Goal: Task Accomplishment & Management: Complete application form

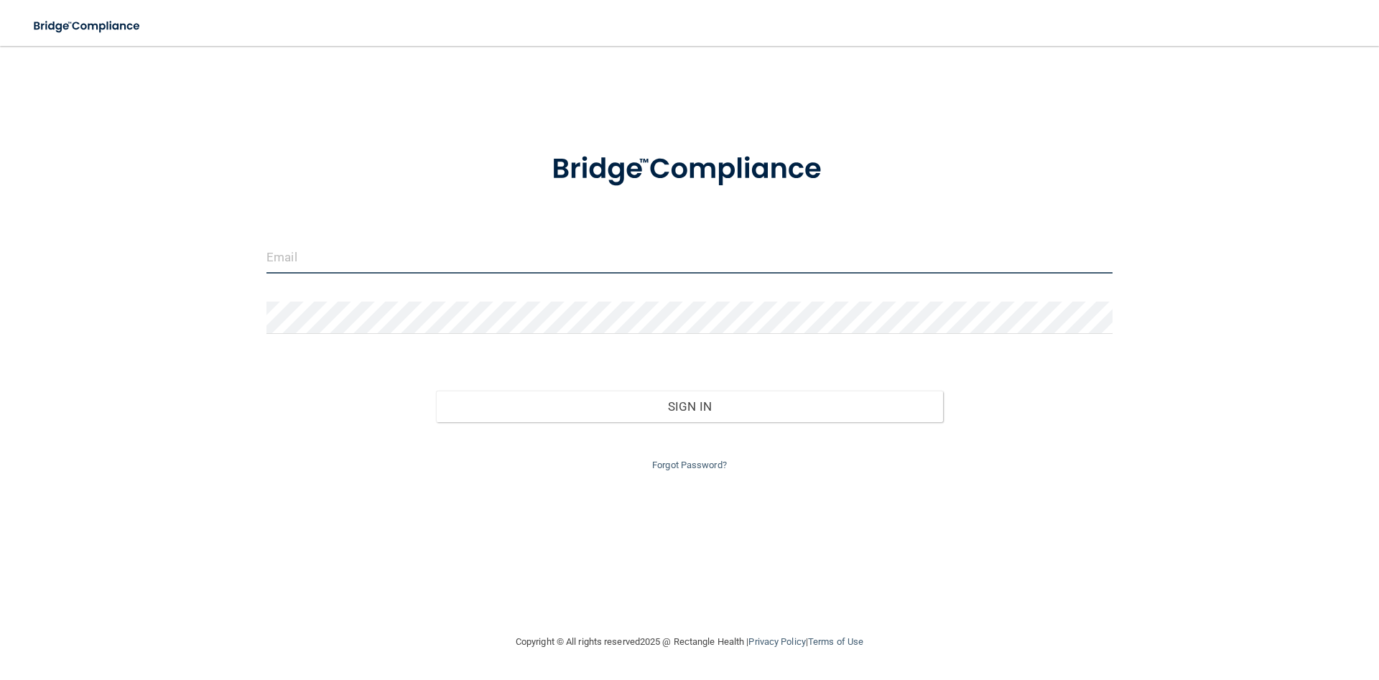
click at [325, 259] on input "email" at bounding box center [689, 257] width 846 height 32
type input "esexton@co.somerset.nj.us"
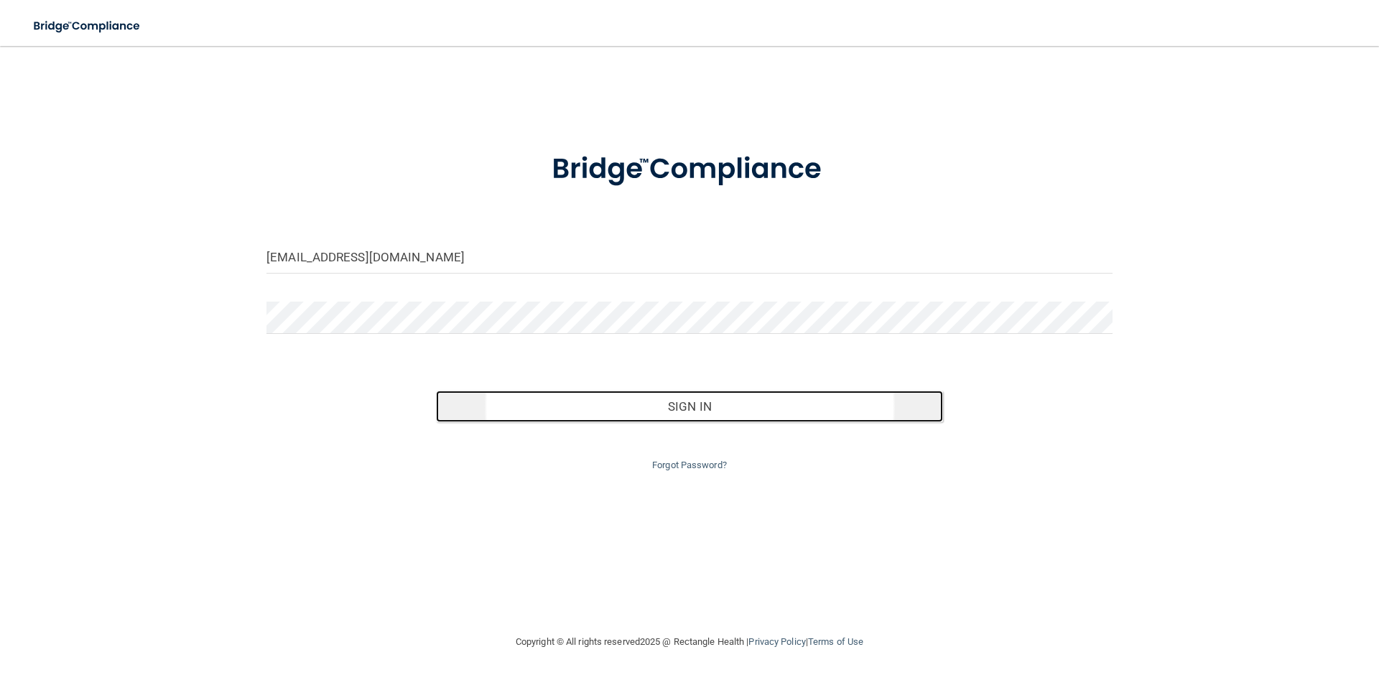
click at [685, 399] on button "Sign In" at bounding box center [690, 407] width 508 height 32
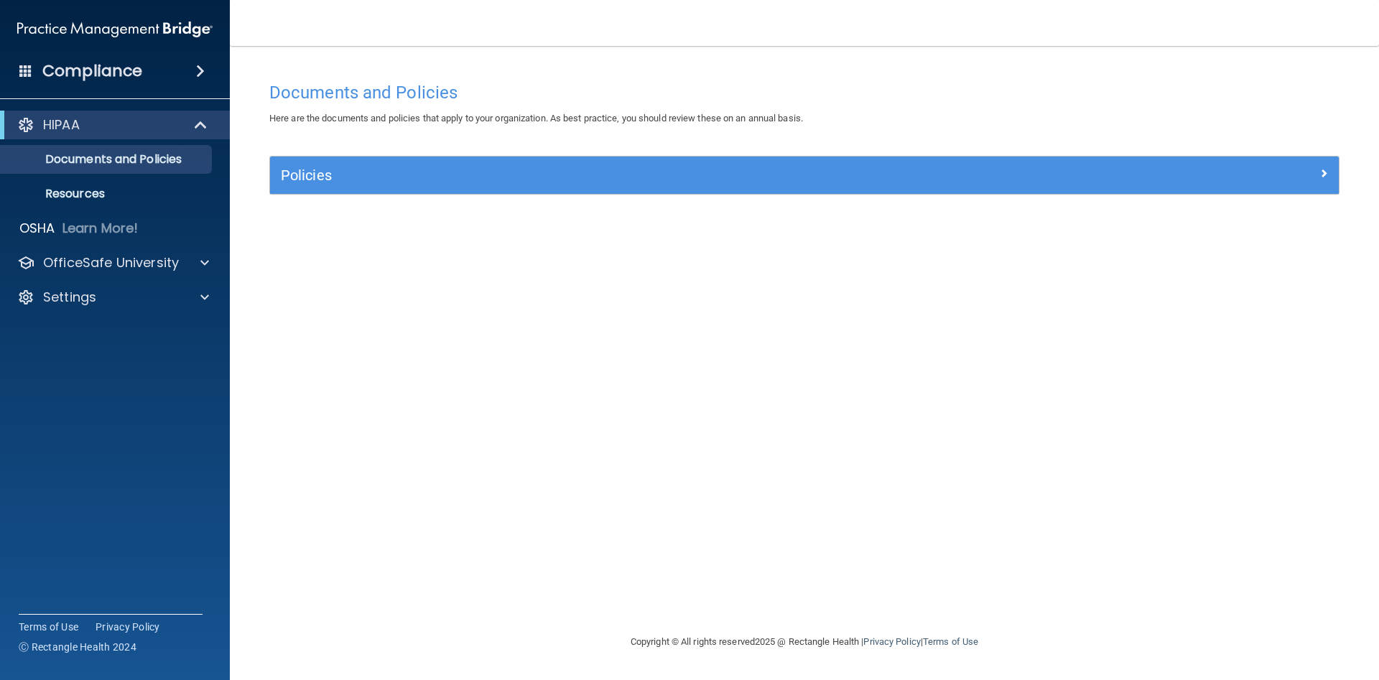
click at [142, 74] on h4 "Compliance" at bounding box center [92, 71] width 100 height 20
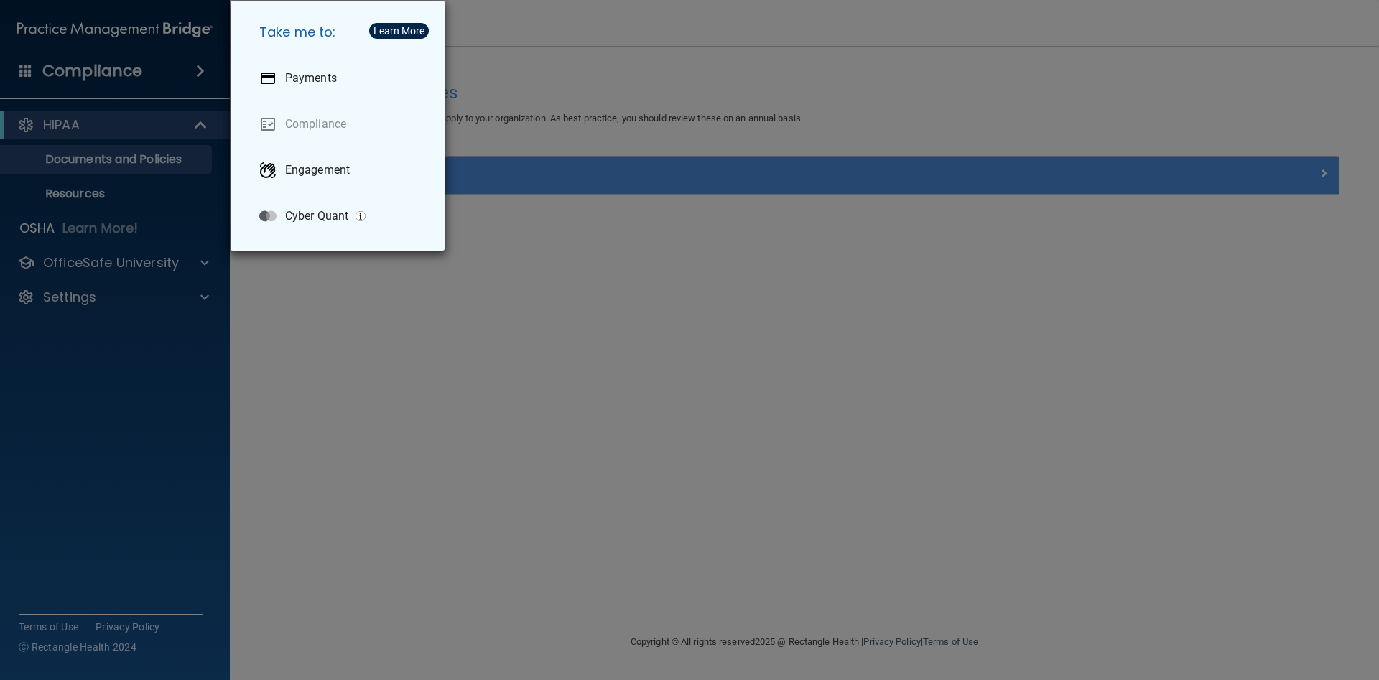
click at [99, 122] on div "Take me to: Payments Compliance Engagement Cyber Quant" at bounding box center [689, 340] width 1379 height 680
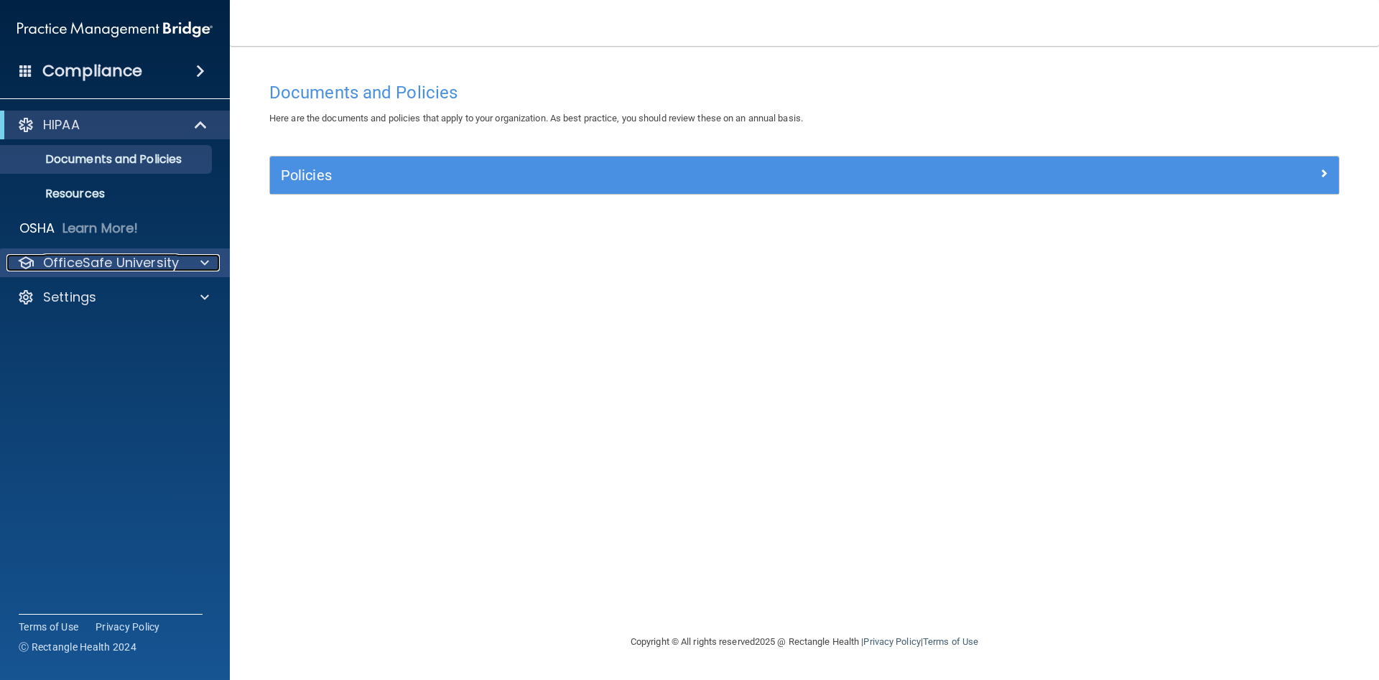
click at [204, 264] on span at bounding box center [204, 262] width 9 height 17
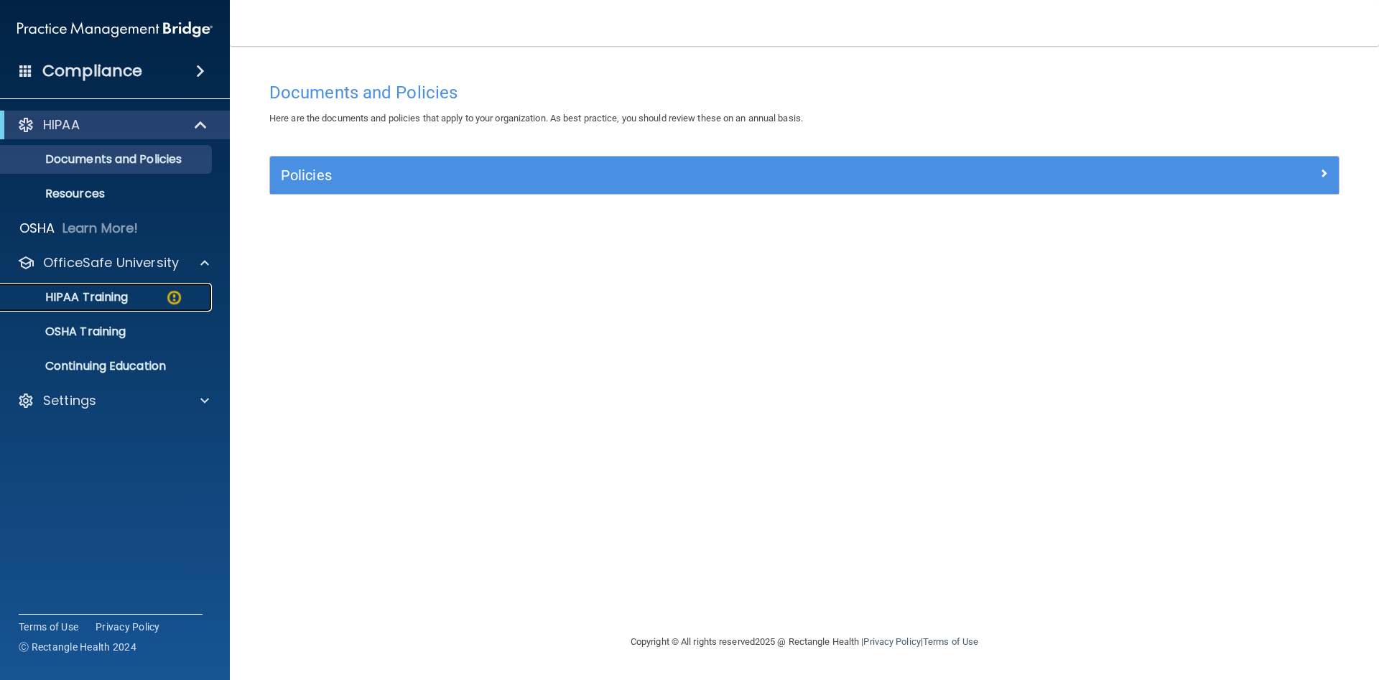
click at [83, 302] on p "HIPAA Training" at bounding box center [68, 297] width 119 height 14
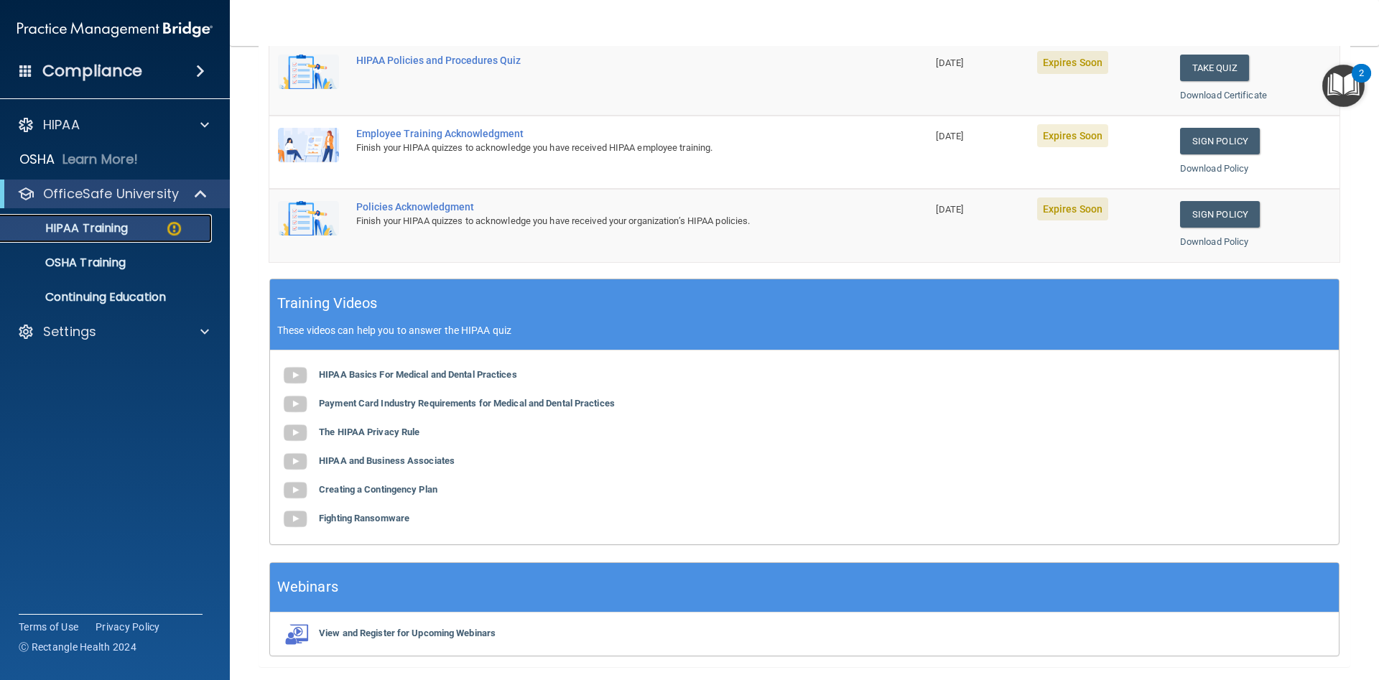
scroll to position [358, 0]
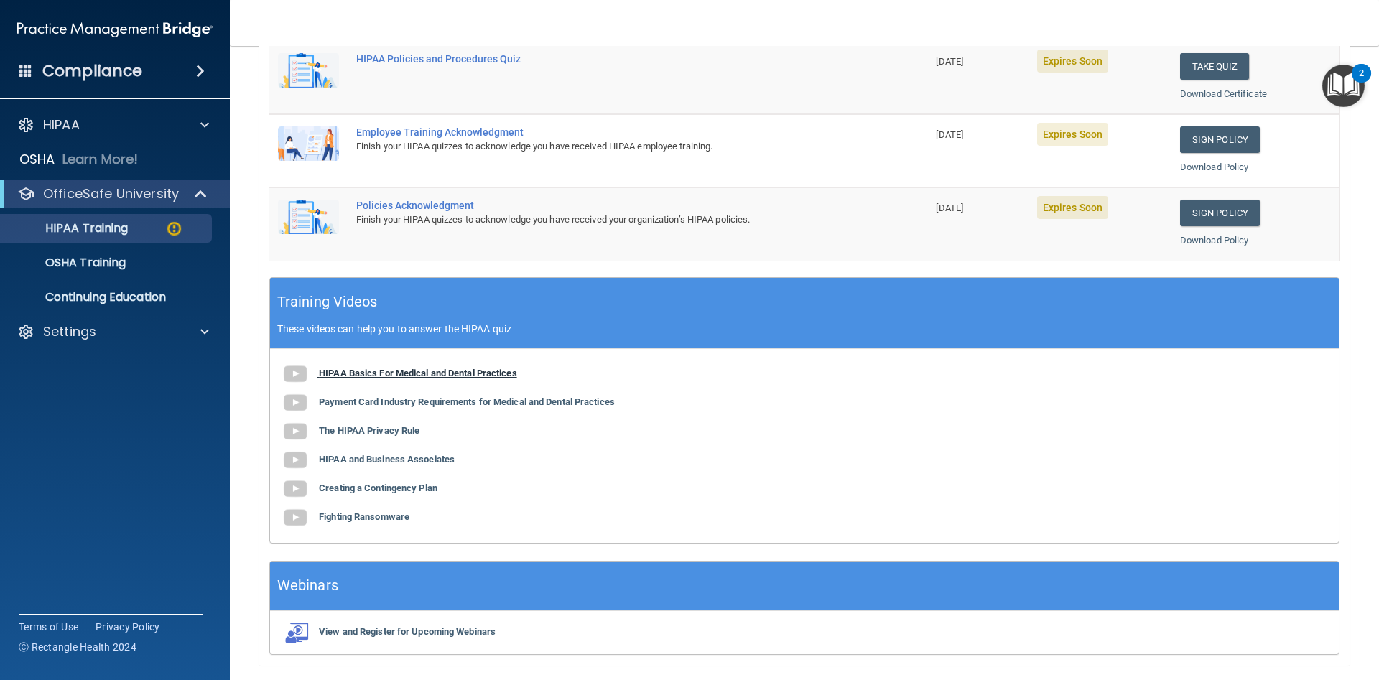
click at [399, 371] on b "HIPAA Basics For Medical and Dental Practices" at bounding box center [418, 373] width 198 height 11
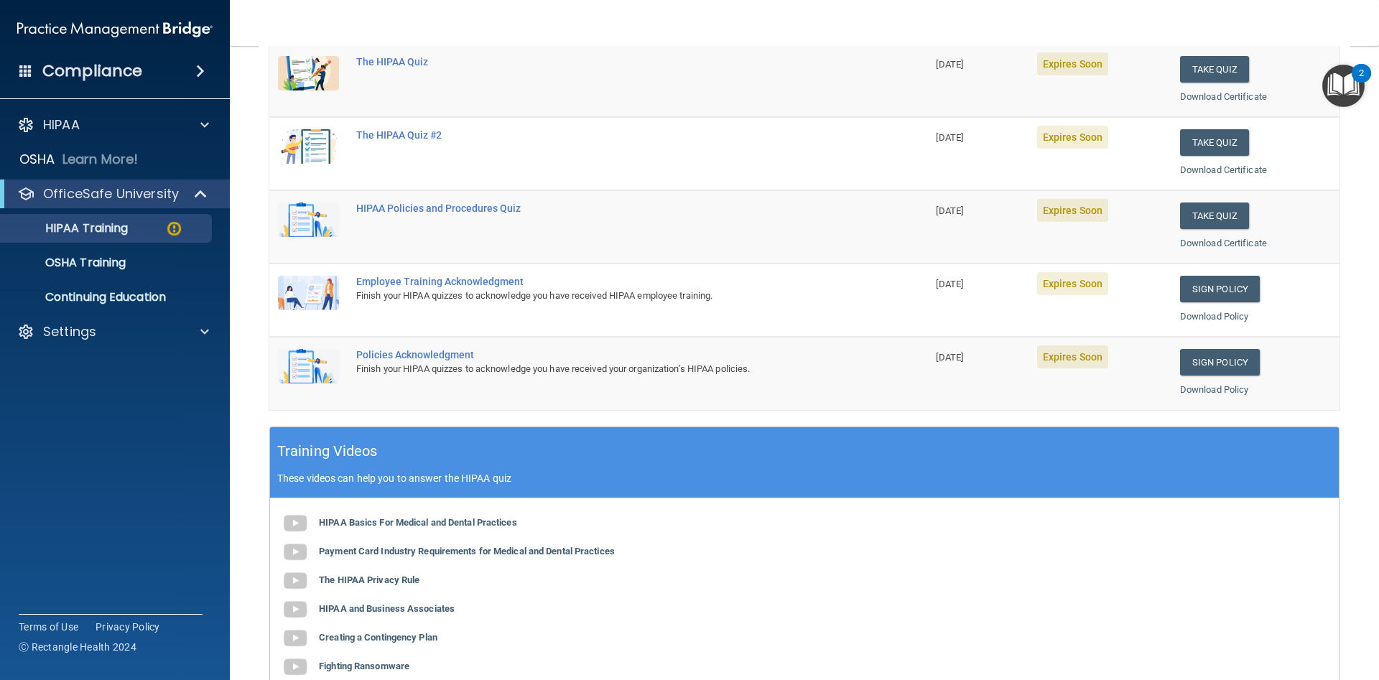
scroll to position [223, 0]
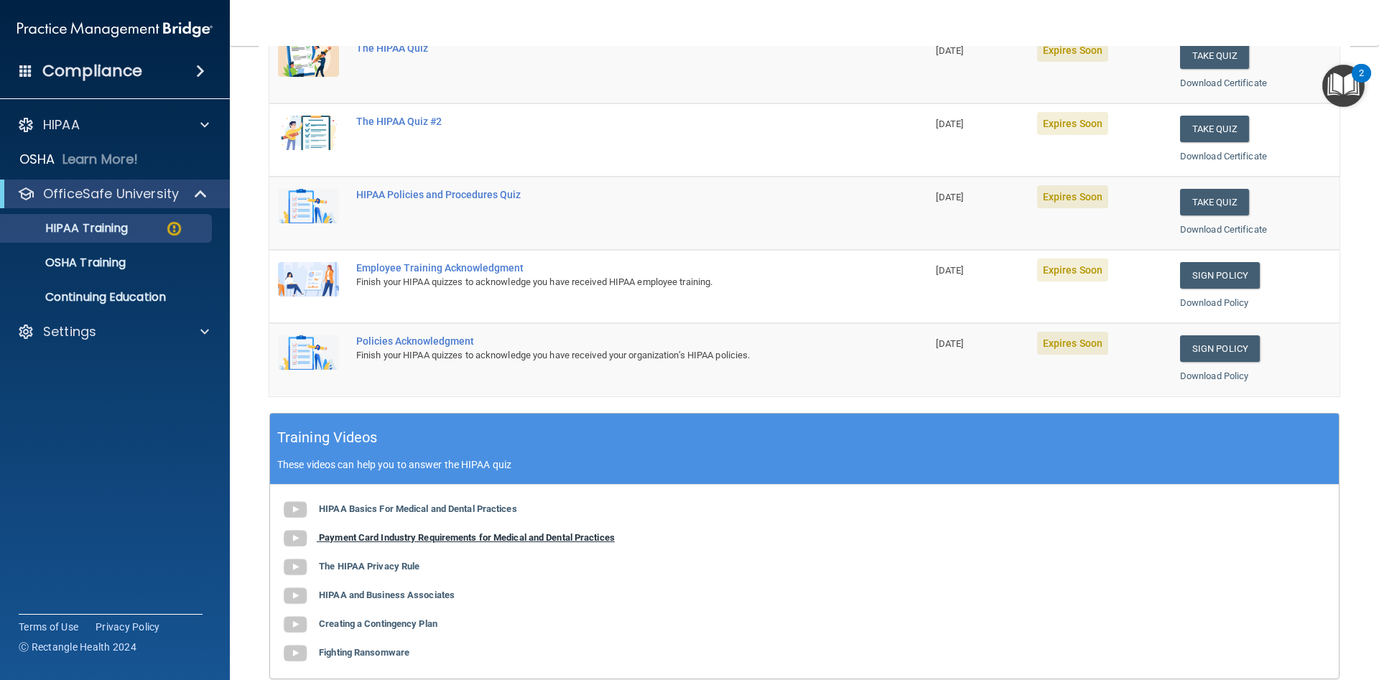
click at [413, 538] on b "Payment Card Industry Requirements for Medical and Dental Practices" at bounding box center [467, 537] width 296 height 11
click at [396, 568] on b "The HIPAA Privacy Rule" at bounding box center [369, 566] width 101 height 11
click at [391, 593] on b "HIPAA and Business Associates" at bounding box center [387, 595] width 136 height 11
click at [389, 626] on b "Creating a Contingency Plan" at bounding box center [378, 623] width 119 height 11
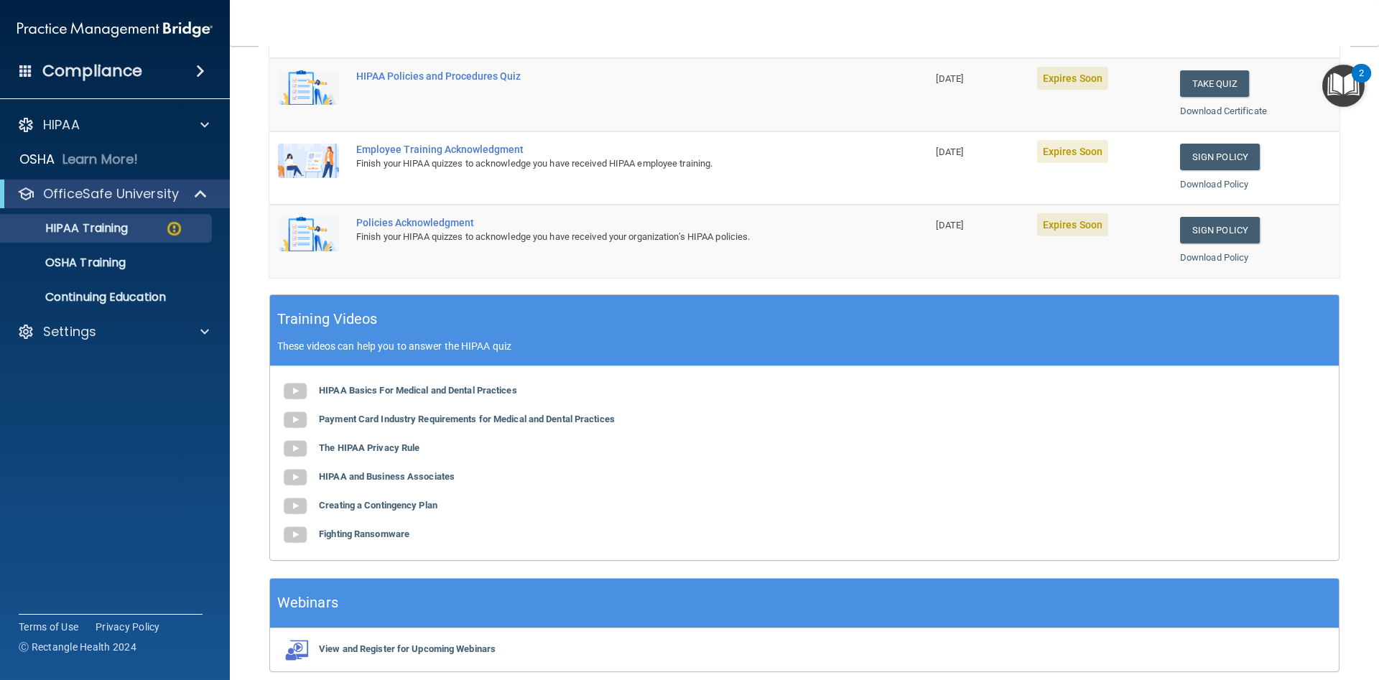
scroll to position [402, 0]
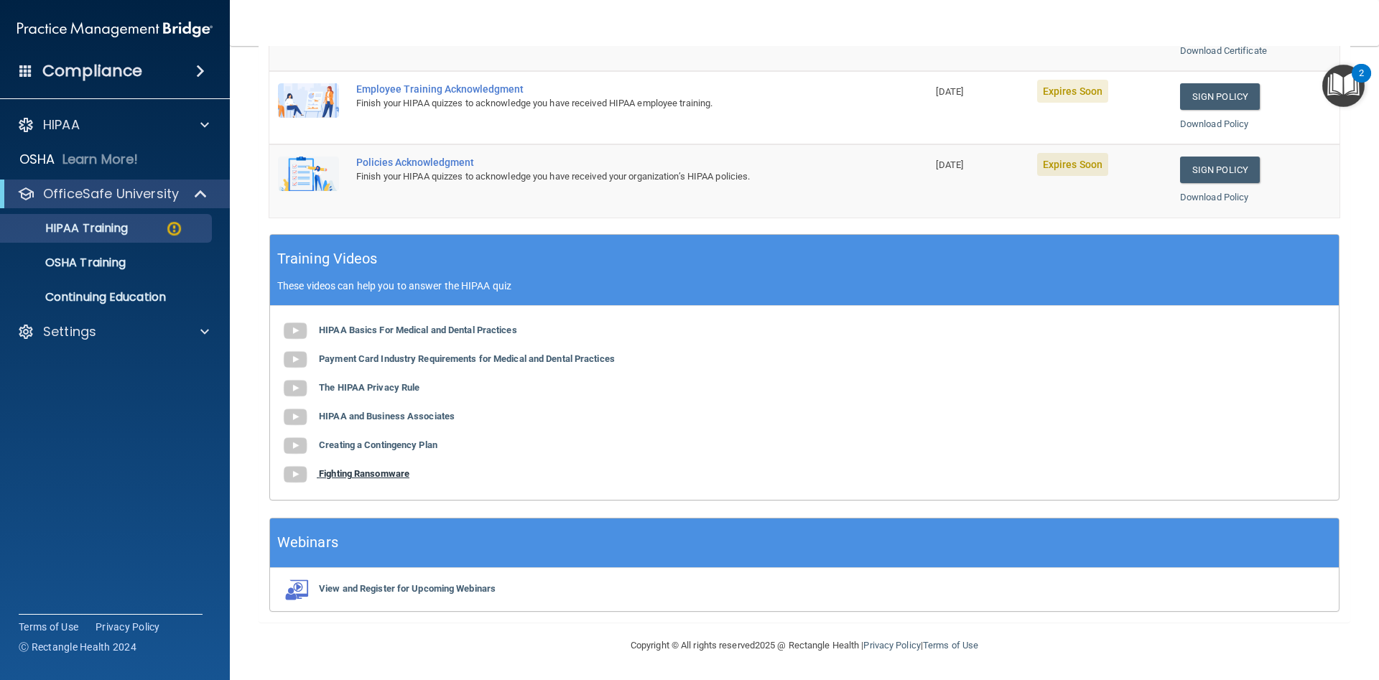
click at [377, 470] on b "Fighting Ransomware" at bounding box center [364, 473] width 91 height 11
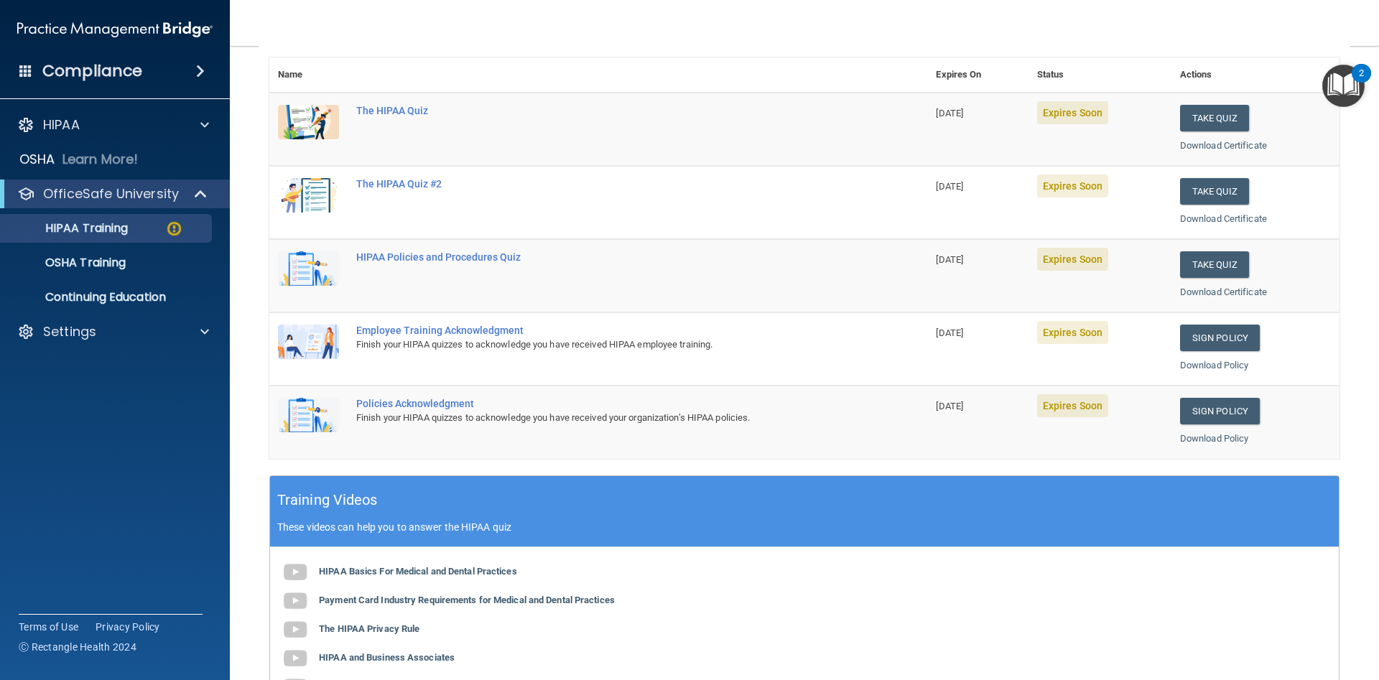
scroll to position [0, 0]
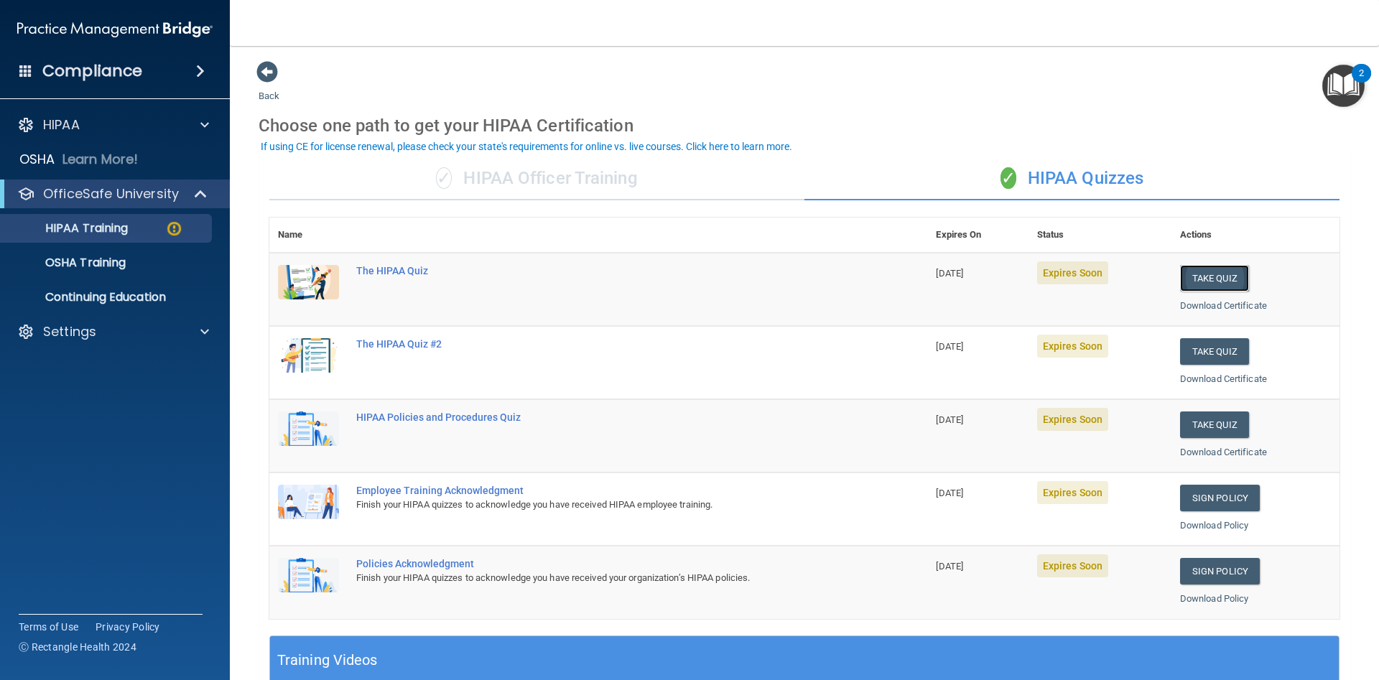
click at [1217, 273] on button "Take Quiz" at bounding box center [1214, 278] width 69 height 27
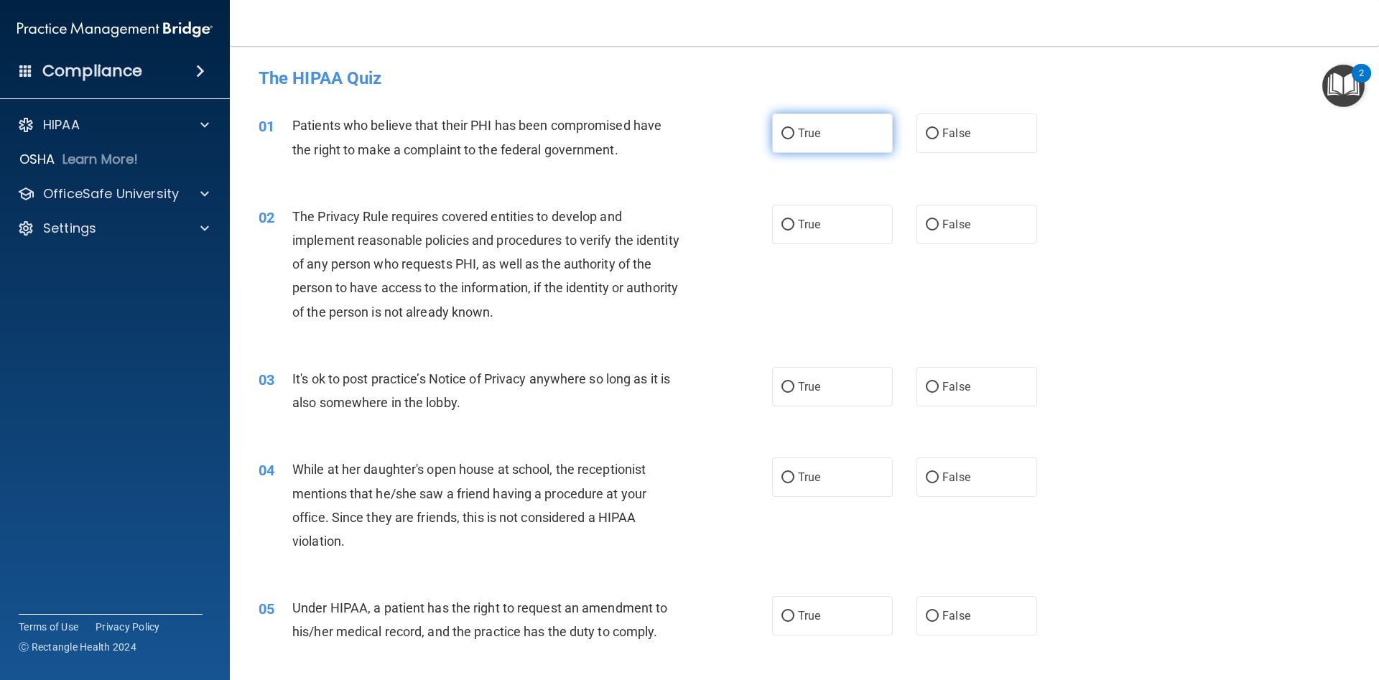
click at [789, 136] on input "True" at bounding box center [788, 134] width 13 height 11
radio input "true"
click at [784, 226] on input "True" at bounding box center [788, 225] width 13 height 11
radio input "true"
click at [933, 385] on input "False" at bounding box center [932, 387] width 13 height 11
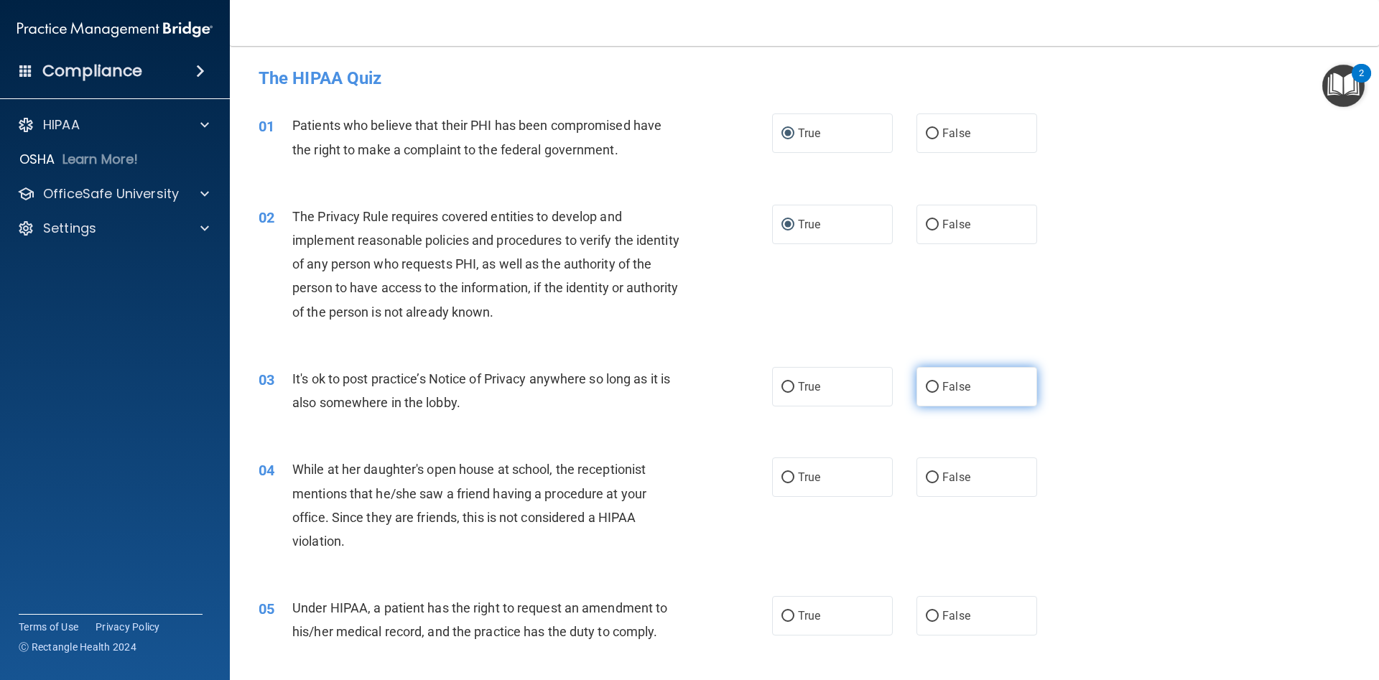
radio input "true"
click at [927, 482] on input "False" at bounding box center [932, 478] width 13 height 11
radio input "true"
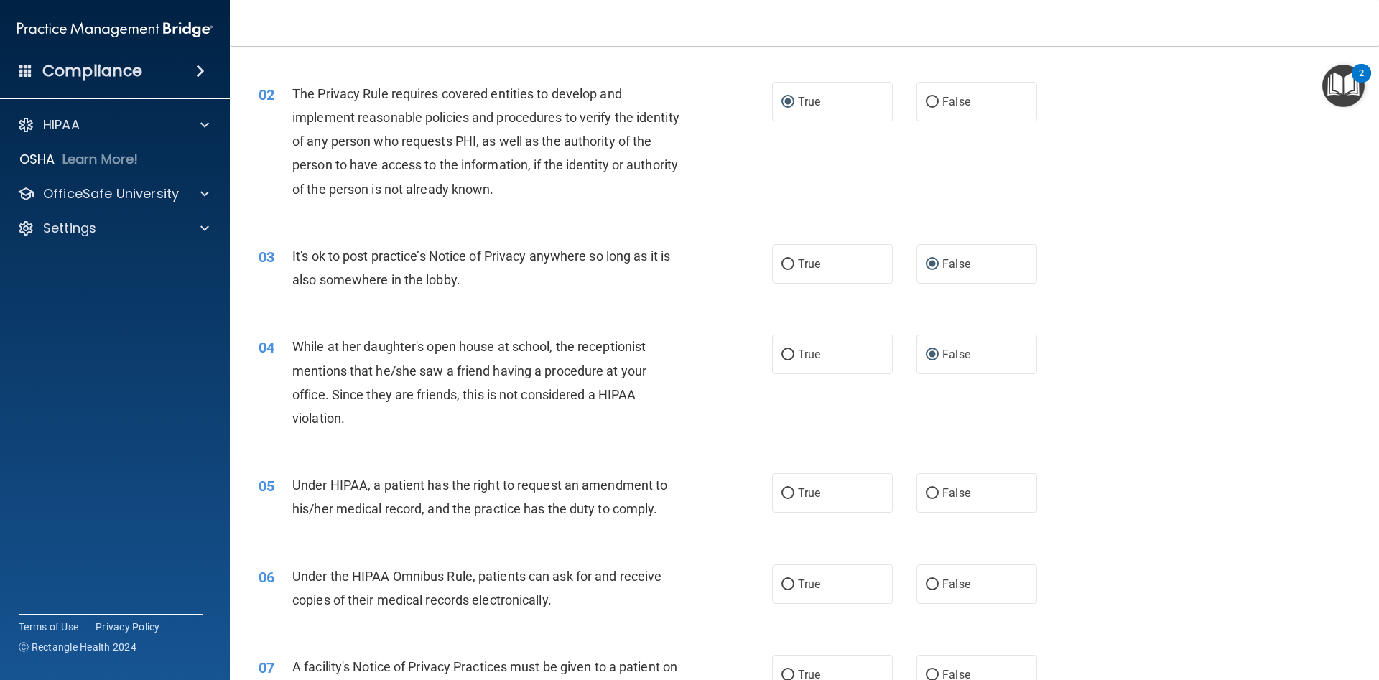
scroll to position [129, 0]
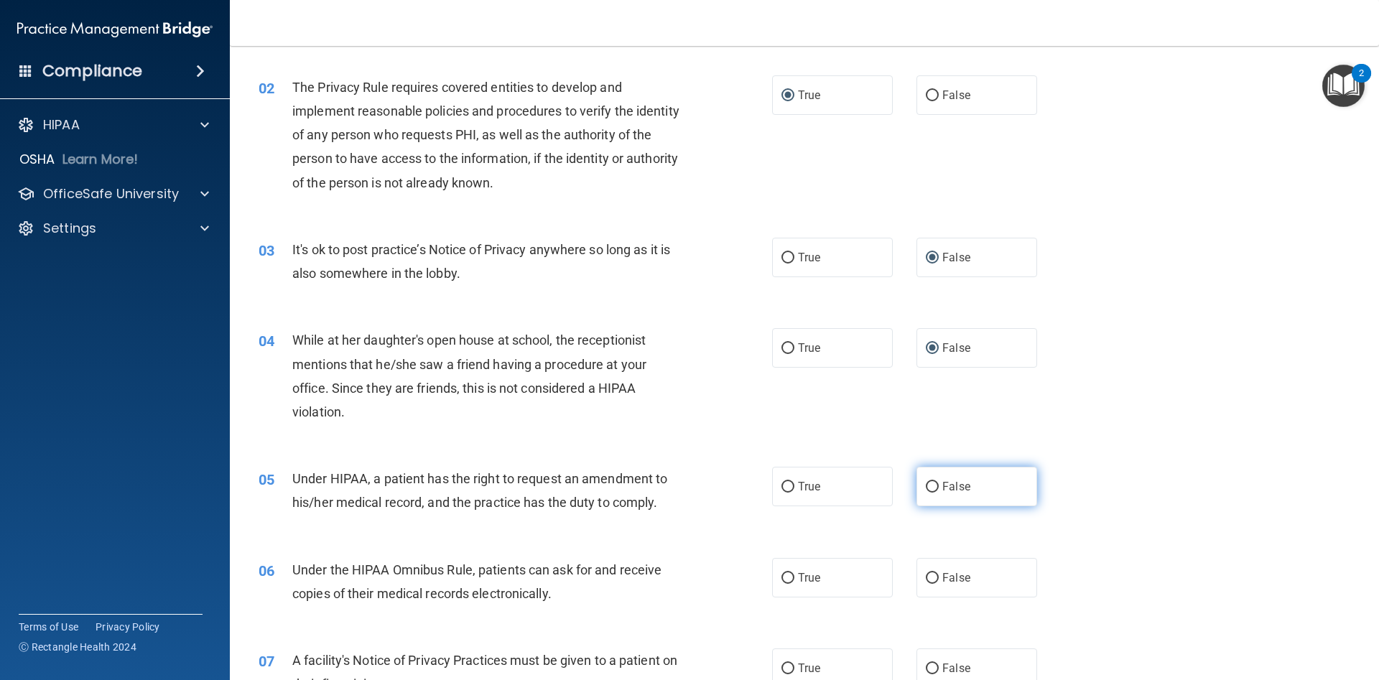
click at [930, 489] on input "False" at bounding box center [932, 487] width 13 height 11
radio input "true"
click at [787, 578] on input "True" at bounding box center [788, 578] width 13 height 11
radio input "true"
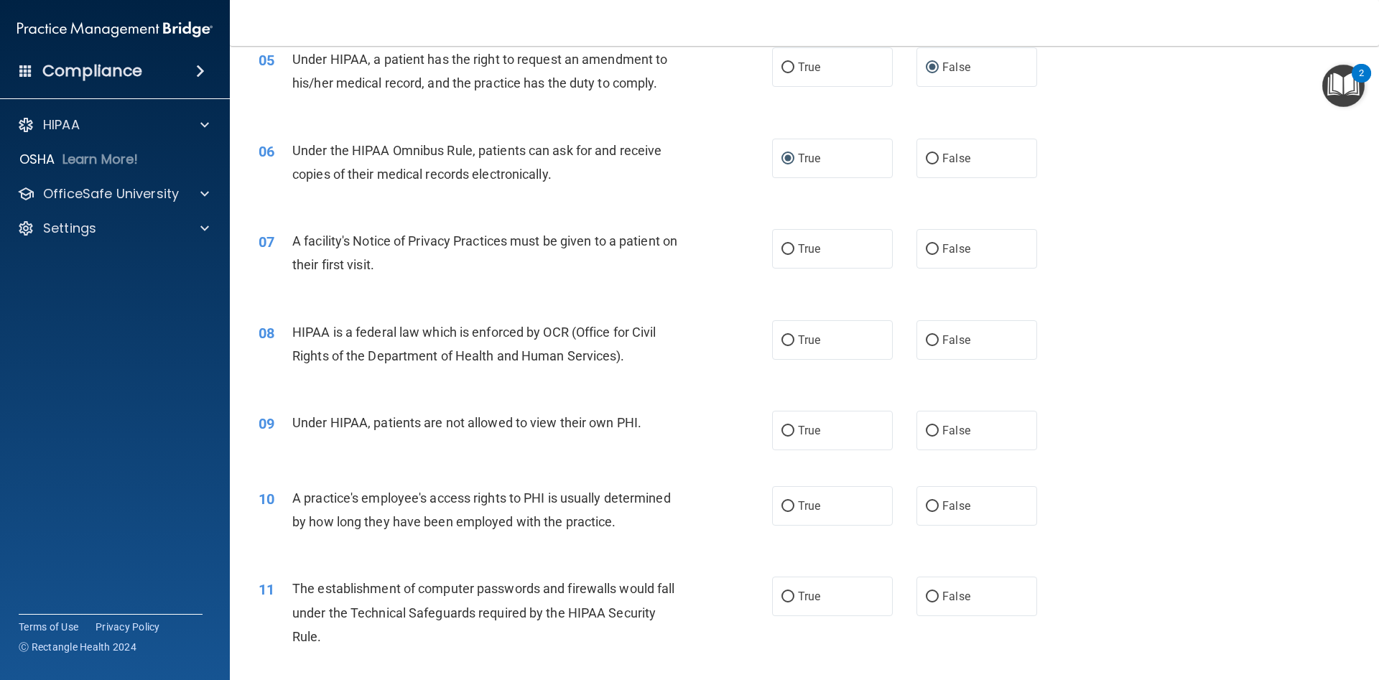
scroll to position [550, 0]
click at [787, 246] on input "True" at bounding box center [788, 249] width 13 height 11
radio input "true"
click at [784, 341] on input "True" at bounding box center [788, 340] width 13 height 11
radio input "true"
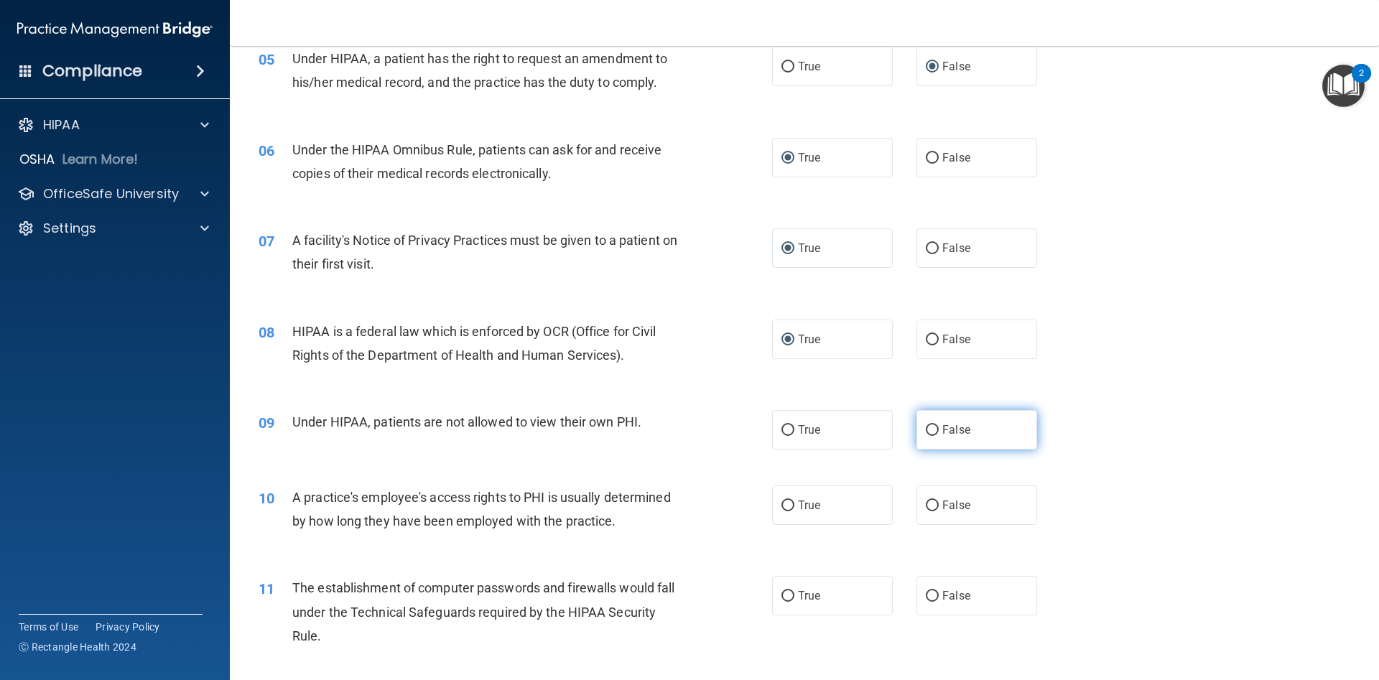
click at [932, 432] on input "False" at bounding box center [932, 430] width 13 height 11
radio input "true"
click at [935, 506] on input "False" at bounding box center [932, 506] width 13 height 11
radio input "true"
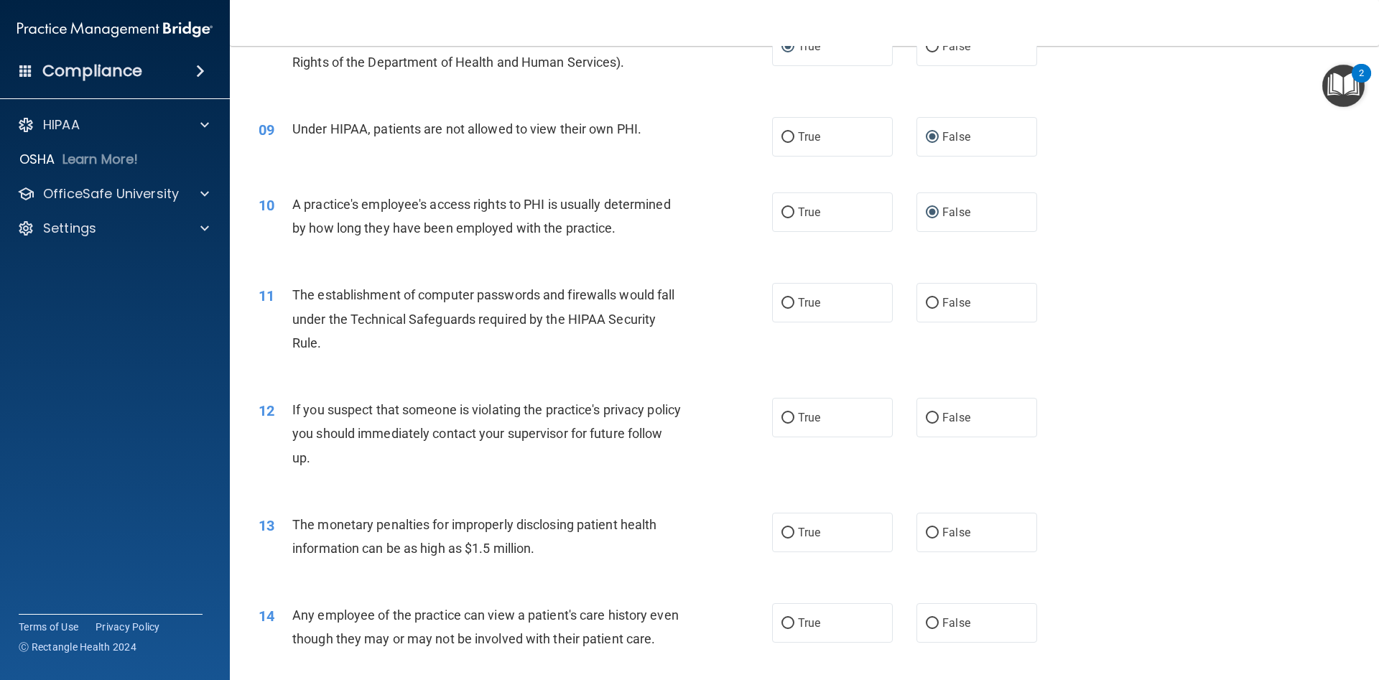
scroll to position [851, 0]
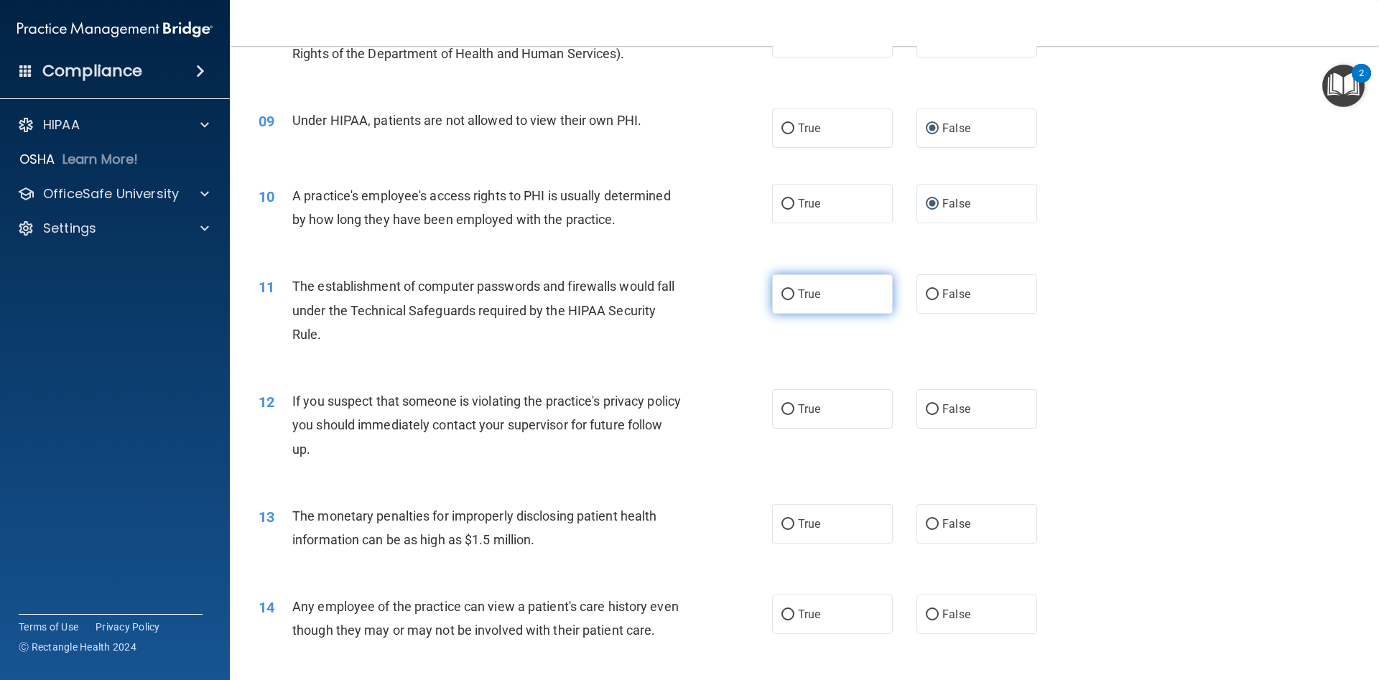
click at [788, 299] on input "True" at bounding box center [788, 294] width 13 height 11
radio input "true"
click at [790, 410] on input "True" at bounding box center [788, 409] width 13 height 11
radio input "true"
click at [788, 524] on input "True" at bounding box center [788, 524] width 13 height 11
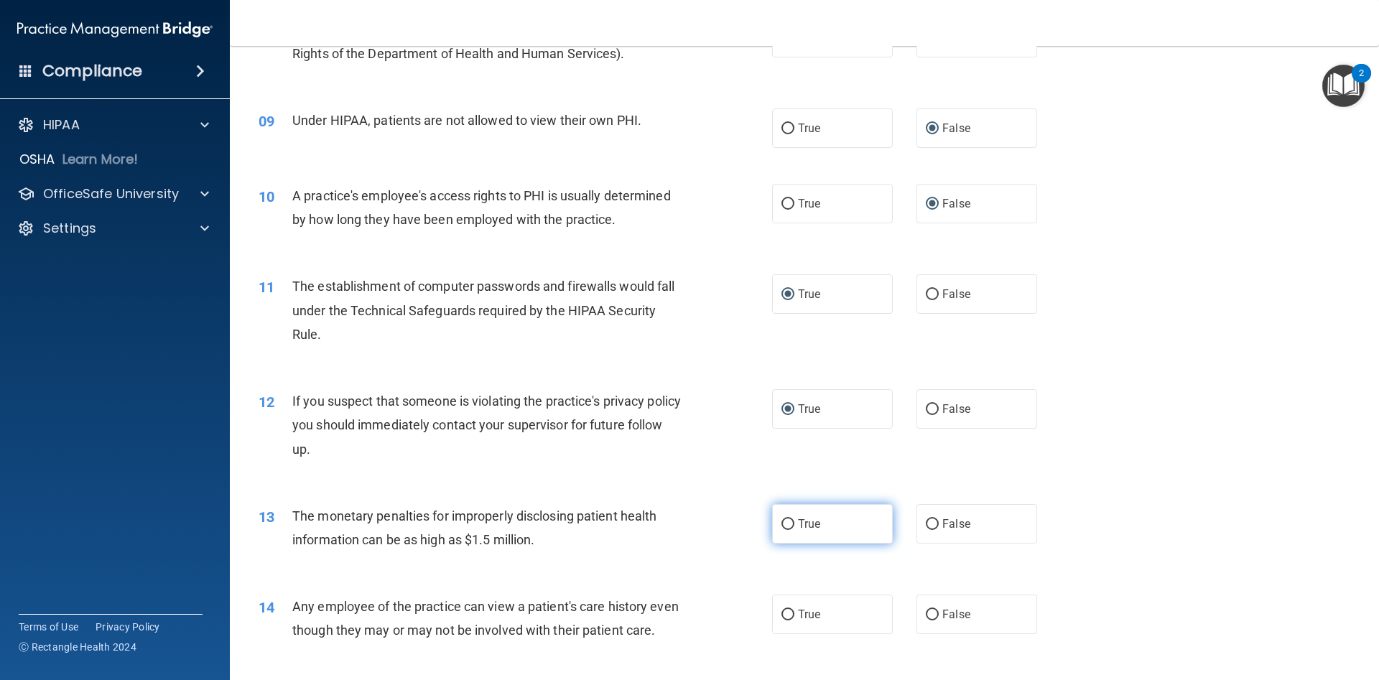
radio input "true"
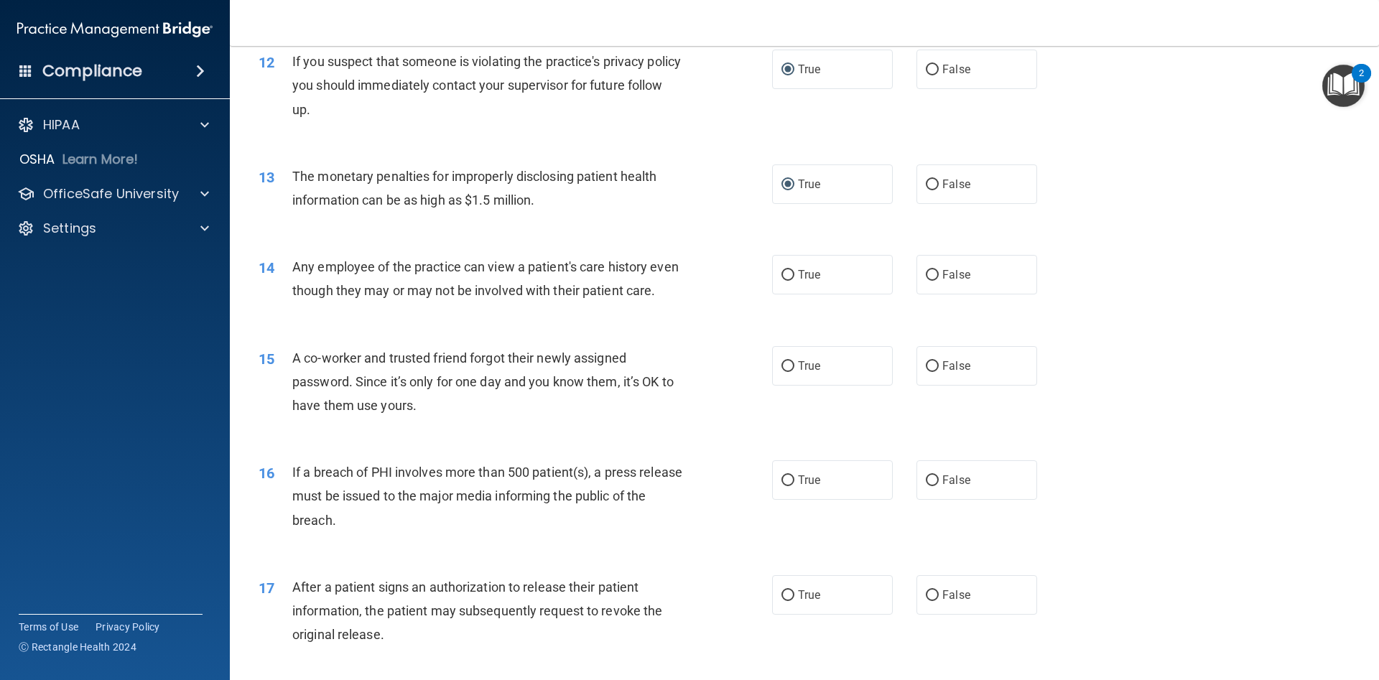
scroll to position [1207, 0]
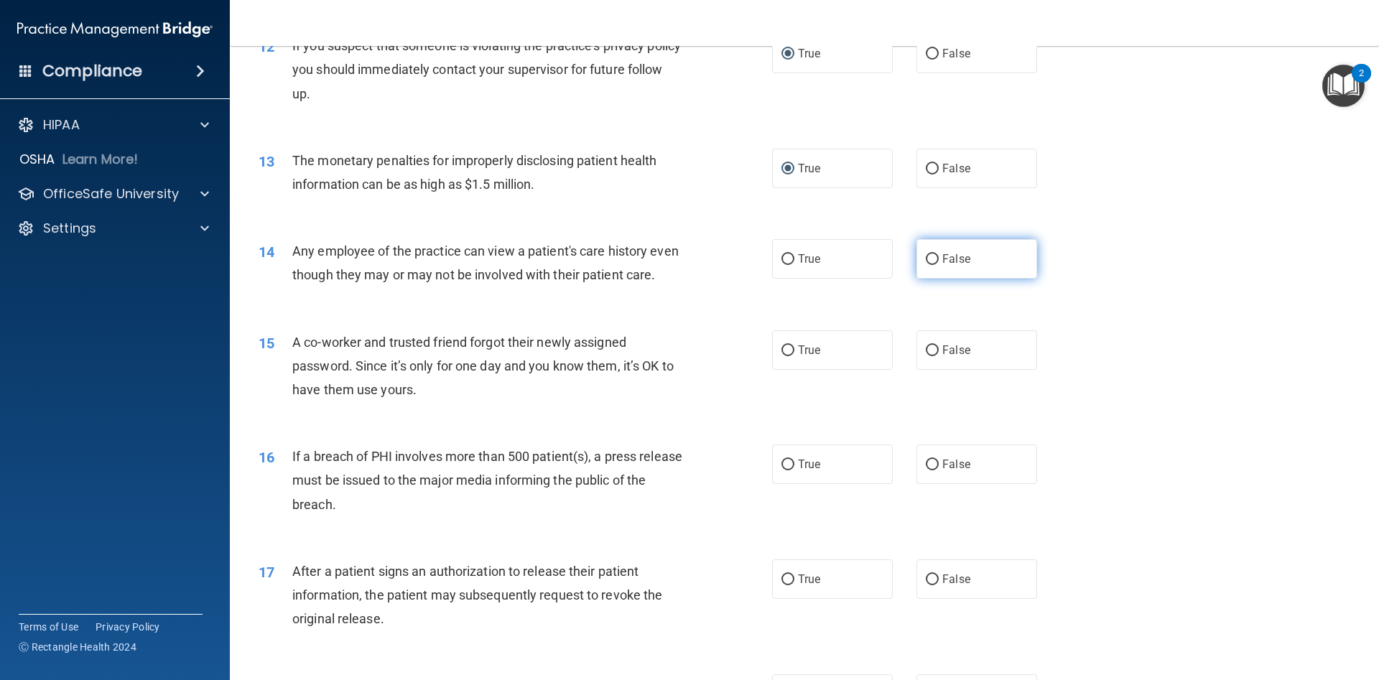
click at [935, 259] on input "False" at bounding box center [932, 259] width 13 height 11
radio input "true"
click at [930, 353] on input "False" at bounding box center [932, 351] width 13 height 11
radio input "true"
click at [788, 468] on input "True" at bounding box center [788, 465] width 13 height 11
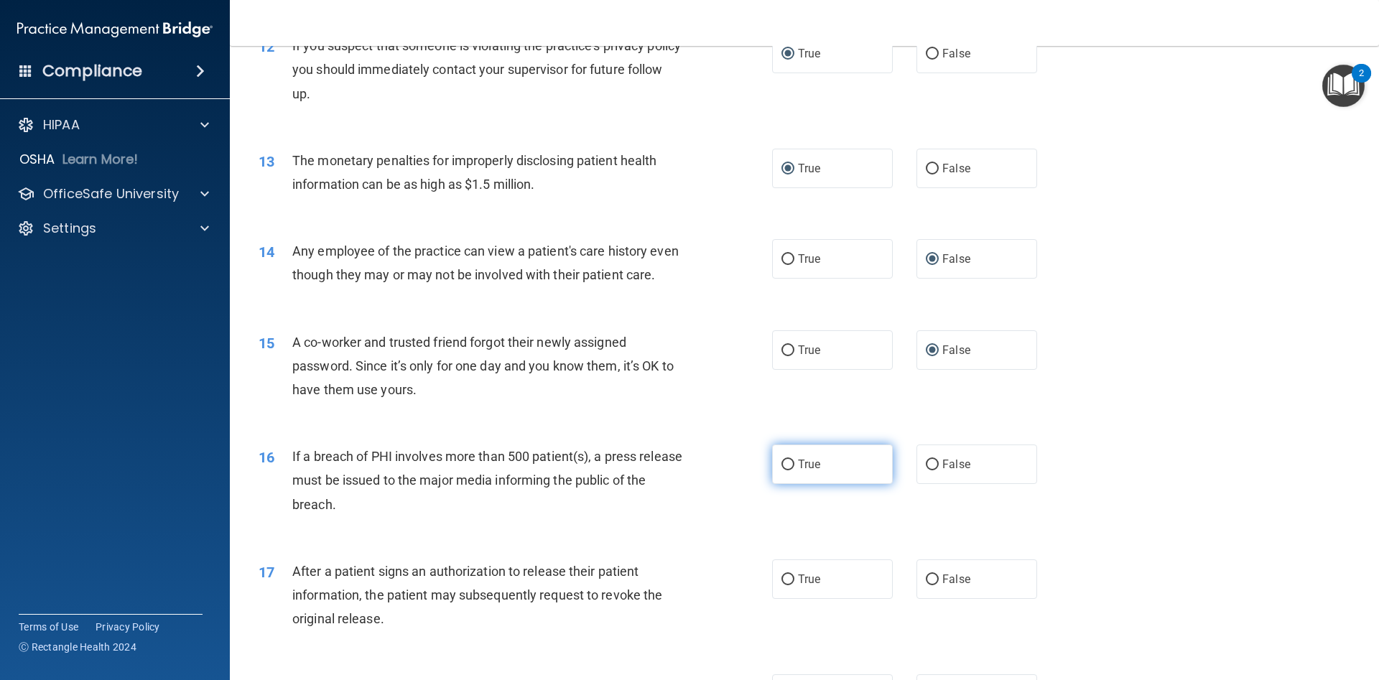
radio input "true"
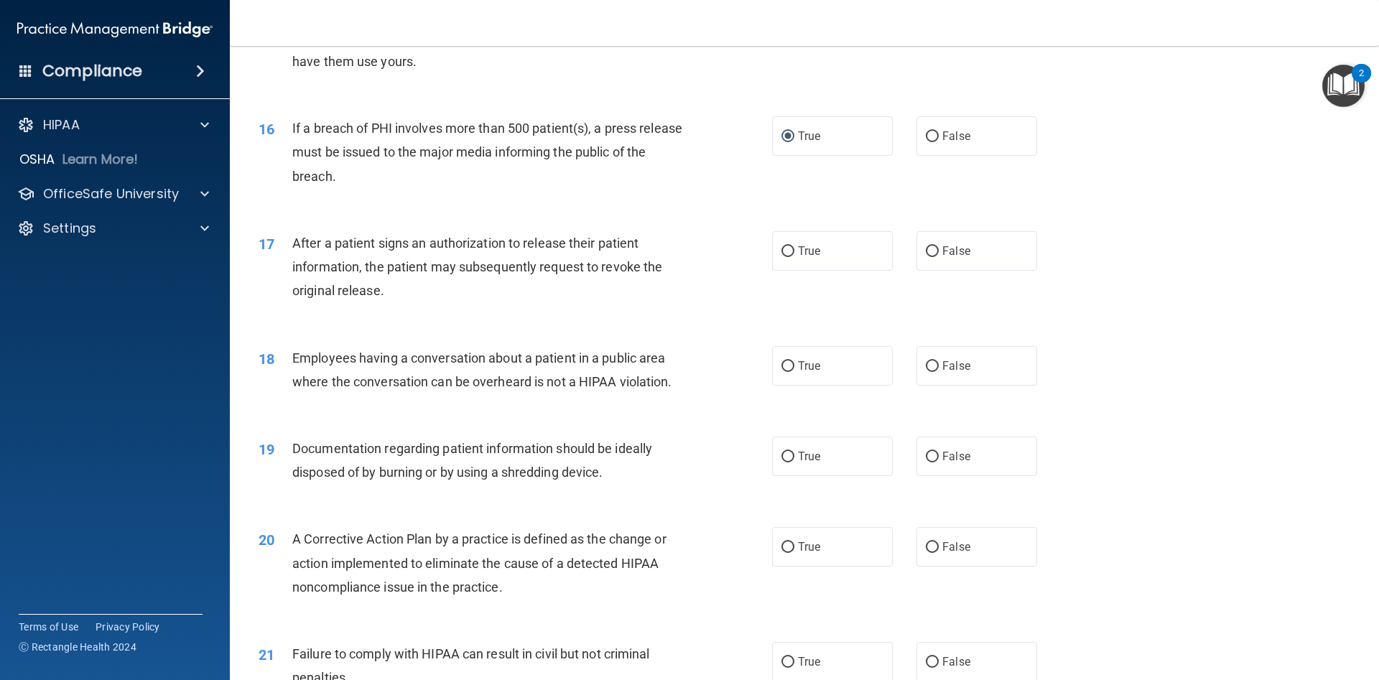
scroll to position [1541, 0]
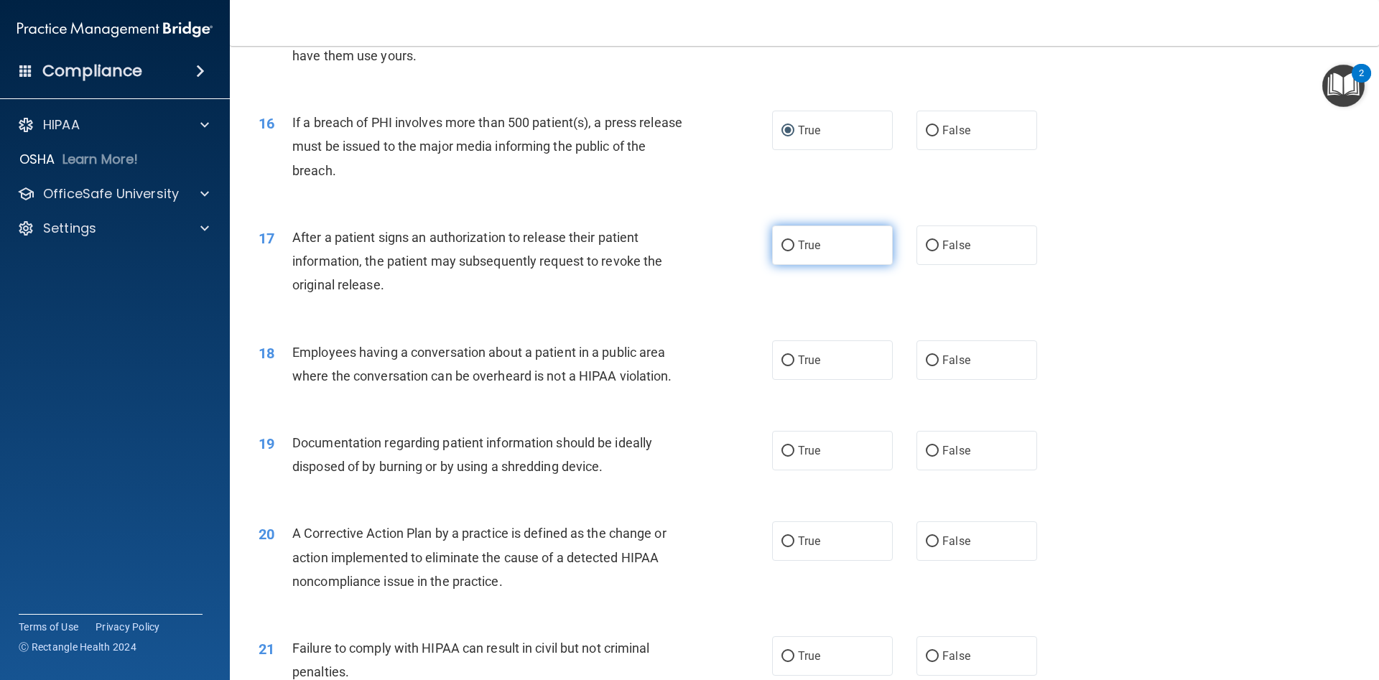
click at [785, 247] on input "True" at bounding box center [788, 246] width 13 height 11
radio input "true"
click at [930, 362] on input "False" at bounding box center [932, 361] width 13 height 11
radio input "true"
click at [792, 455] on input "True" at bounding box center [788, 451] width 13 height 11
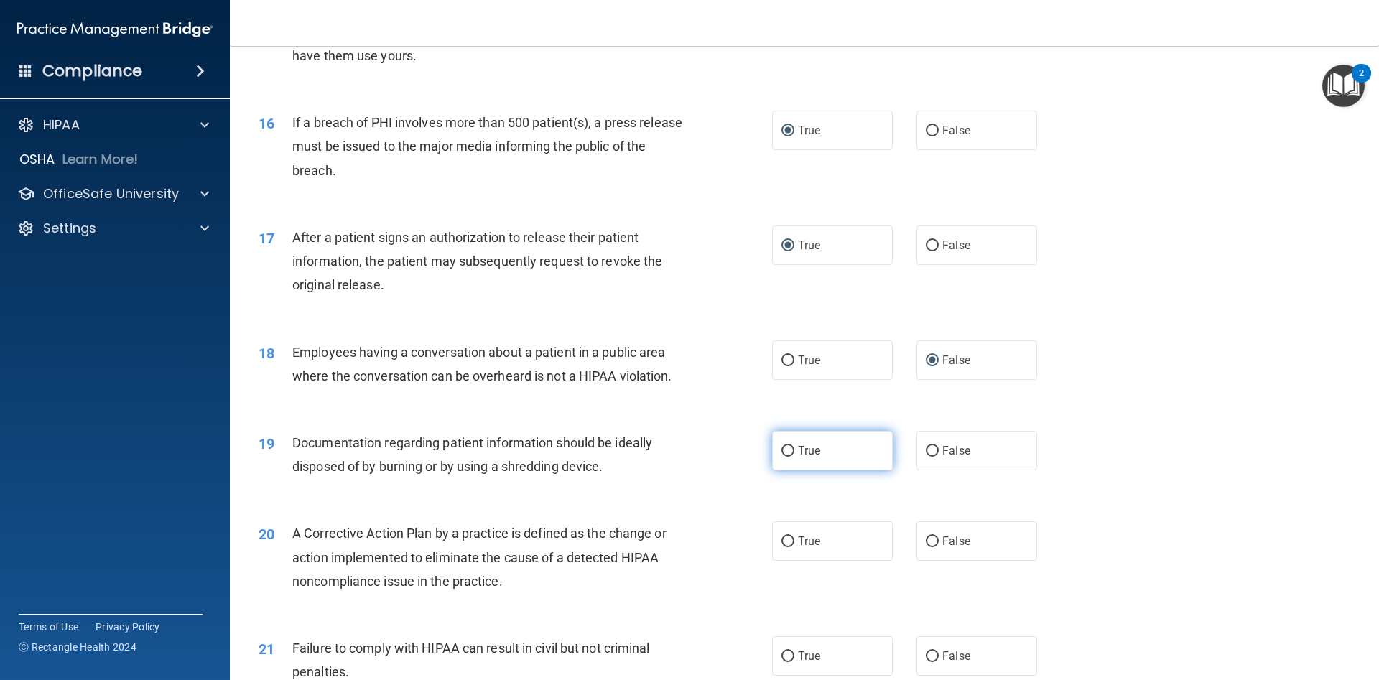
radio input "true"
click at [787, 539] on input "True" at bounding box center [788, 542] width 13 height 11
radio input "true"
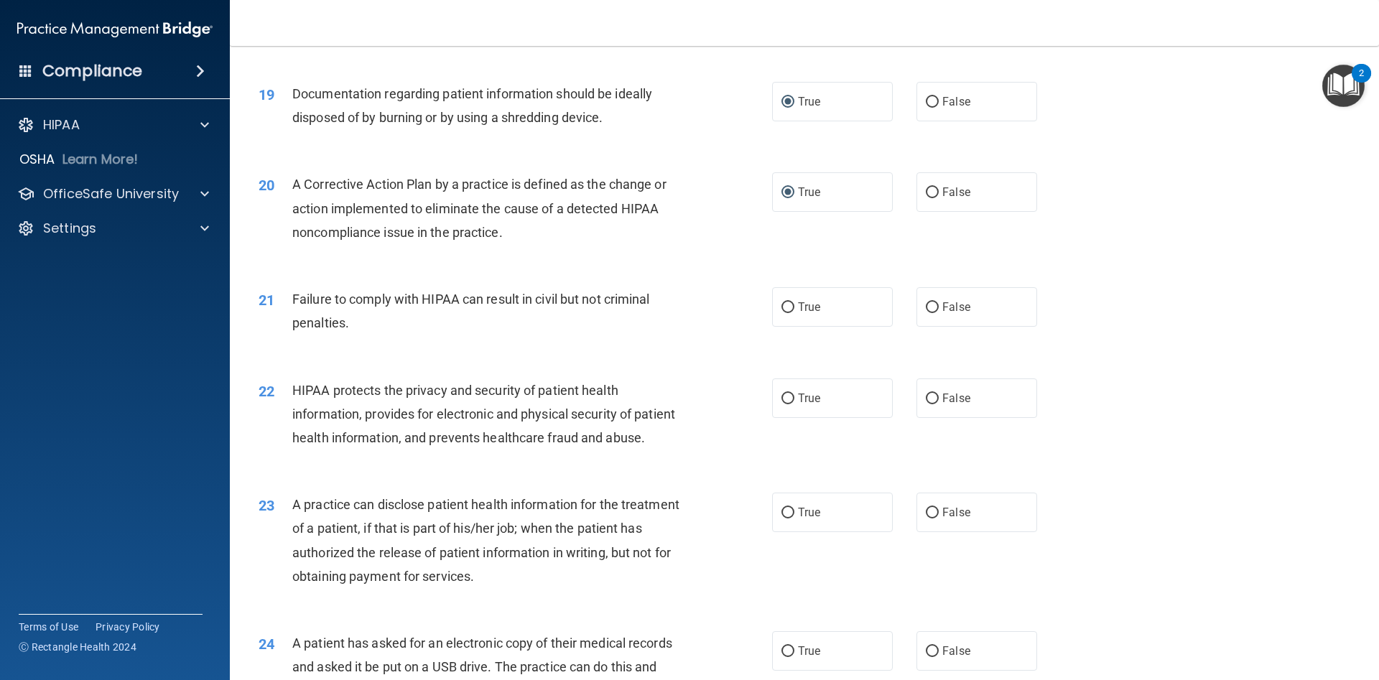
scroll to position [1918, 0]
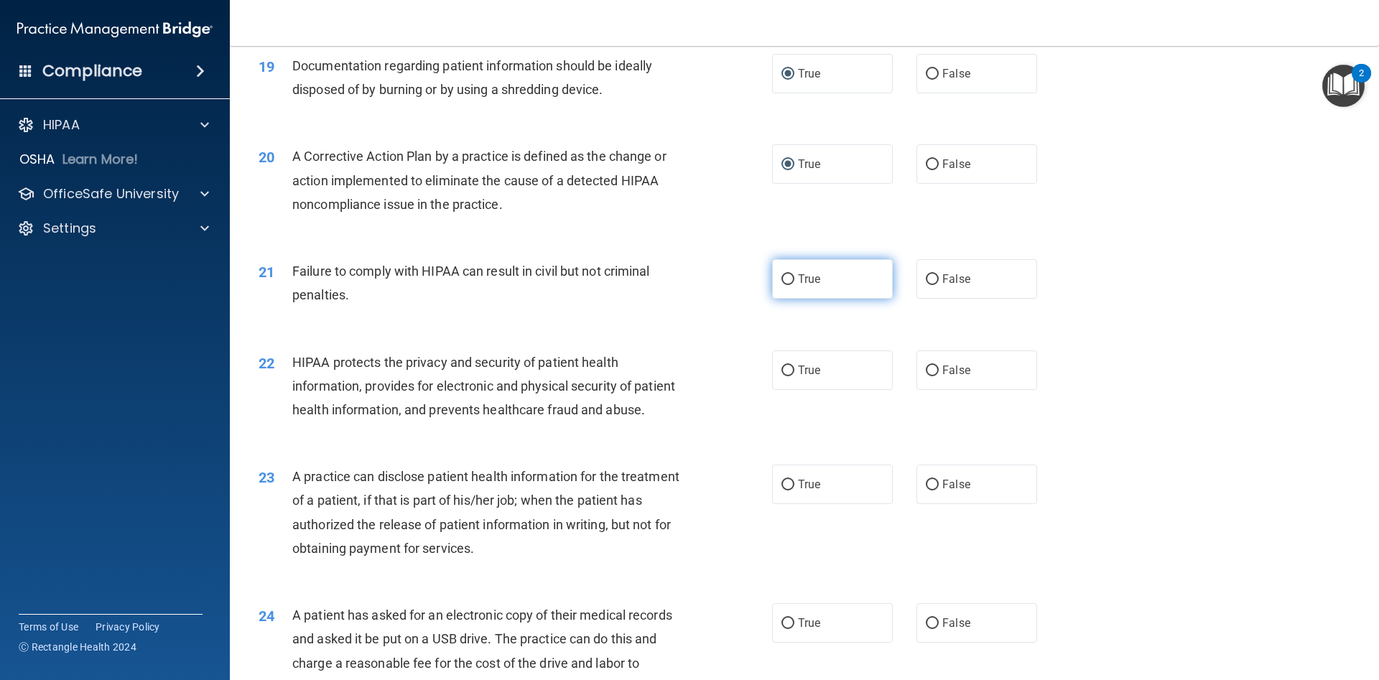
click at [787, 282] on input "True" at bounding box center [788, 279] width 13 height 11
radio input "true"
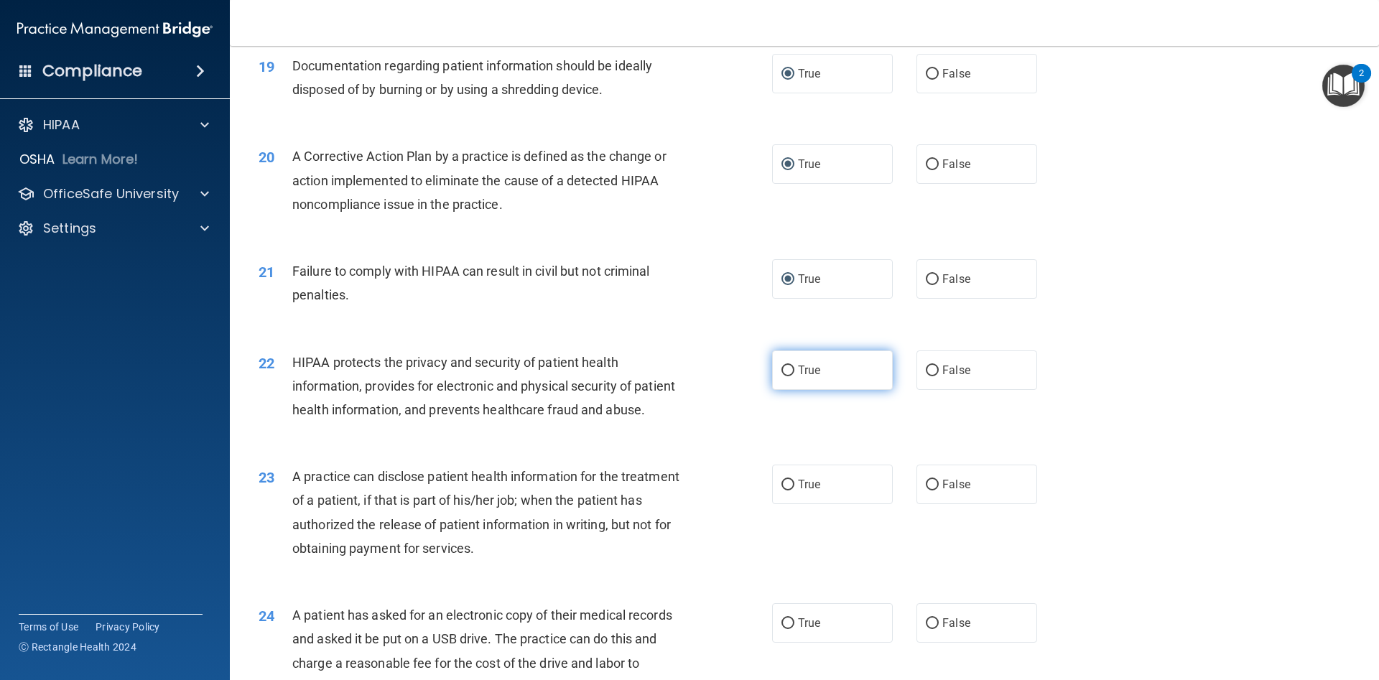
click at [789, 366] on input "True" at bounding box center [788, 371] width 13 height 11
radio input "true"
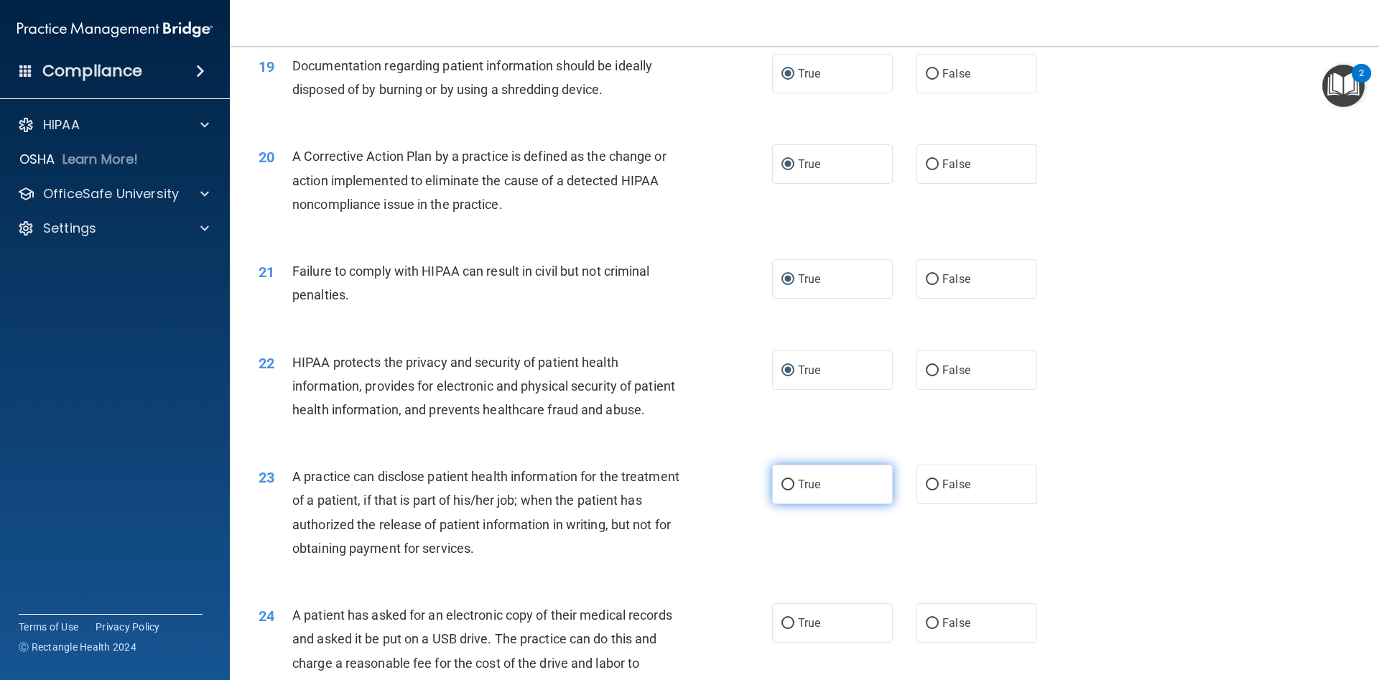
click at [786, 486] on input "True" at bounding box center [788, 485] width 13 height 11
radio input "true"
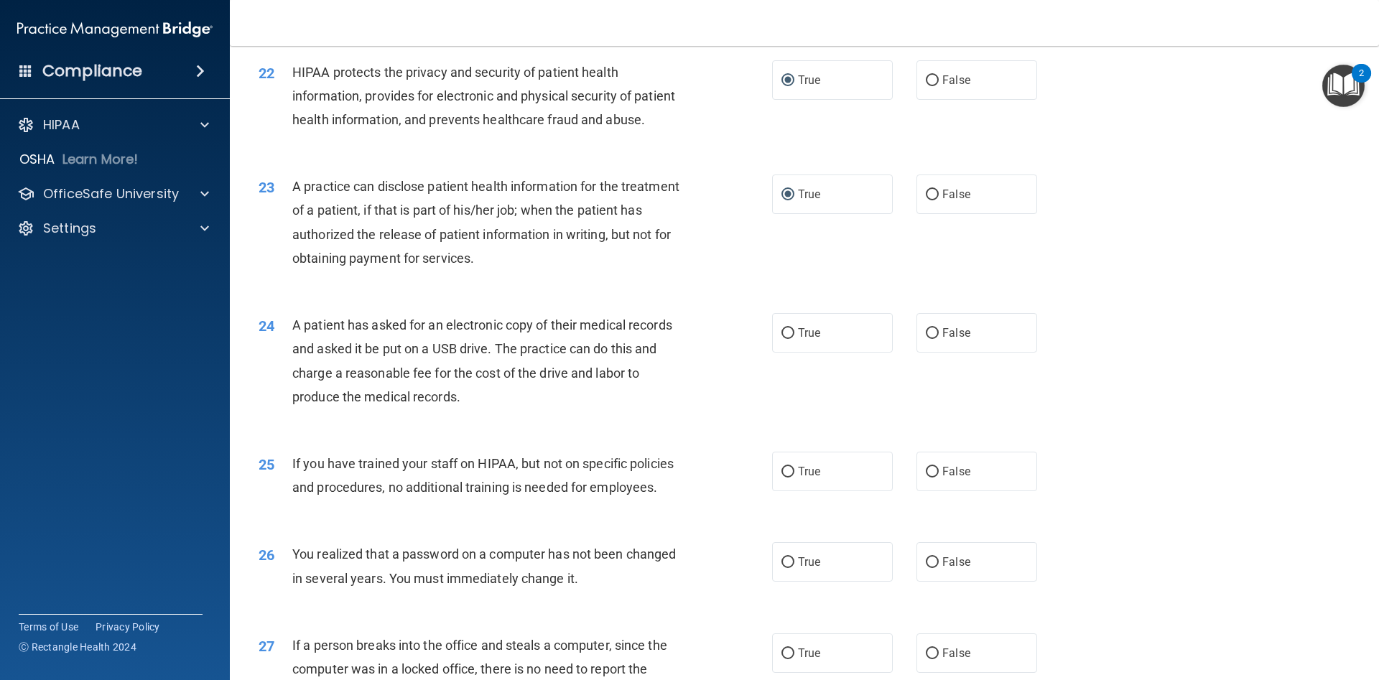
scroll to position [2209, 0]
click at [787, 335] on input "True" at bounding box center [788, 333] width 13 height 11
radio input "true"
click at [932, 473] on input "False" at bounding box center [932, 471] width 13 height 11
radio input "true"
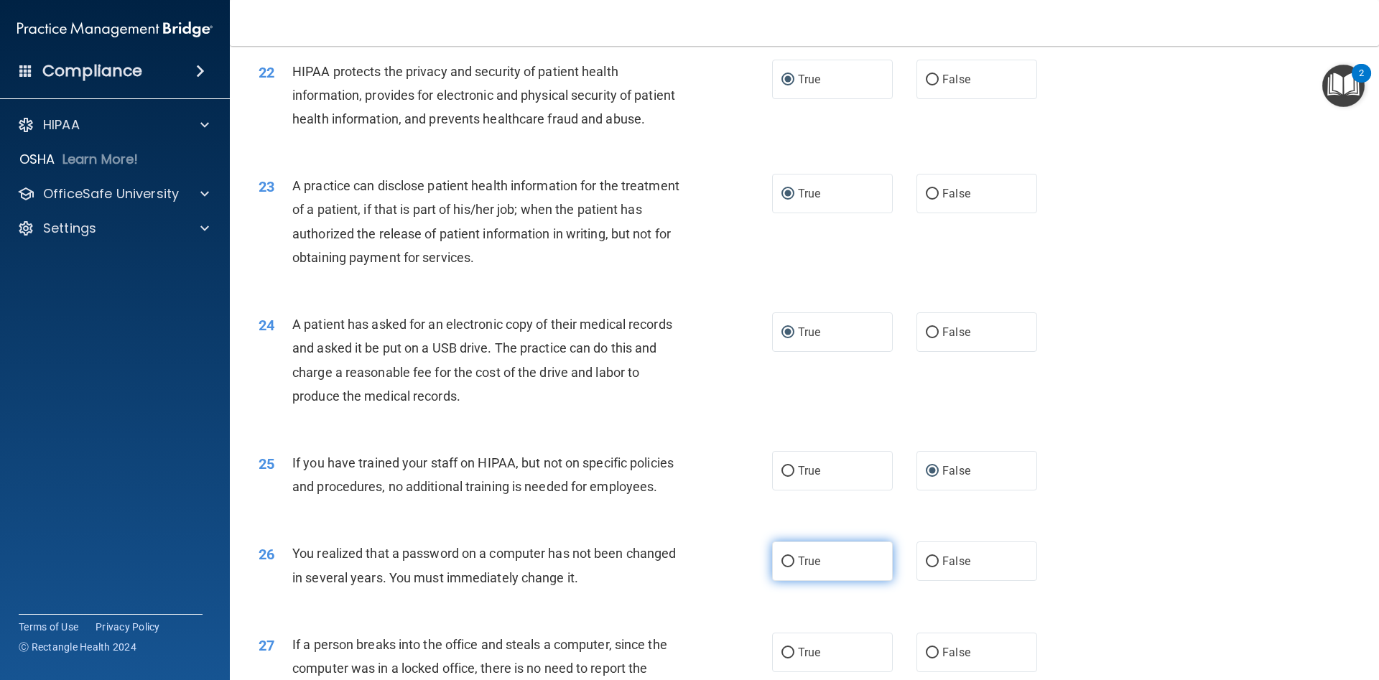
click at [788, 564] on input "True" at bounding box center [788, 562] width 13 height 11
radio input "true"
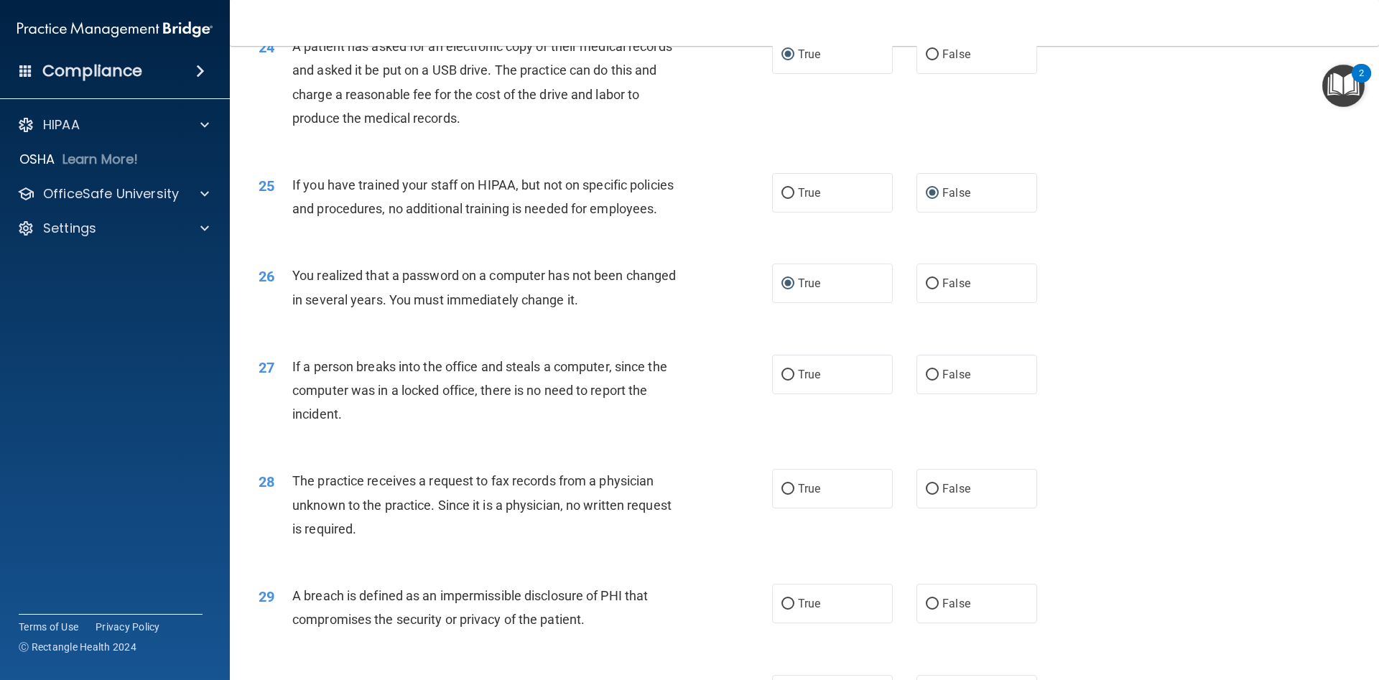
scroll to position [2489, 0]
click at [932, 371] on input "False" at bounding box center [932, 373] width 13 height 11
radio input "true"
click at [935, 485] on input "False" at bounding box center [932, 487] width 13 height 11
radio input "true"
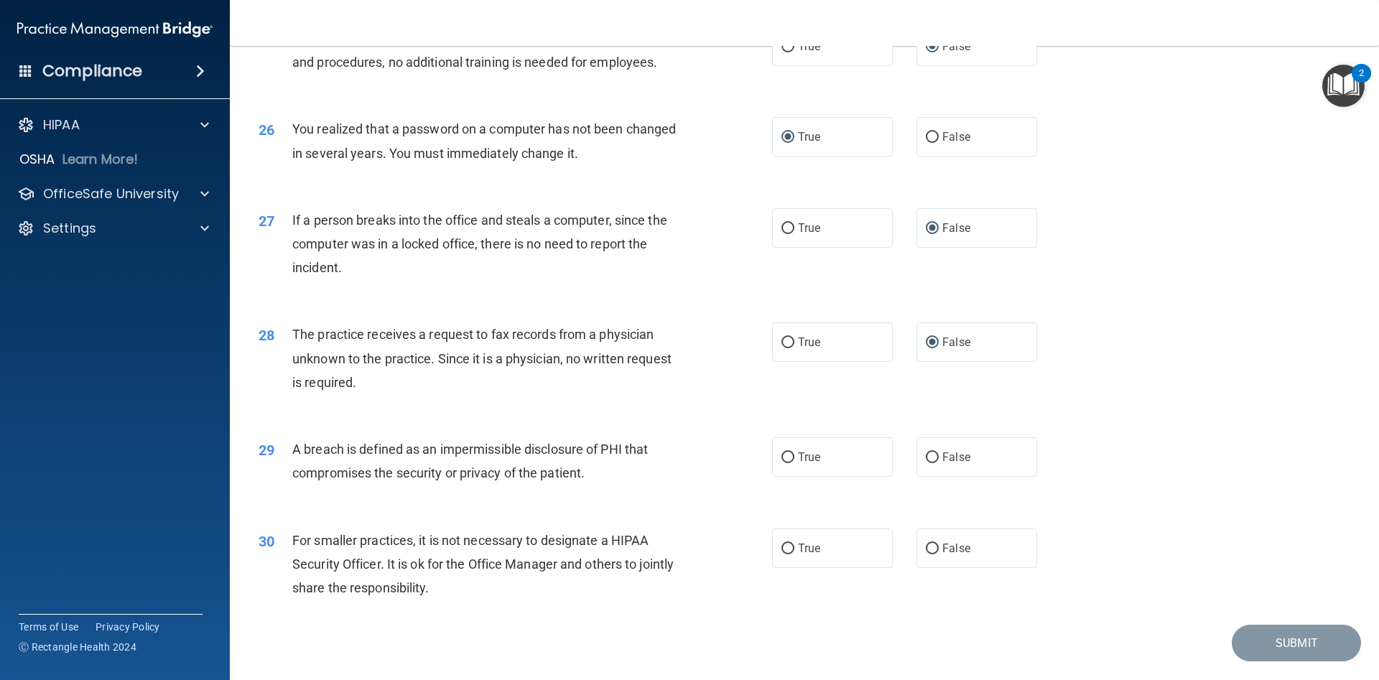
scroll to position [2661, 0]
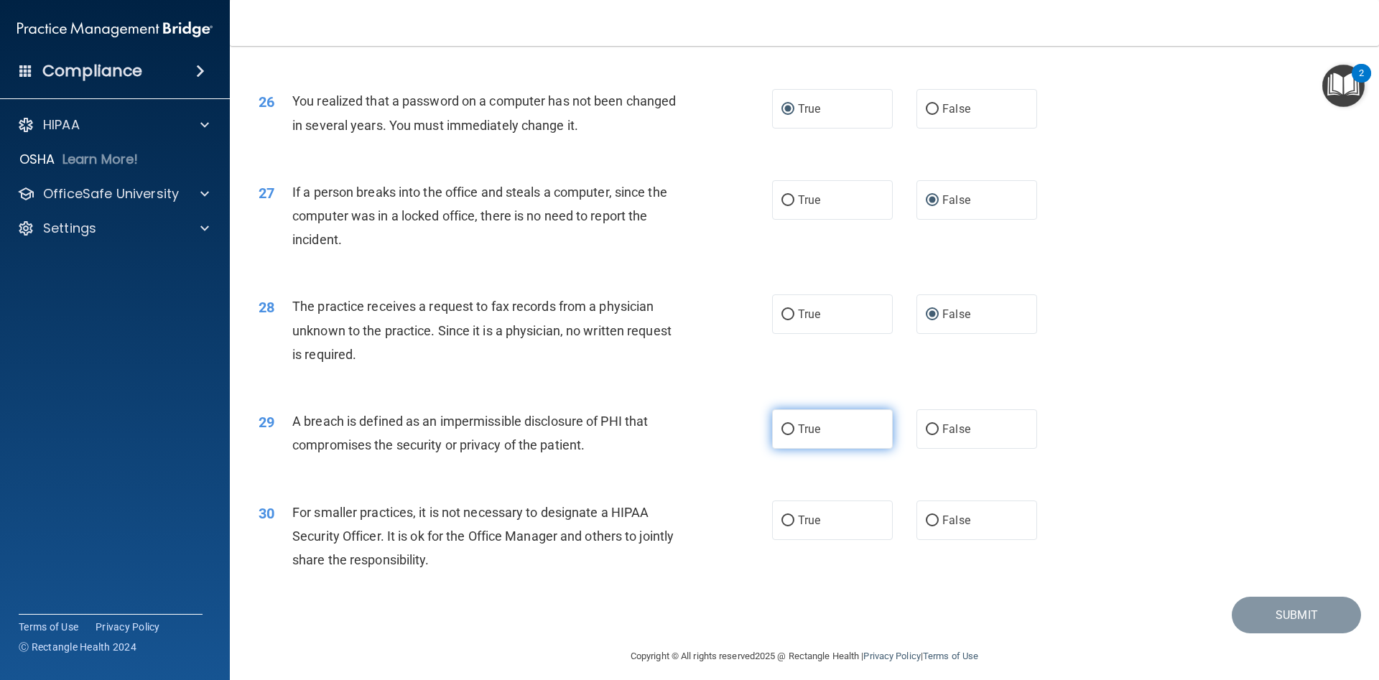
click at [788, 434] on input "True" at bounding box center [788, 430] width 13 height 11
radio input "true"
click at [931, 523] on input "False" at bounding box center [932, 521] width 13 height 11
radio input "true"
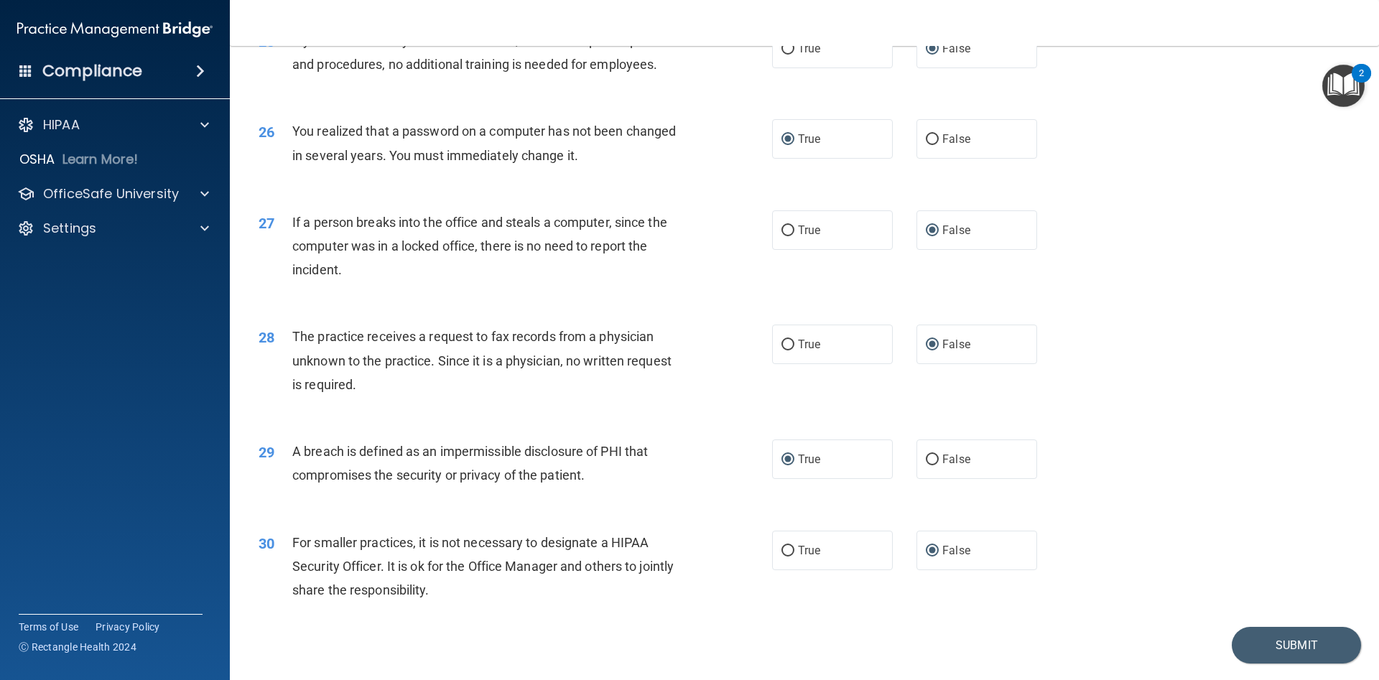
scroll to position [2673, 0]
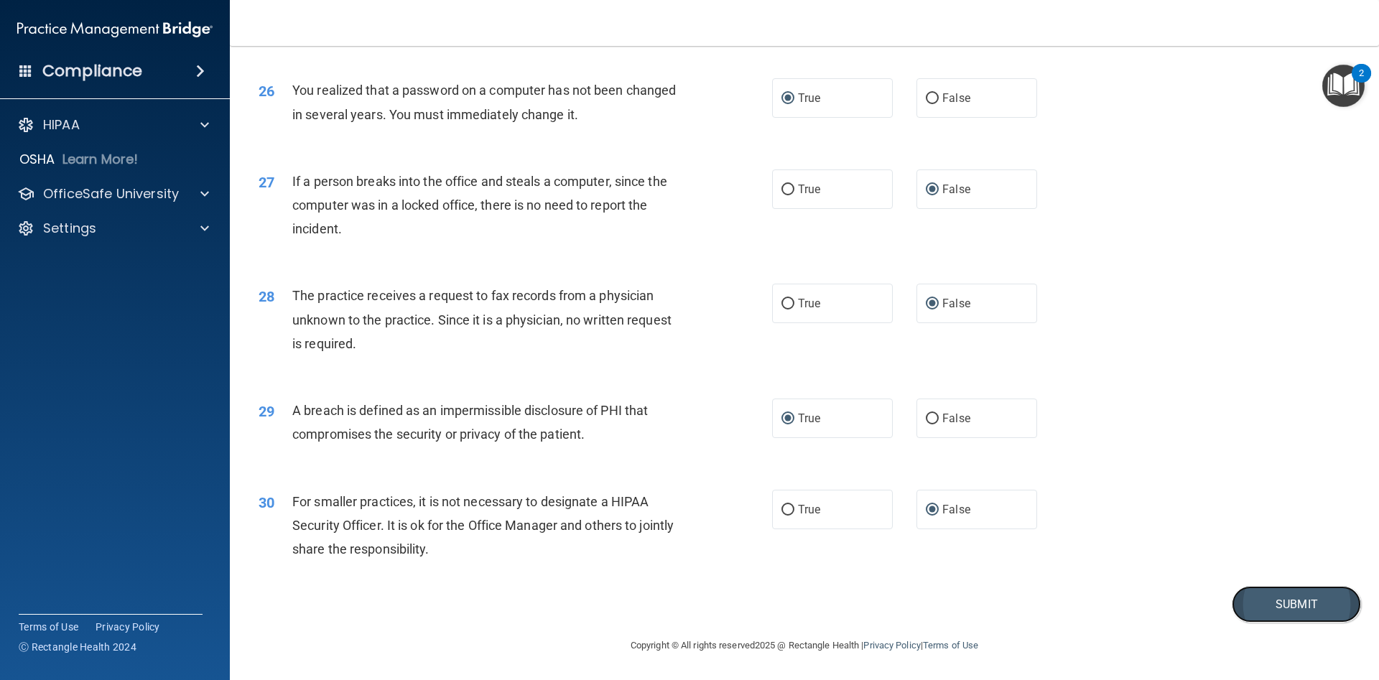
click at [1271, 602] on button "Submit" at bounding box center [1296, 604] width 129 height 37
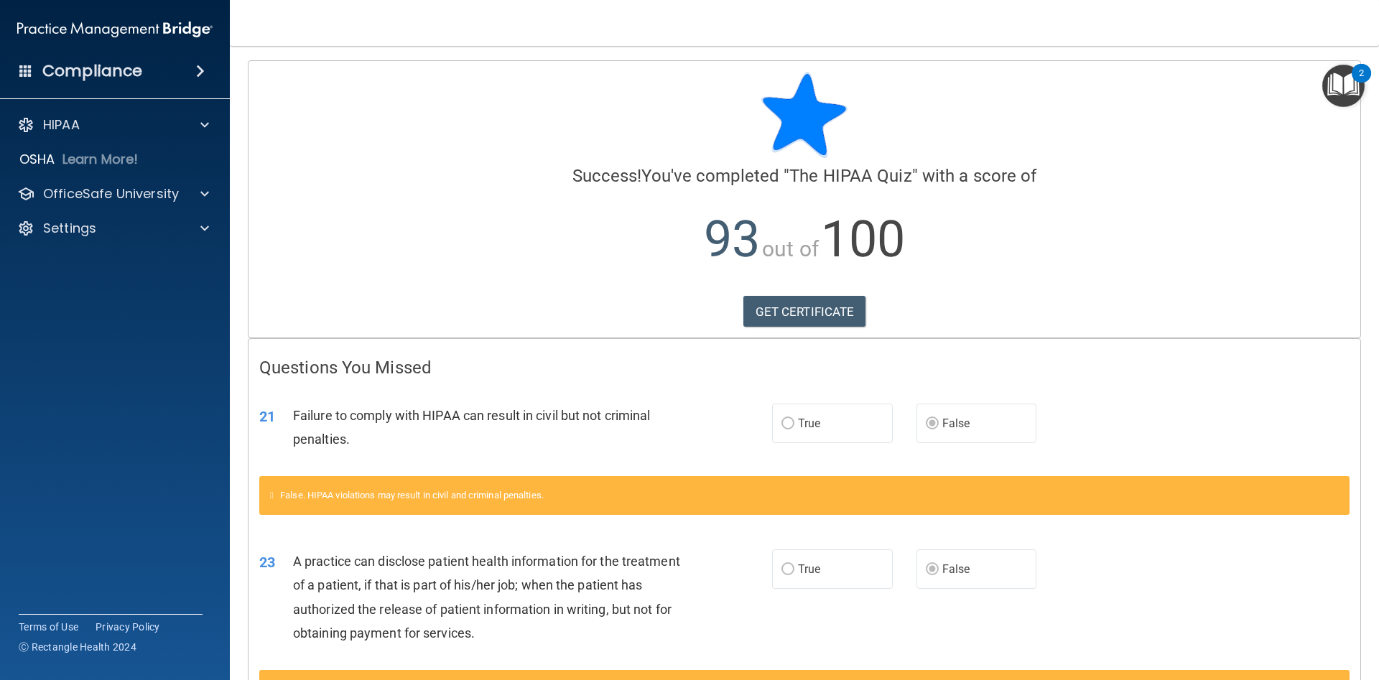
click at [1352, 72] on img "Open Resource Center, 2 new notifications" at bounding box center [1343, 86] width 42 height 42
click at [85, 69] on h4 "Compliance" at bounding box center [92, 71] width 100 height 20
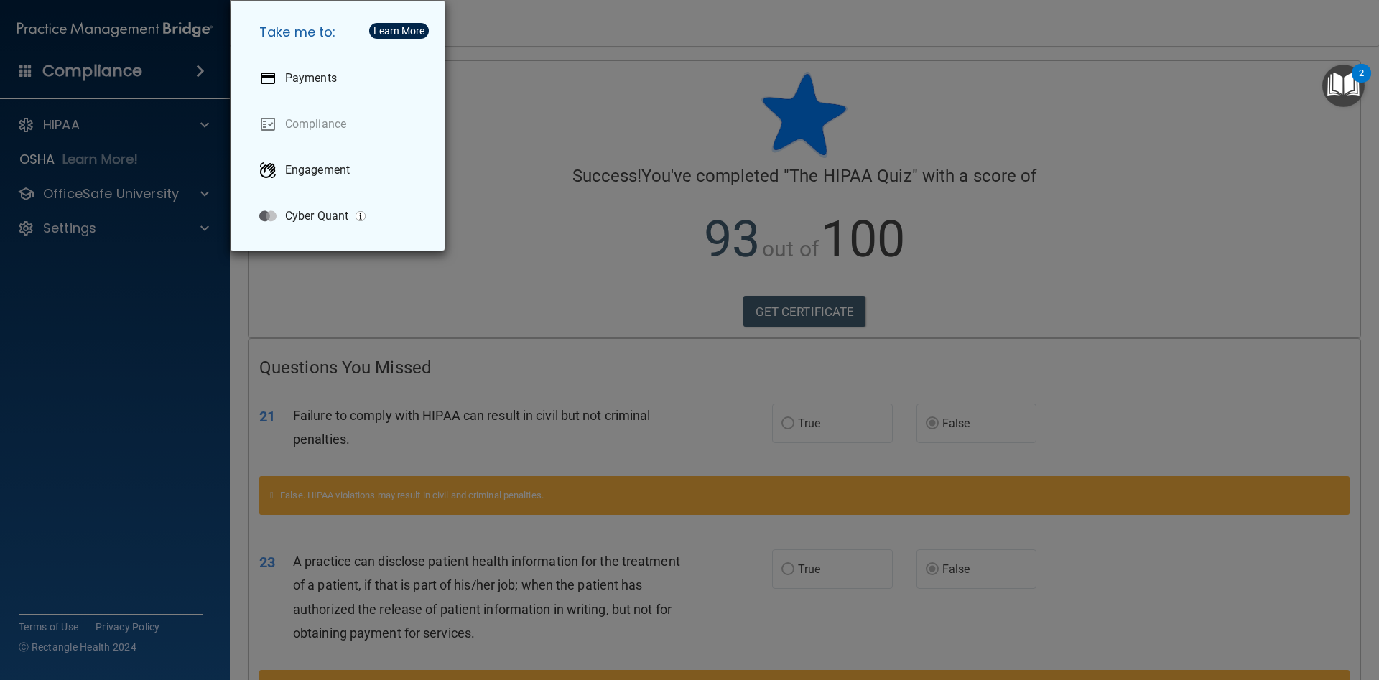
click at [106, 368] on div "Take me to: Payments Compliance Engagement Cyber Quant" at bounding box center [689, 340] width 1379 height 680
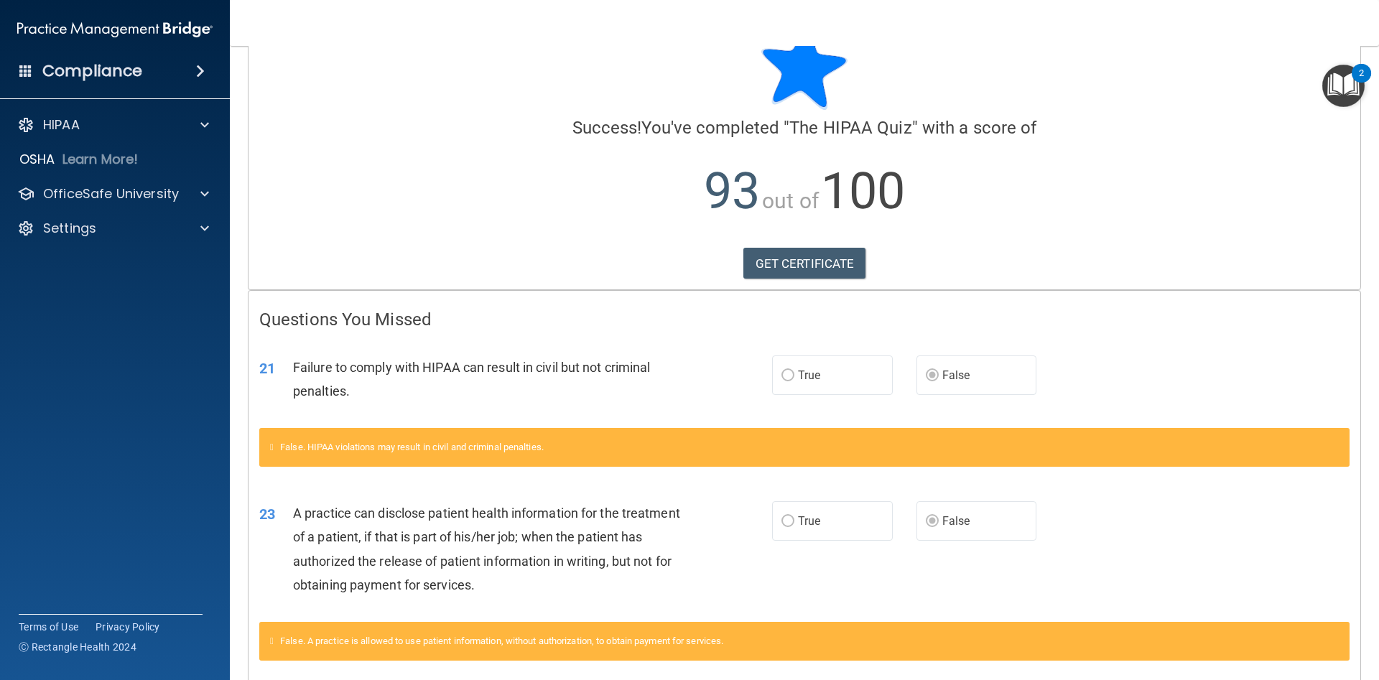
scroll to position [114, 0]
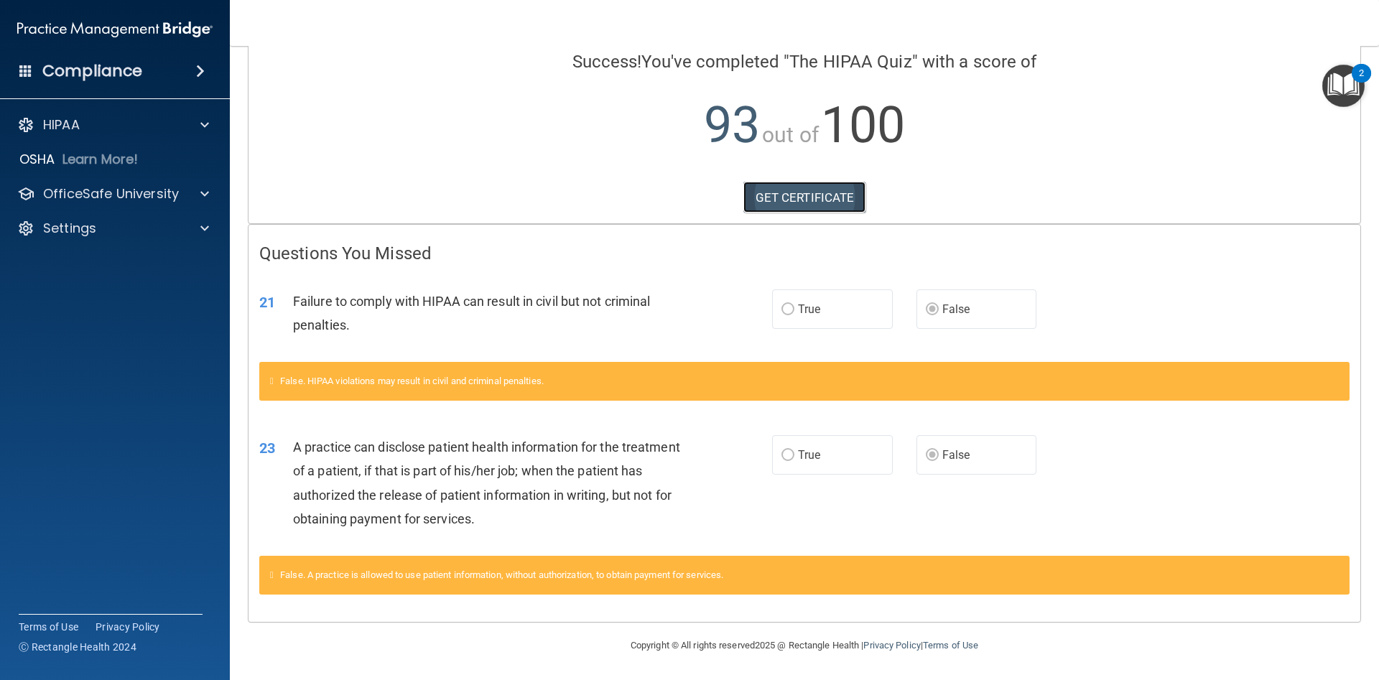
click at [764, 198] on link "GET CERTIFICATE" at bounding box center [804, 198] width 123 height 32
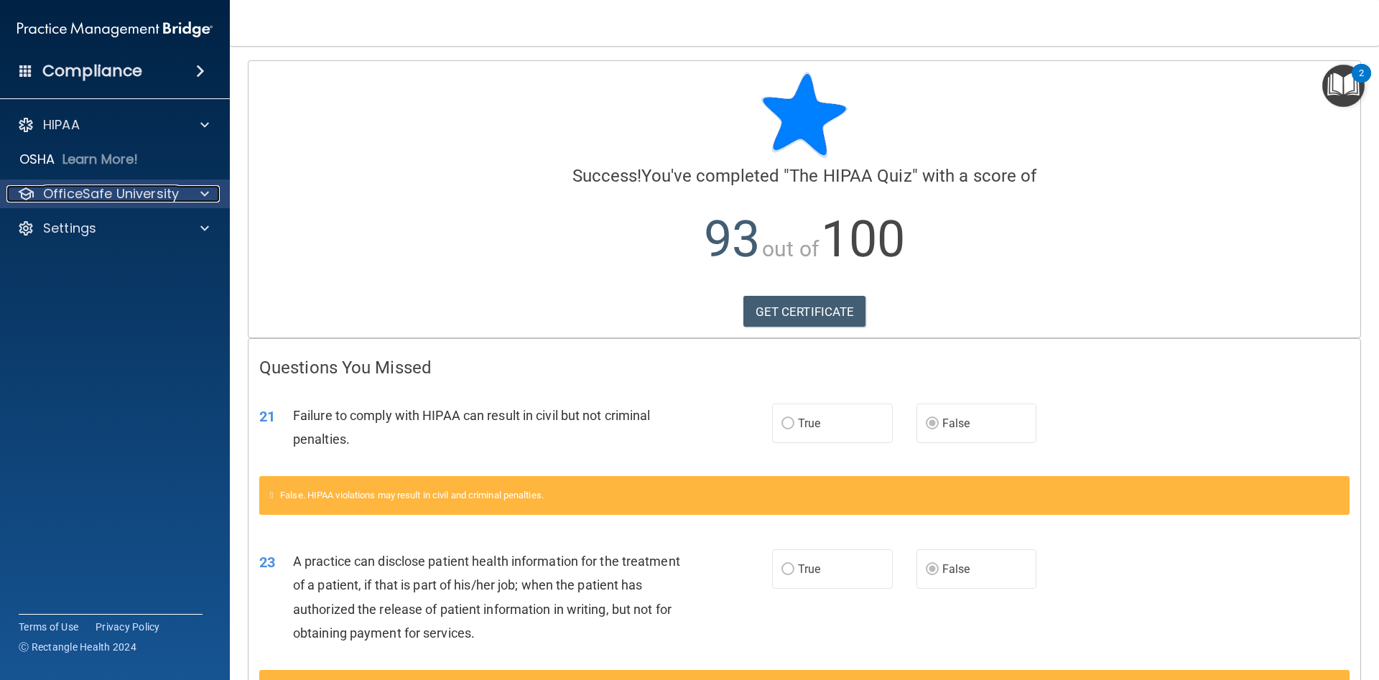
click at [60, 200] on p "OfficeSafe University" at bounding box center [111, 193] width 136 height 17
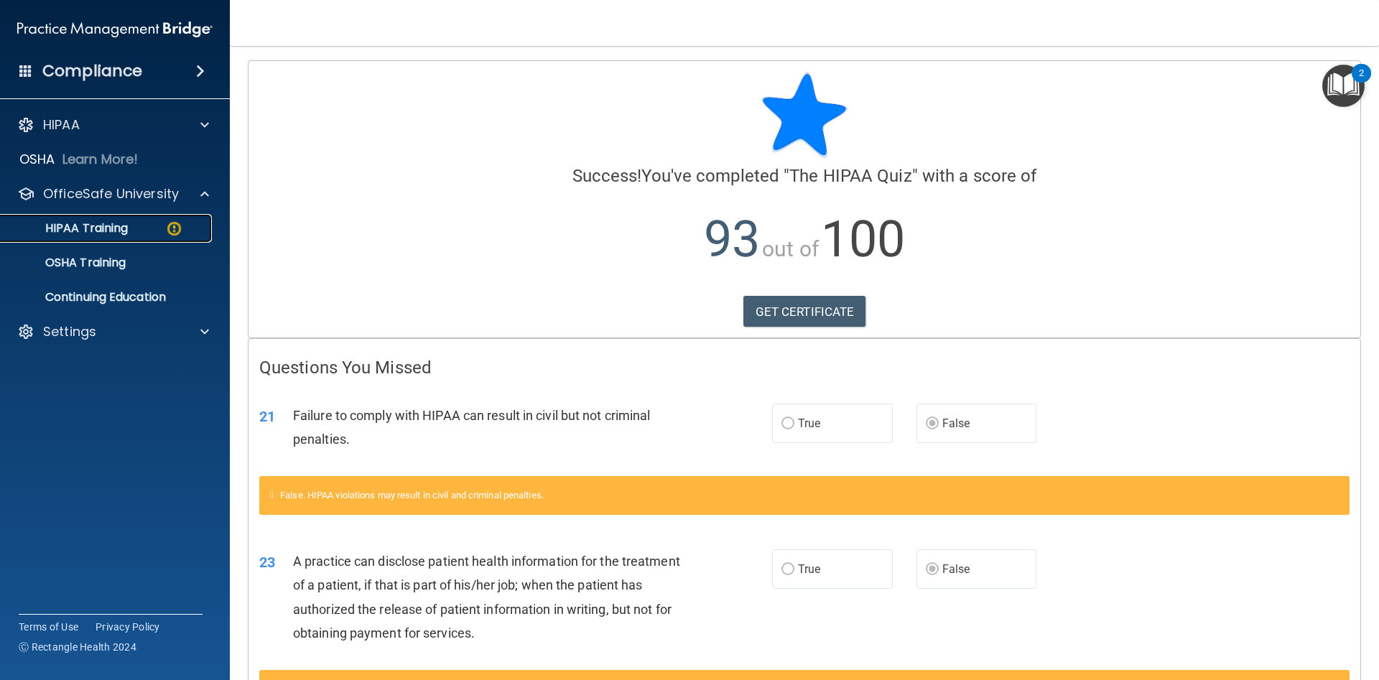
click at [75, 231] on p "HIPAA Training" at bounding box center [68, 228] width 119 height 14
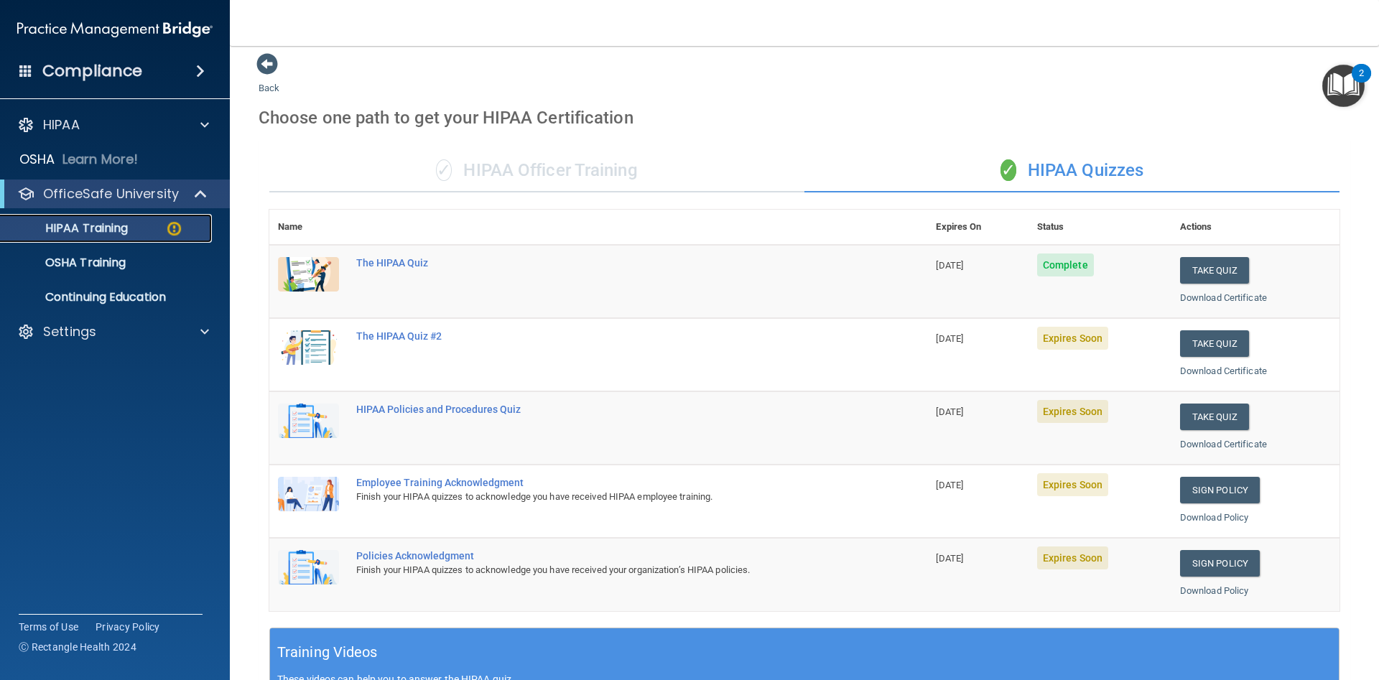
scroll to position [7, 0]
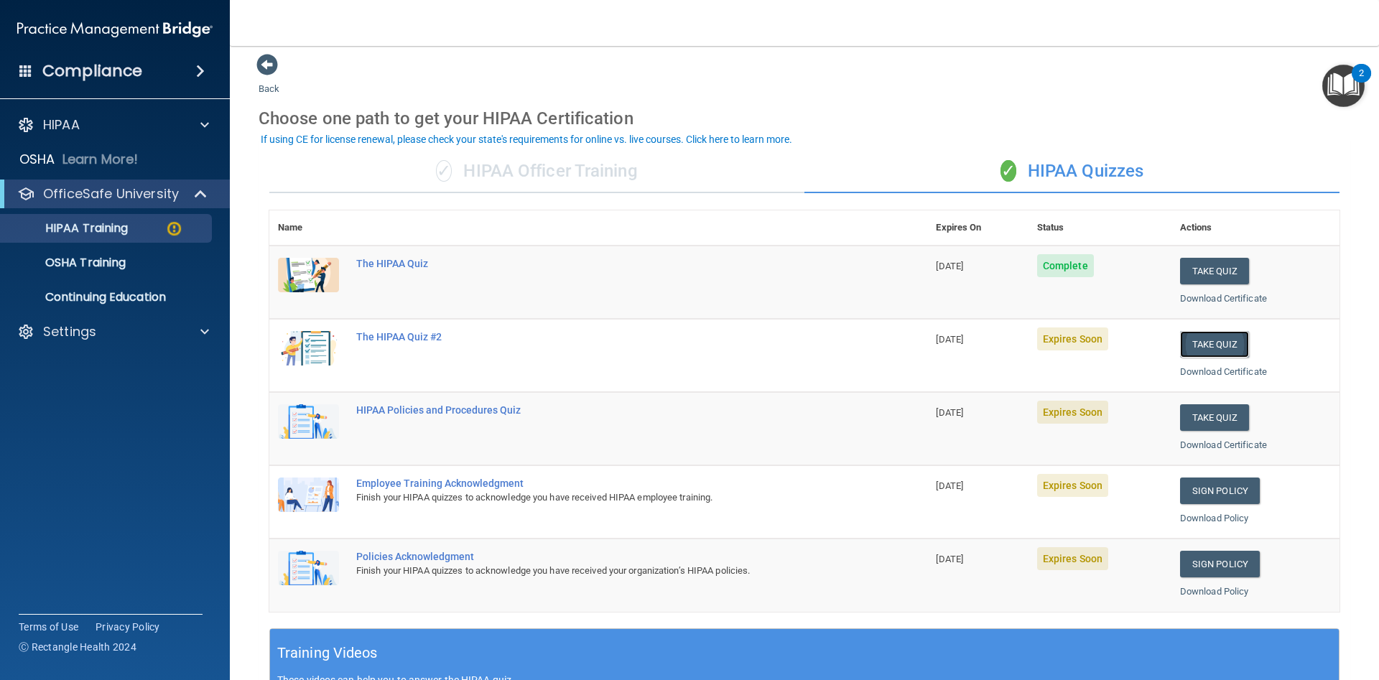
click at [1196, 342] on button "Take Quiz" at bounding box center [1214, 344] width 69 height 27
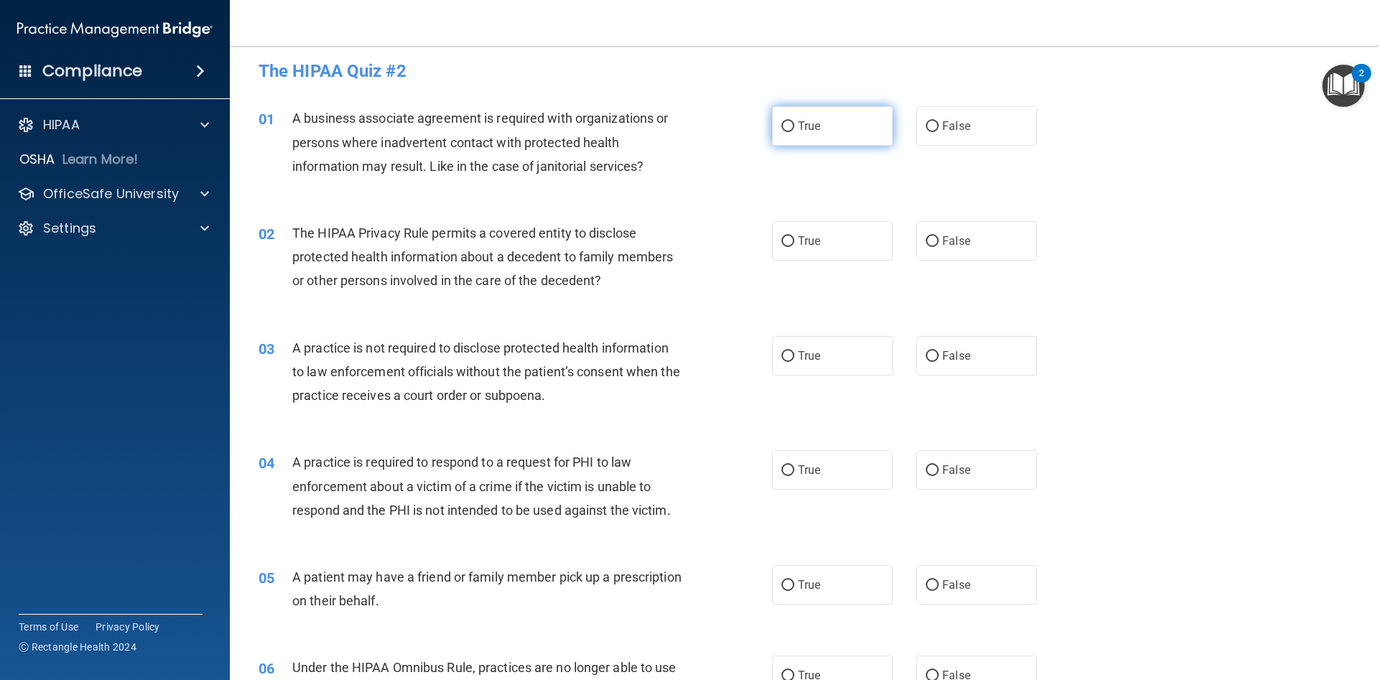
click at [788, 128] on input "True" at bounding box center [788, 126] width 13 height 11
radio input "true"
click at [928, 244] on input "False" at bounding box center [932, 241] width 13 height 11
radio input "true"
click at [787, 241] on input "True" at bounding box center [788, 241] width 13 height 11
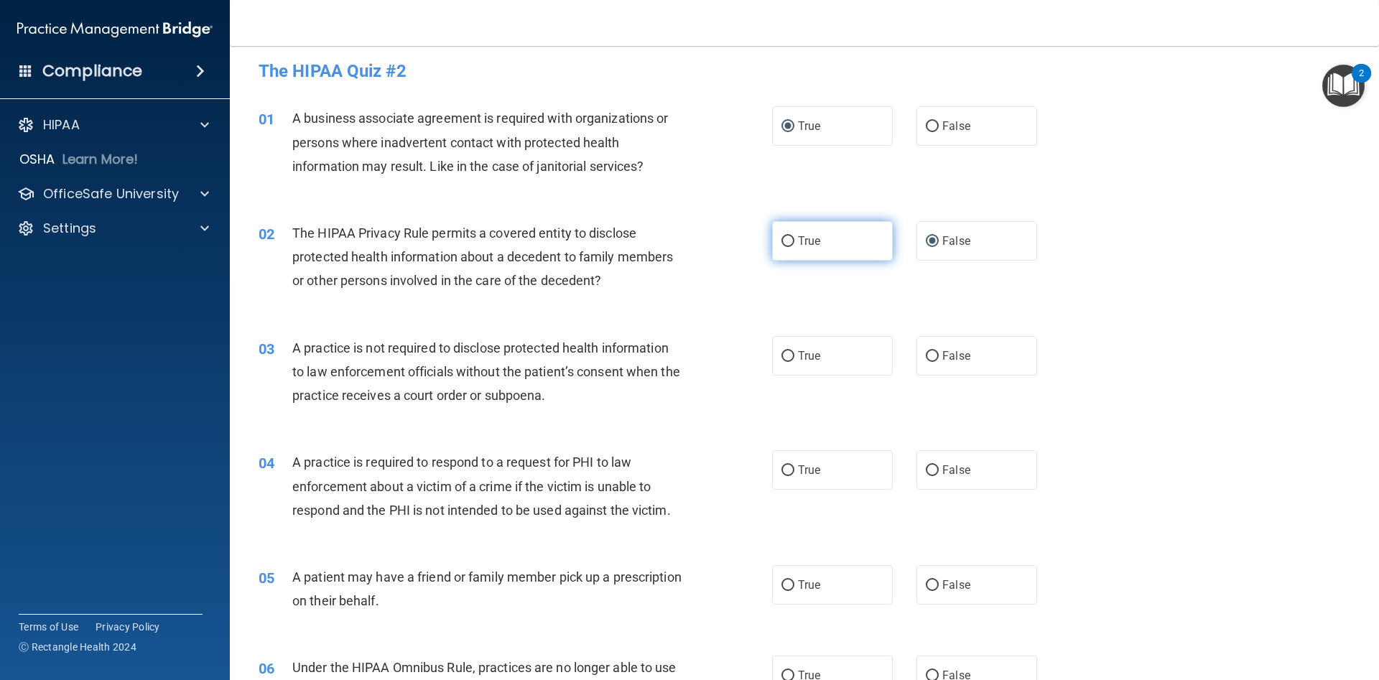
radio input "true"
radio input "false"
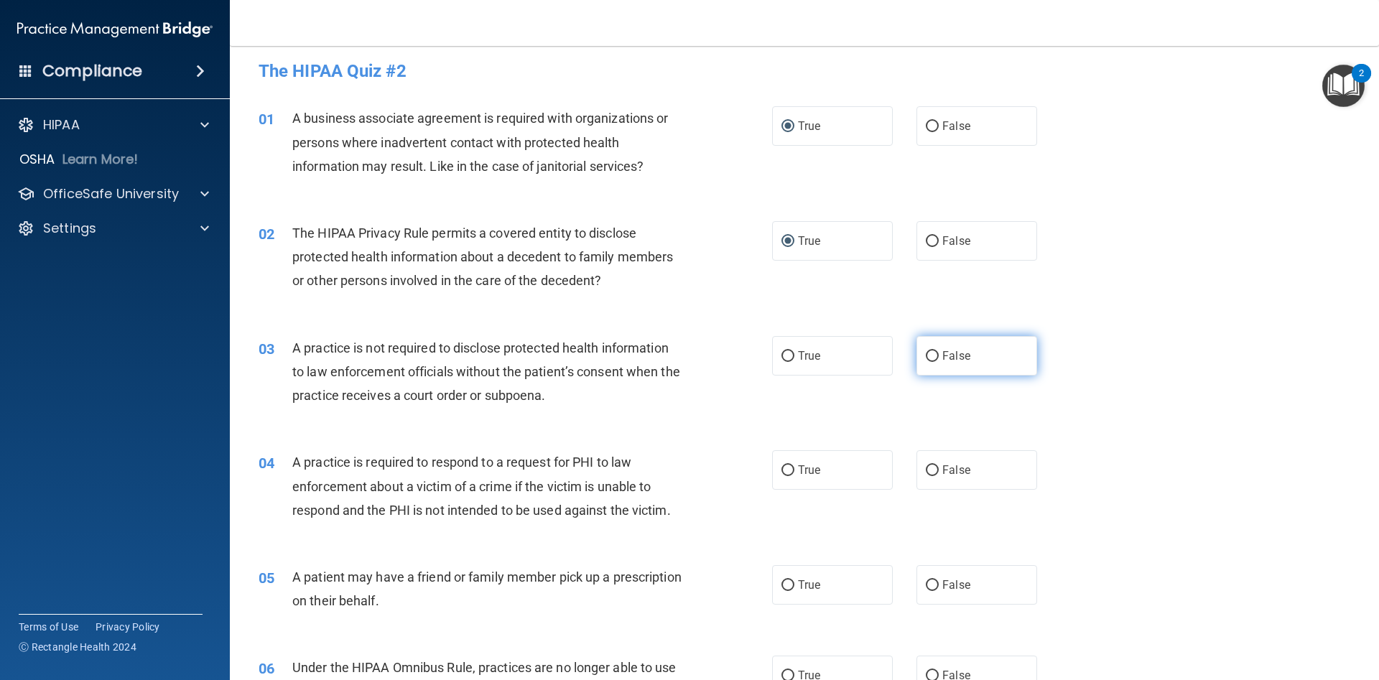
click at [930, 352] on input "False" at bounding box center [932, 356] width 13 height 11
radio input "true"
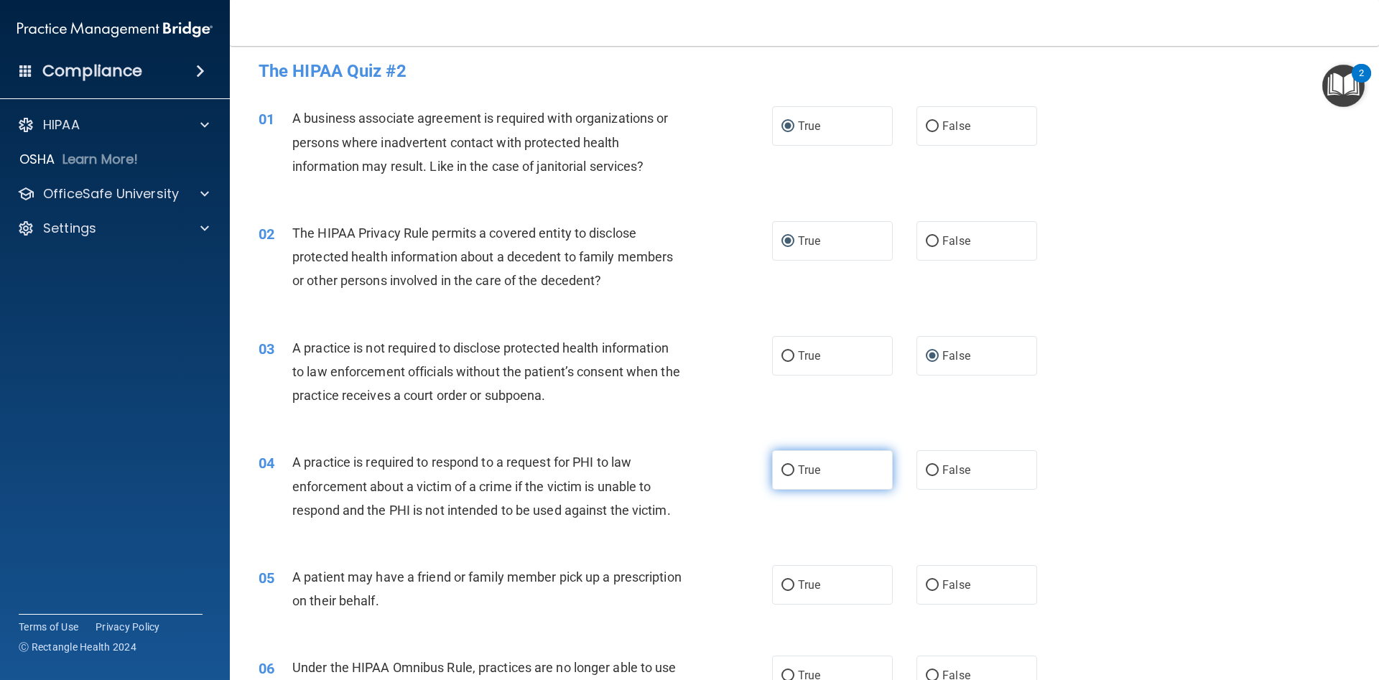
click at [787, 469] on input "True" at bounding box center [788, 470] width 13 height 11
radio input "true"
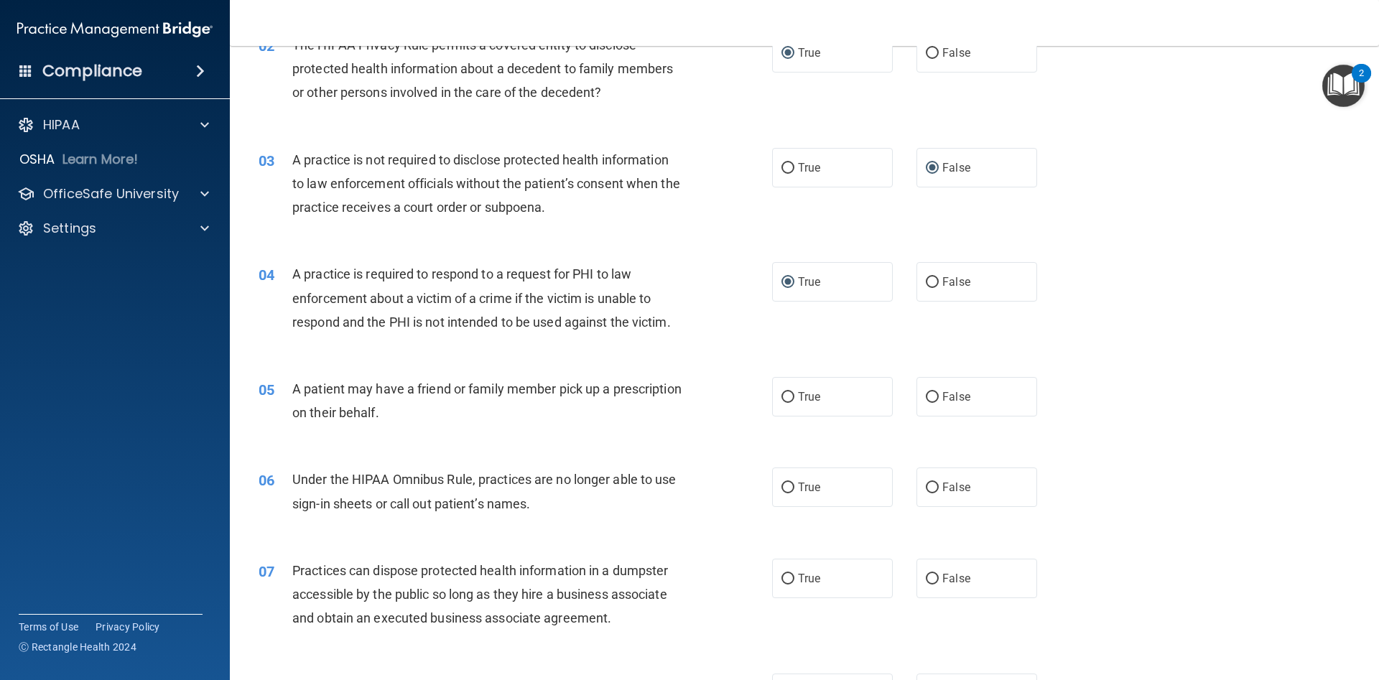
scroll to position [223, 0]
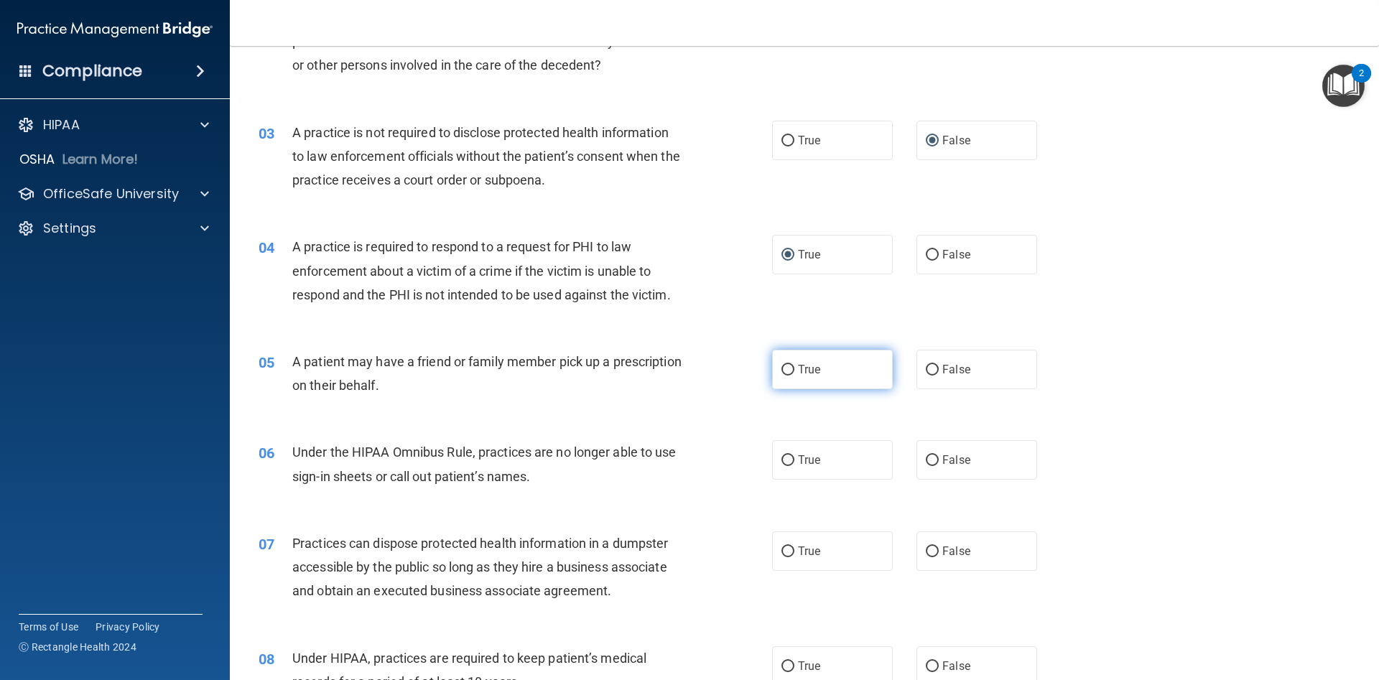
click at [788, 368] on input "True" at bounding box center [788, 370] width 13 height 11
radio input "true"
click at [930, 458] on input "False" at bounding box center [932, 460] width 13 height 11
radio input "true"
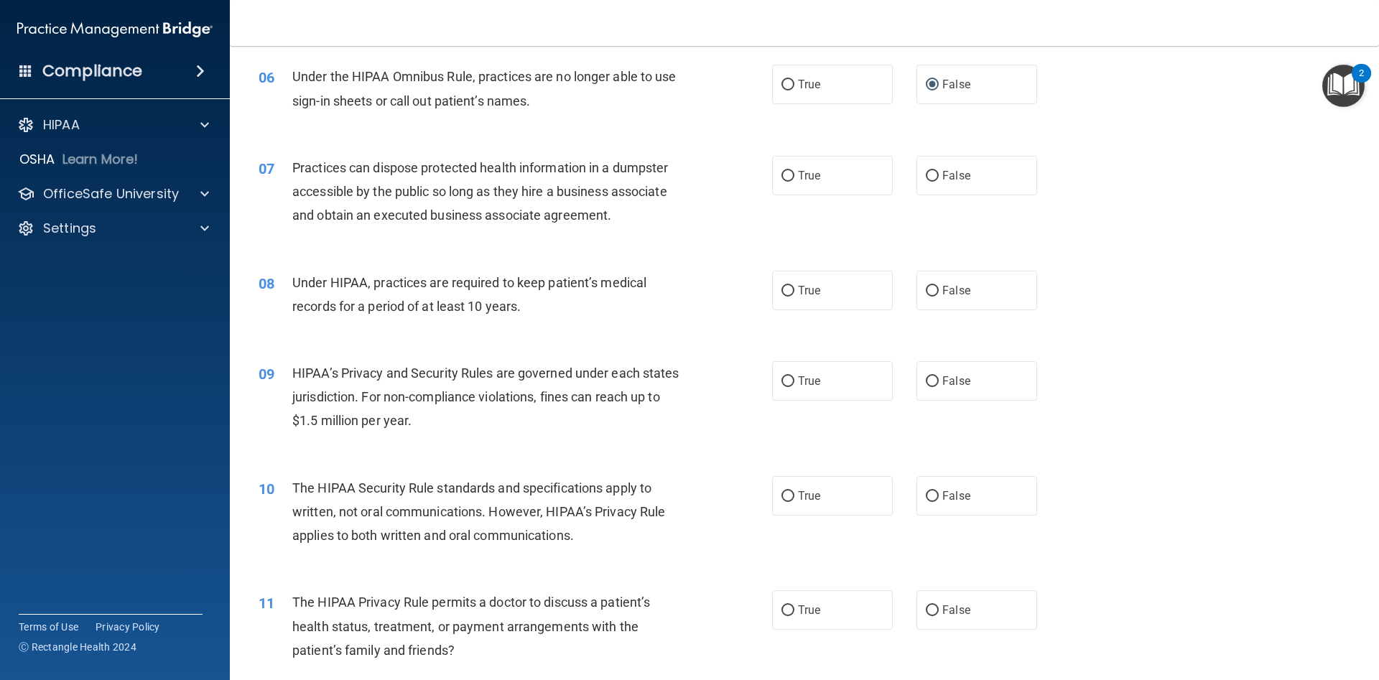
scroll to position [600, 0]
click at [933, 174] on input "False" at bounding box center [932, 175] width 13 height 11
radio input "true"
click at [787, 290] on input "True" at bounding box center [788, 289] width 13 height 11
radio input "true"
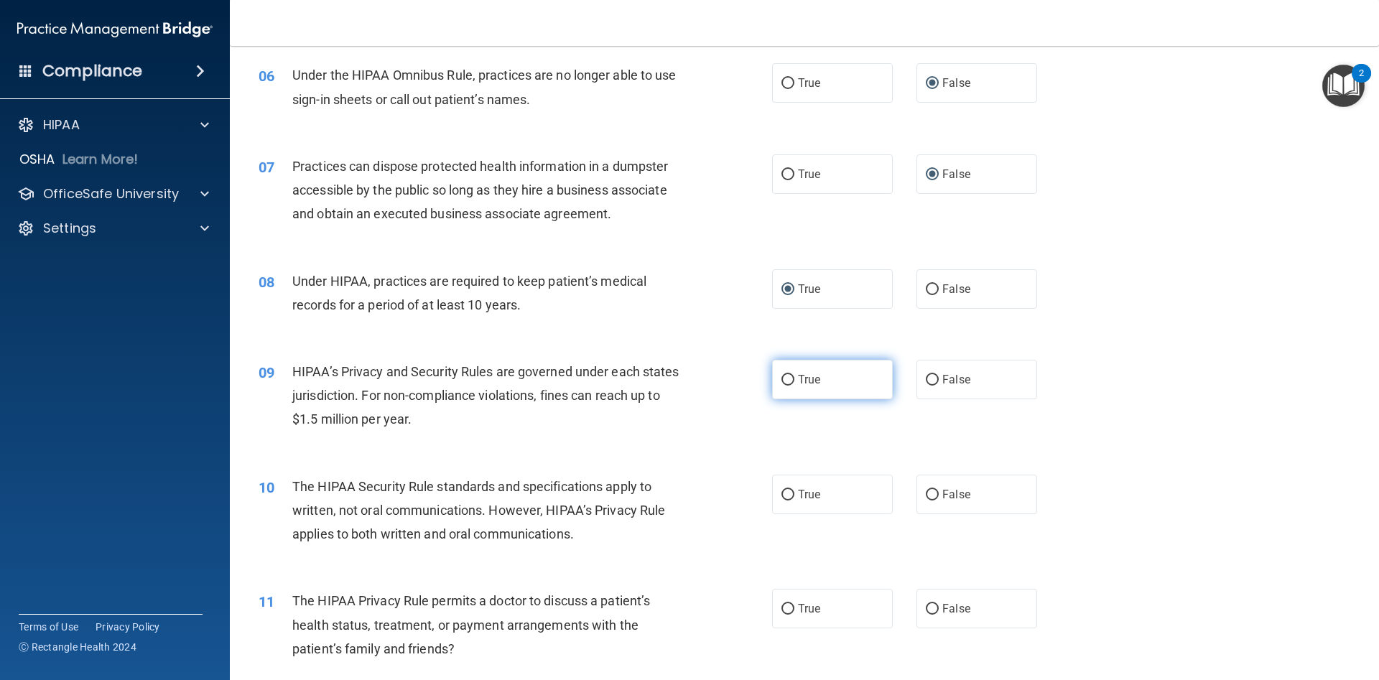
click at [785, 380] on input "True" at bounding box center [788, 380] width 13 height 11
radio input "true"
click at [787, 496] on input "True" at bounding box center [788, 495] width 13 height 11
radio input "true"
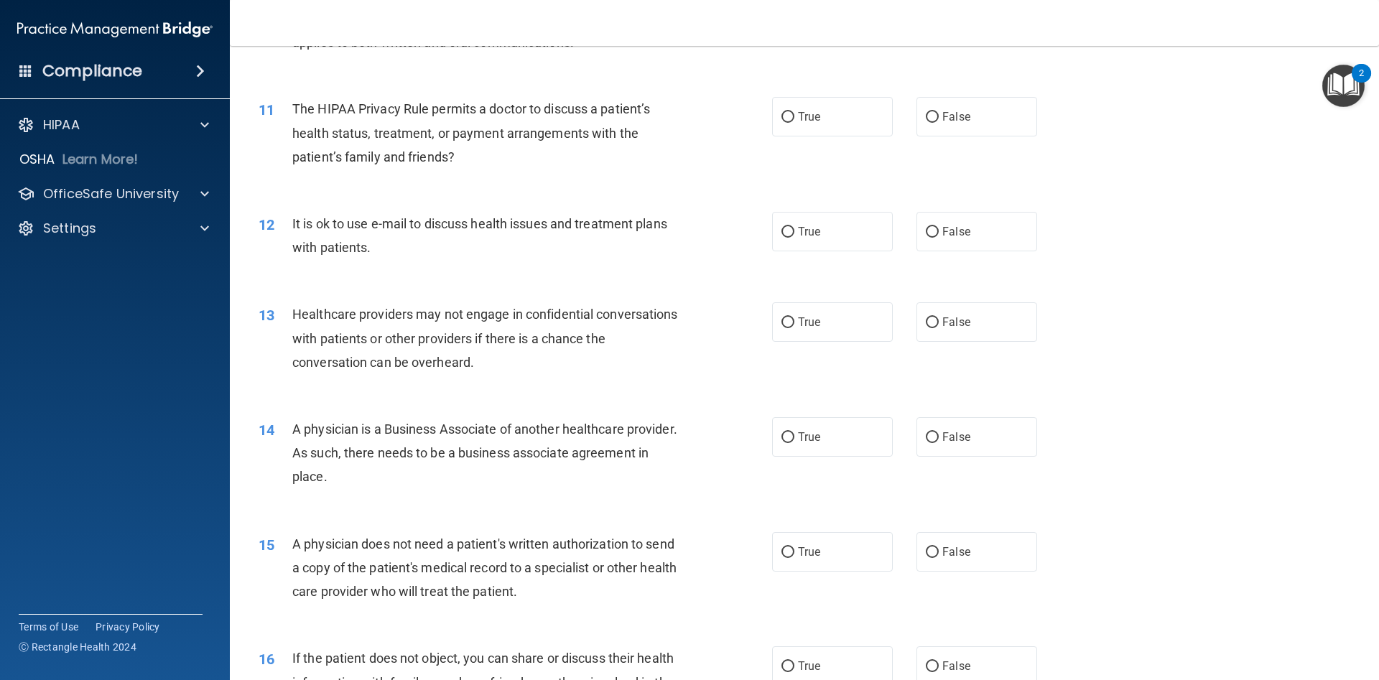
scroll to position [1106, 0]
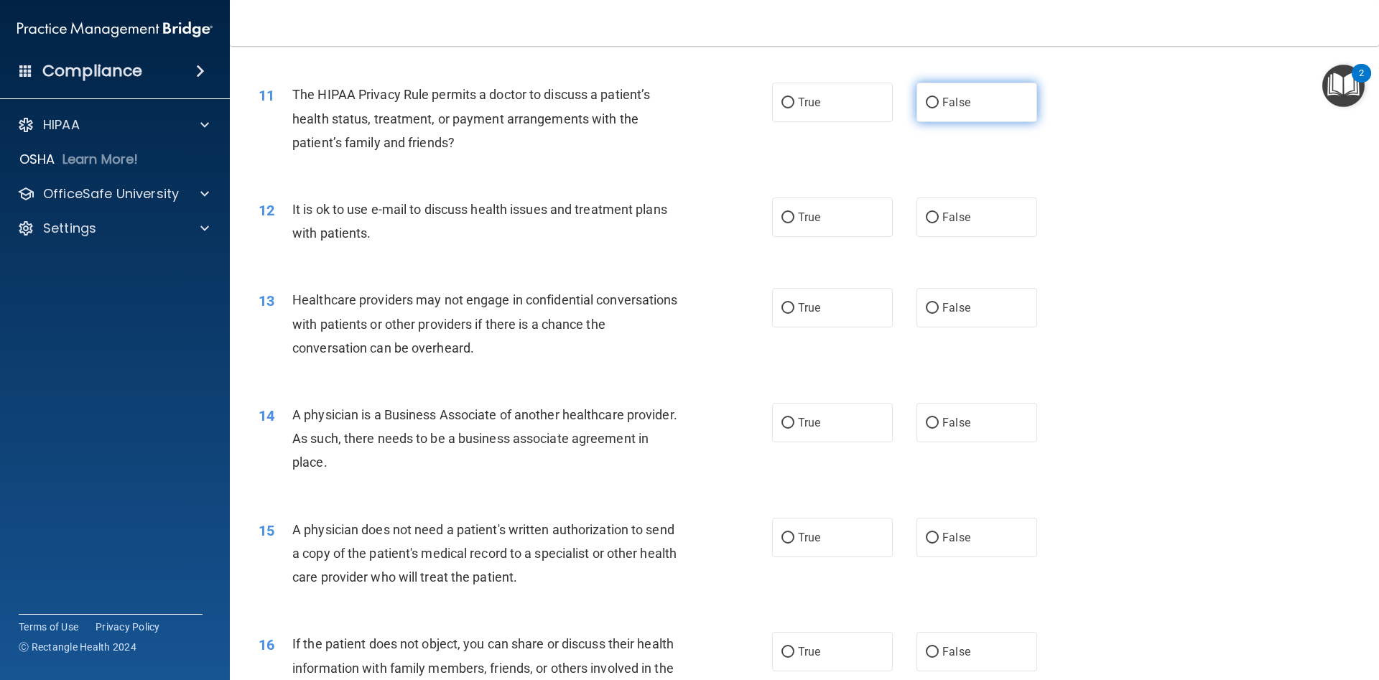
click at [932, 103] on input "False" at bounding box center [932, 103] width 13 height 11
radio input "true"
click at [930, 220] on input "False" at bounding box center [932, 218] width 13 height 11
radio input "true"
click at [785, 308] on input "True" at bounding box center [788, 308] width 13 height 11
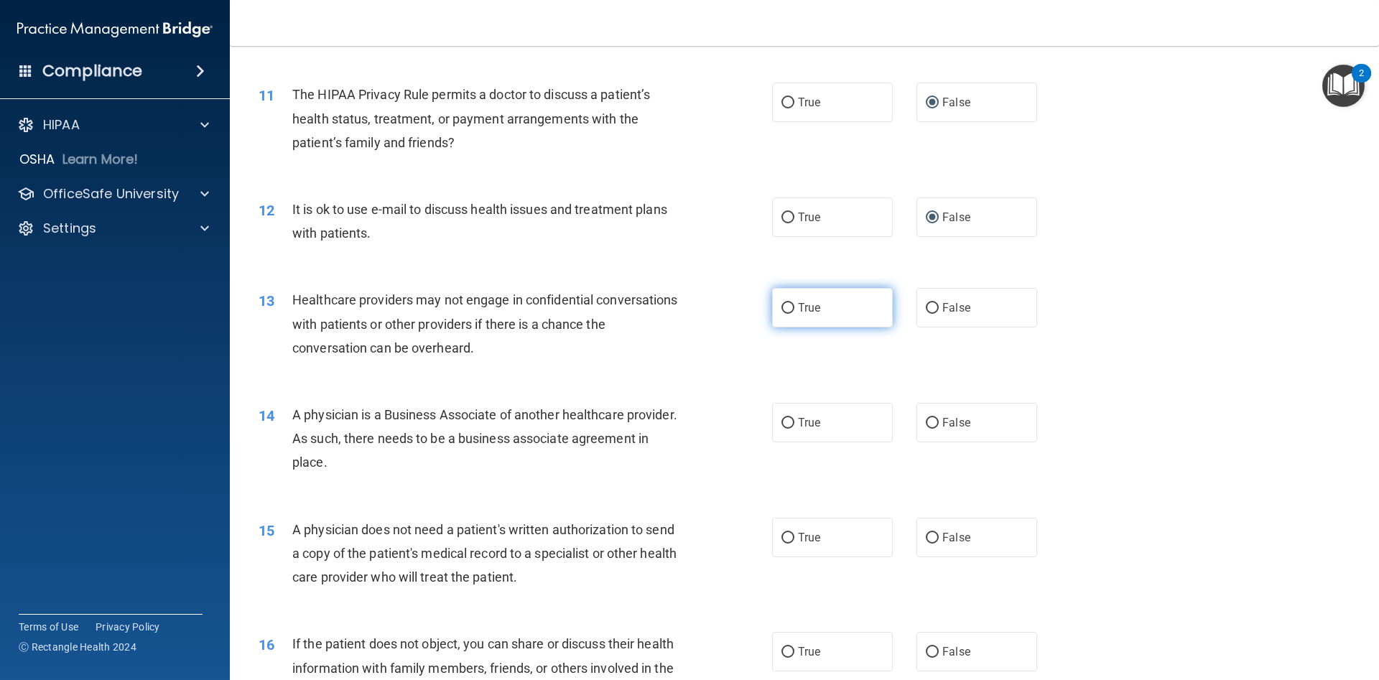
radio input "true"
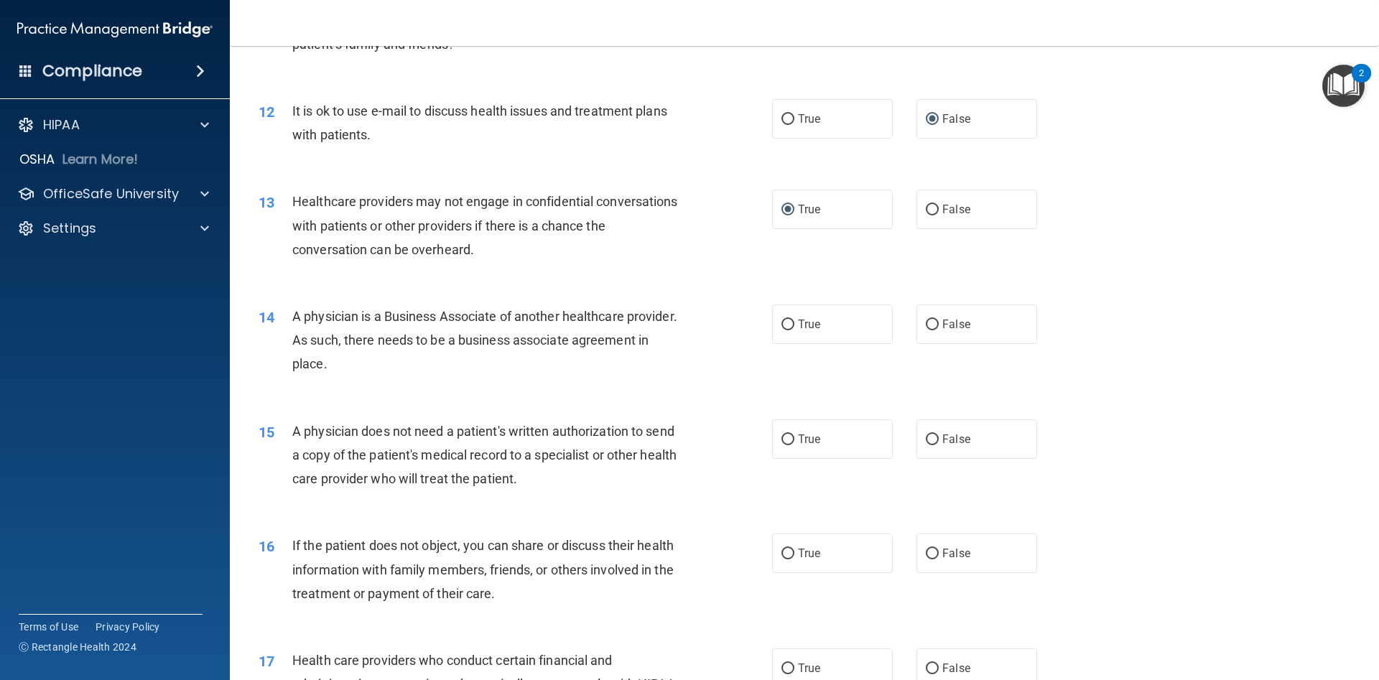
scroll to position [1236, 0]
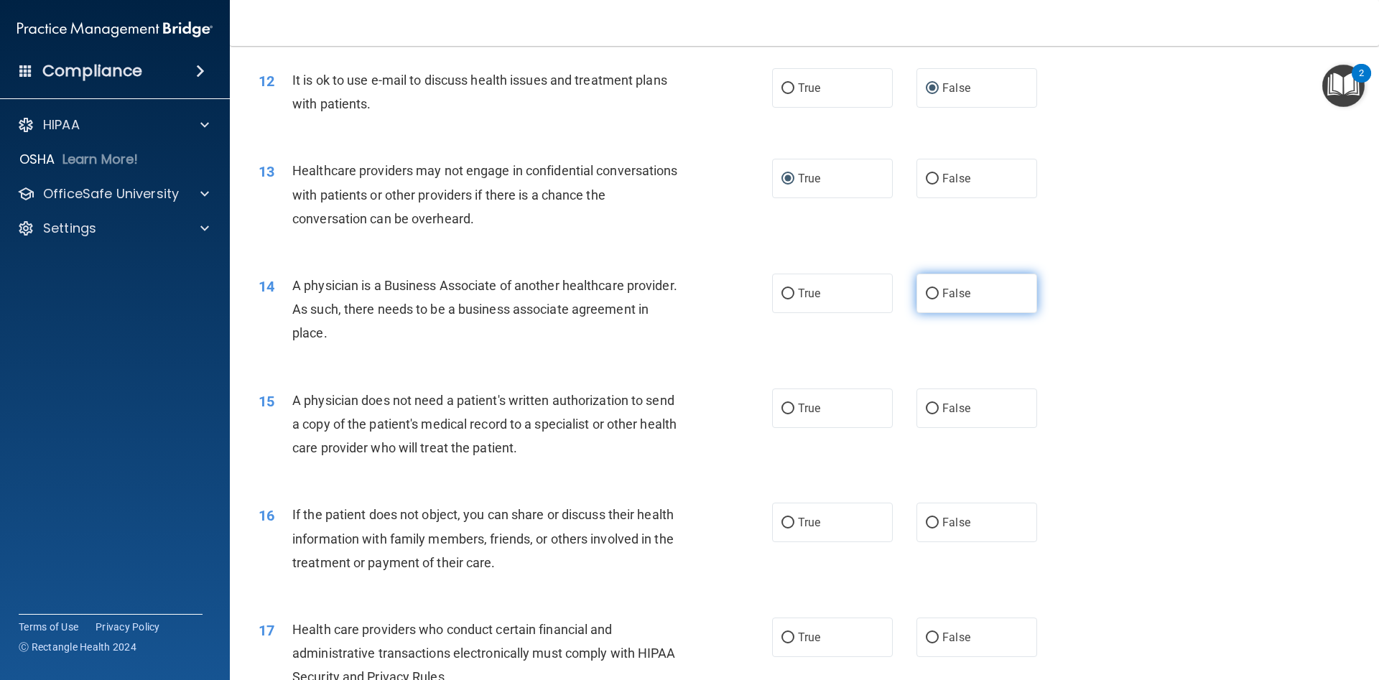
click at [937, 297] on input "False" at bounding box center [932, 294] width 13 height 11
radio input "true"
click at [785, 410] on input "True" at bounding box center [788, 409] width 13 height 11
radio input "true"
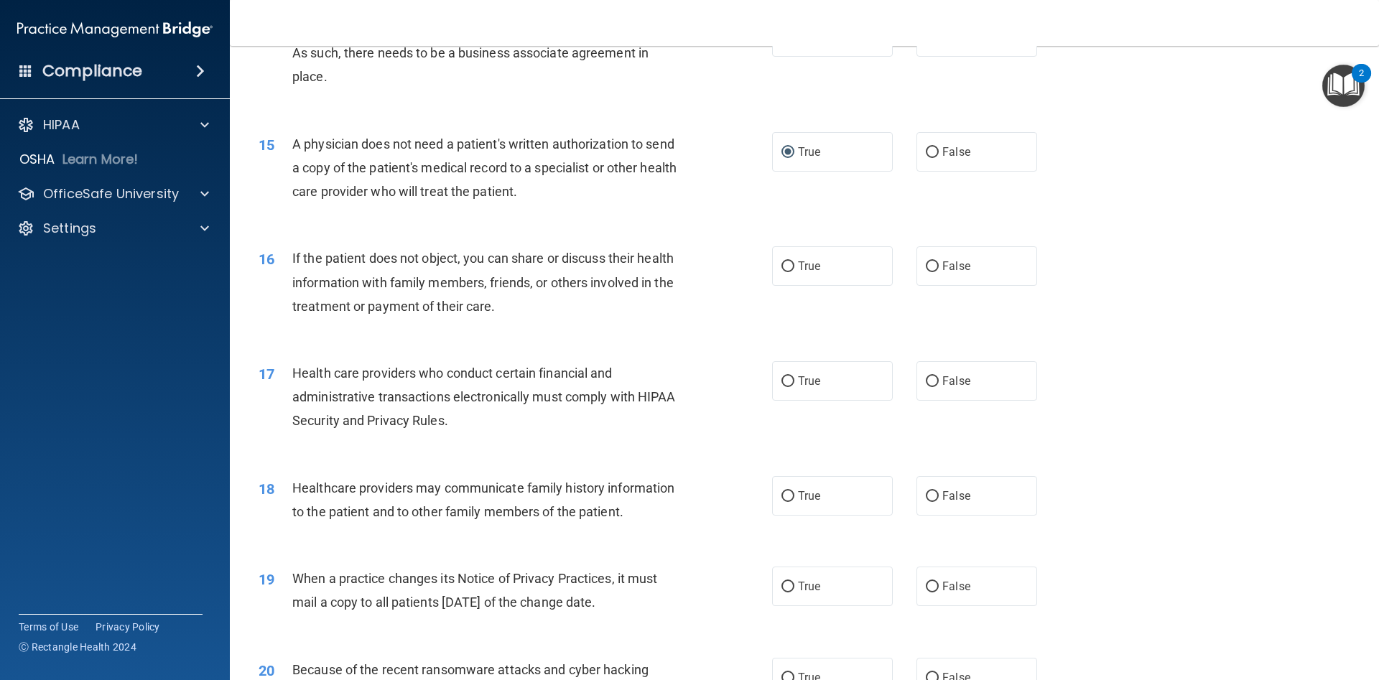
scroll to position [1494, 0]
click at [931, 261] on input "False" at bounding box center [932, 264] width 13 height 11
radio input "true"
click at [787, 385] on input "True" at bounding box center [788, 379] width 13 height 11
radio input "true"
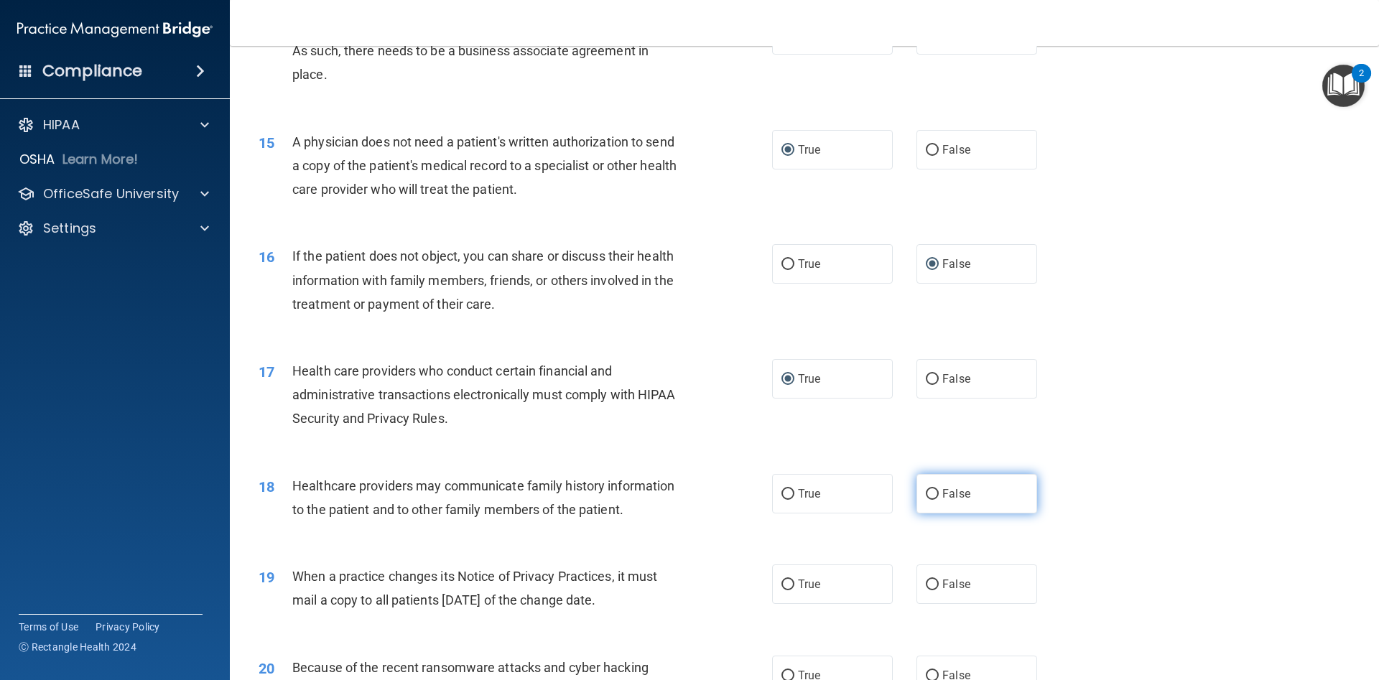
click at [933, 489] on input "False" at bounding box center [932, 494] width 13 height 11
radio input "true"
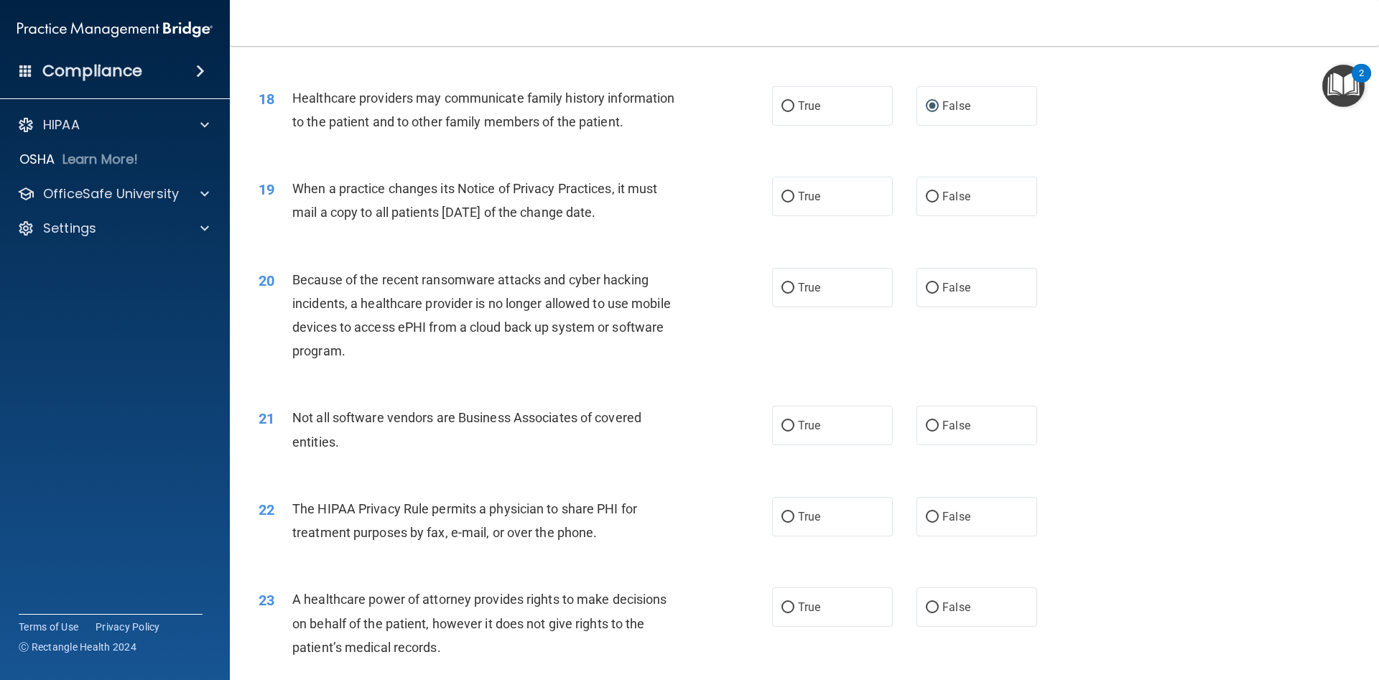
scroll to position [1893, 0]
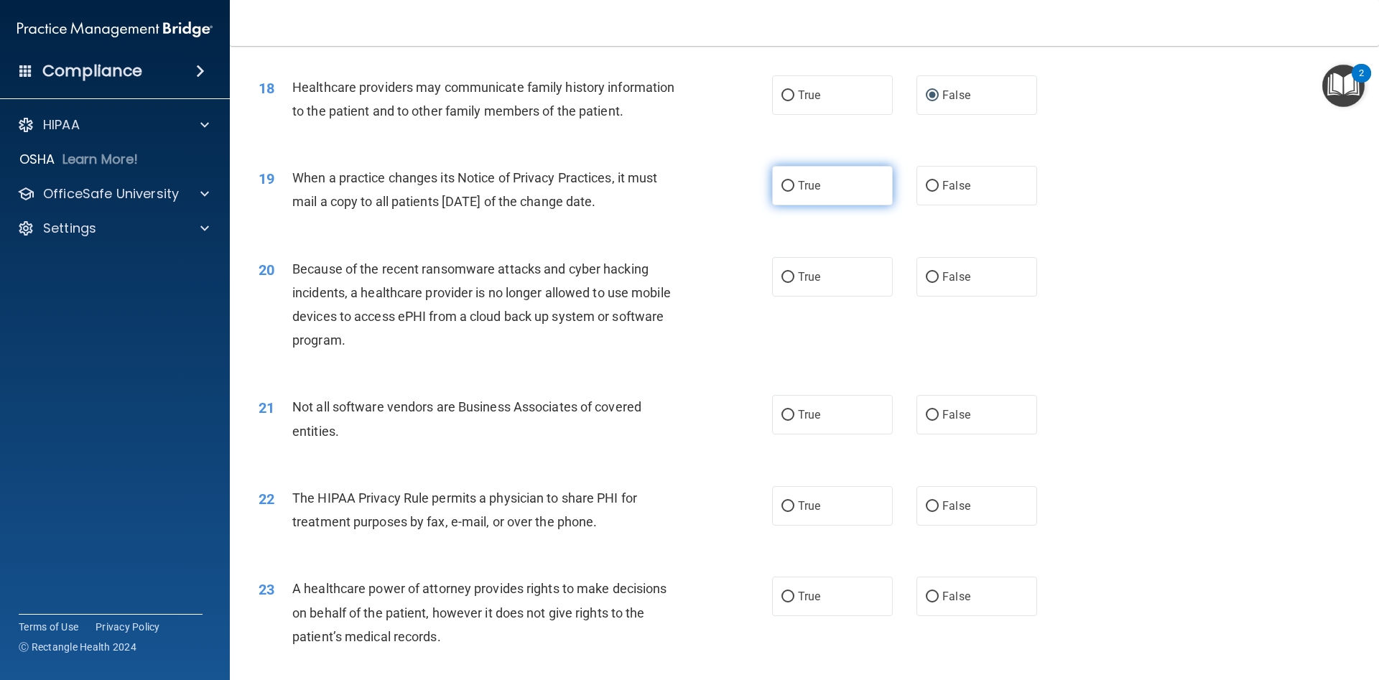
click at [792, 185] on input "True" at bounding box center [788, 186] width 13 height 11
radio input "true"
click at [785, 277] on input "True" at bounding box center [788, 277] width 13 height 11
radio input "true"
click at [780, 412] on label "True" at bounding box center [832, 415] width 121 height 40
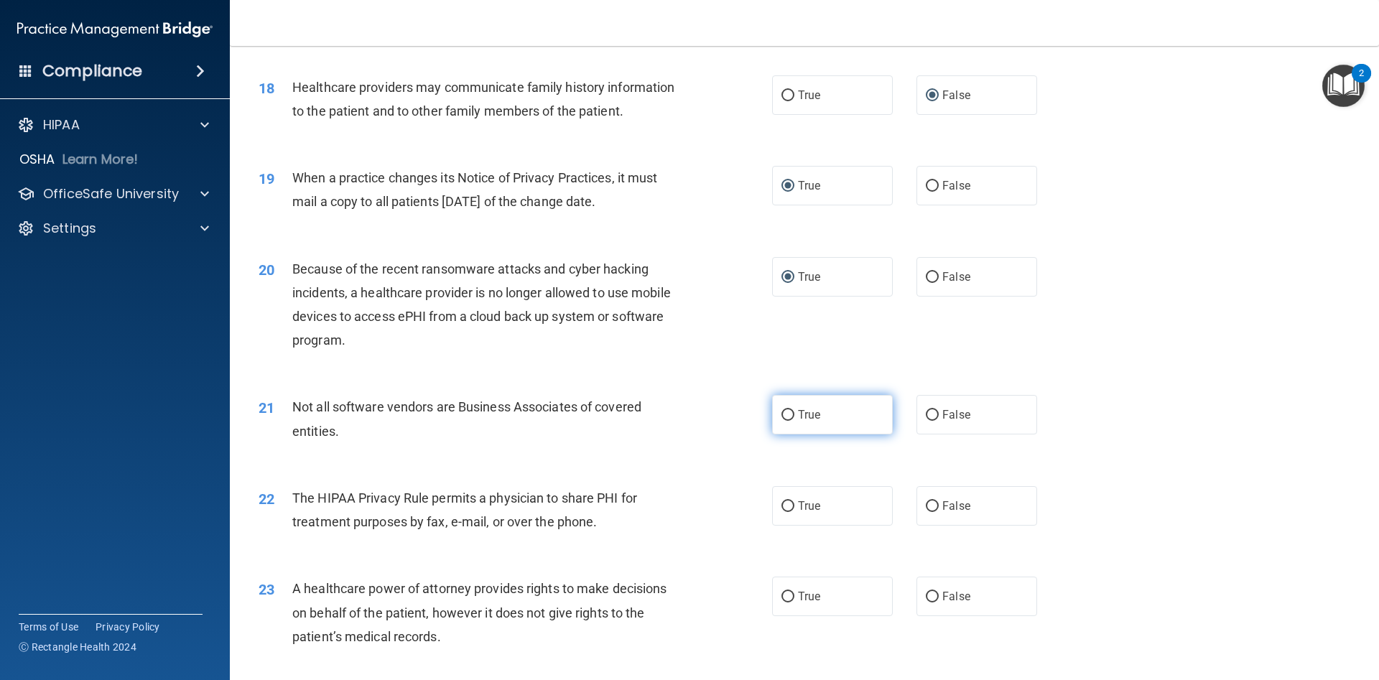
click at [782, 412] on input "True" at bounding box center [788, 415] width 13 height 11
radio input "true"
click at [938, 512] on input "False" at bounding box center [932, 506] width 13 height 11
radio input "true"
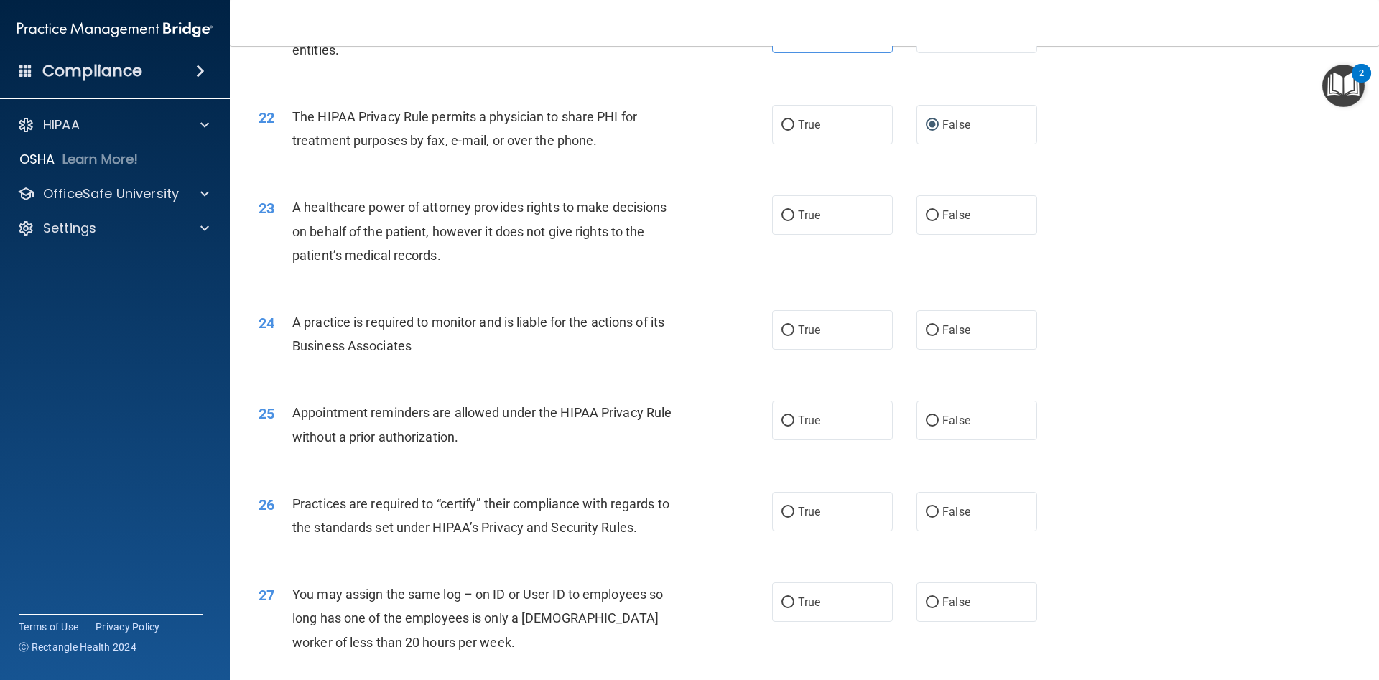
scroll to position [2281, 0]
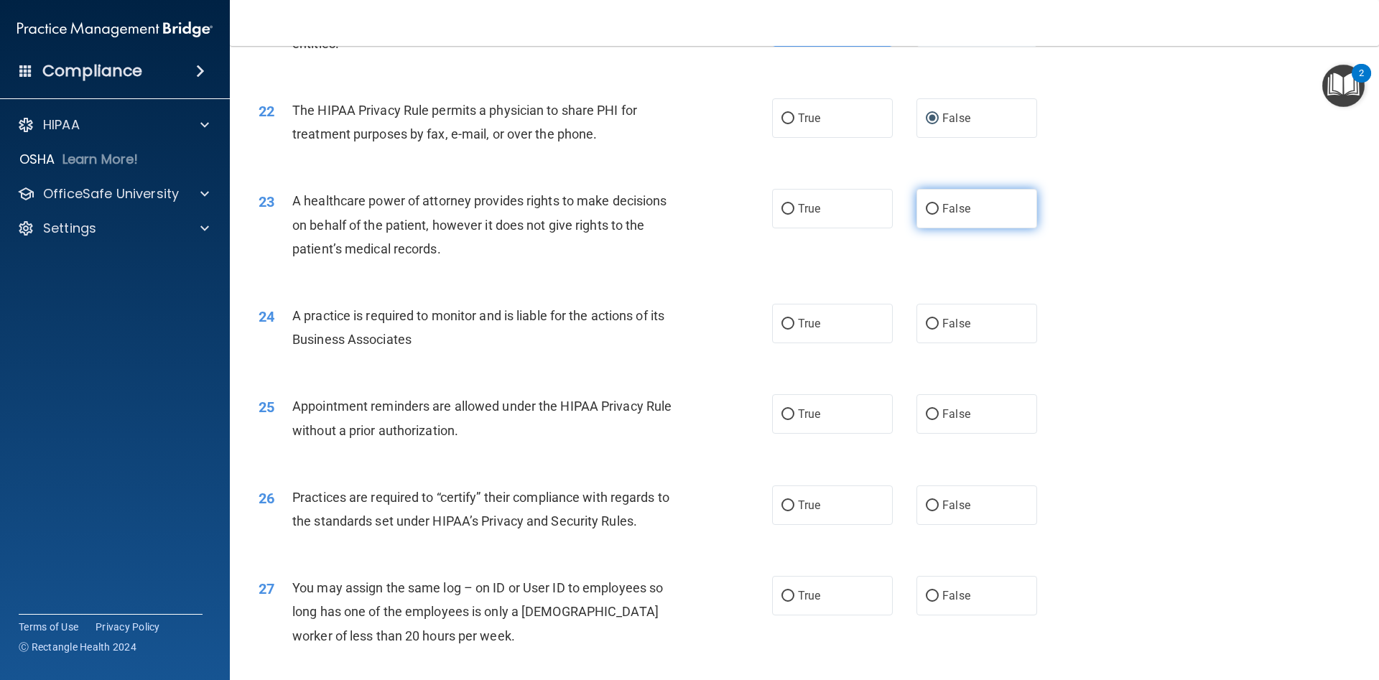
click at [933, 215] on input "False" at bounding box center [932, 209] width 13 height 11
radio input "true"
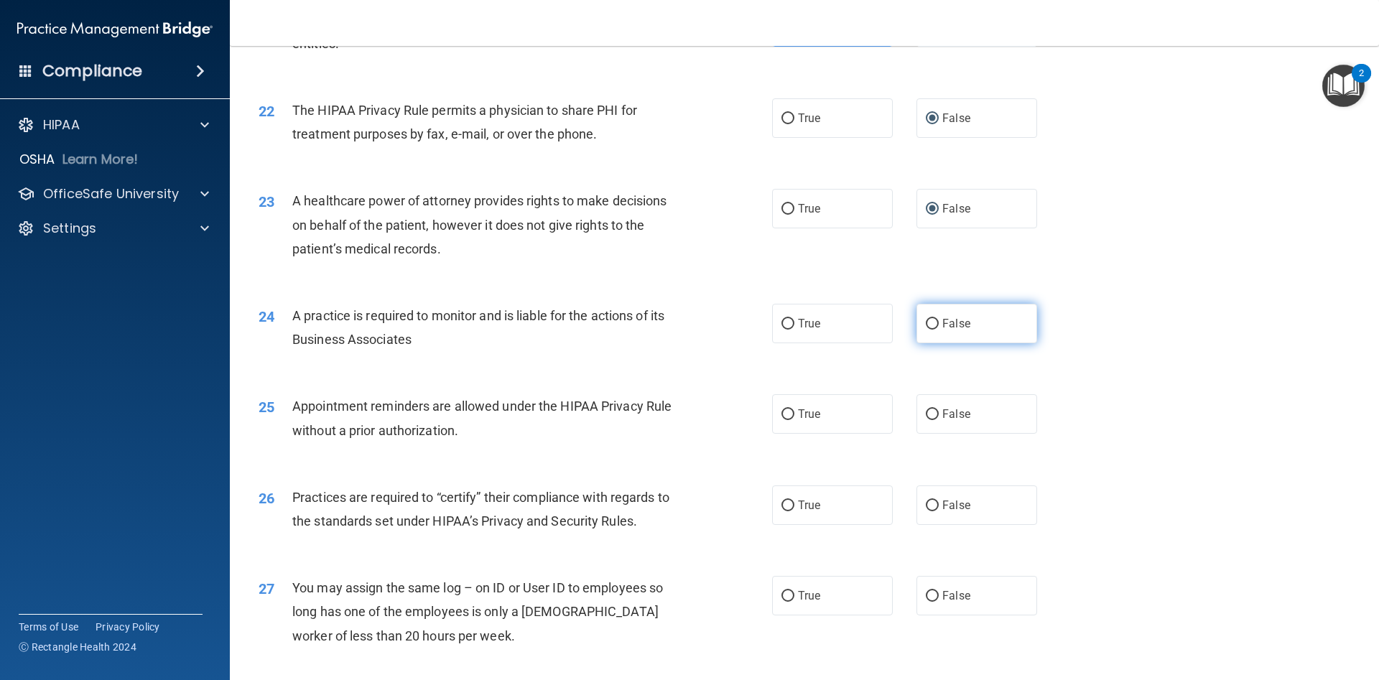
click at [930, 326] on input "False" at bounding box center [932, 324] width 13 height 11
radio input "true"
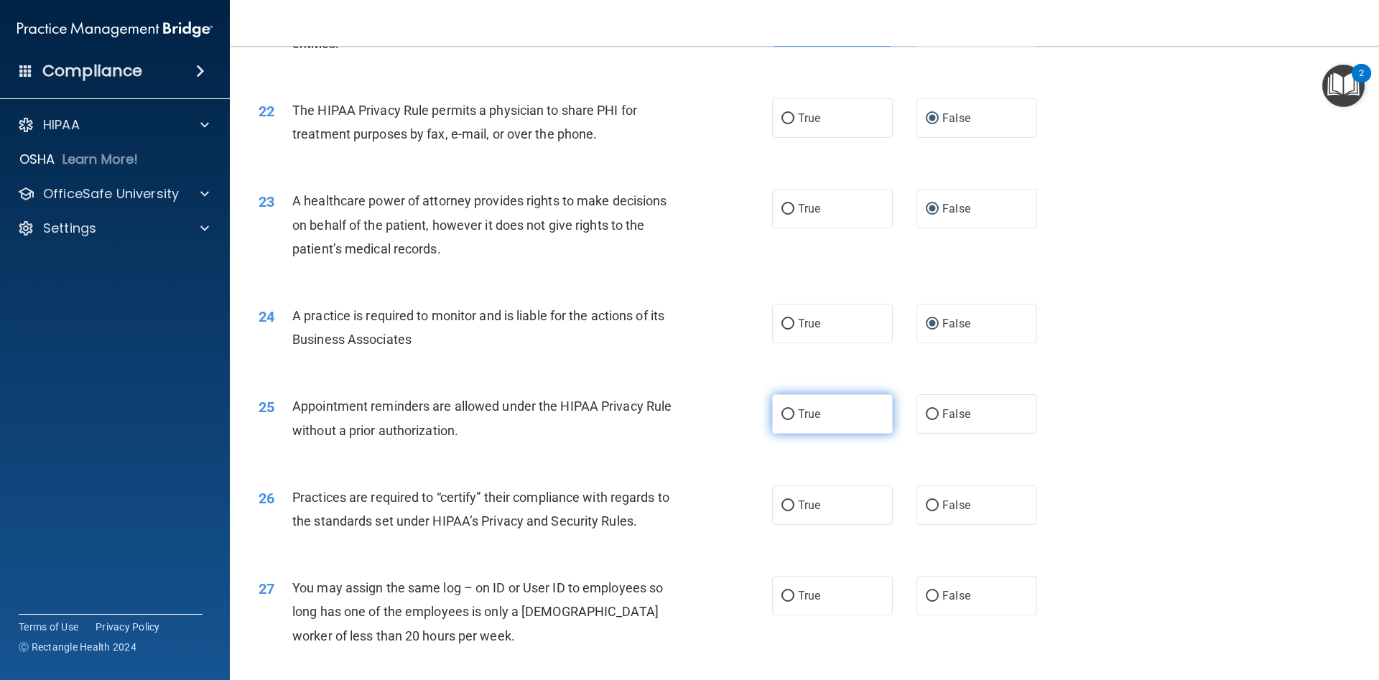
click at [783, 415] on input "True" at bounding box center [788, 414] width 13 height 11
radio input "true"
click at [787, 509] on input "True" at bounding box center [788, 506] width 13 height 11
radio input "true"
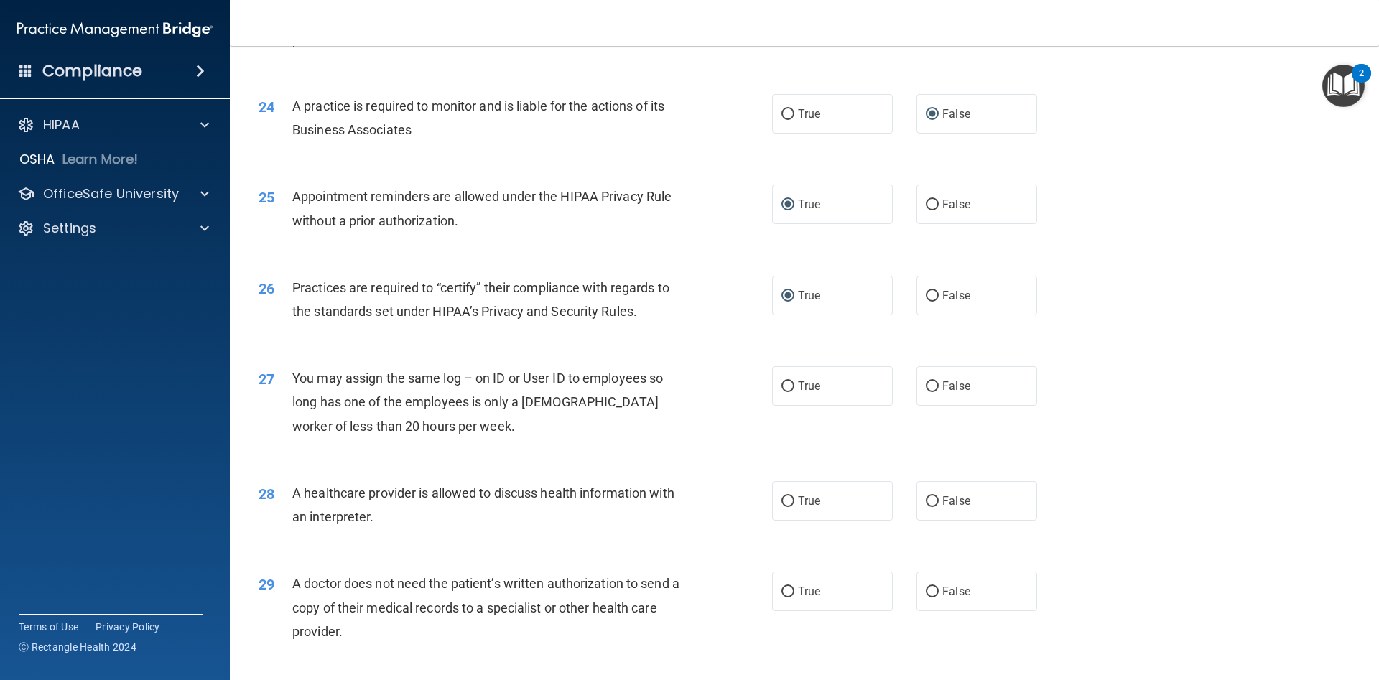
scroll to position [2496, 0]
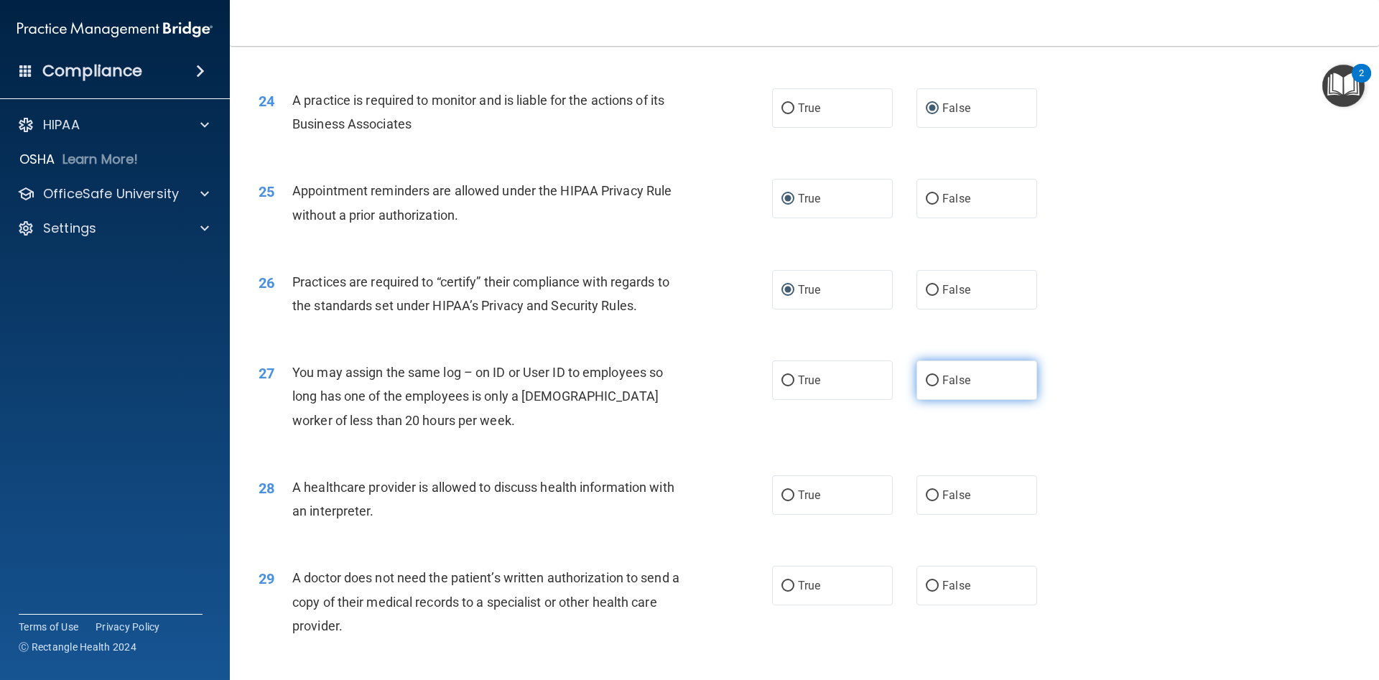
click at [930, 379] on input "False" at bounding box center [932, 381] width 13 height 11
radio input "true"
click at [785, 496] on input "True" at bounding box center [788, 496] width 13 height 11
radio input "true"
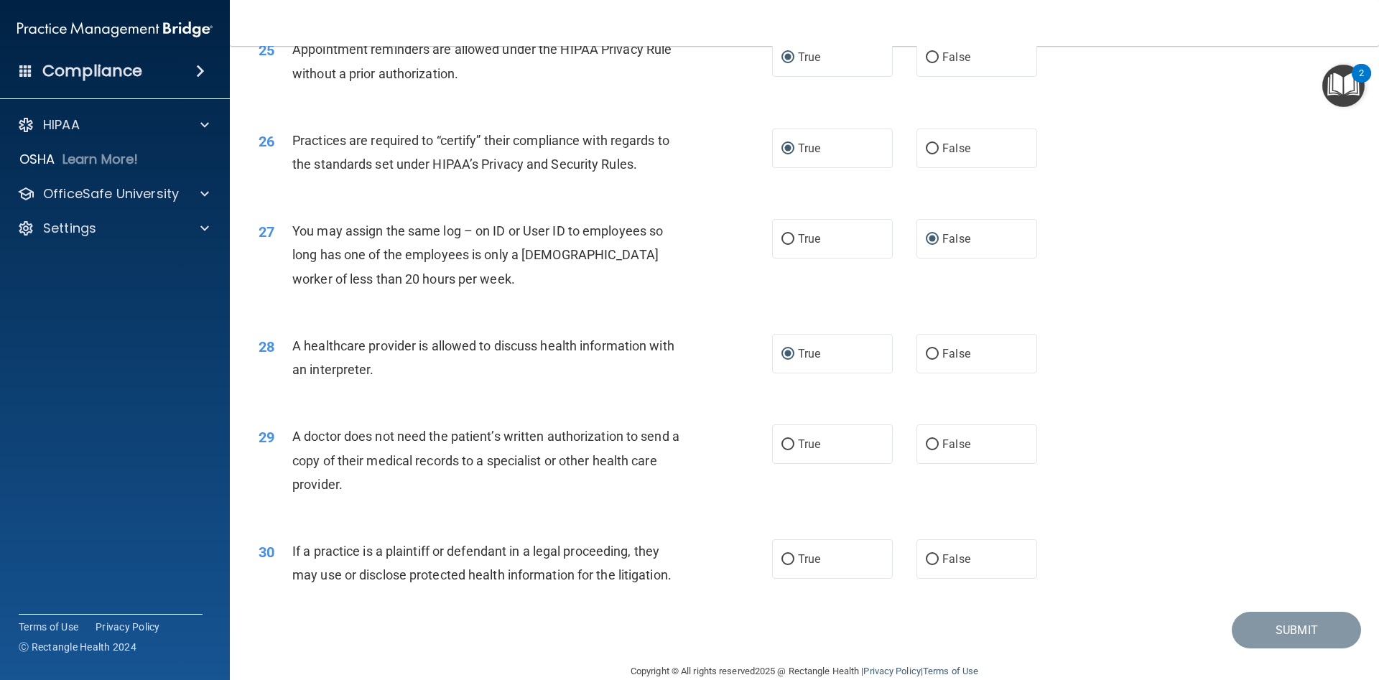
scroll to position [2664, 0]
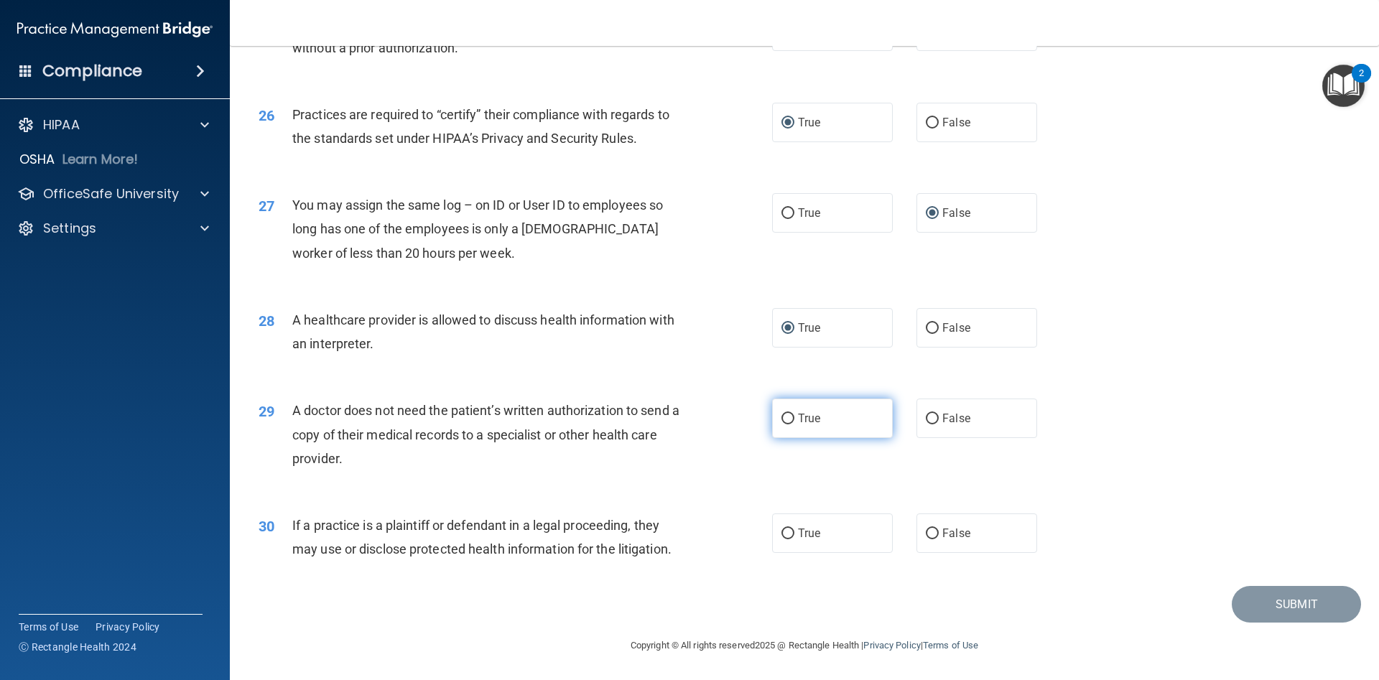
click at [787, 422] on input "True" at bounding box center [788, 419] width 13 height 11
radio input "true"
click at [786, 529] on input "True" at bounding box center [788, 534] width 13 height 11
radio input "true"
click at [1265, 606] on button "Submit" at bounding box center [1296, 604] width 129 height 37
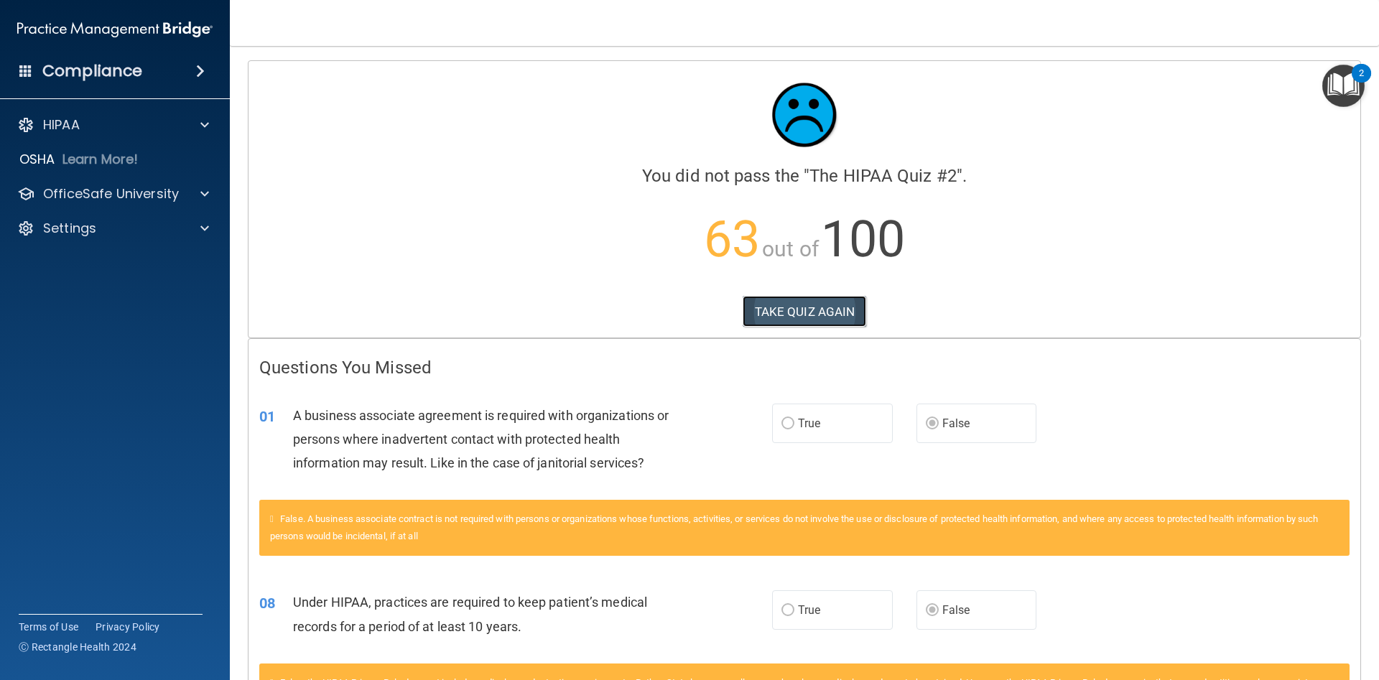
click at [793, 313] on button "TAKE QUIZ AGAIN" at bounding box center [805, 312] width 124 height 32
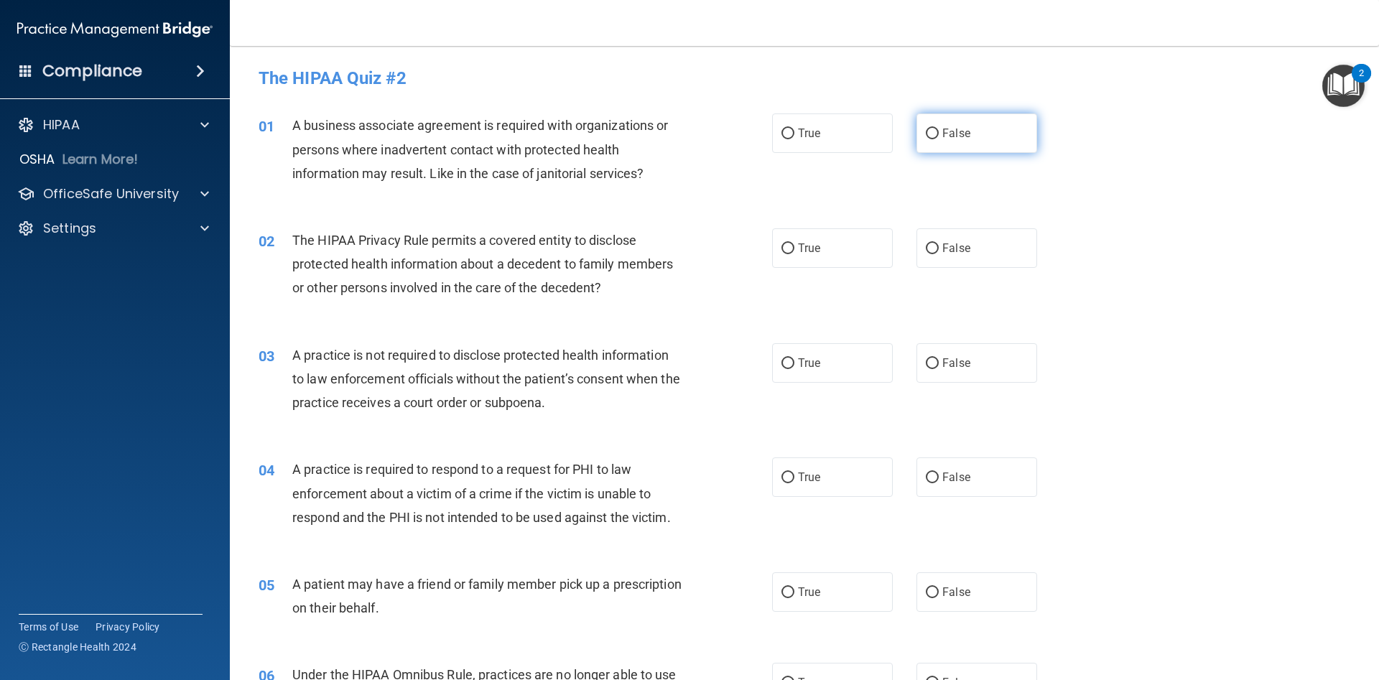
click at [932, 134] on input "False" at bounding box center [932, 134] width 13 height 11
radio input "true"
click at [792, 249] on input "True" at bounding box center [788, 249] width 13 height 11
radio input "true"
click at [932, 366] on input "False" at bounding box center [932, 363] width 13 height 11
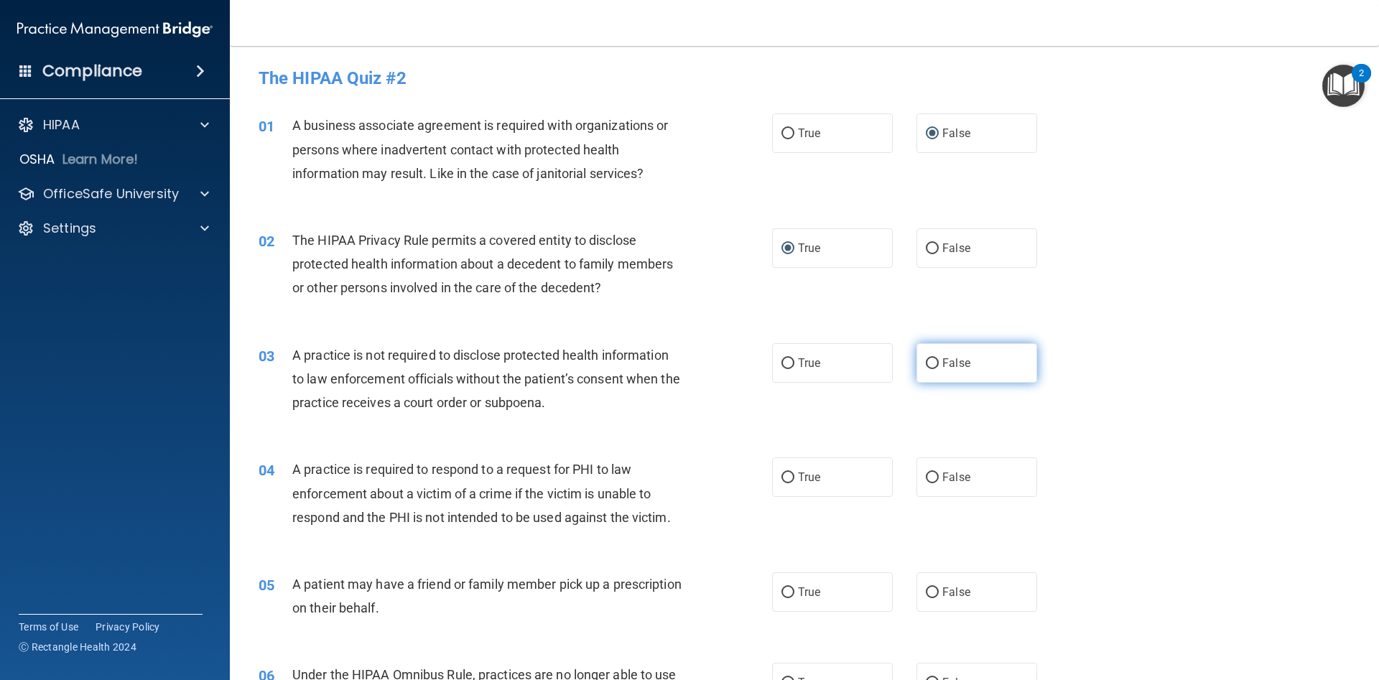
radio input "true"
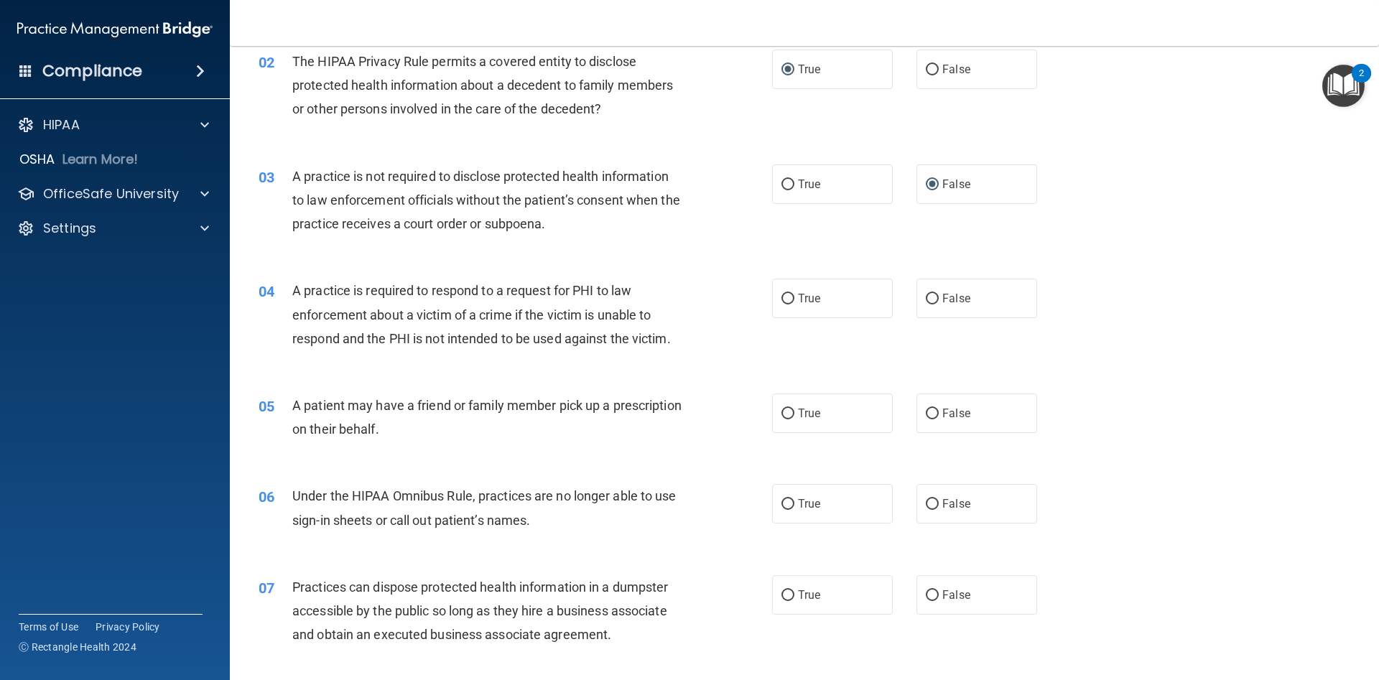
scroll to position [213, 0]
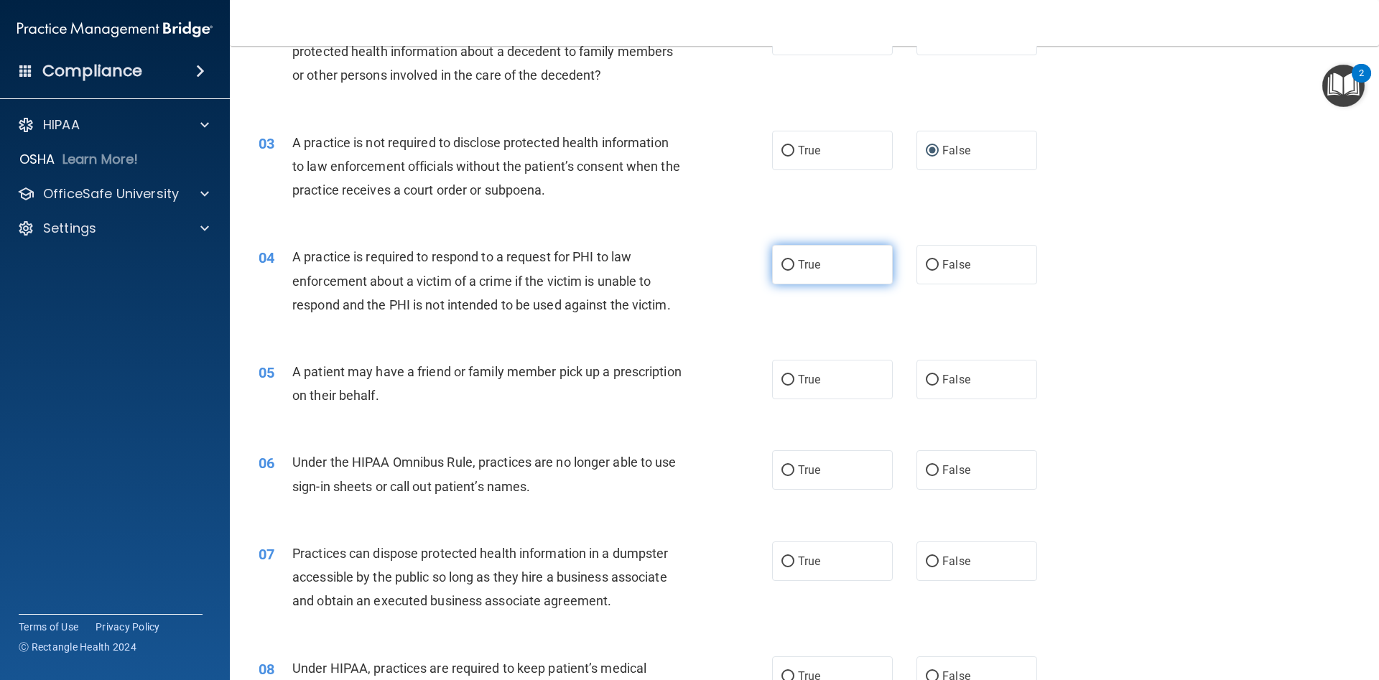
click at [786, 266] on input "True" at bounding box center [788, 265] width 13 height 11
radio input "true"
click at [787, 381] on input "True" at bounding box center [788, 380] width 13 height 11
radio input "true"
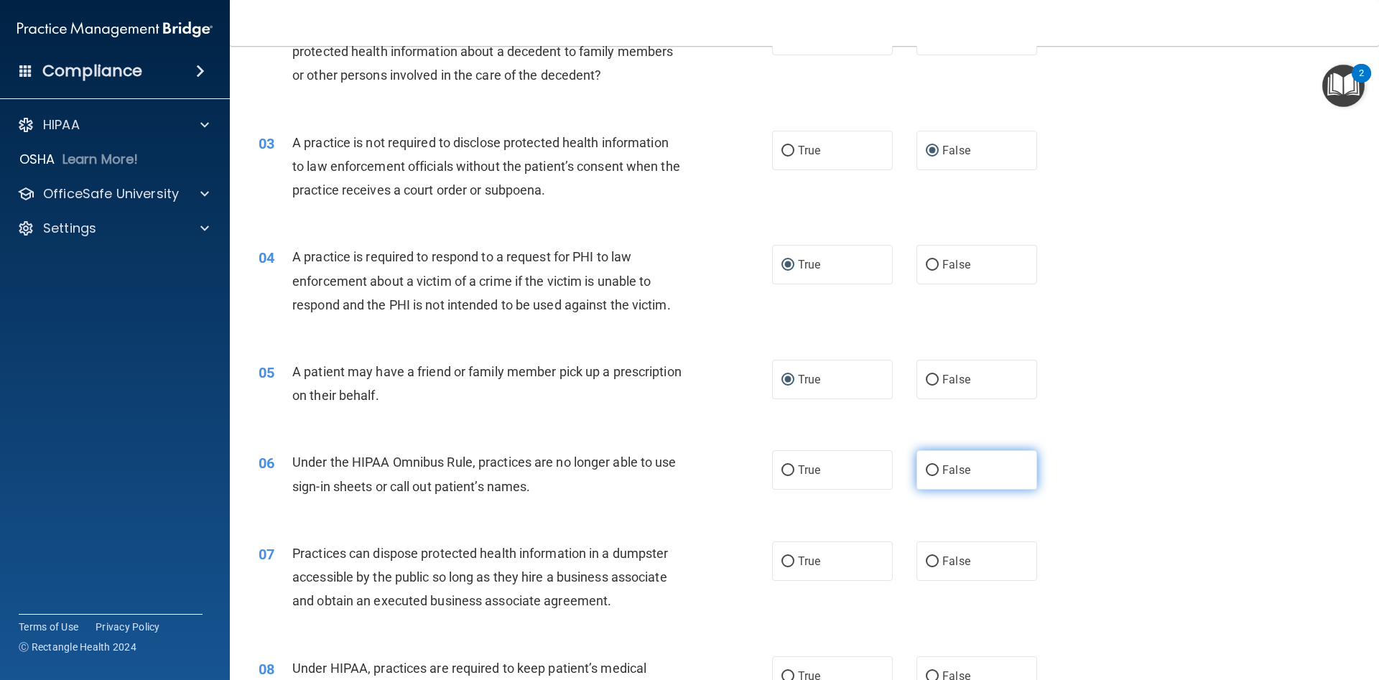
click at [932, 468] on input "False" at bounding box center [932, 470] width 13 height 11
radio input "true"
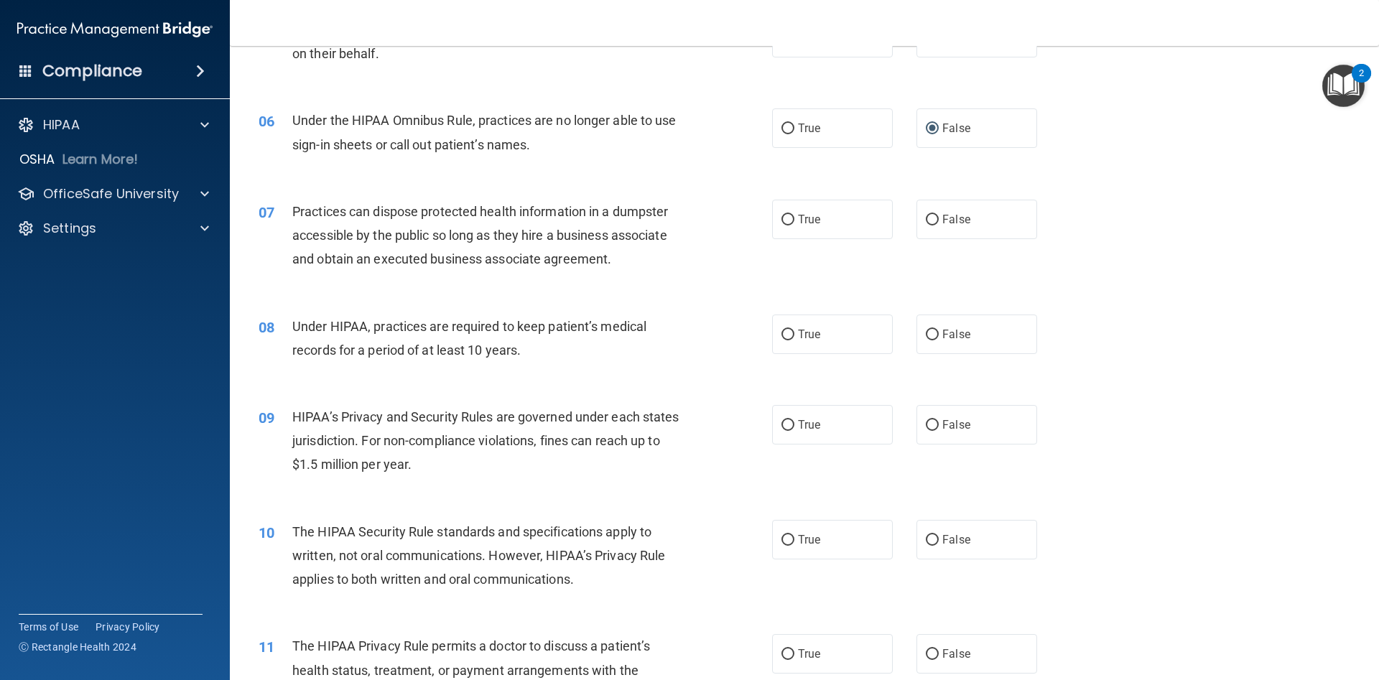
scroll to position [568, 0]
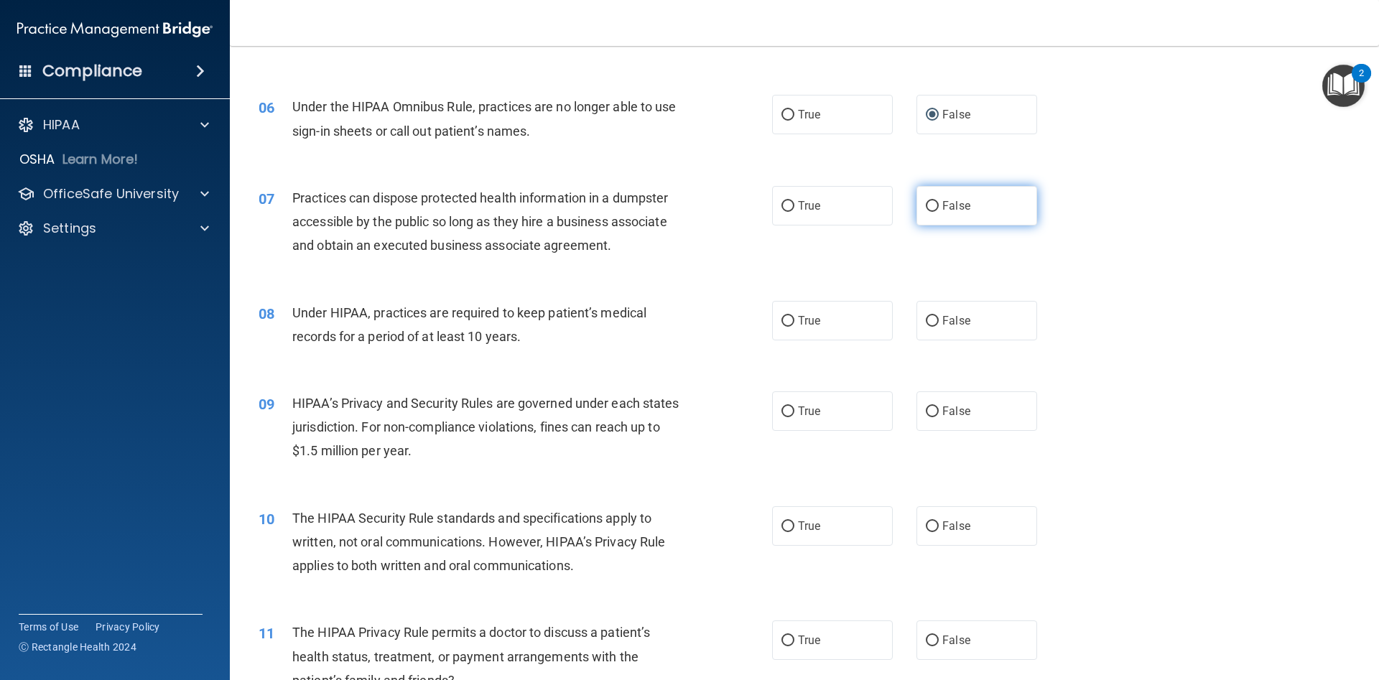
click at [934, 210] on input "False" at bounding box center [932, 206] width 13 height 11
radio input "true"
click at [791, 321] on input "True" at bounding box center [788, 321] width 13 height 11
radio input "true"
click at [932, 411] on input "False" at bounding box center [932, 412] width 13 height 11
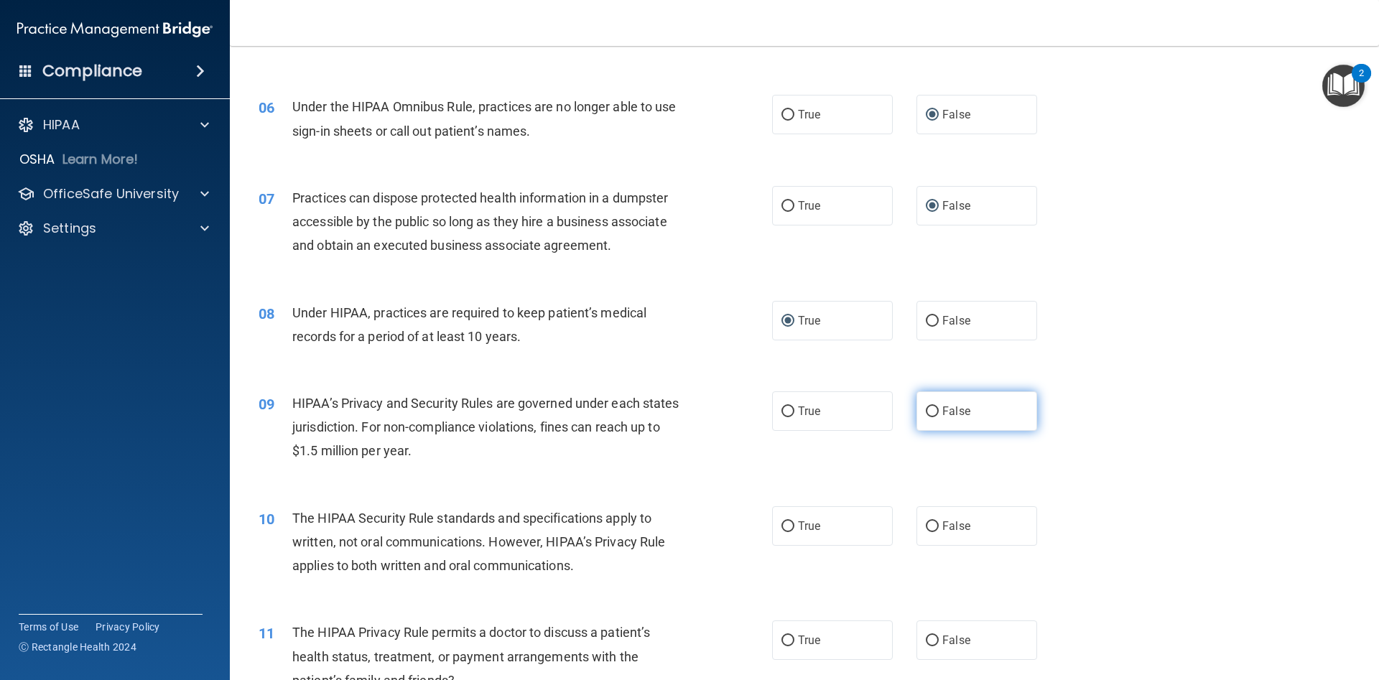
radio input "true"
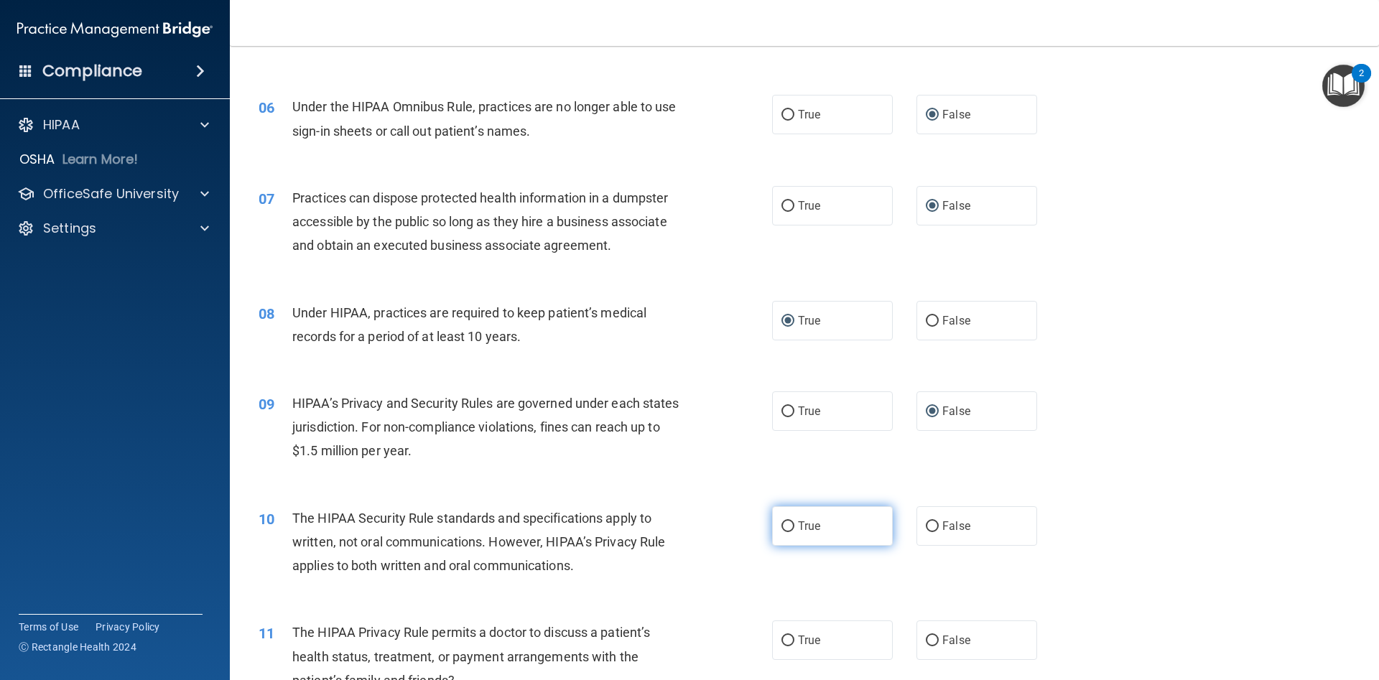
click at [787, 531] on input "True" at bounding box center [788, 527] width 13 height 11
radio input "true"
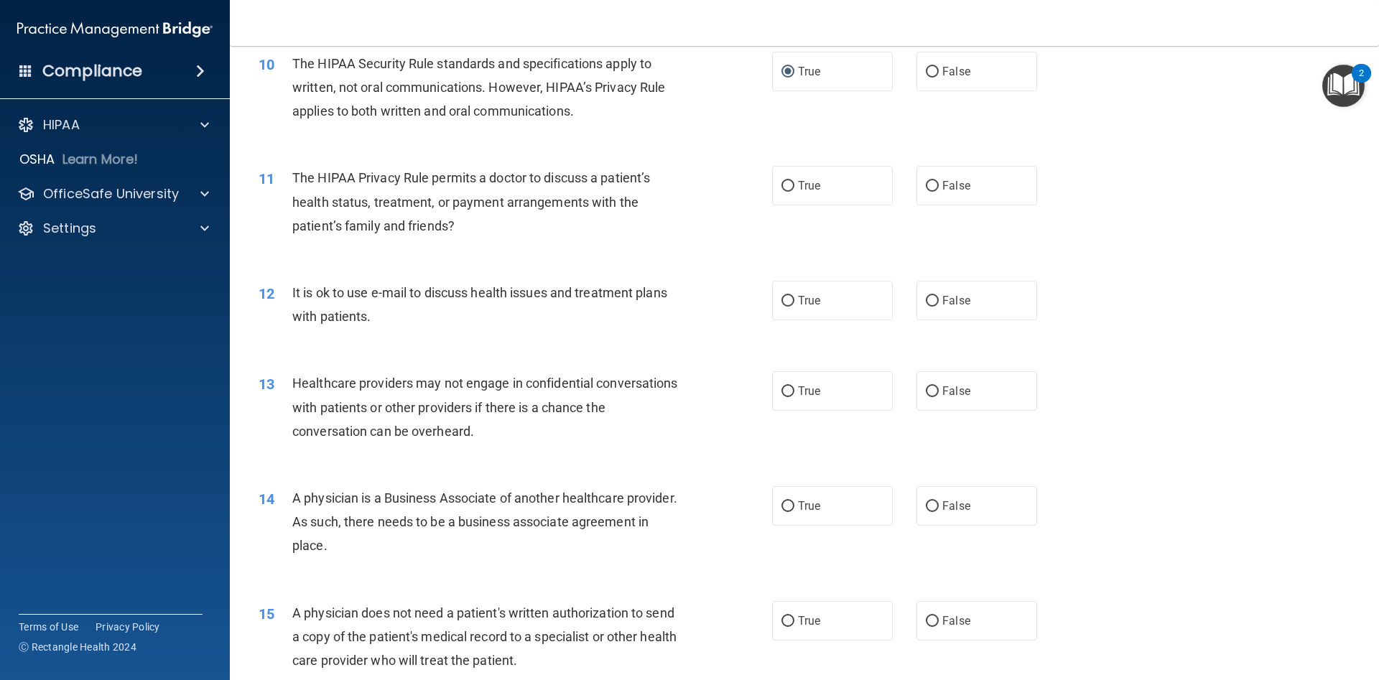
scroll to position [1042, 0]
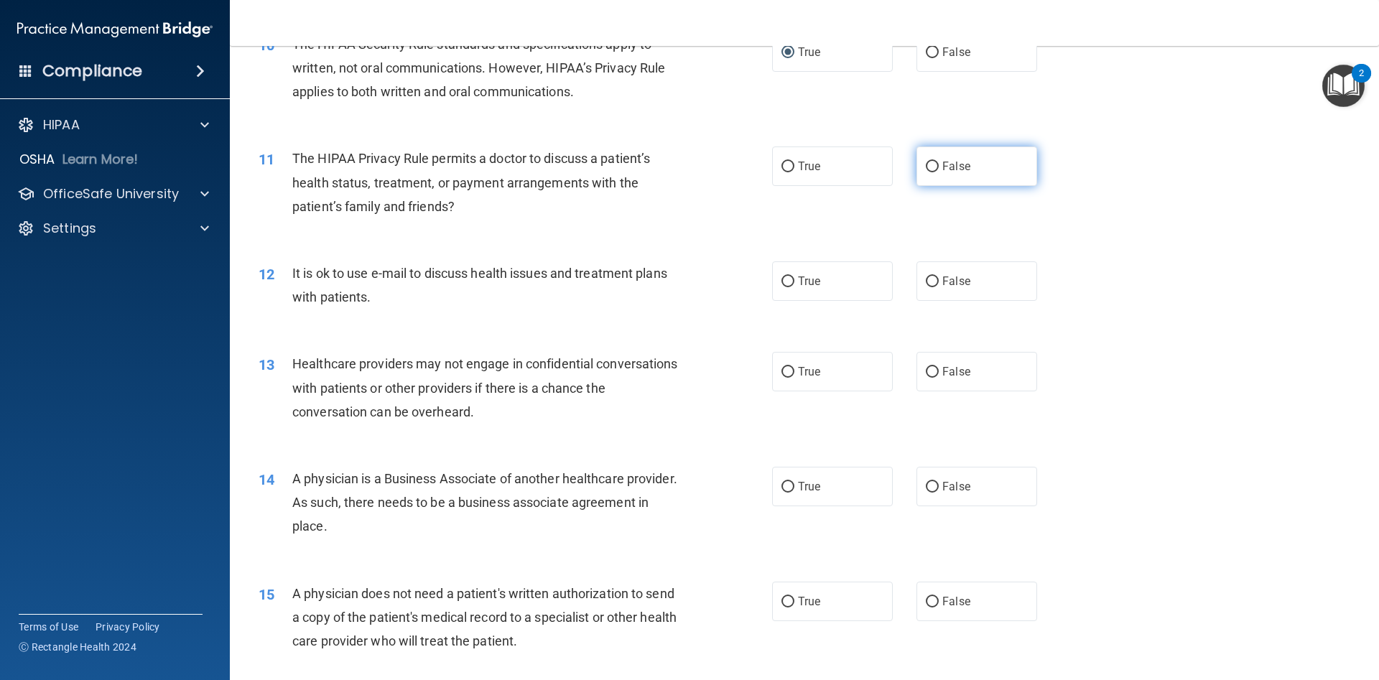
click at [935, 166] on input "False" at bounding box center [932, 167] width 13 height 11
radio input "true"
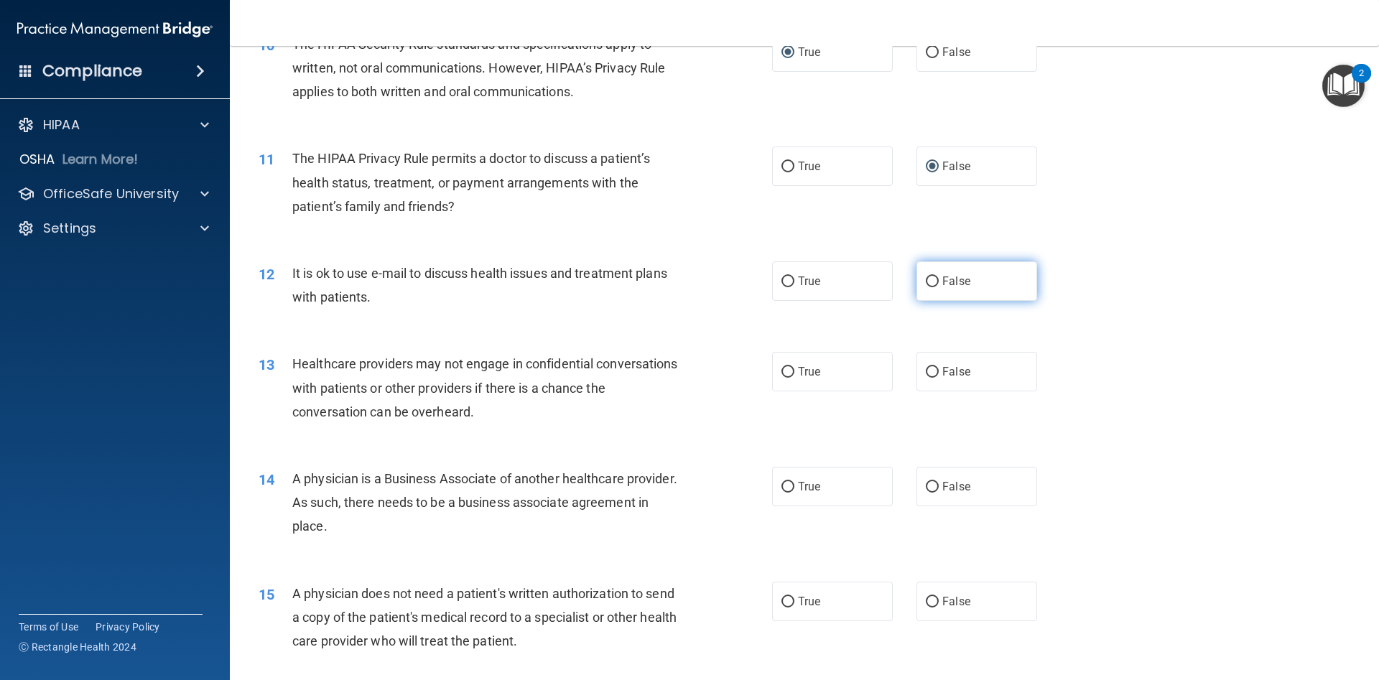
click at [934, 285] on input "False" at bounding box center [932, 282] width 13 height 11
radio input "true"
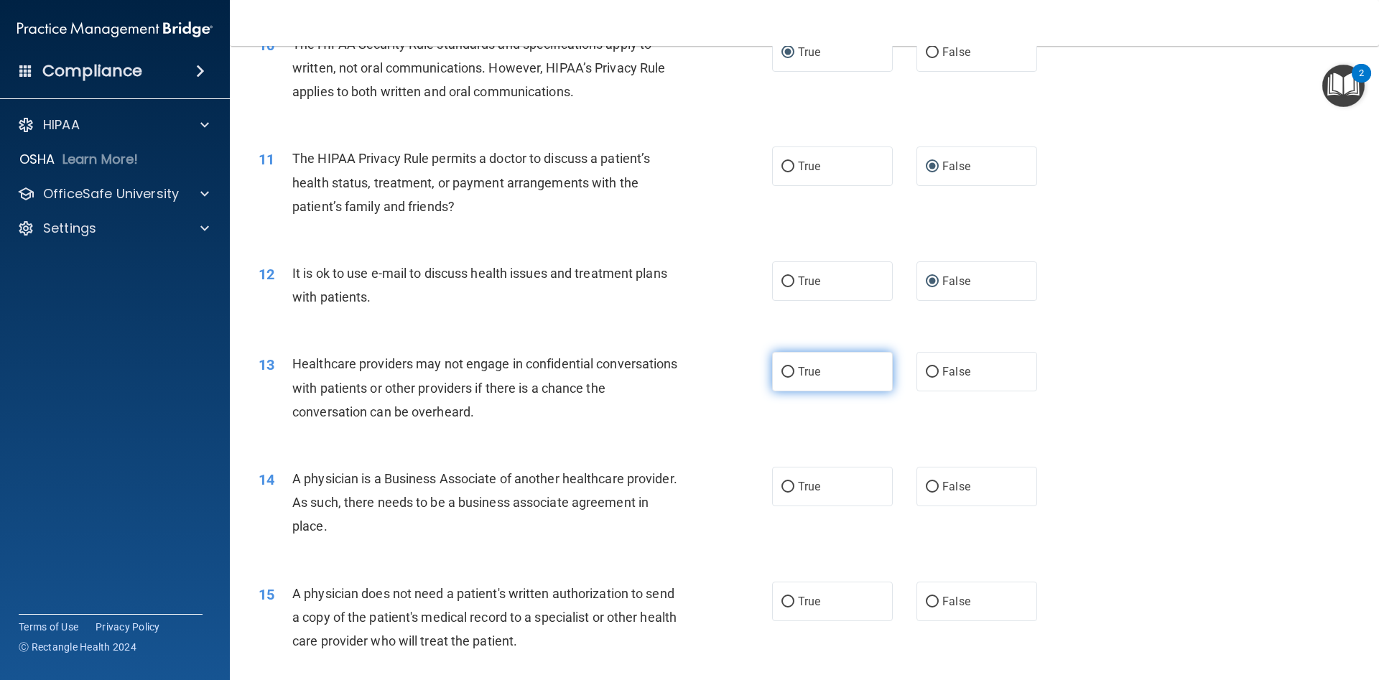
click at [786, 376] on input "True" at bounding box center [788, 372] width 13 height 11
radio input "true"
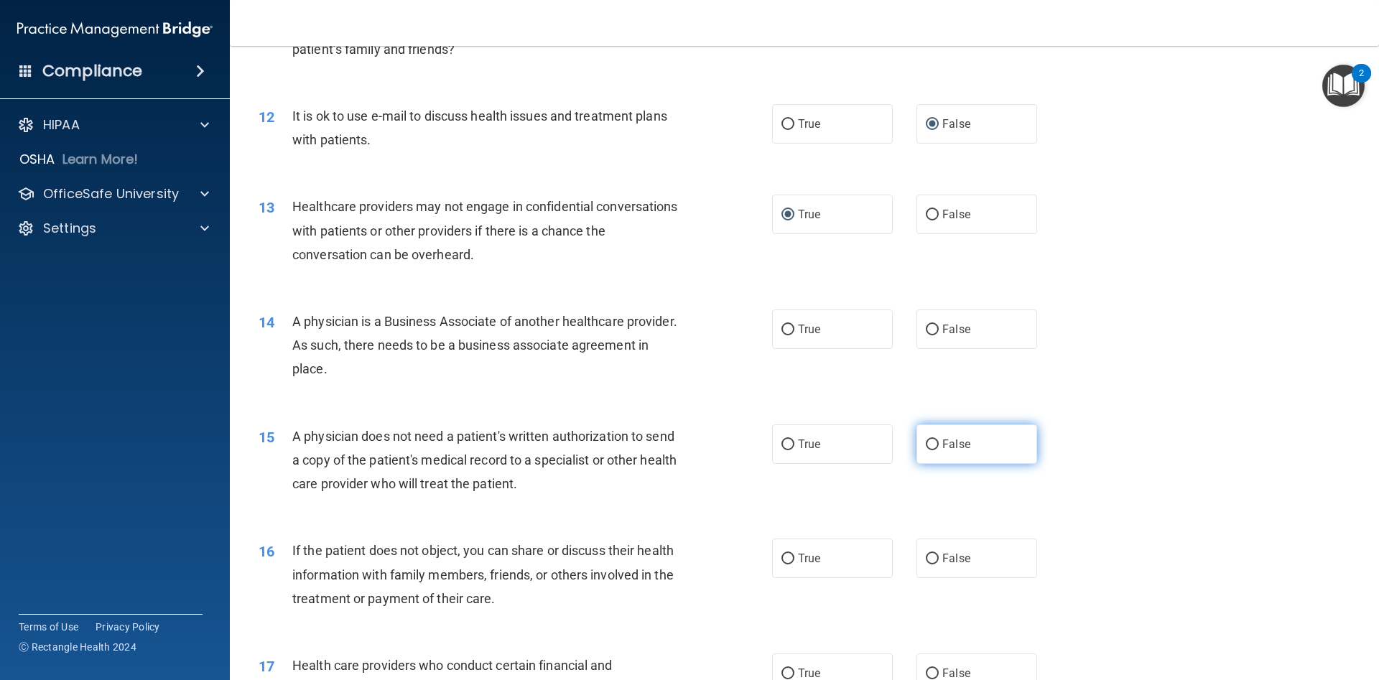
scroll to position [1204, 0]
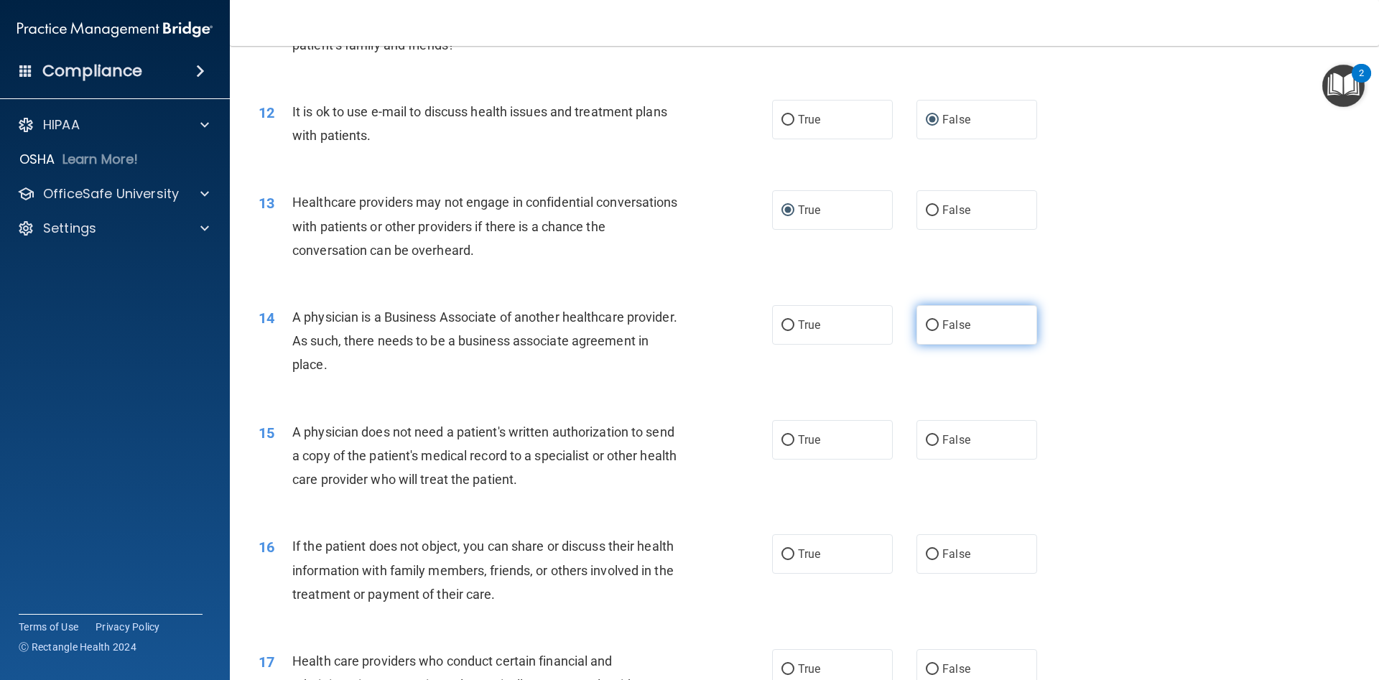
click at [935, 323] on input "False" at bounding box center [932, 325] width 13 height 11
radio input "true"
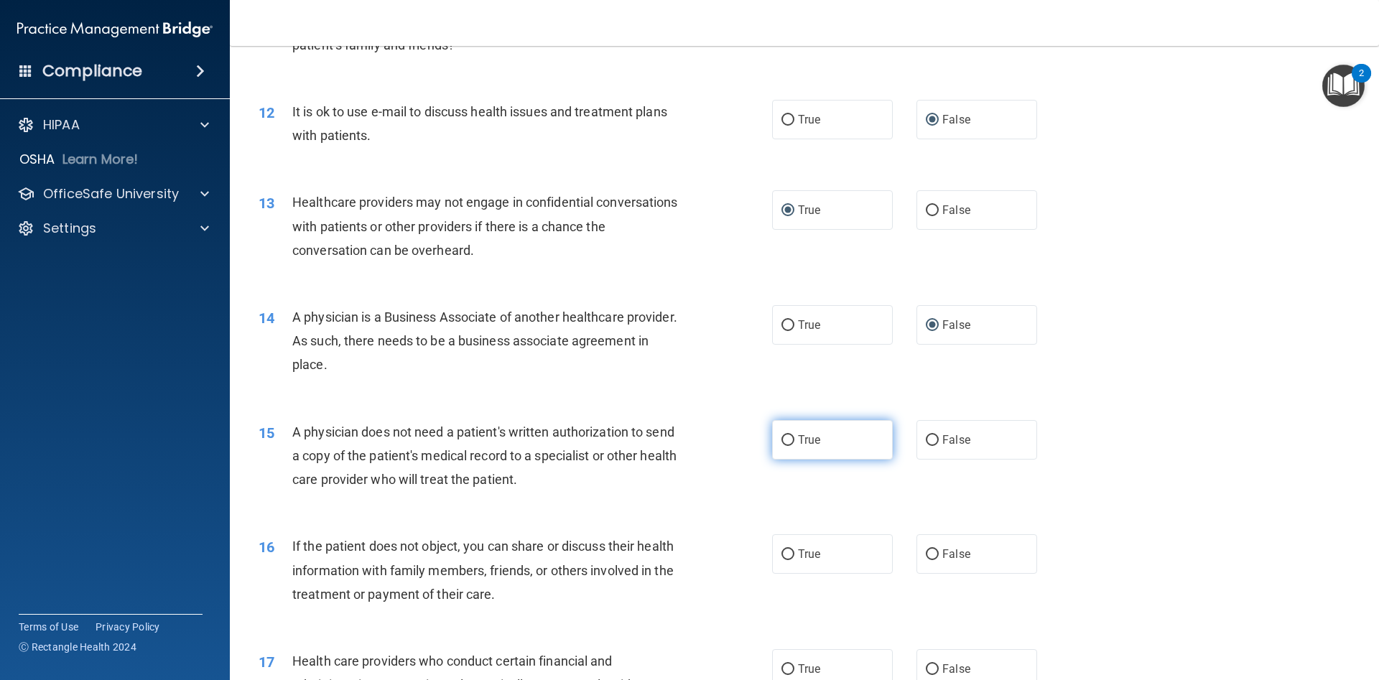
click at [784, 442] on input "True" at bounding box center [788, 440] width 13 height 11
radio input "true"
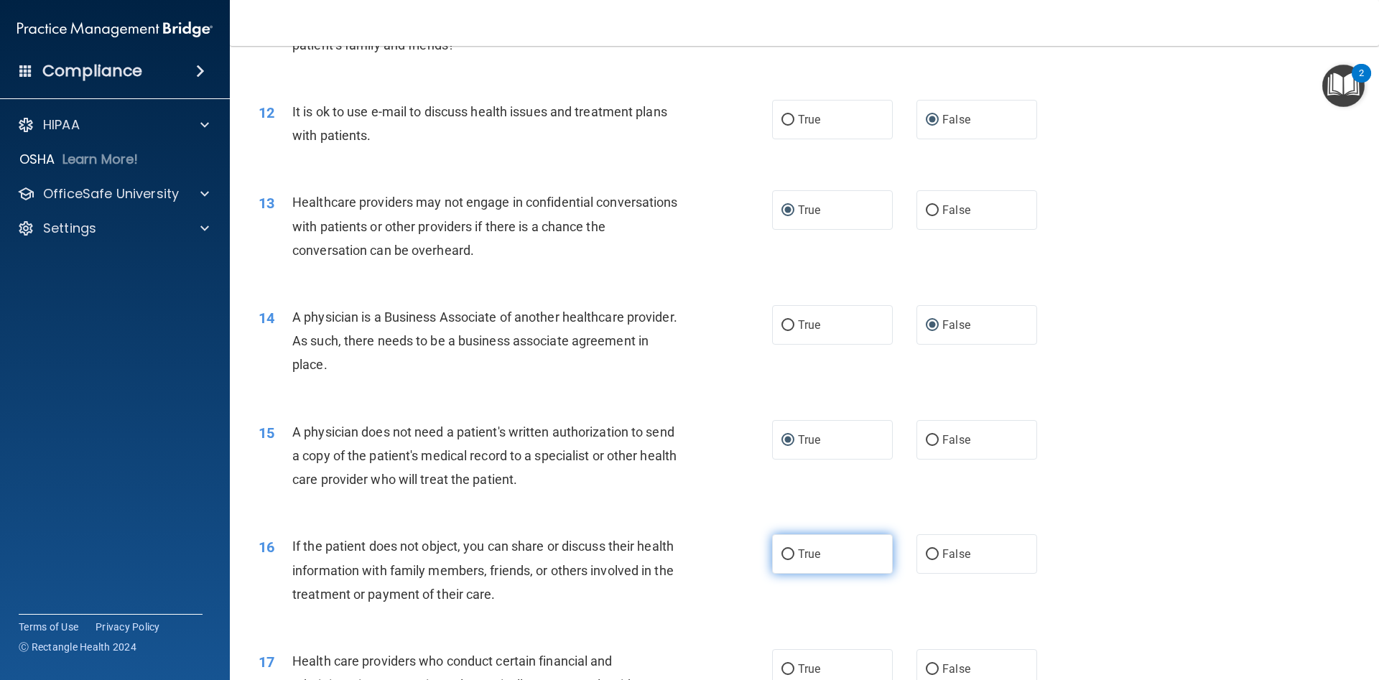
click at [788, 555] on input "True" at bounding box center [788, 555] width 13 height 11
radio input "true"
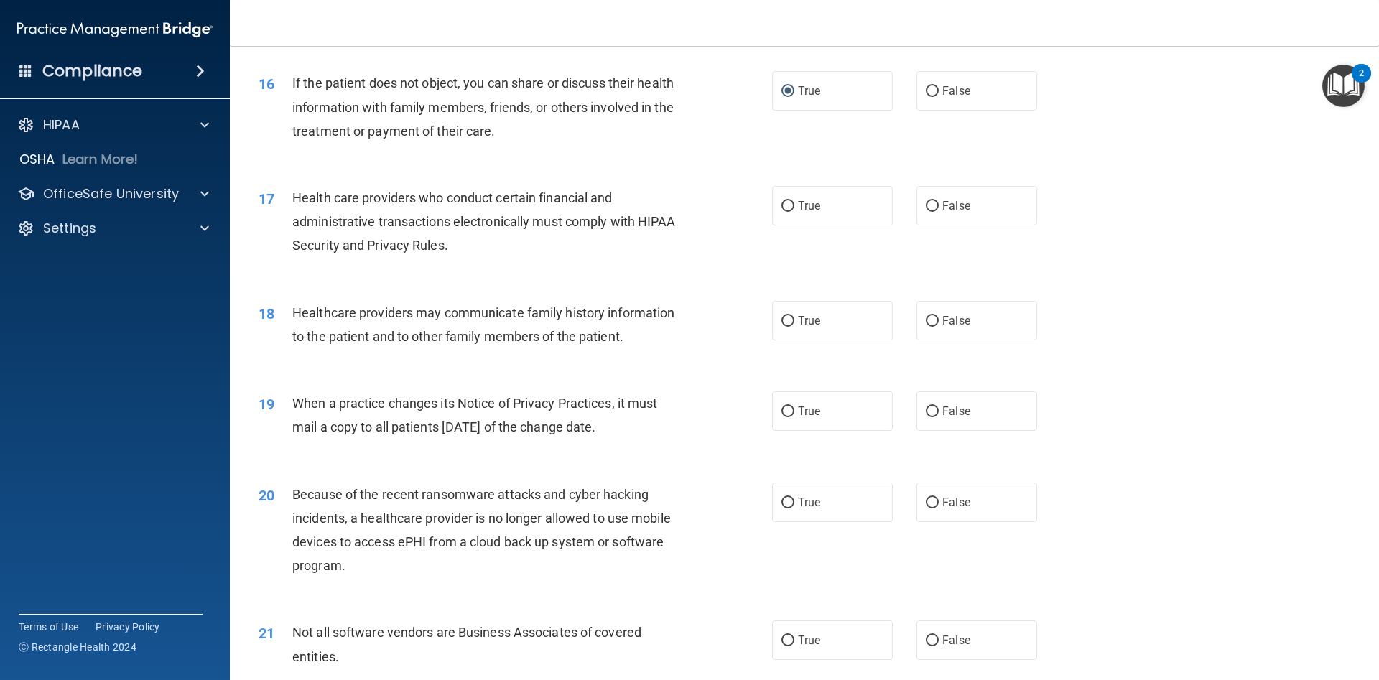
scroll to position [1678, 0]
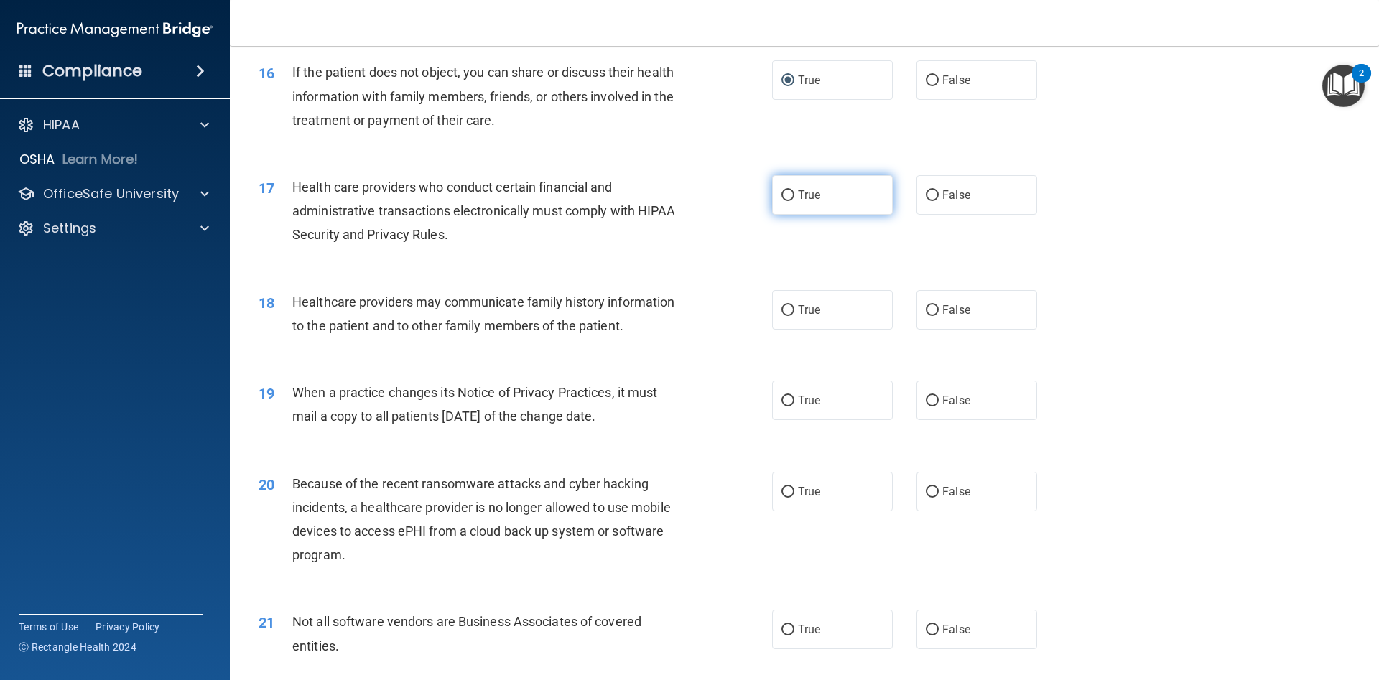
click at [791, 200] on input "True" at bounding box center [788, 195] width 13 height 11
radio input "true"
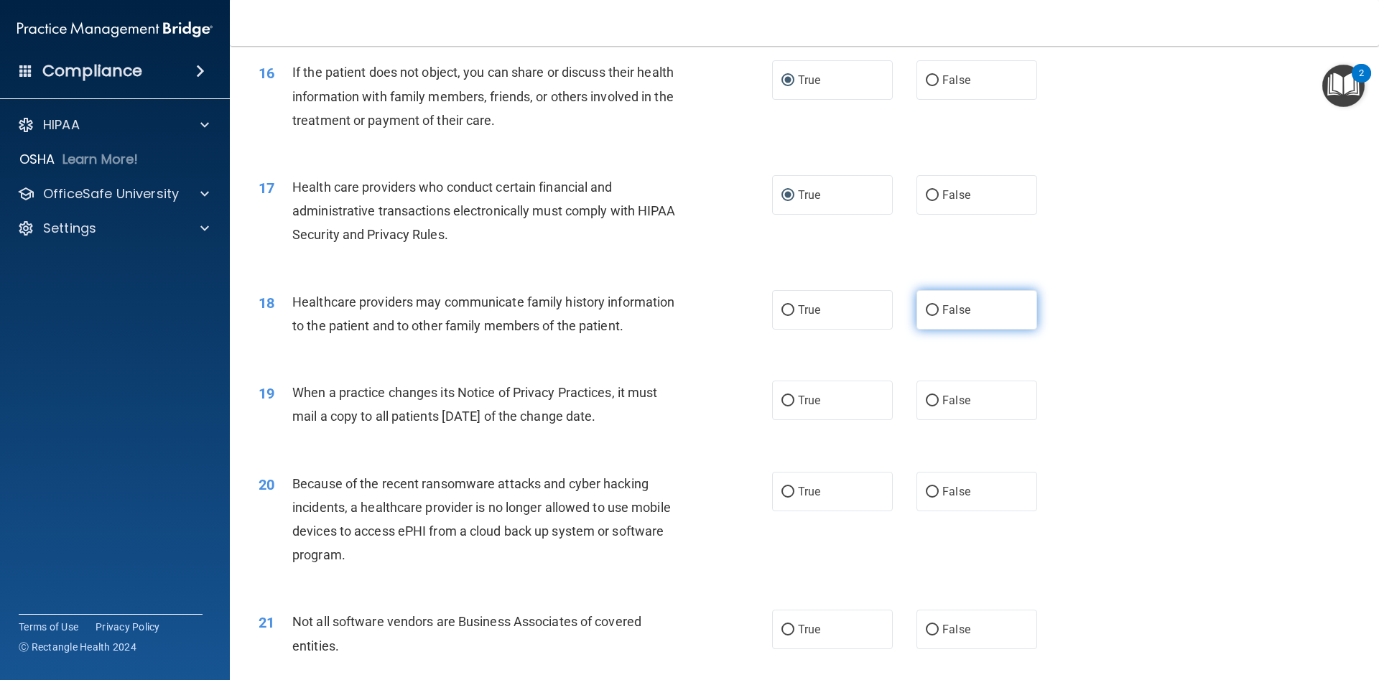
click at [930, 310] on input "False" at bounding box center [932, 310] width 13 height 11
radio input "true"
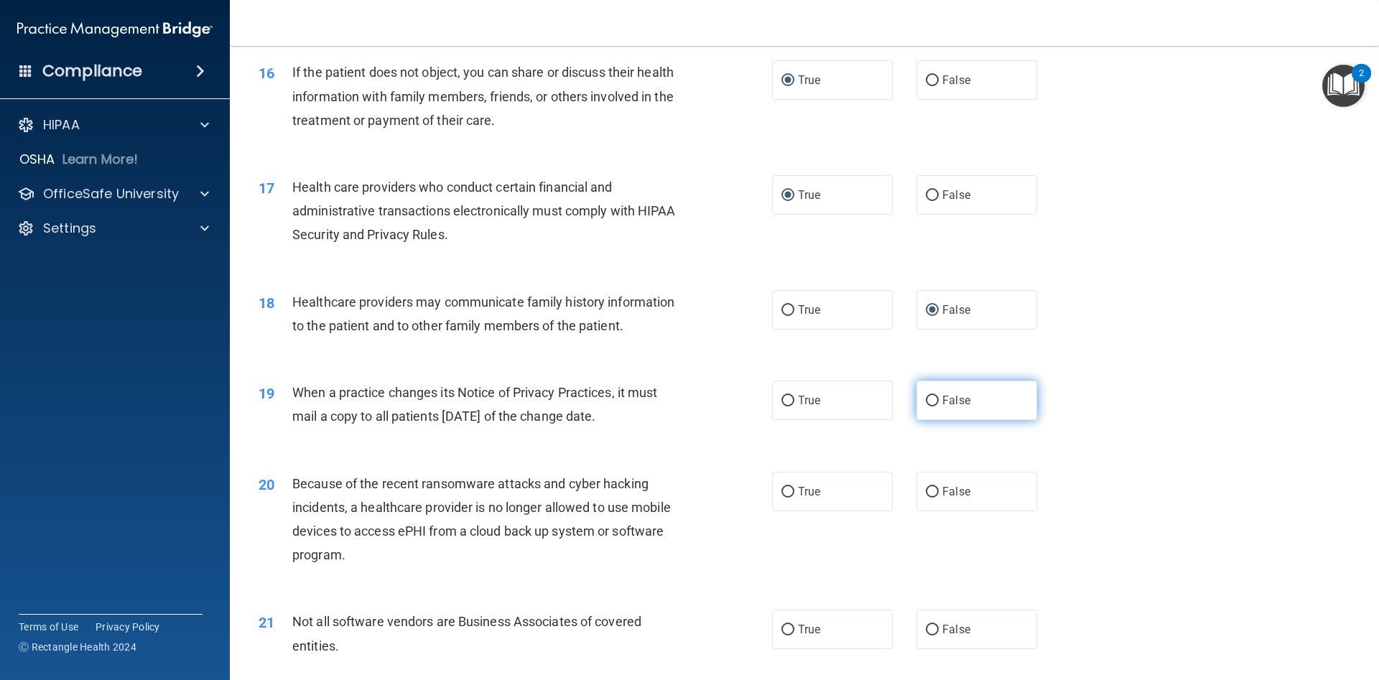
click at [931, 402] on input "False" at bounding box center [932, 401] width 13 height 11
radio input "true"
click at [784, 493] on input "True" at bounding box center [788, 492] width 13 height 11
radio input "true"
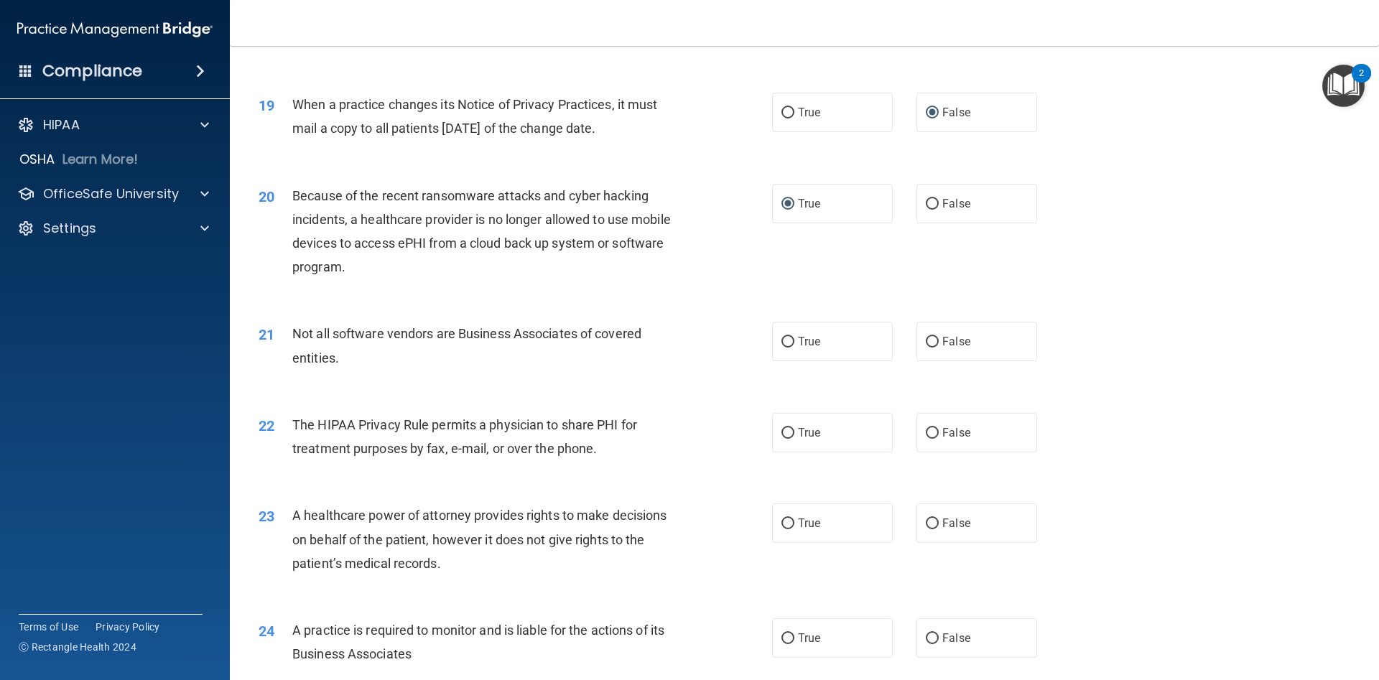
scroll to position [1980, 0]
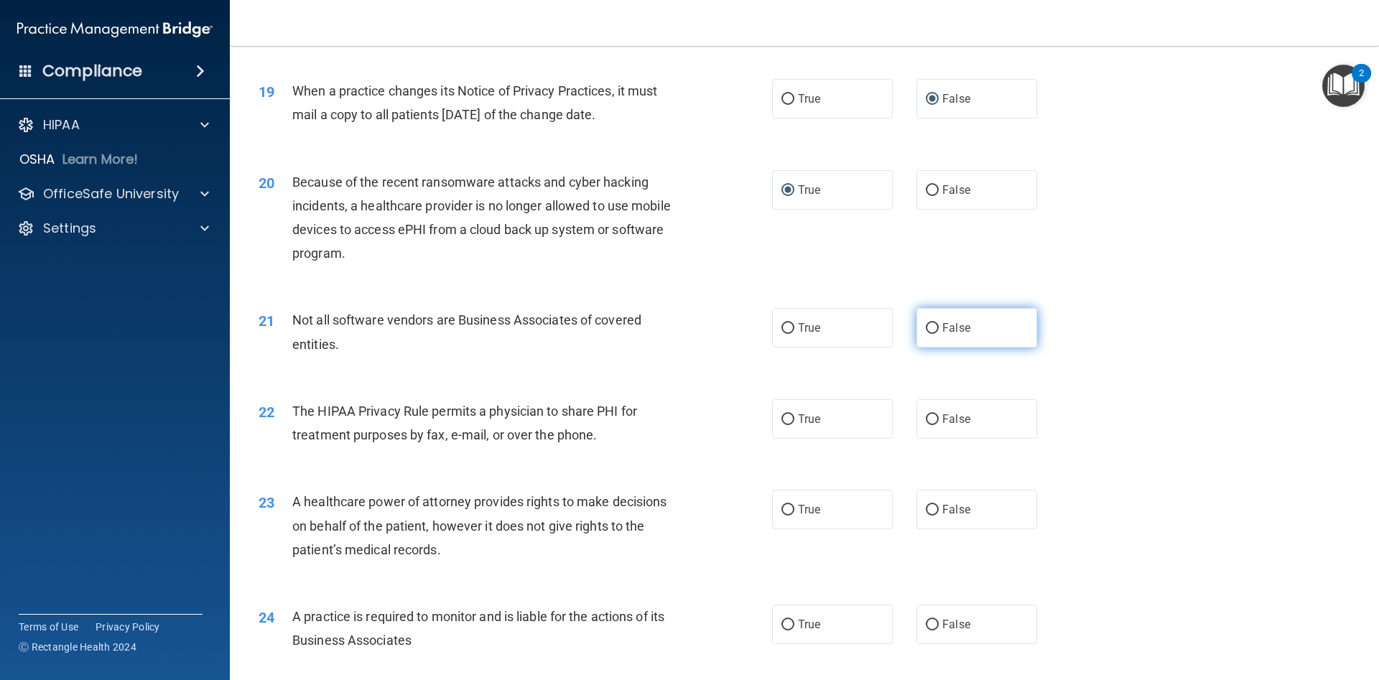
click at [931, 333] on input "False" at bounding box center [932, 328] width 13 height 11
radio input "true"
click at [787, 421] on input "True" at bounding box center [788, 419] width 13 height 11
radio input "true"
click at [932, 509] on input "False" at bounding box center [932, 510] width 13 height 11
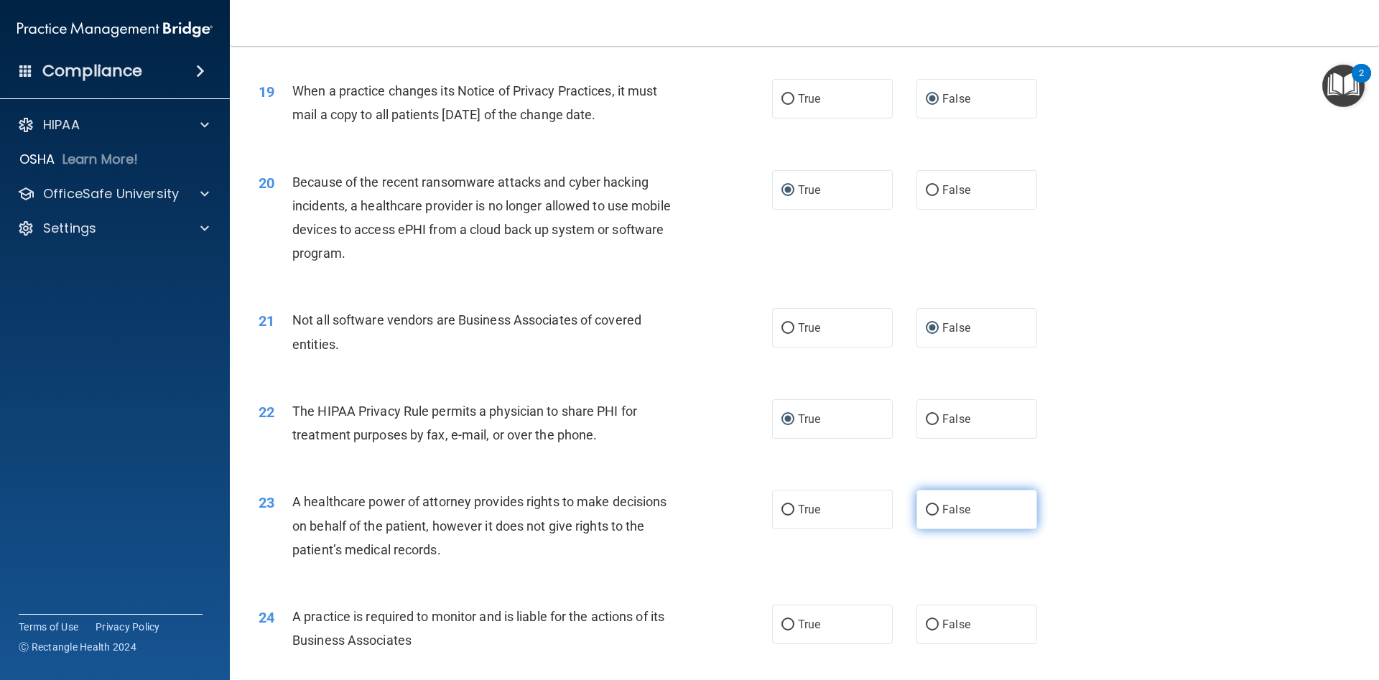
radio input "true"
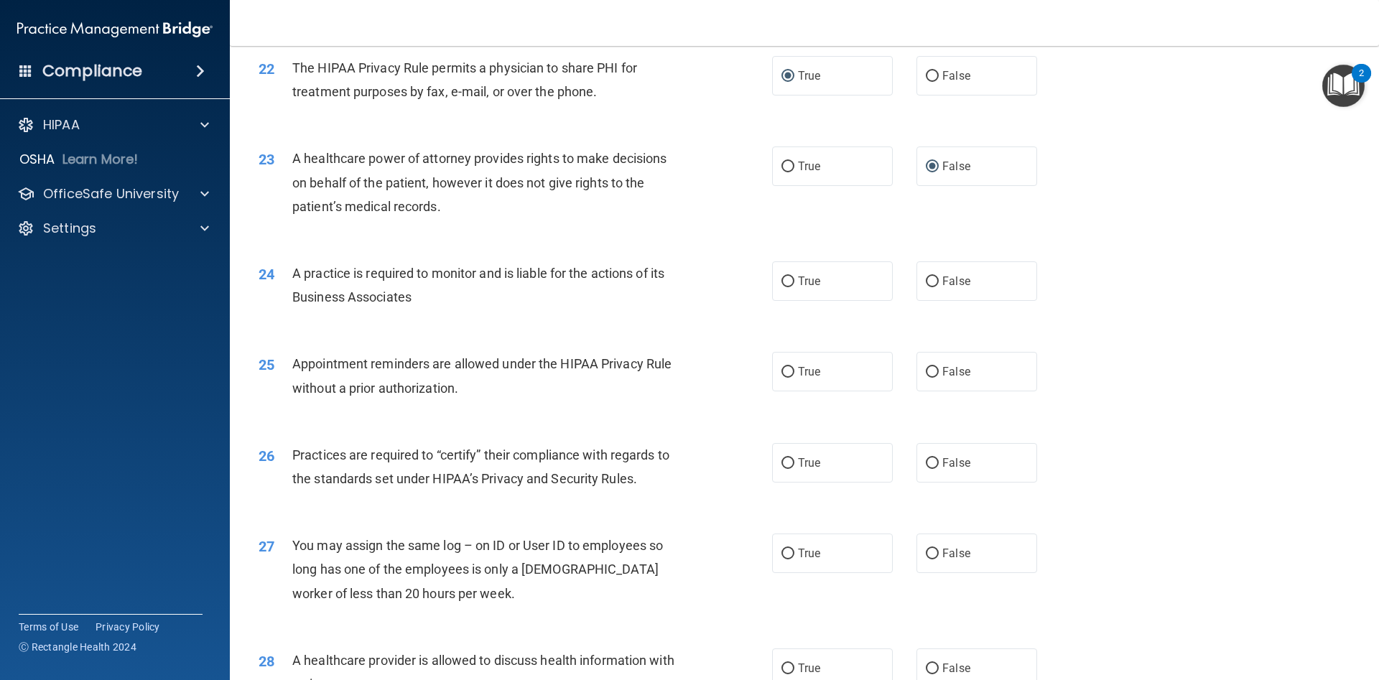
scroll to position [2335, 0]
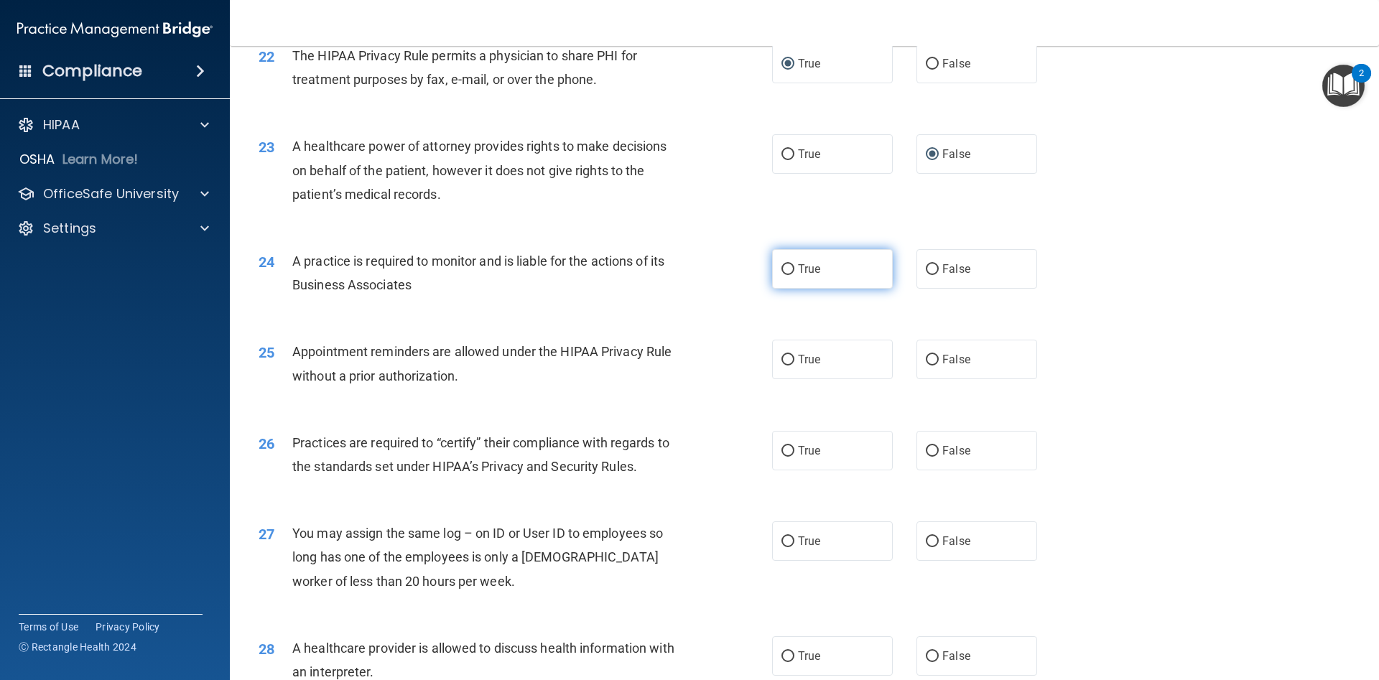
click at [787, 270] on input "True" at bounding box center [788, 269] width 13 height 11
radio input "true"
click at [786, 358] on input "True" at bounding box center [788, 360] width 13 height 11
radio input "true"
click at [931, 455] on input "False" at bounding box center [932, 451] width 13 height 11
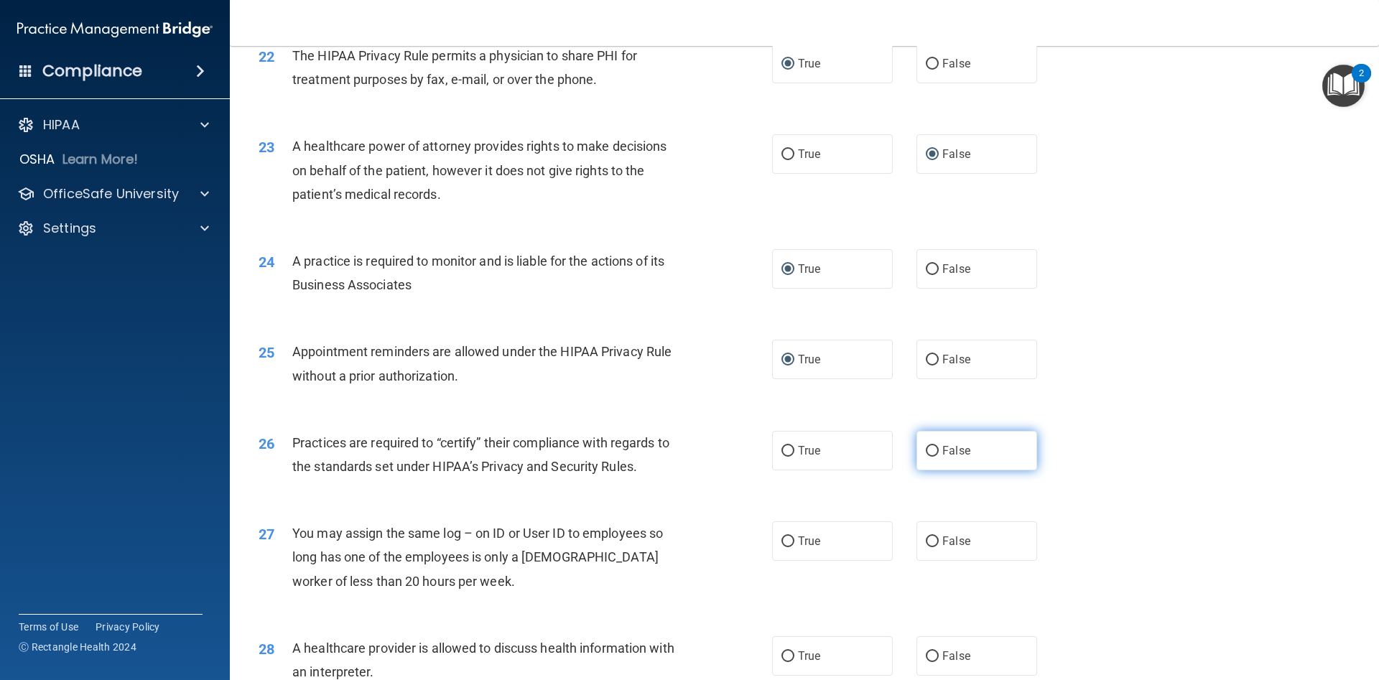
radio input "true"
click at [930, 541] on input "False" at bounding box center [932, 542] width 13 height 11
radio input "true"
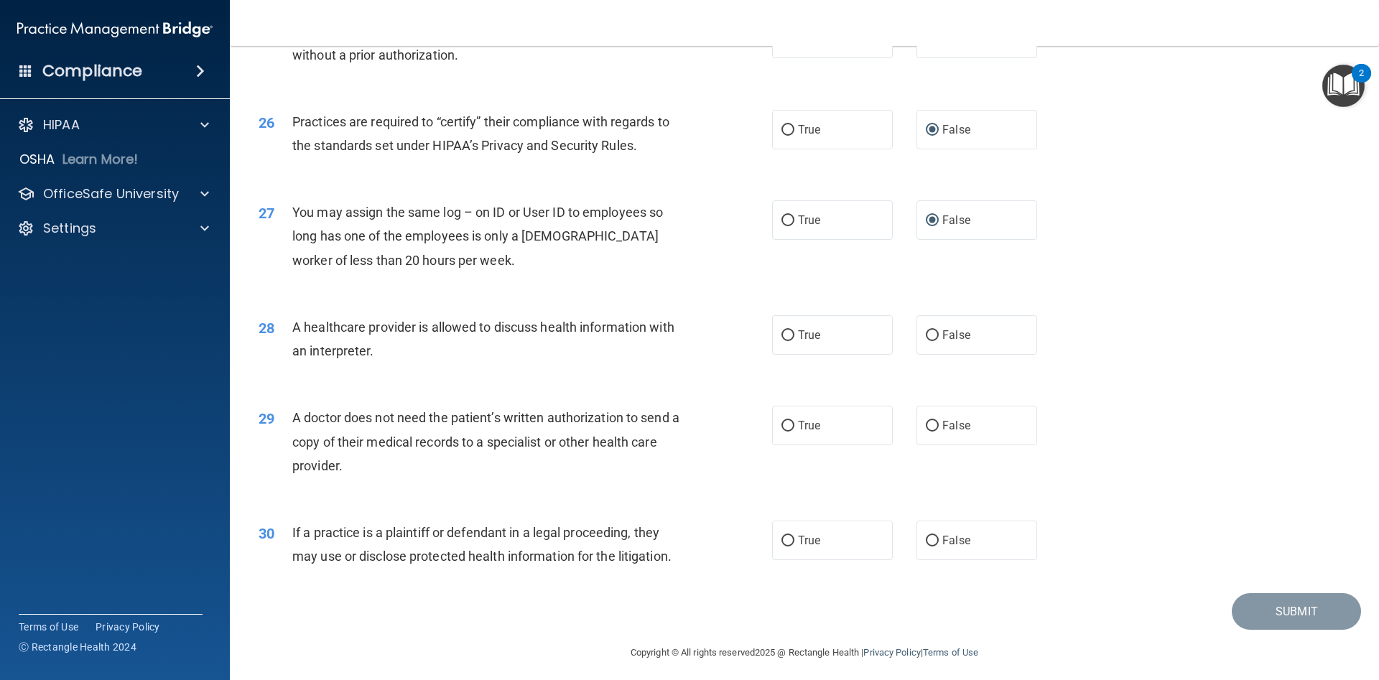
scroll to position [2659, 0]
click at [790, 333] on input "True" at bounding box center [788, 333] width 13 height 11
radio input "true"
click at [791, 424] on input "True" at bounding box center [788, 424] width 13 height 11
radio input "true"
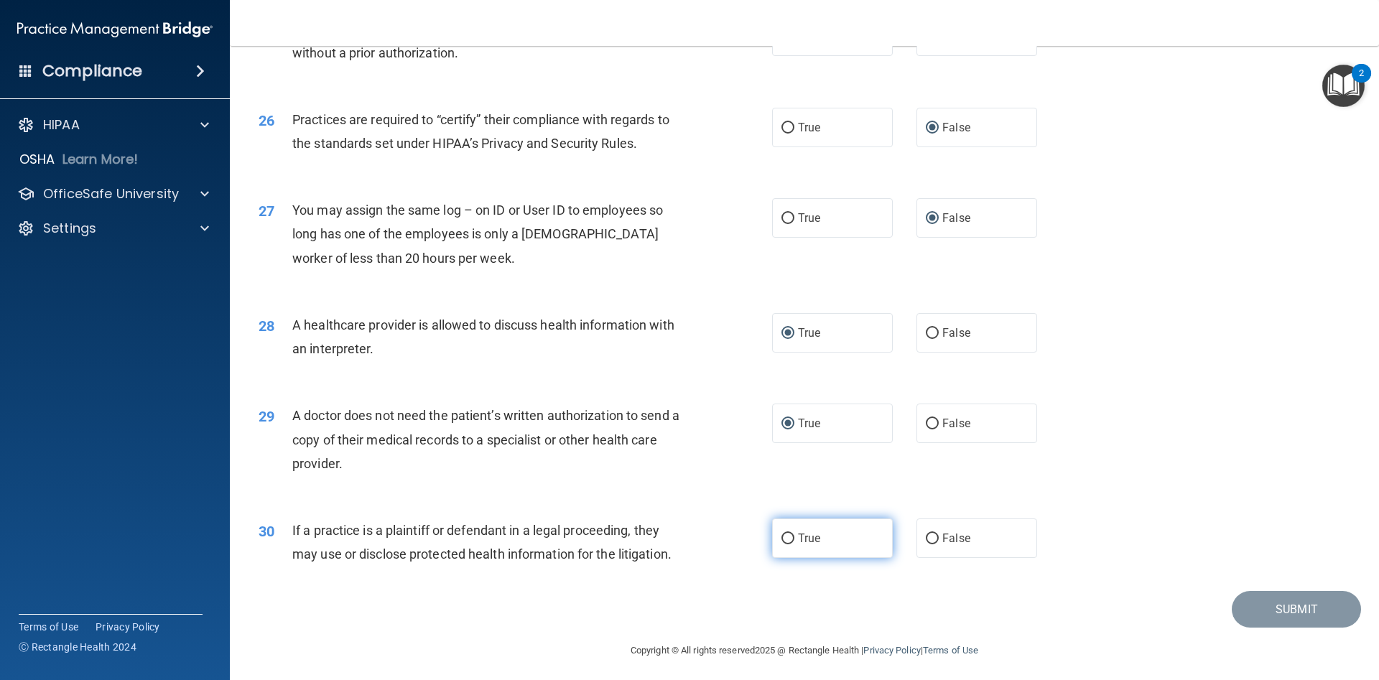
click at [787, 541] on input "True" at bounding box center [788, 539] width 13 height 11
radio input "true"
click at [1269, 616] on button "Submit" at bounding box center [1296, 609] width 129 height 37
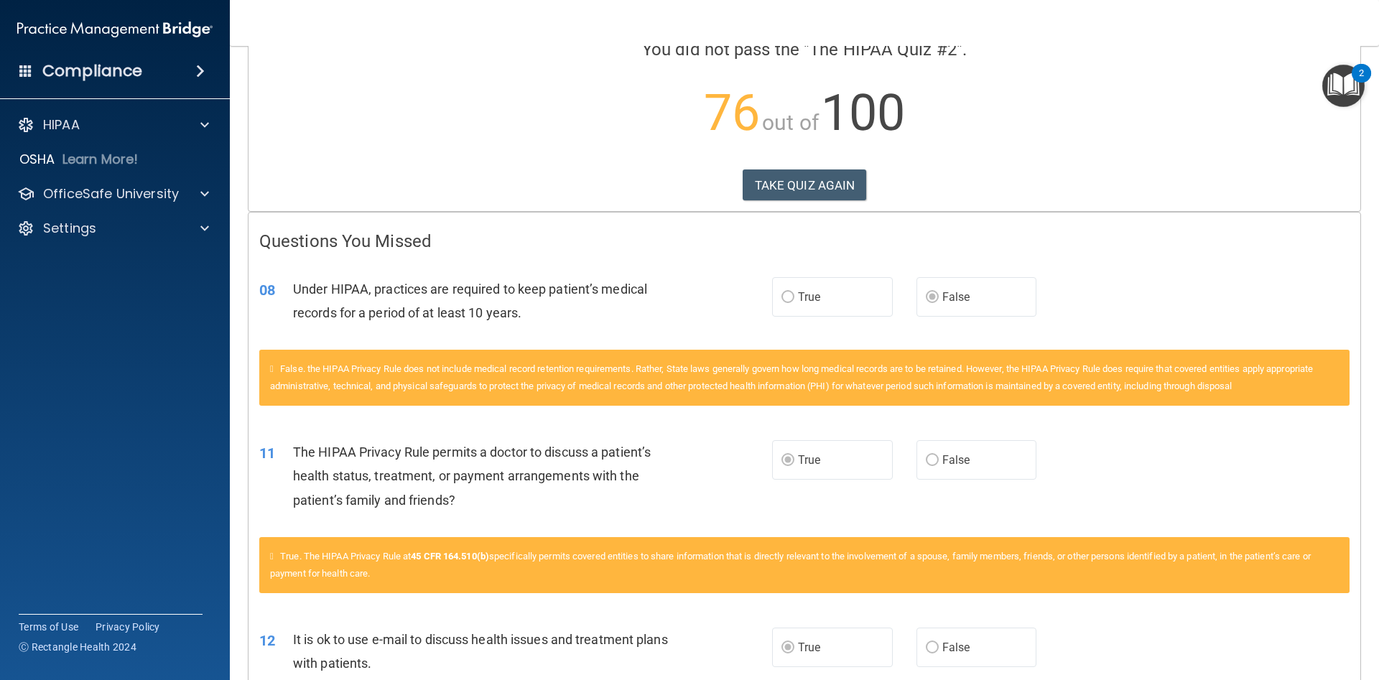
scroll to position [125, 0]
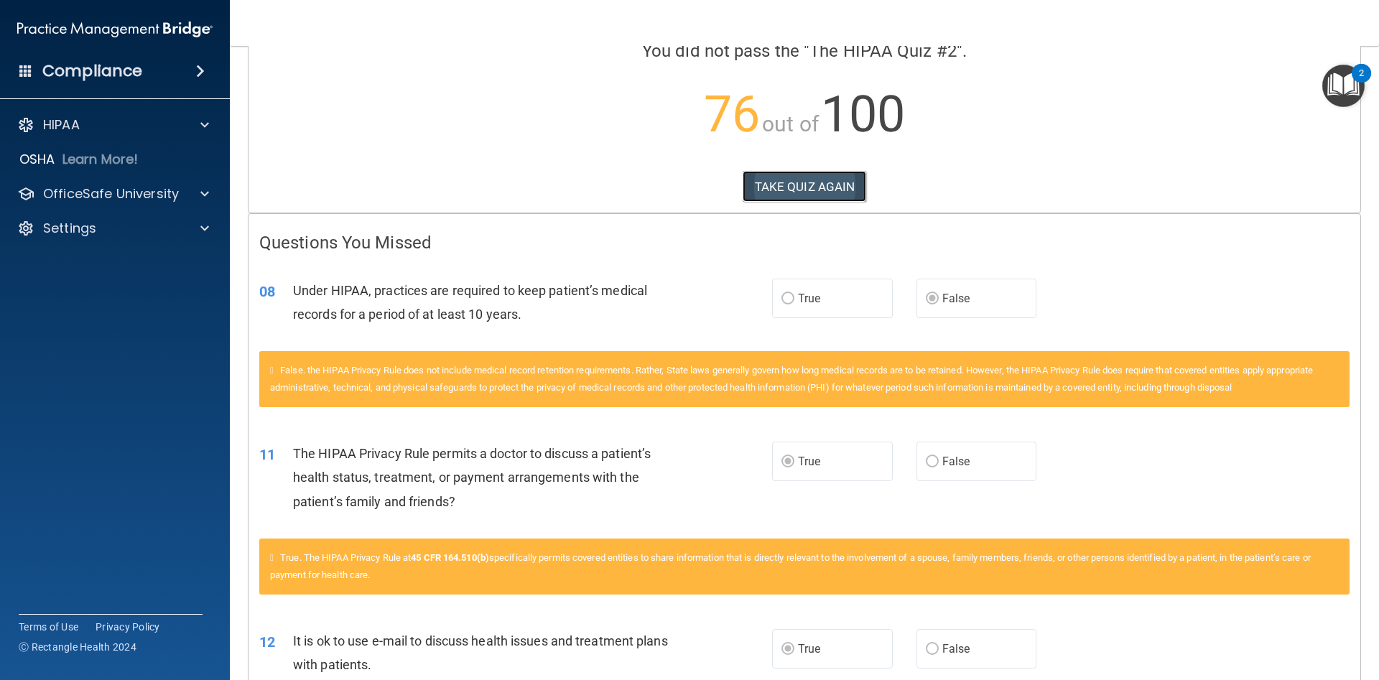
click at [787, 184] on button "TAKE QUIZ AGAIN" at bounding box center [805, 187] width 124 height 32
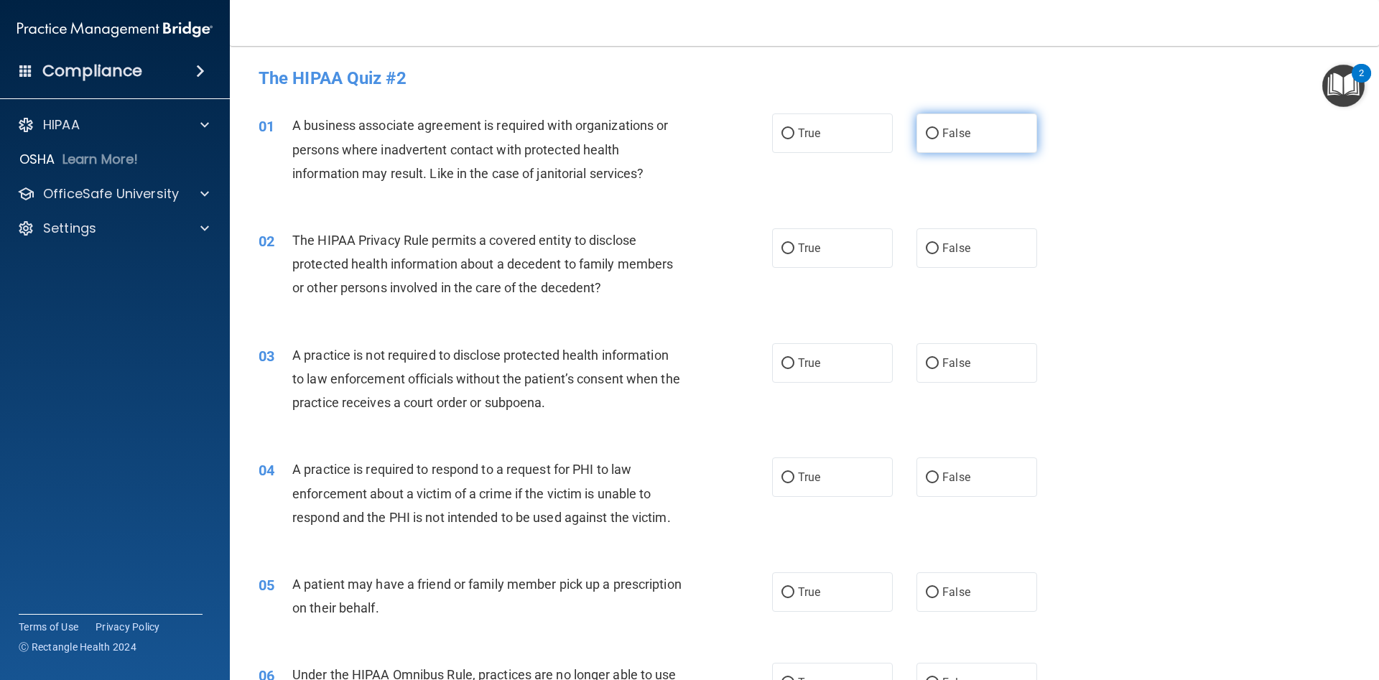
click at [933, 134] on input "False" at bounding box center [932, 134] width 13 height 11
radio input "true"
click at [789, 247] on input "True" at bounding box center [788, 249] width 13 height 11
radio input "true"
click at [930, 363] on input "False" at bounding box center [932, 363] width 13 height 11
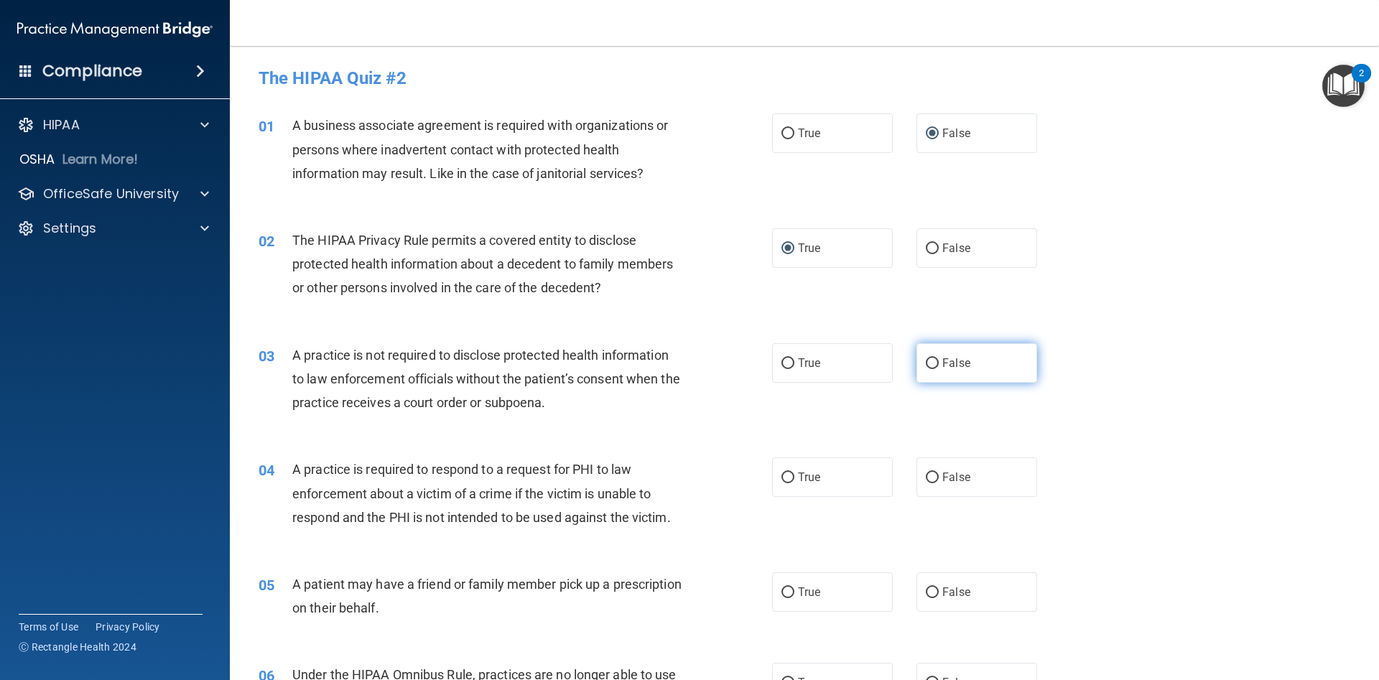
radio input "true"
click at [789, 481] on input "True" at bounding box center [788, 478] width 13 height 11
radio input "true"
click at [785, 590] on input "True" at bounding box center [788, 593] width 13 height 11
radio input "true"
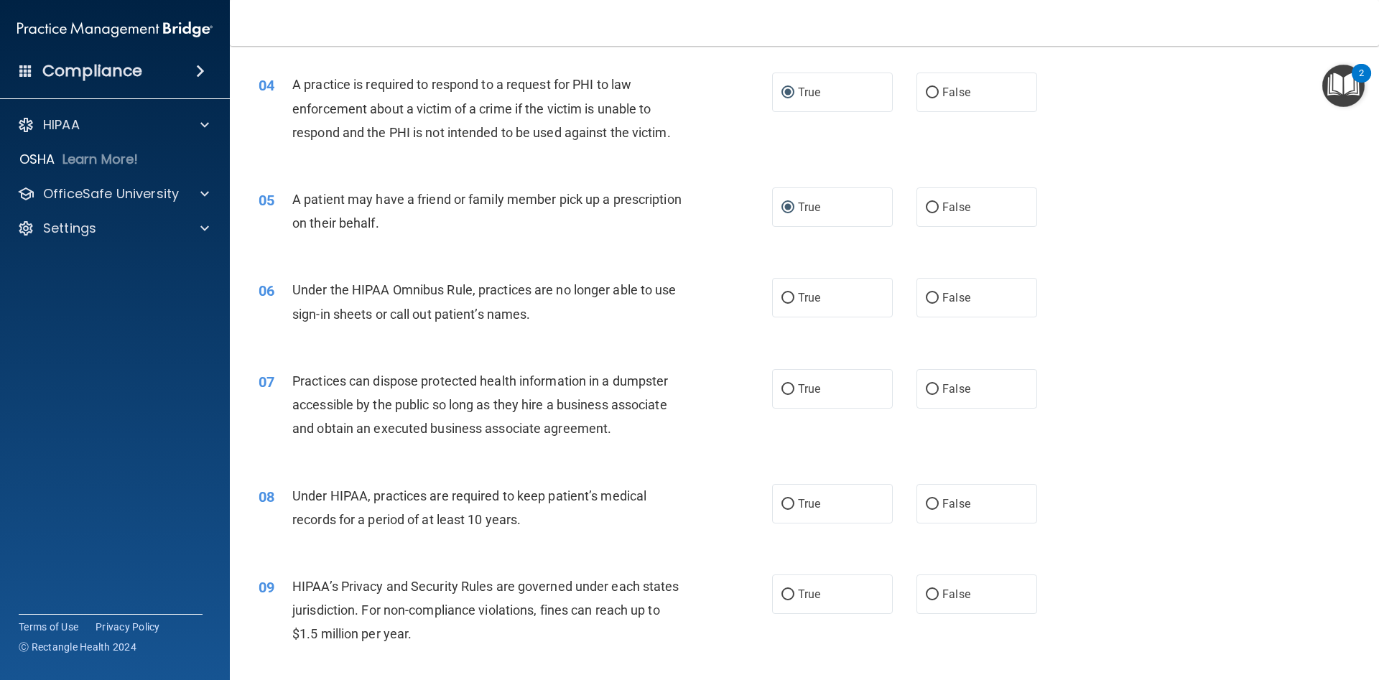
scroll to position [409, 0]
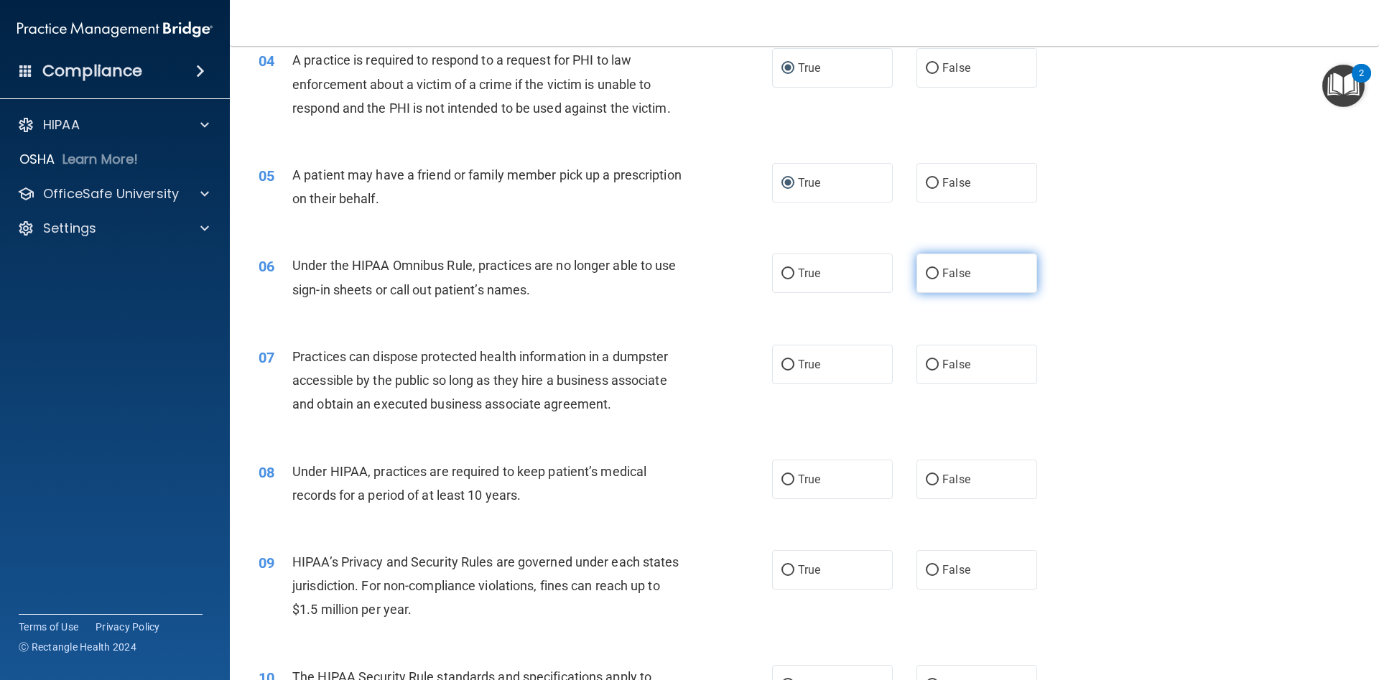
click at [934, 271] on input "False" at bounding box center [932, 274] width 13 height 11
radio input "true"
click at [930, 364] on input "False" at bounding box center [932, 365] width 13 height 11
radio input "true"
click at [933, 480] on input "False" at bounding box center [932, 480] width 13 height 11
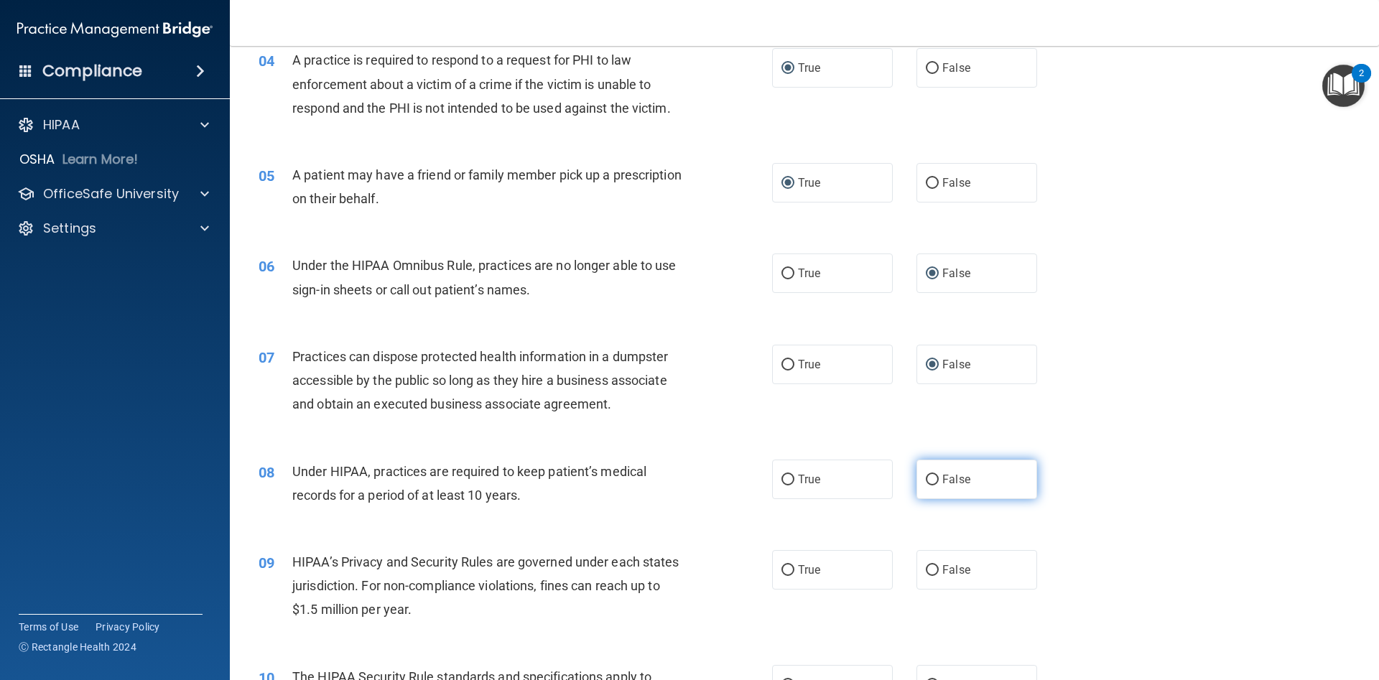
radio input "true"
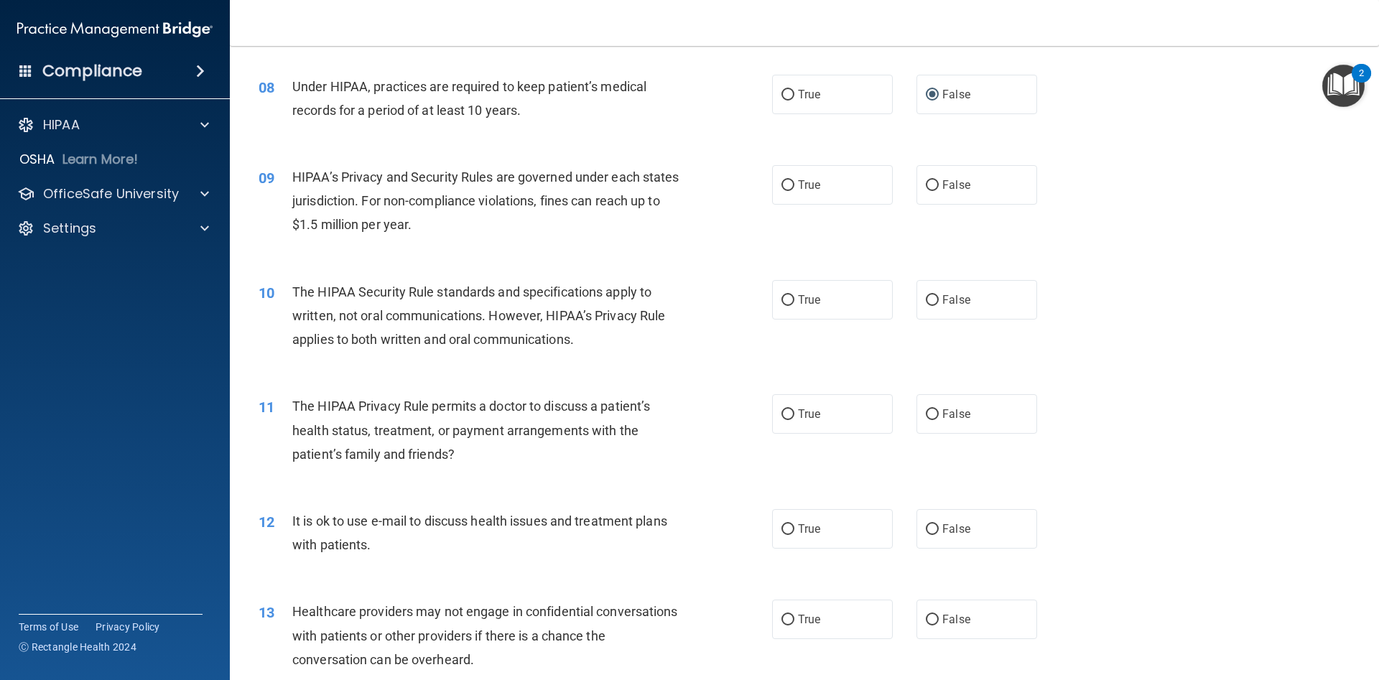
scroll to position [808, 0]
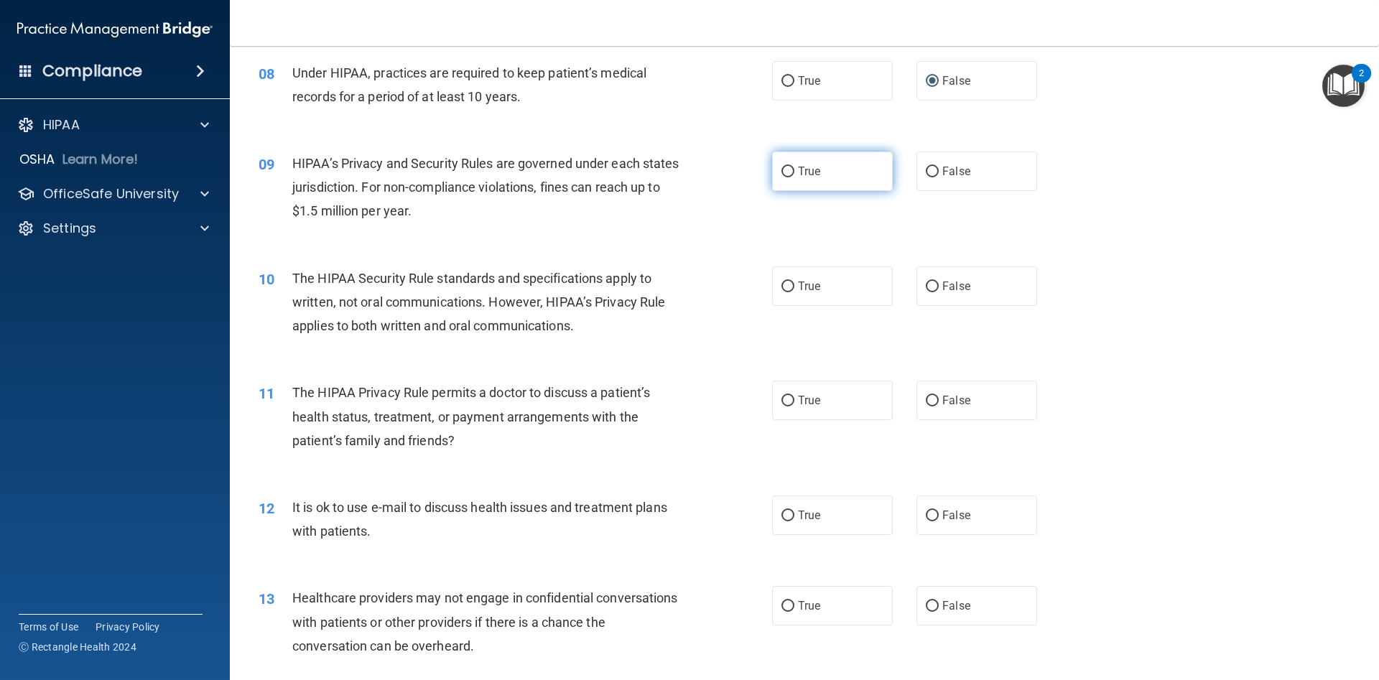
click at [791, 172] on input "True" at bounding box center [788, 172] width 13 height 11
radio input "true"
click at [787, 284] on input "True" at bounding box center [788, 287] width 13 height 11
radio input "true"
click at [937, 402] on input "False" at bounding box center [932, 401] width 13 height 11
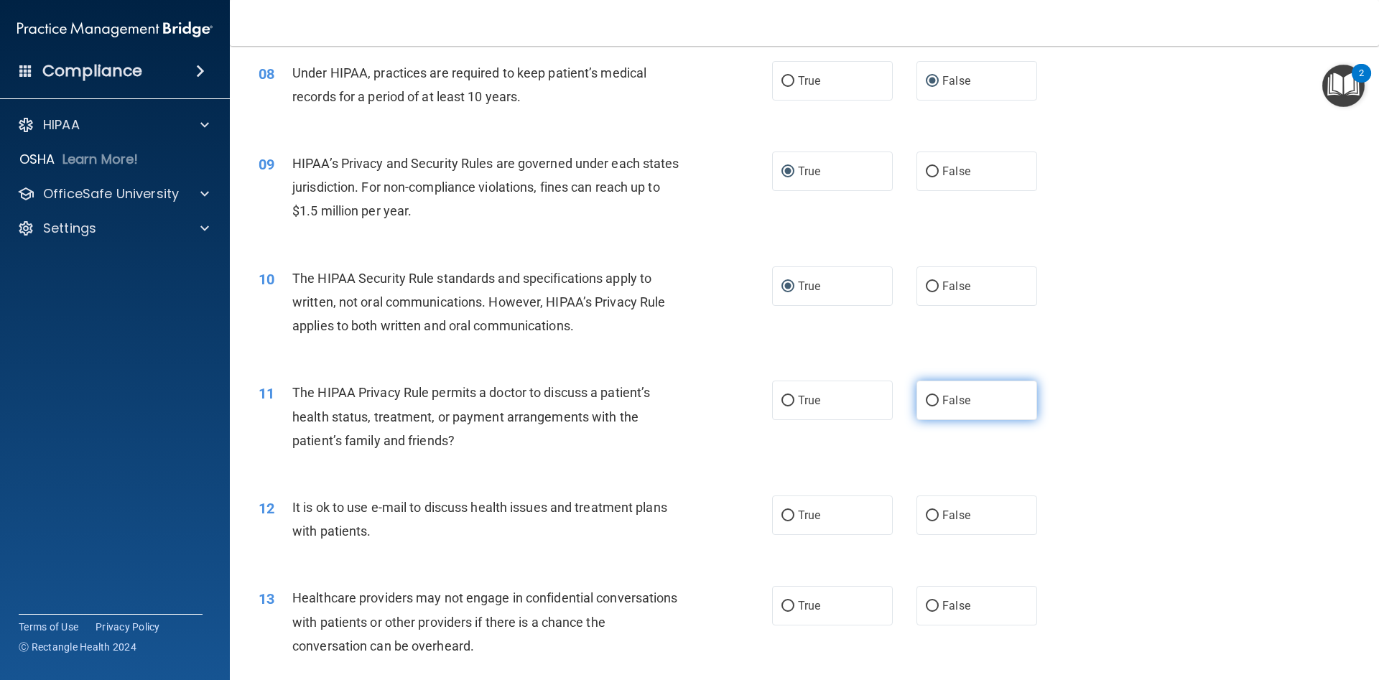
radio input "true"
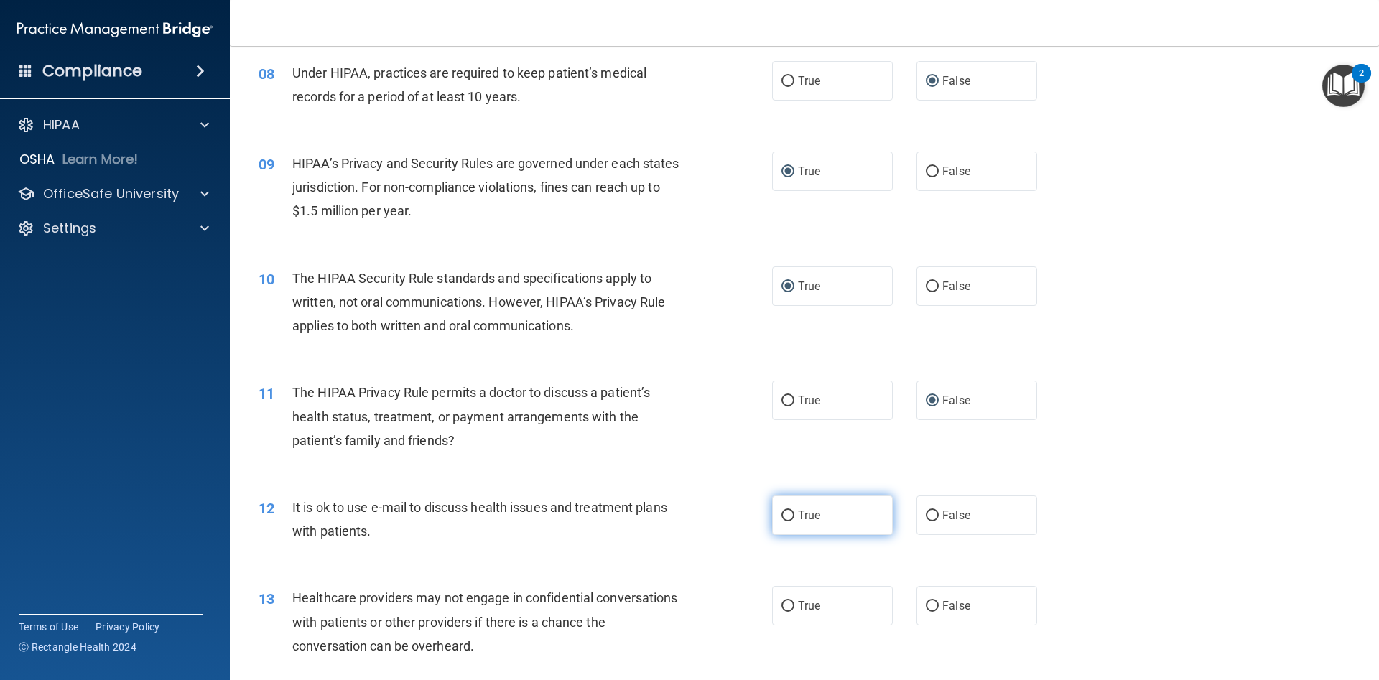
click at [789, 516] on input "True" at bounding box center [788, 516] width 13 height 11
radio input "true"
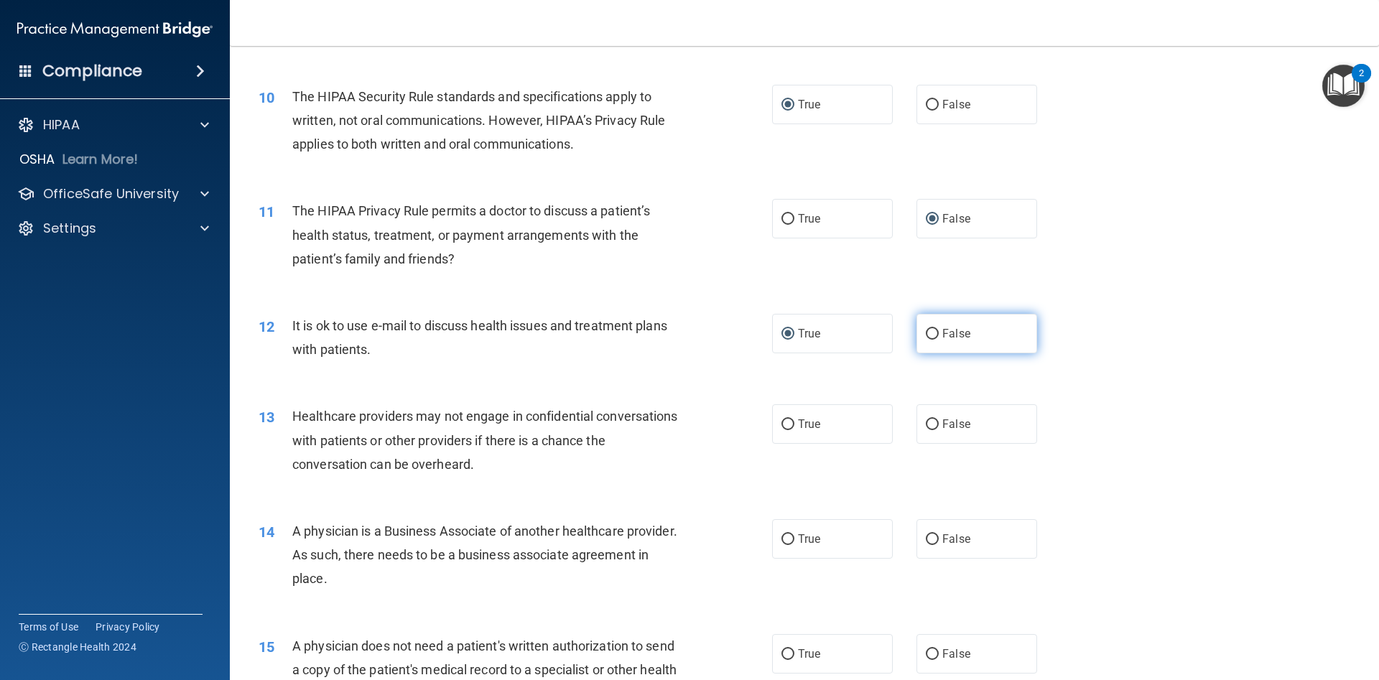
scroll to position [991, 0]
click at [930, 338] on input "False" at bounding box center [932, 333] width 13 height 11
radio input "true"
radio input "false"
click at [935, 426] on input "False" at bounding box center [932, 423] width 13 height 11
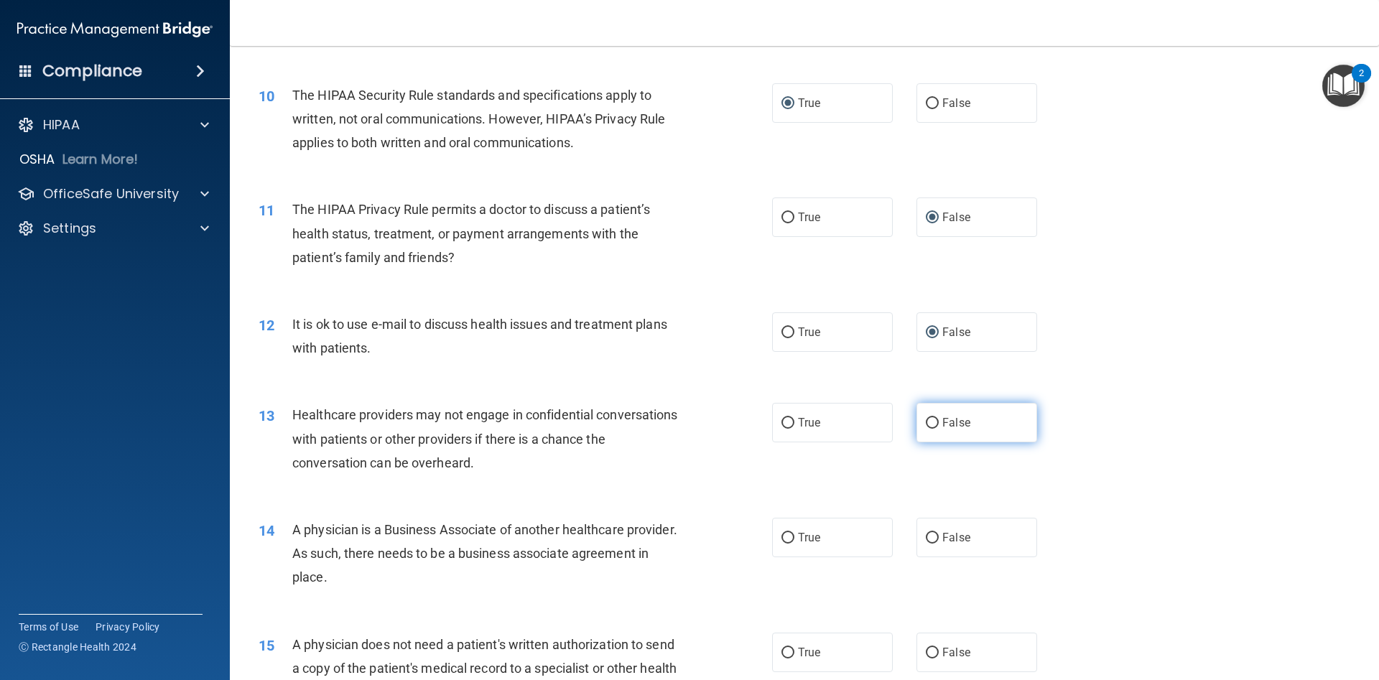
radio input "true"
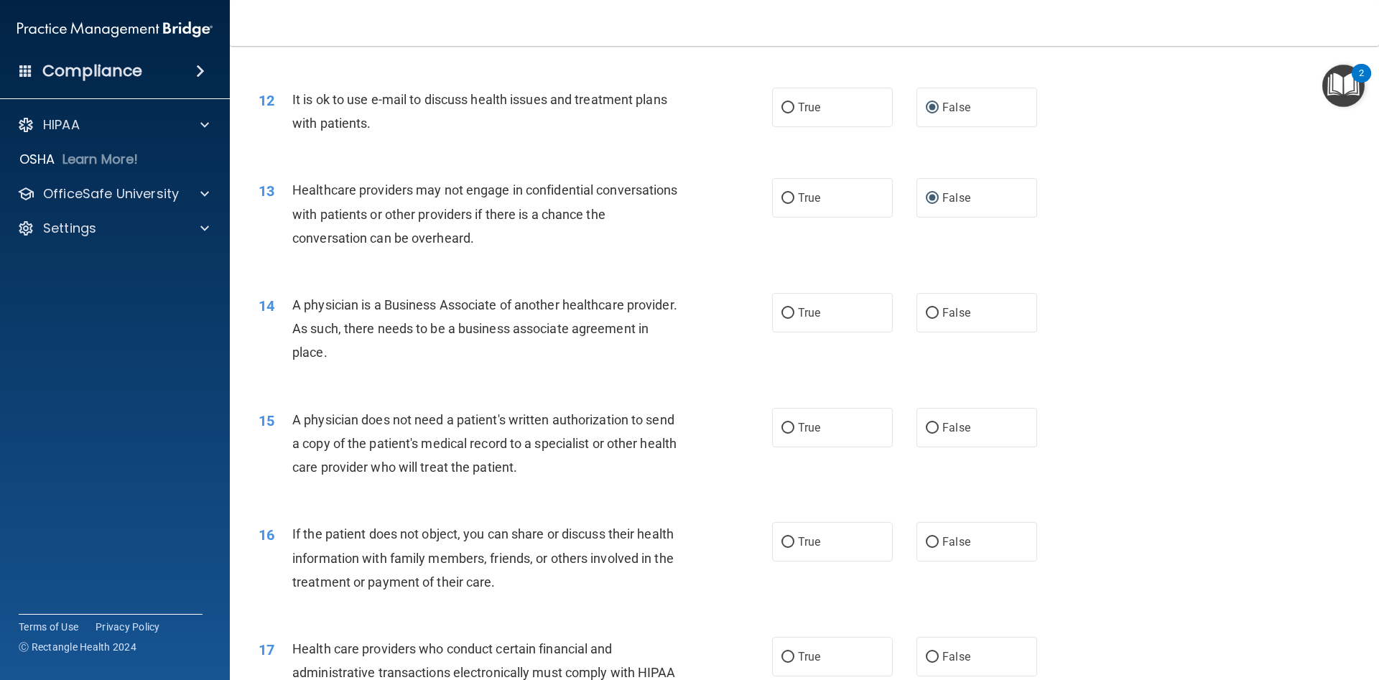
scroll to position [1250, 0]
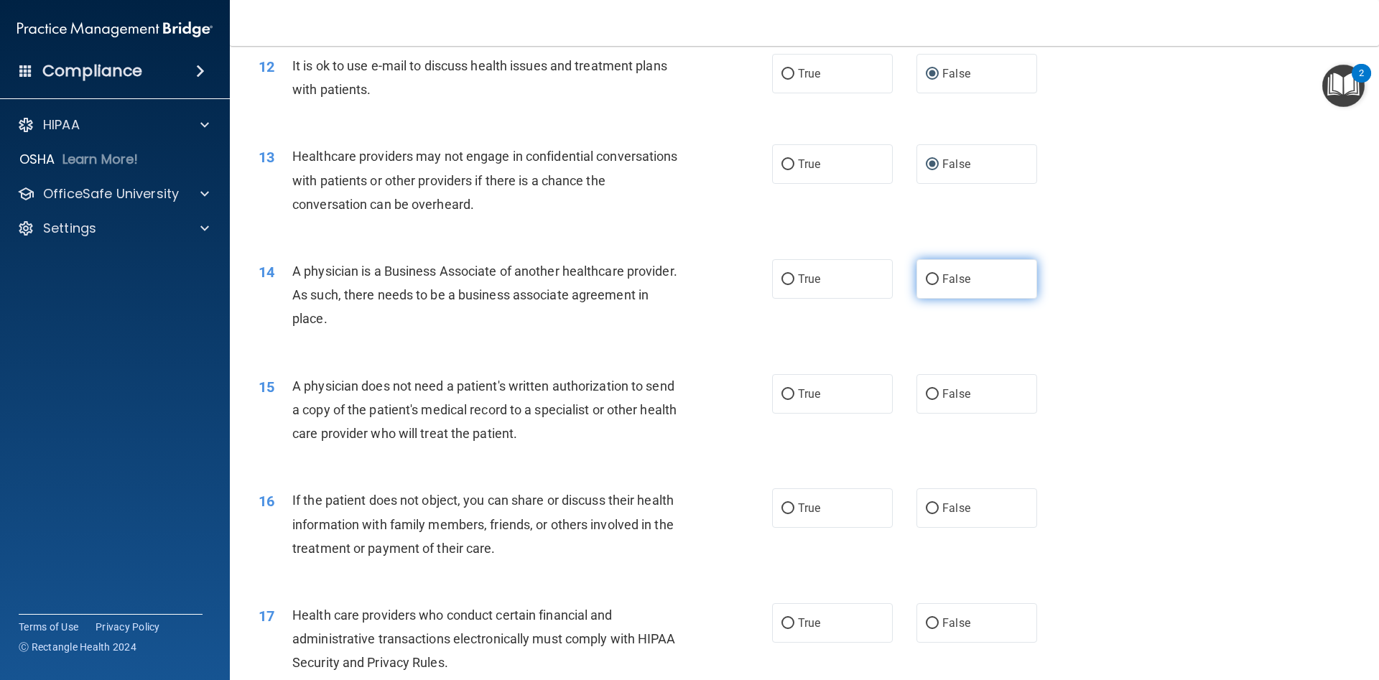
click at [934, 282] on input "False" at bounding box center [932, 279] width 13 height 11
radio input "true"
click at [787, 396] on input "True" at bounding box center [788, 394] width 13 height 11
radio input "true"
click at [783, 511] on input "True" at bounding box center [788, 509] width 13 height 11
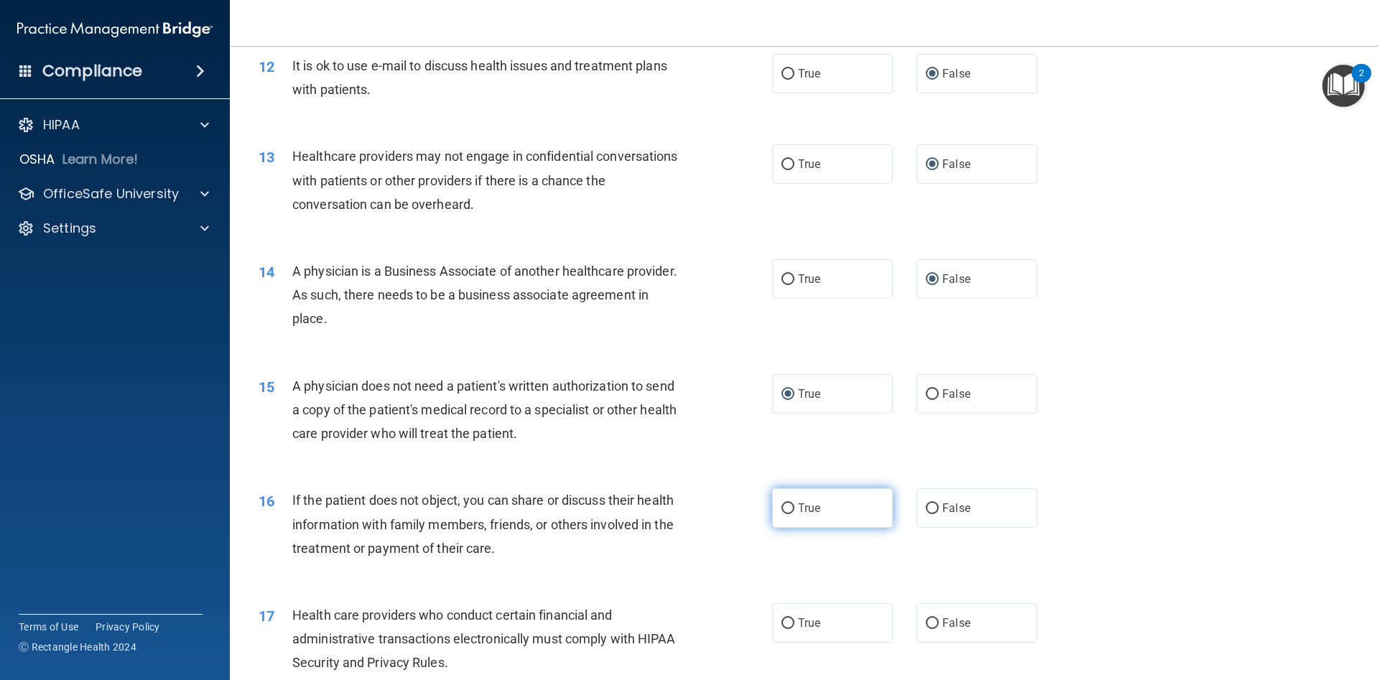
radio input "true"
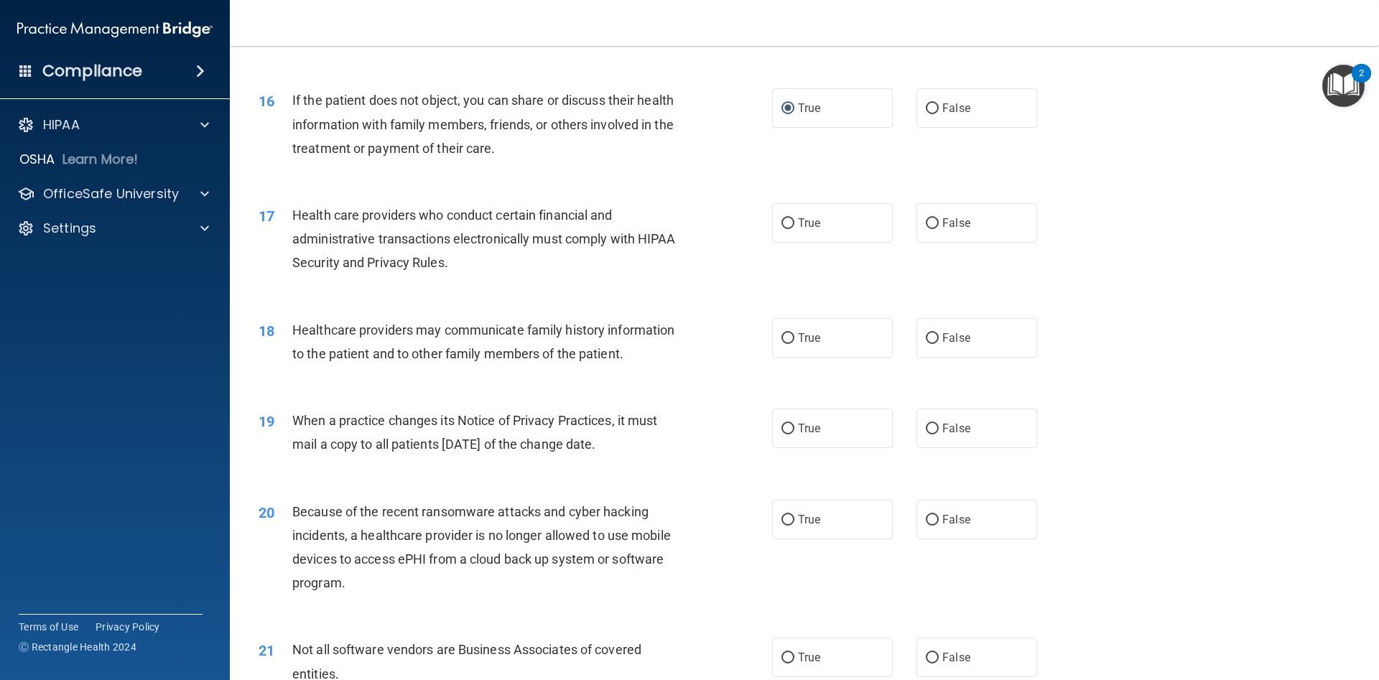
scroll to position [1659, 0]
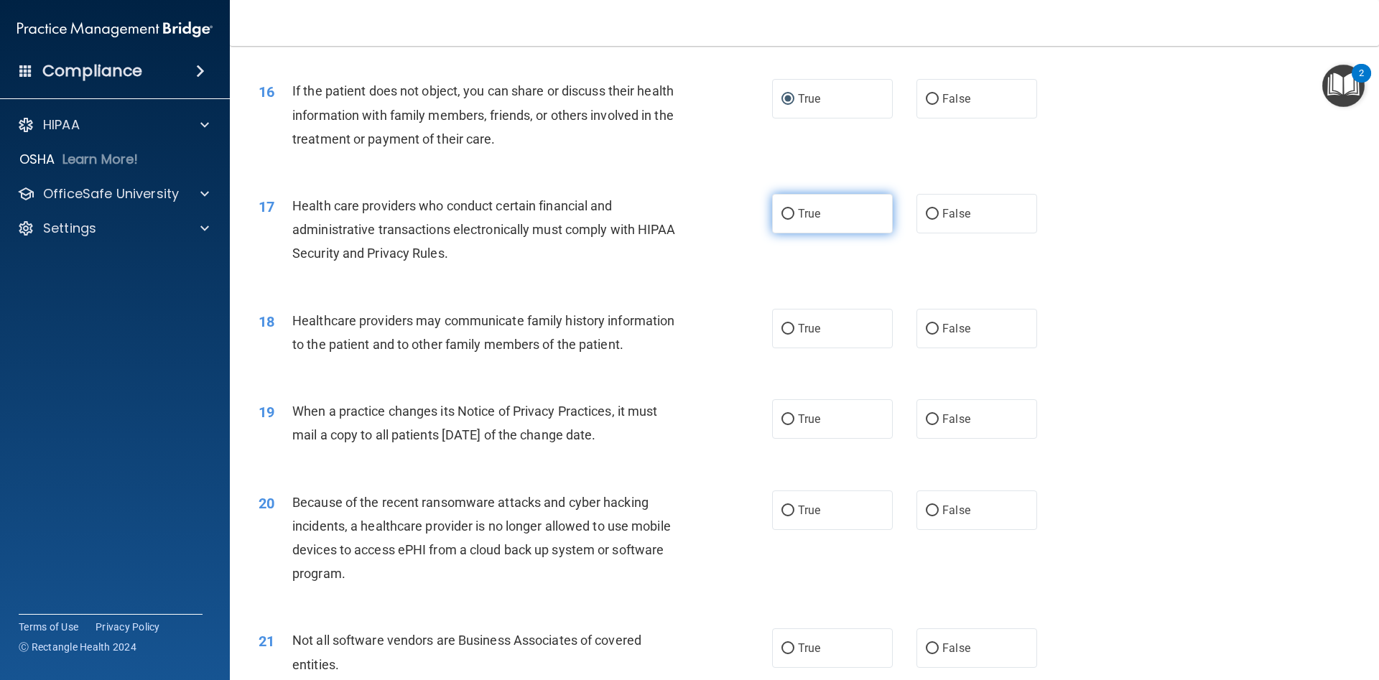
click at [786, 213] on input "True" at bounding box center [788, 214] width 13 height 11
radio input "true"
click at [933, 332] on input "False" at bounding box center [932, 329] width 13 height 11
radio input "true"
click at [935, 423] on input "False" at bounding box center [932, 419] width 13 height 11
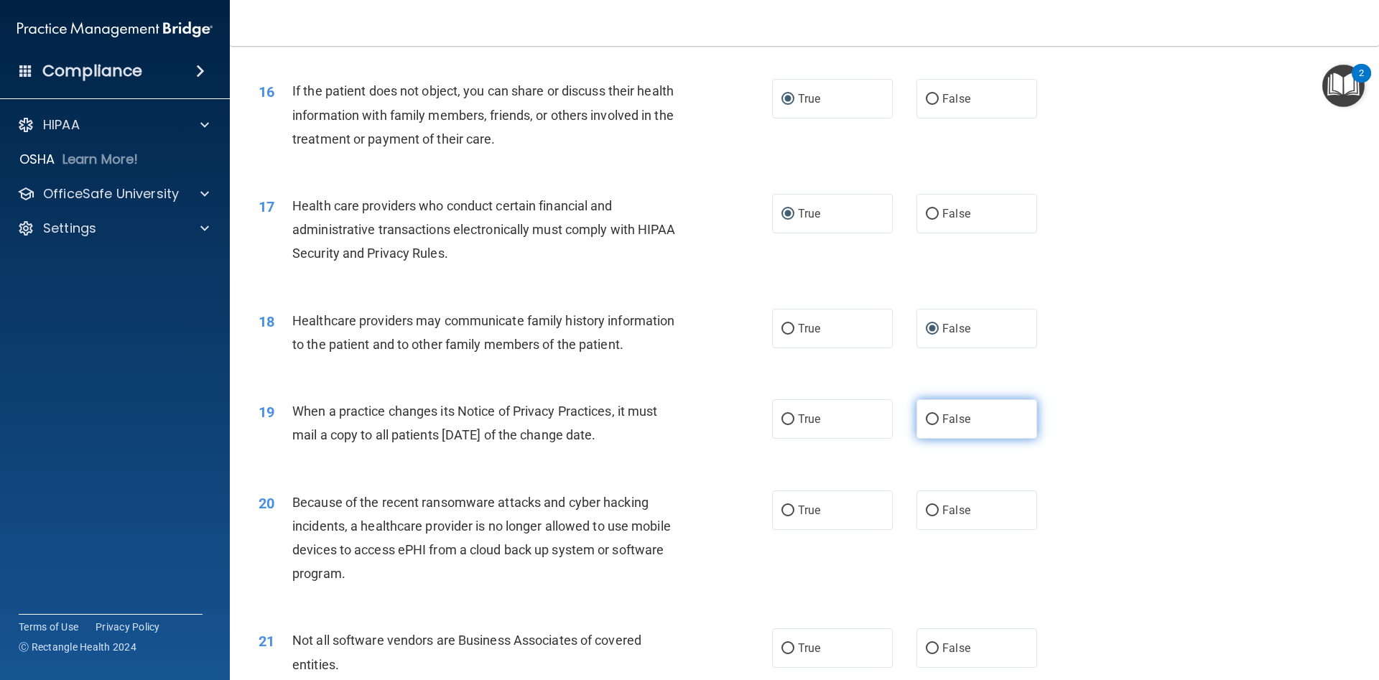
radio input "true"
click at [938, 513] on input "False" at bounding box center [932, 511] width 13 height 11
radio input "true"
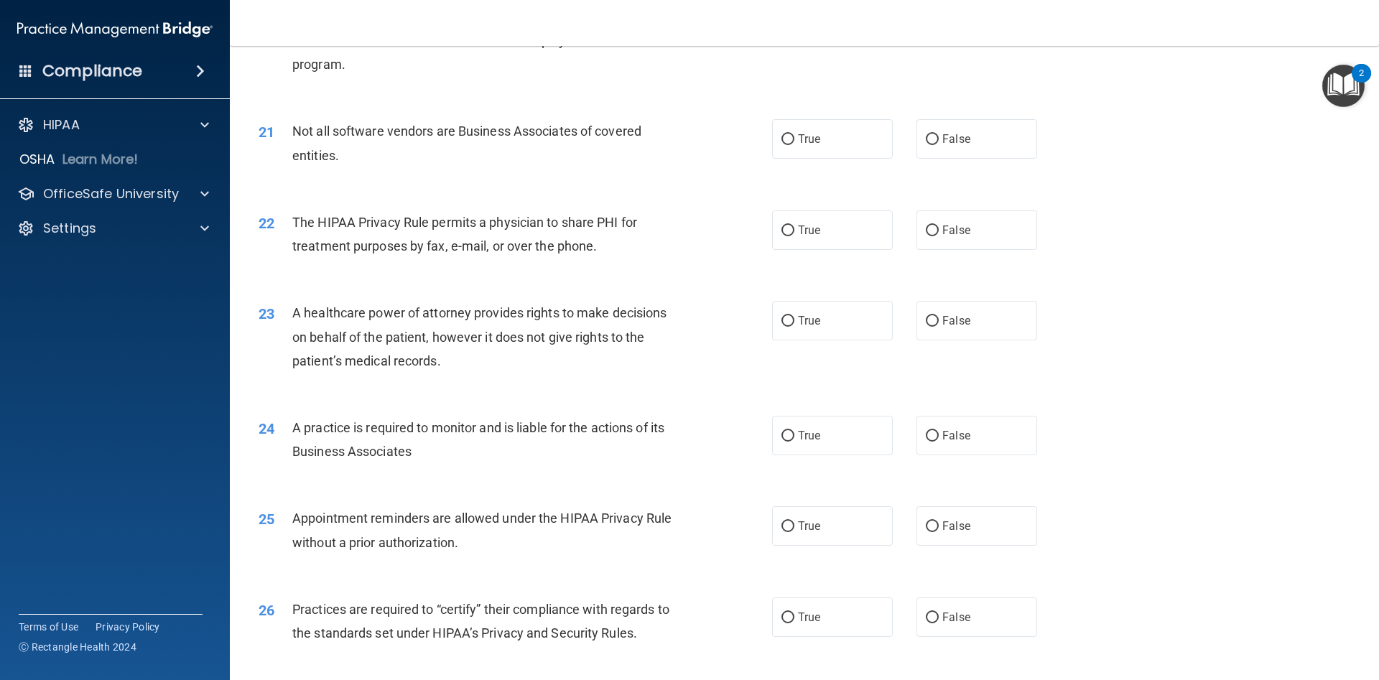
scroll to position [2177, 0]
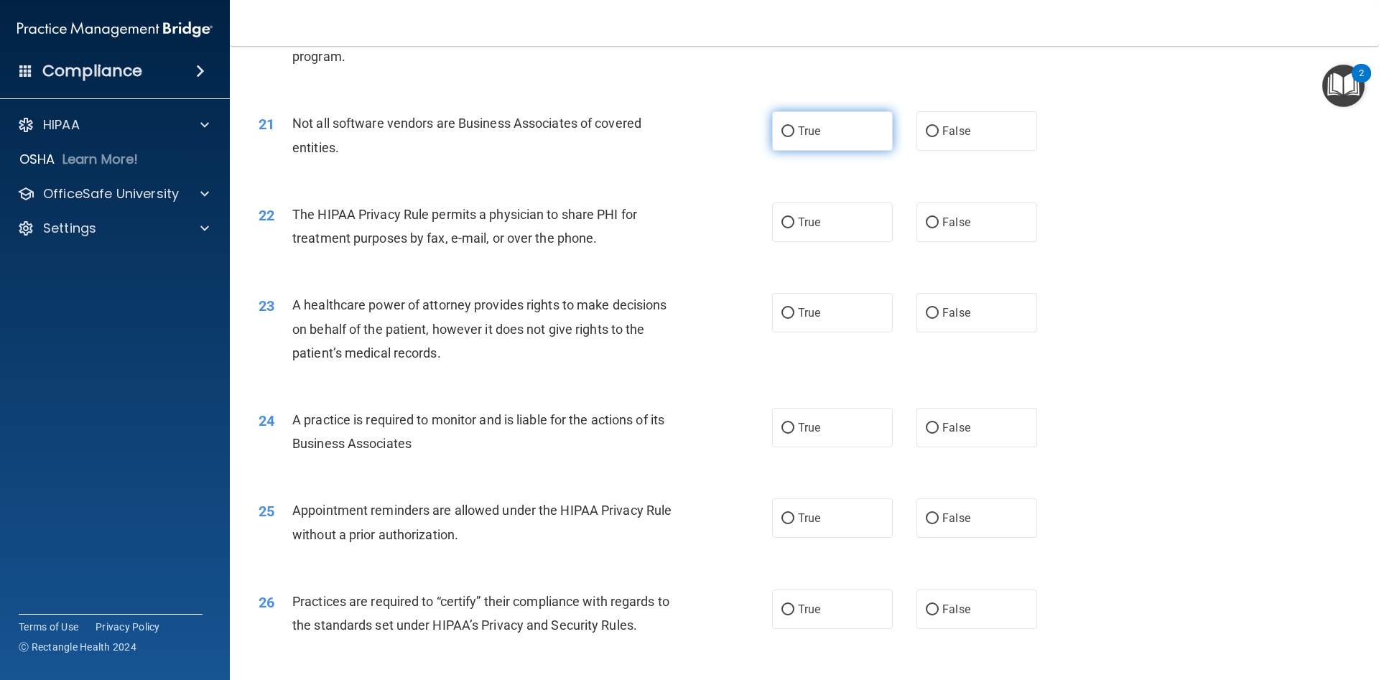
click at [790, 130] on input "True" at bounding box center [788, 131] width 13 height 11
radio input "true"
click at [932, 132] on input "False" at bounding box center [932, 131] width 13 height 11
radio input "true"
radio input "false"
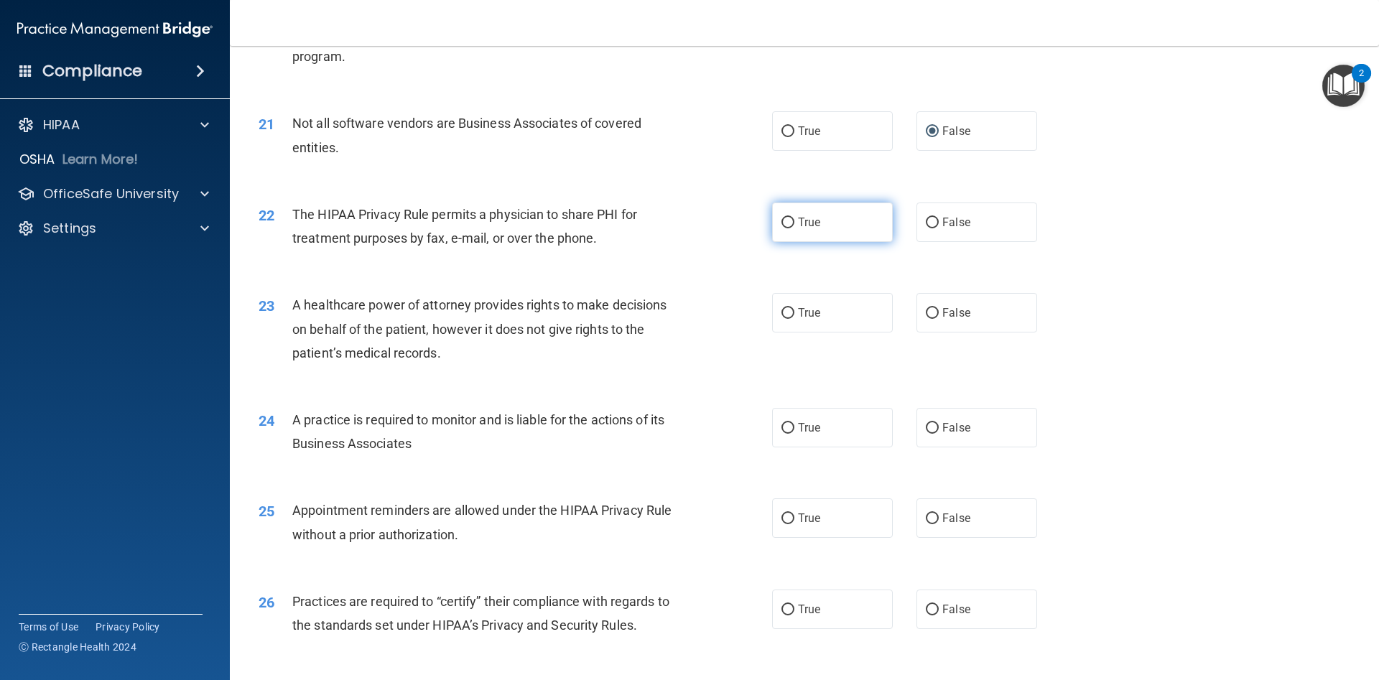
click at [786, 229] on label "True" at bounding box center [832, 223] width 121 height 40
click at [786, 228] on input "True" at bounding box center [788, 223] width 13 height 11
radio input "true"
click at [928, 315] on input "False" at bounding box center [932, 313] width 13 height 11
radio input "true"
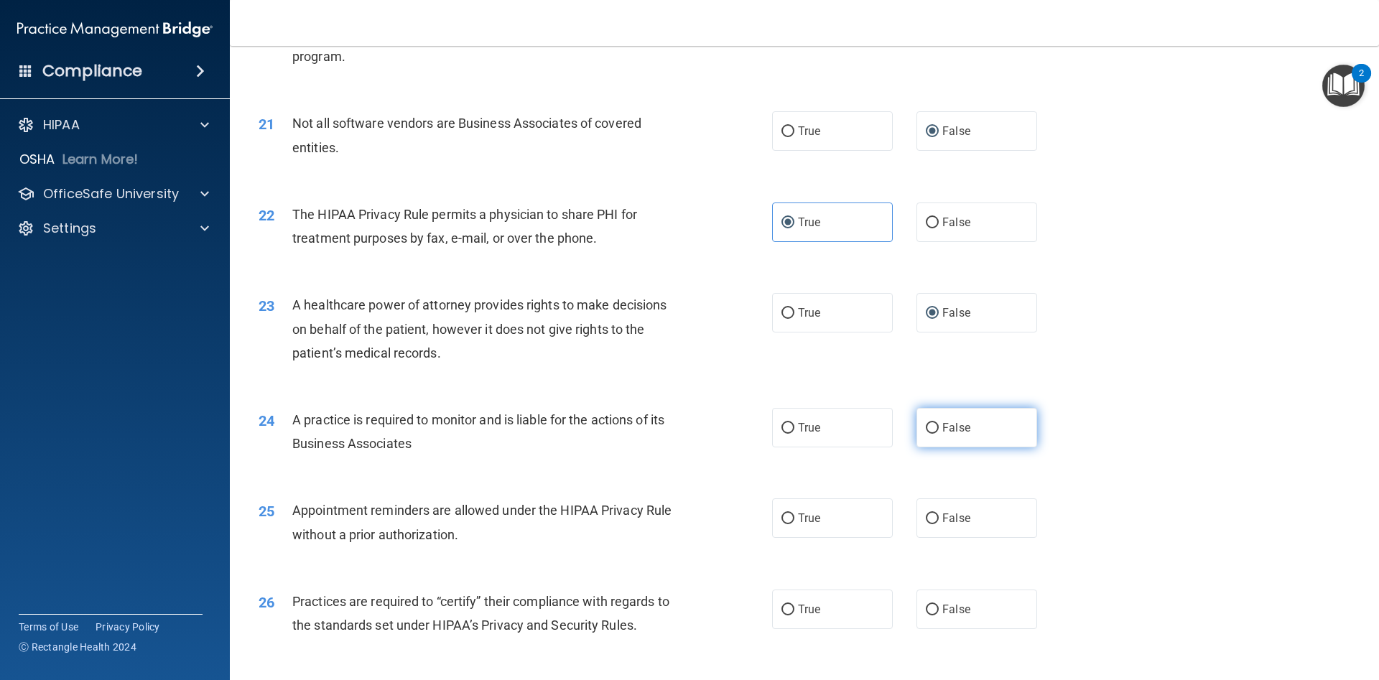
click at [932, 432] on input "False" at bounding box center [932, 428] width 13 height 11
radio input "true"
click at [789, 516] on input "True" at bounding box center [788, 519] width 13 height 11
radio input "true"
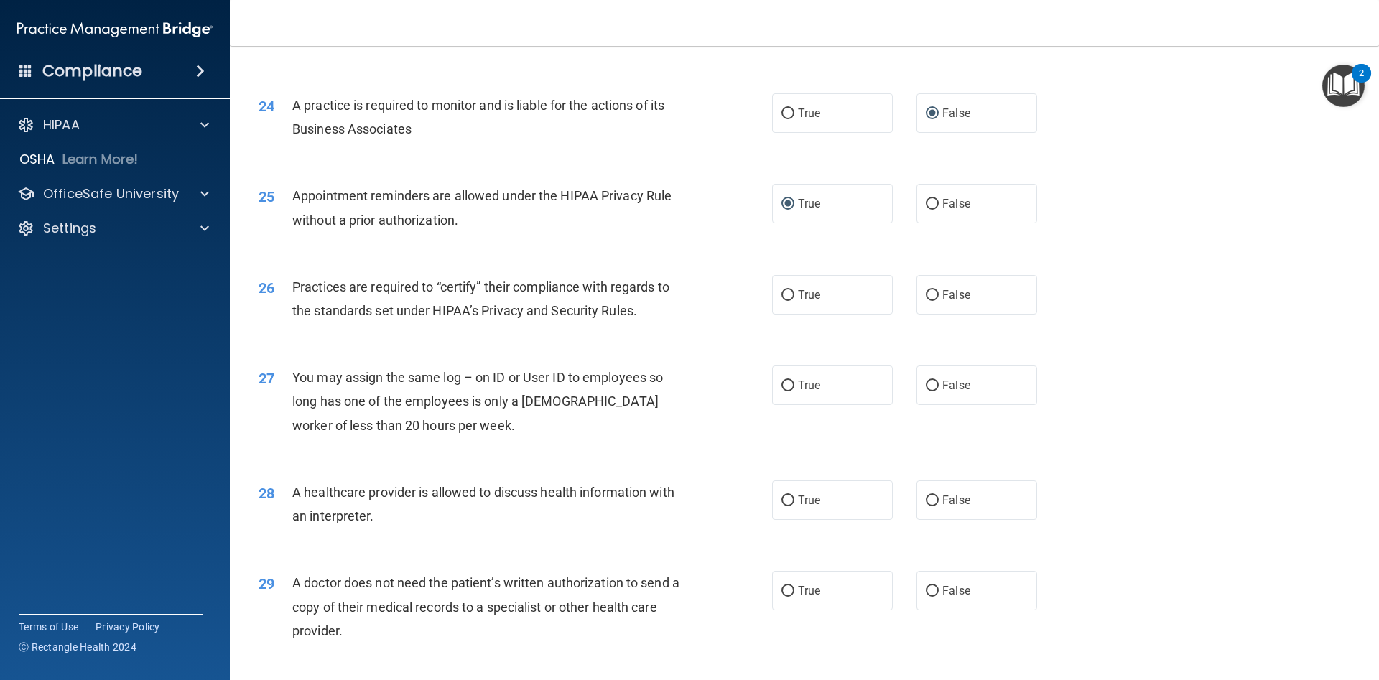
scroll to position [2511, 0]
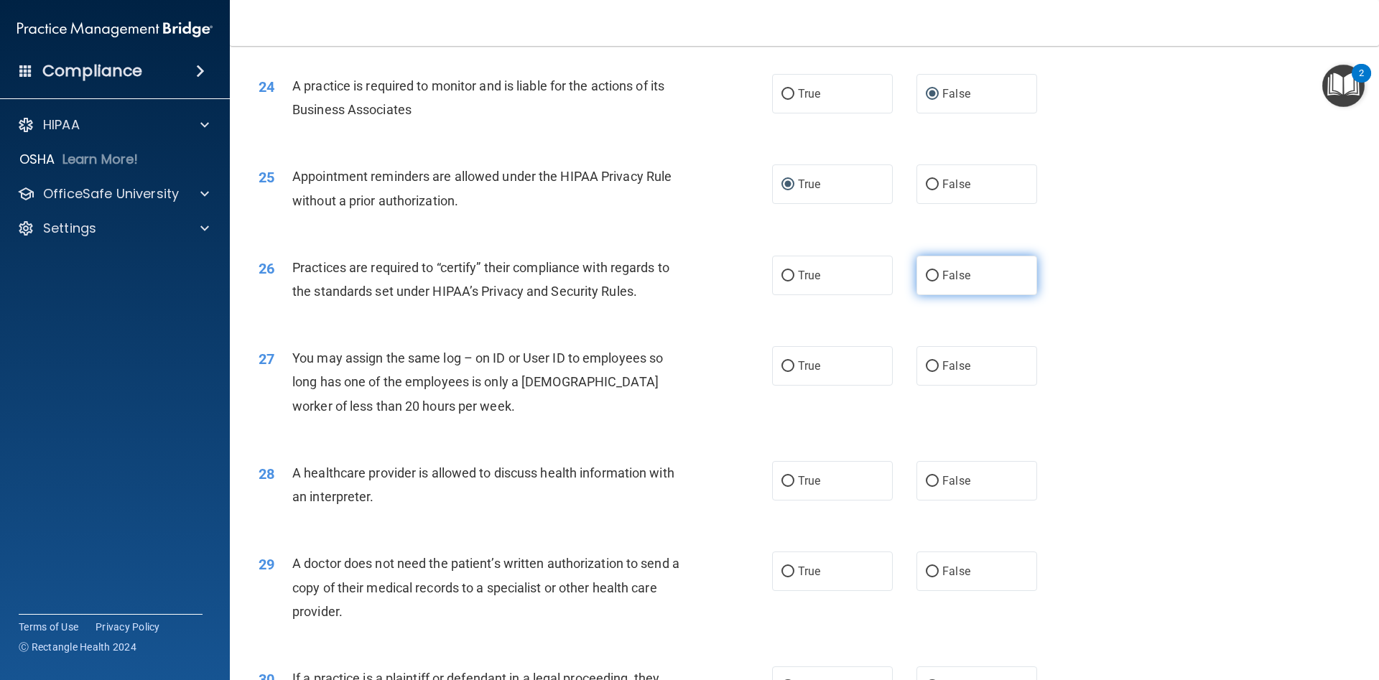
click at [931, 277] on input "False" at bounding box center [932, 276] width 13 height 11
radio input "true"
click at [932, 366] on input "False" at bounding box center [932, 366] width 13 height 11
radio input "true"
click at [789, 480] on input "True" at bounding box center [788, 481] width 13 height 11
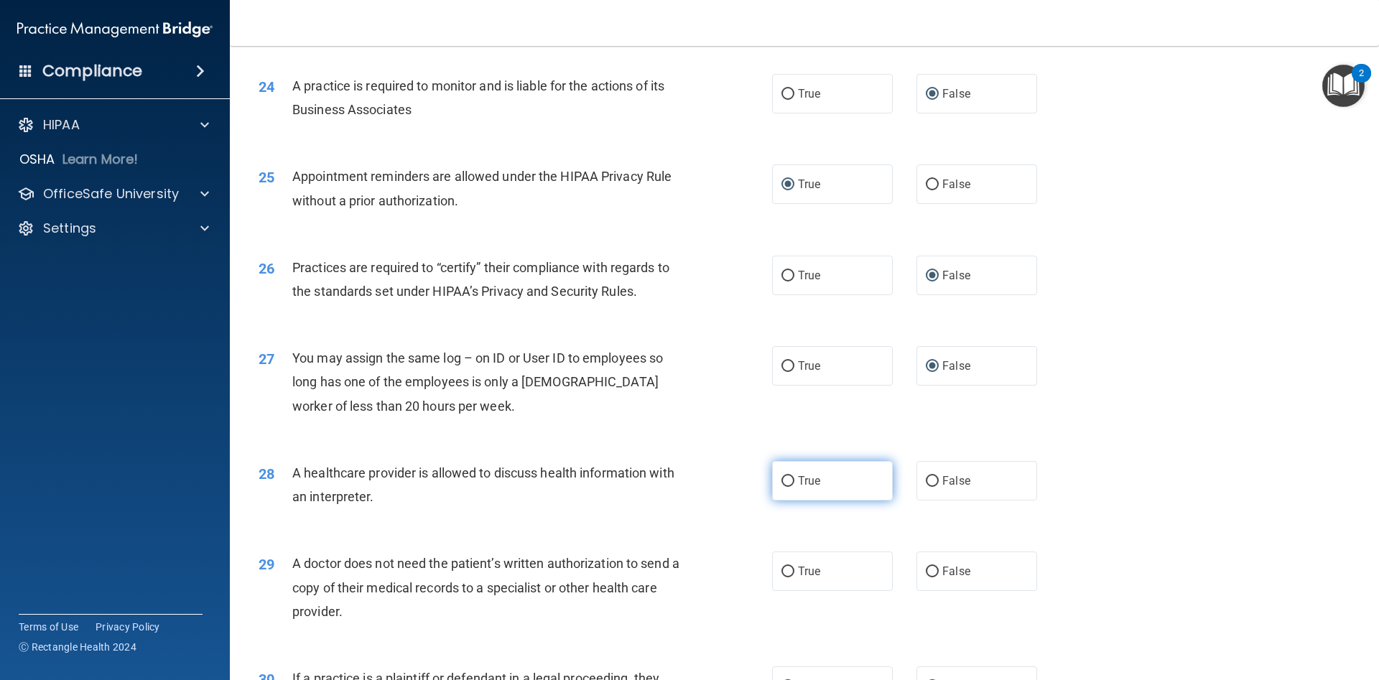
radio input "true"
click at [790, 573] on input "True" at bounding box center [788, 572] width 13 height 11
radio input "true"
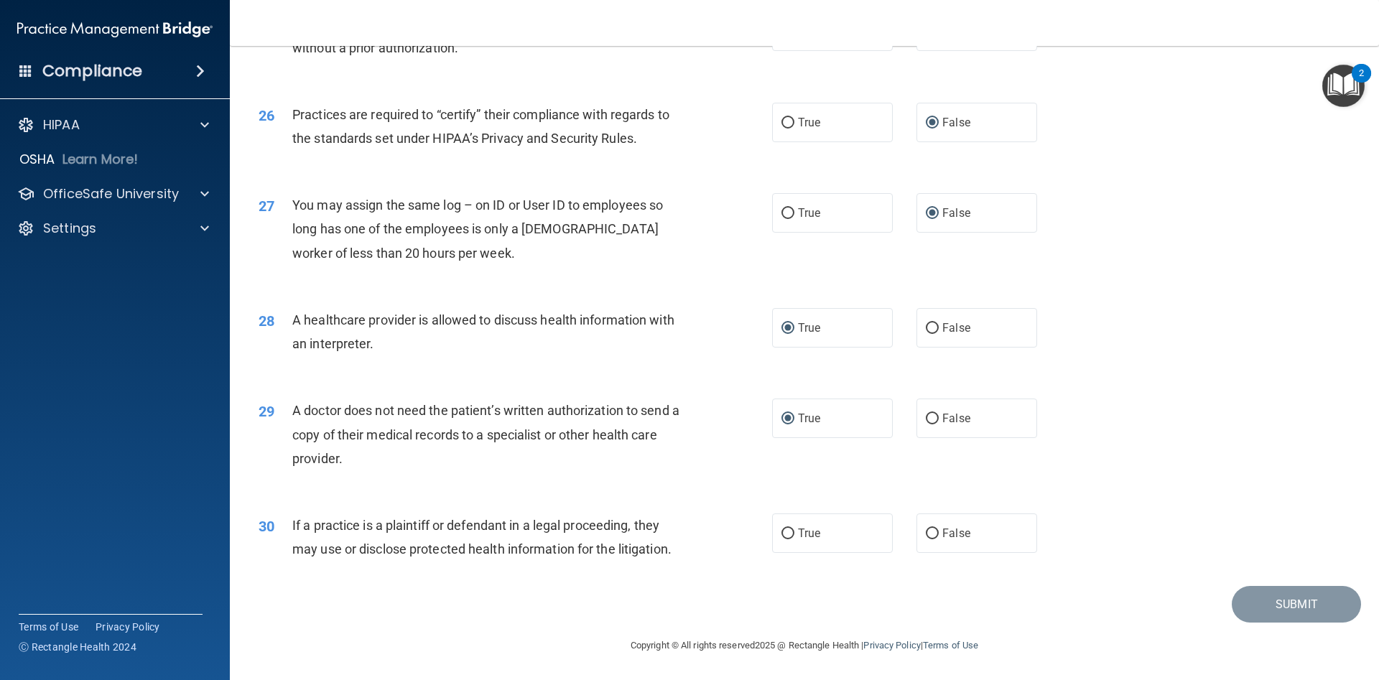
scroll to position [2664, 0]
click at [791, 534] on input "True" at bounding box center [788, 534] width 13 height 11
radio input "true"
click at [1271, 608] on button "Submit" at bounding box center [1296, 604] width 129 height 37
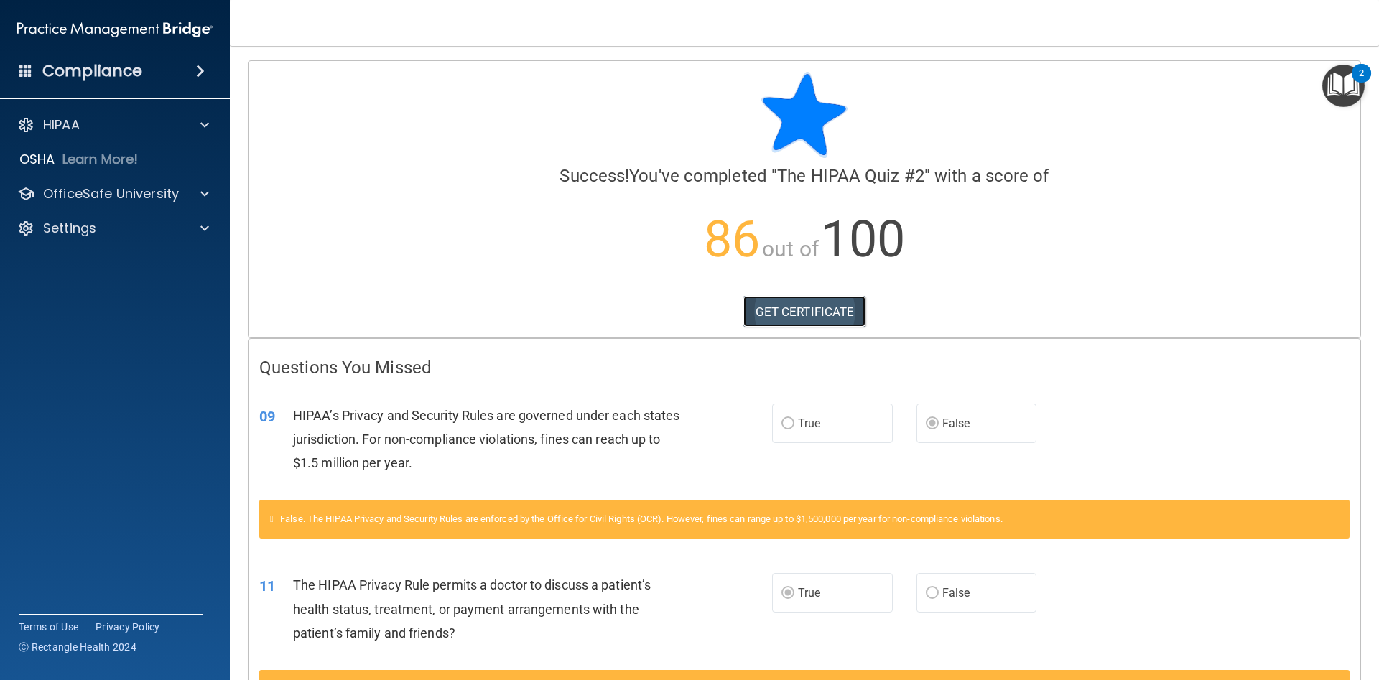
click at [772, 319] on link "GET CERTIFICATE" at bounding box center [804, 312] width 123 height 32
click at [202, 192] on span at bounding box center [204, 193] width 9 height 17
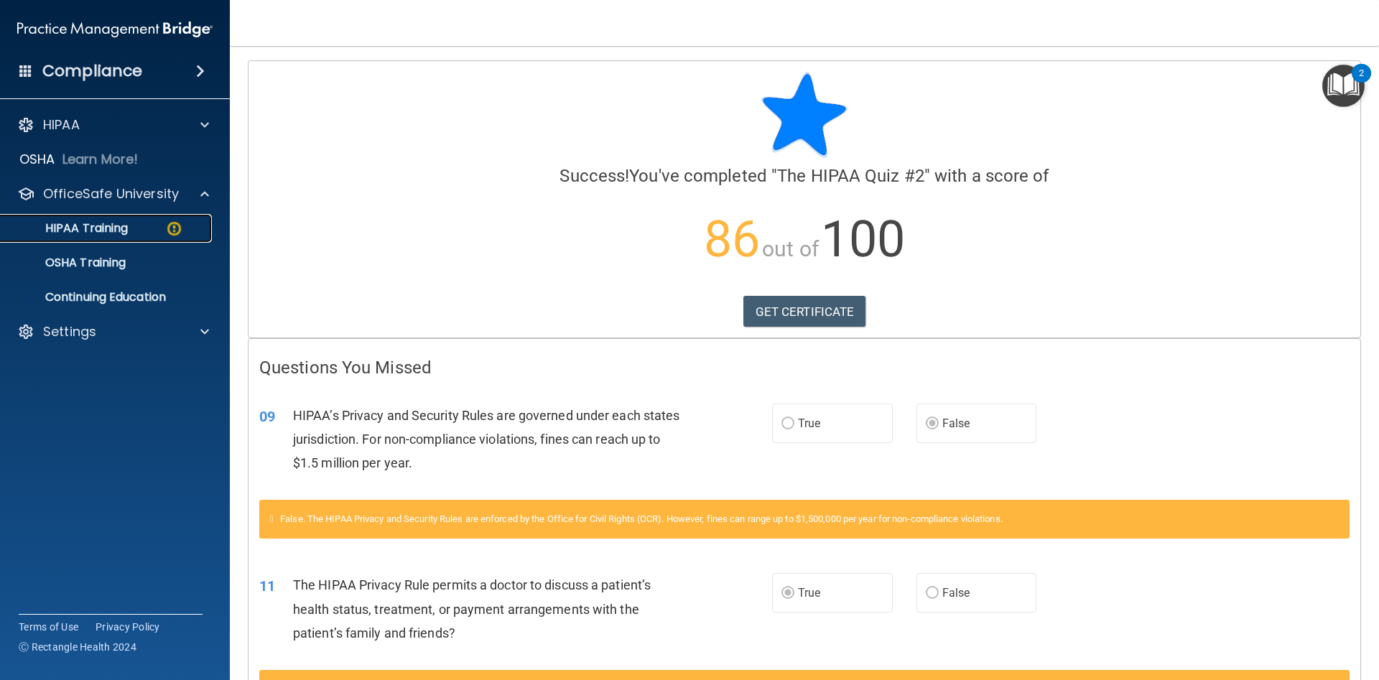
click at [115, 232] on p "HIPAA Training" at bounding box center [68, 228] width 119 height 14
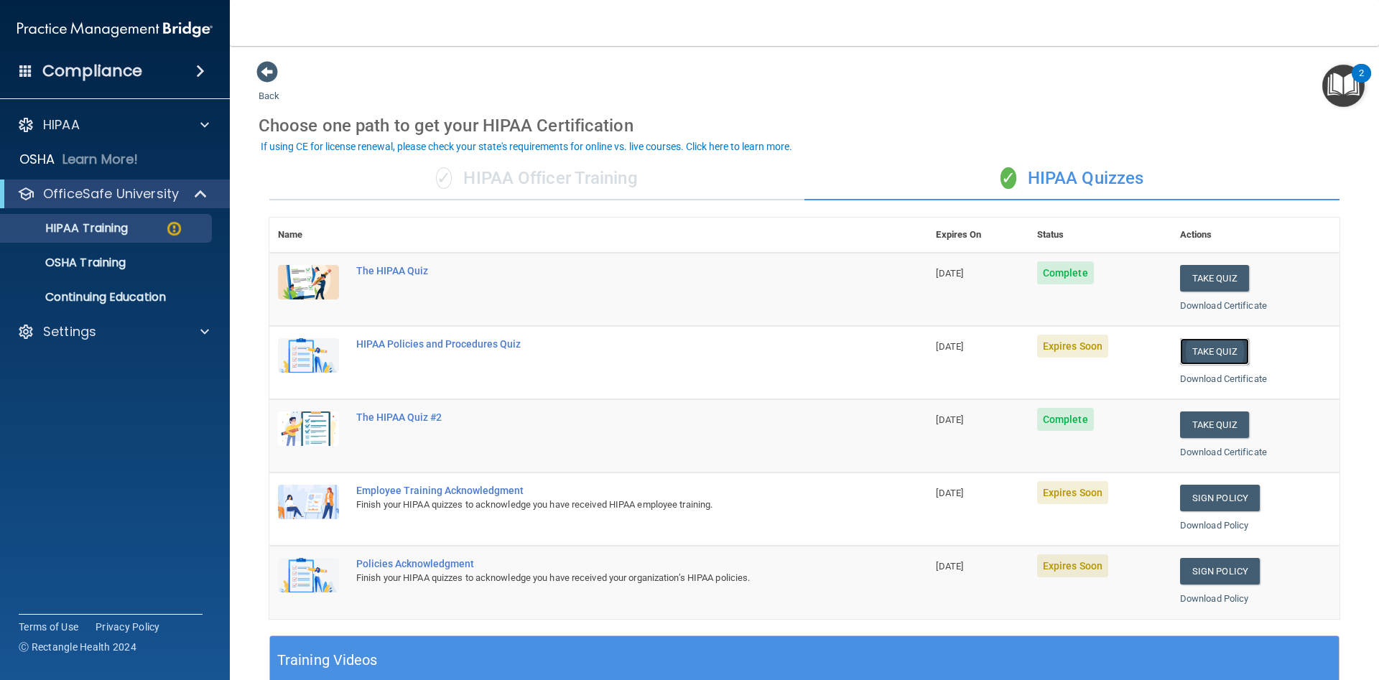
click at [1208, 350] on button "Take Quiz" at bounding box center [1214, 351] width 69 height 27
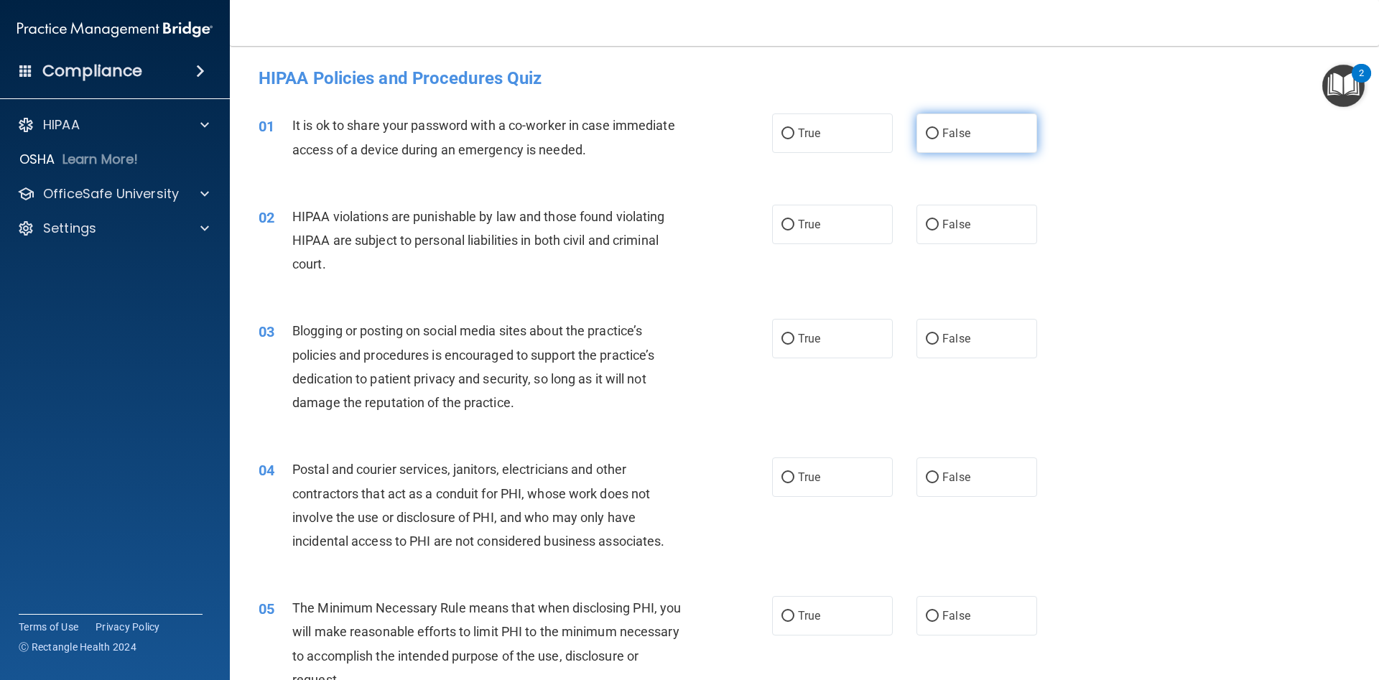
click at [932, 134] on input "False" at bounding box center [932, 134] width 13 height 11
radio input "true"
click at [792, 224] on input "True" at bounding box center [788, 225] width 13 height 11
radio input "true"
click at [937, 343] on input "False" at bounding box center [932, 339] width 13 height 11
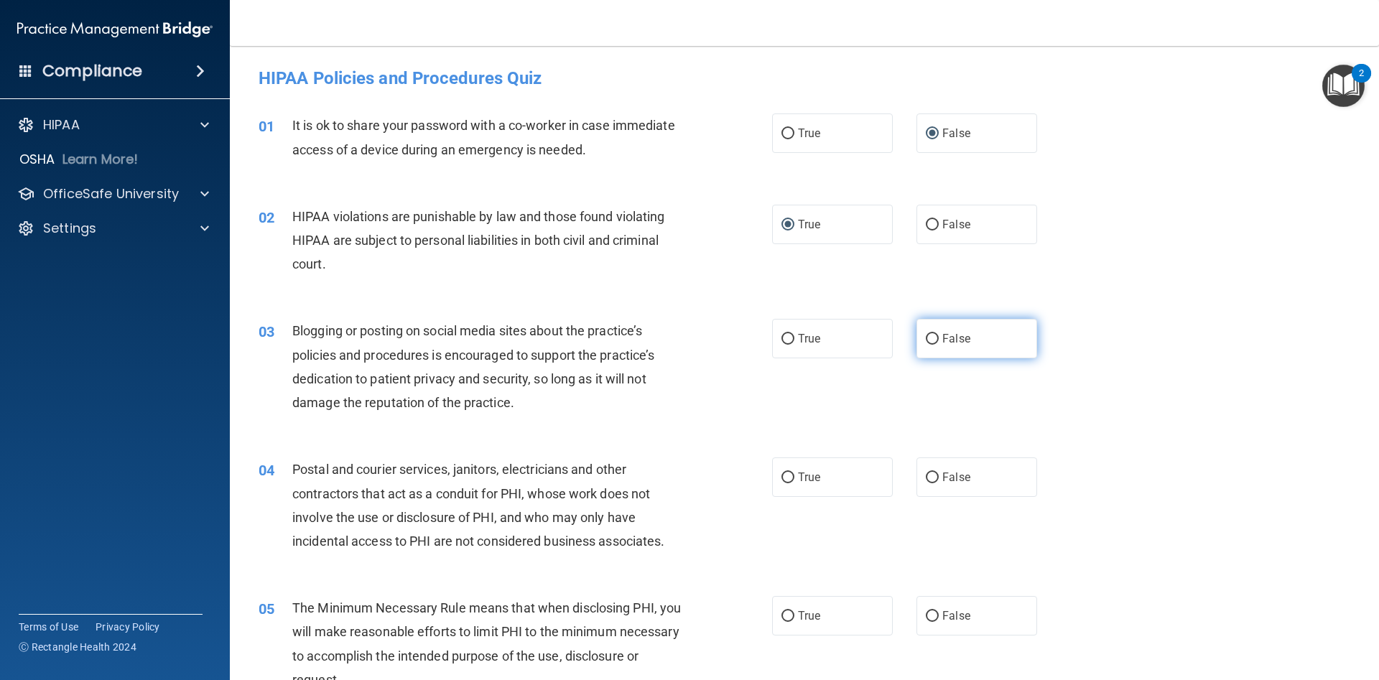
radio input "true"
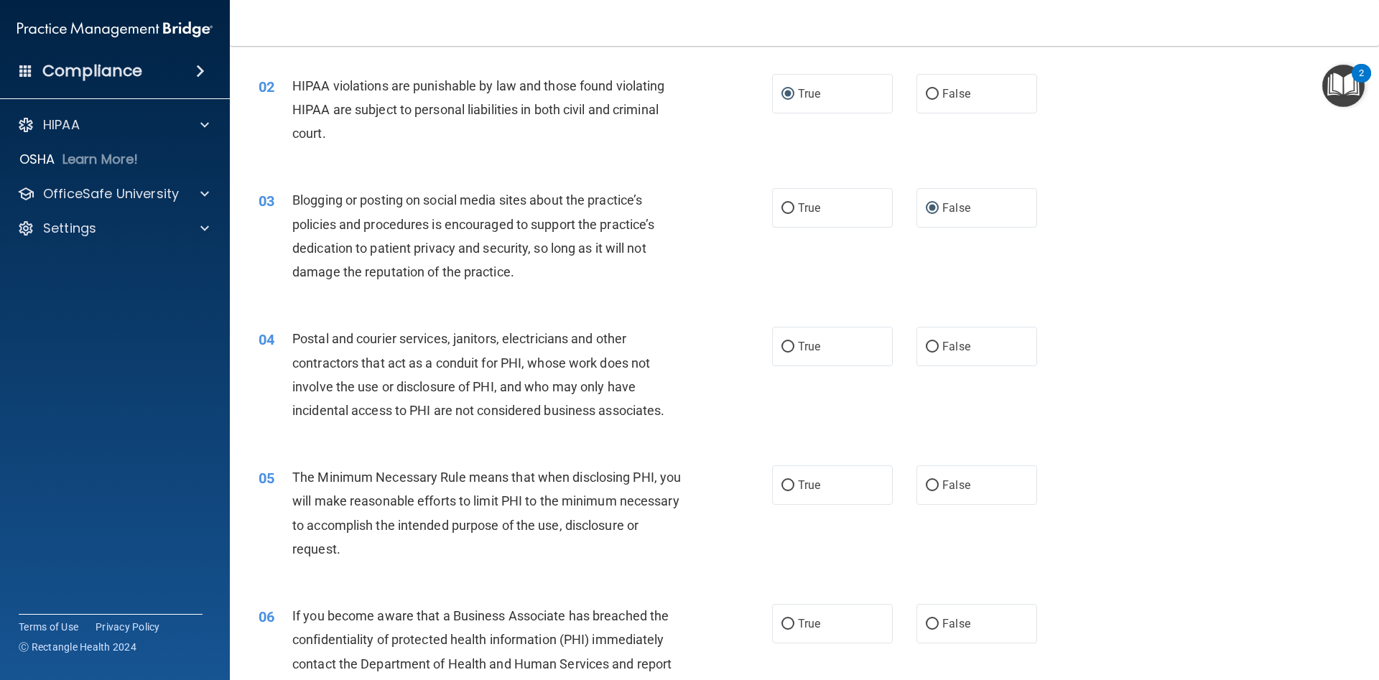
scroll to position [175, 0]
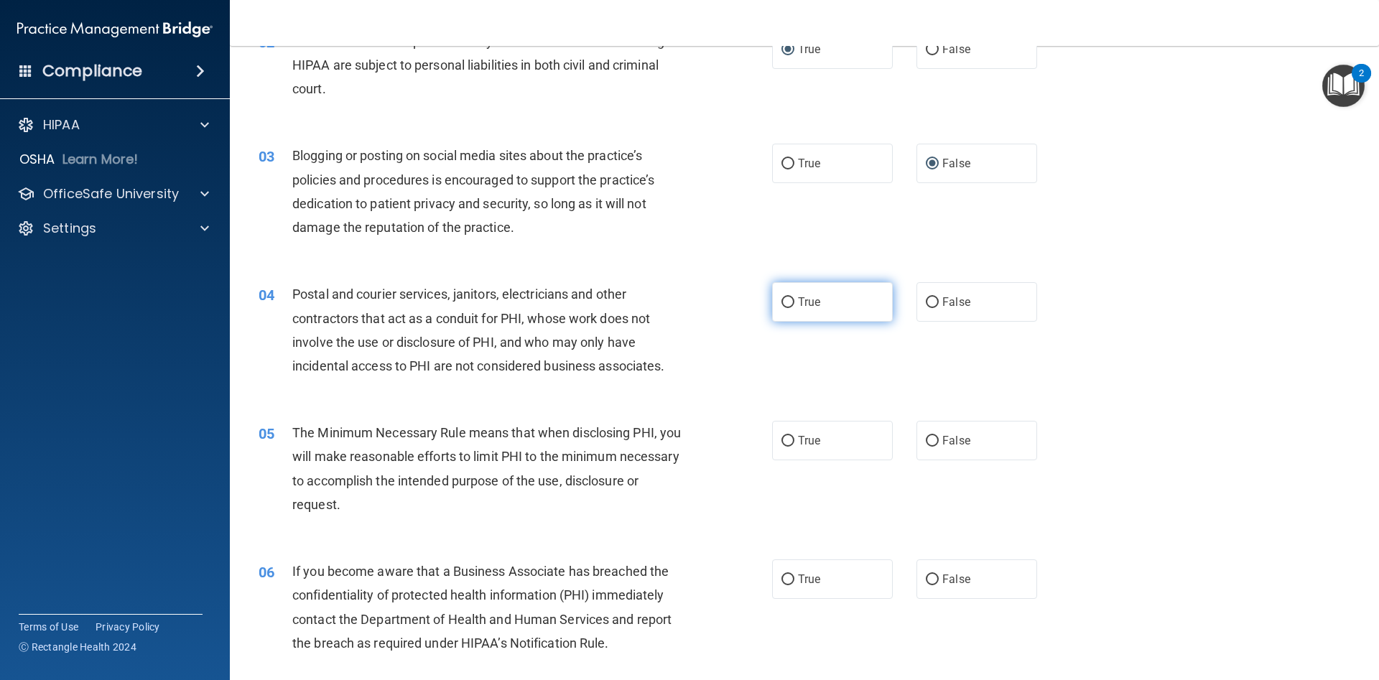
click at [784, 305] on input "True" at bounding box center [788, 302] width 13 height 11
radio input "true"
click at [789, 438] on input "True" at bounding box center [788, 441] width 13 height 11
radio input "true"
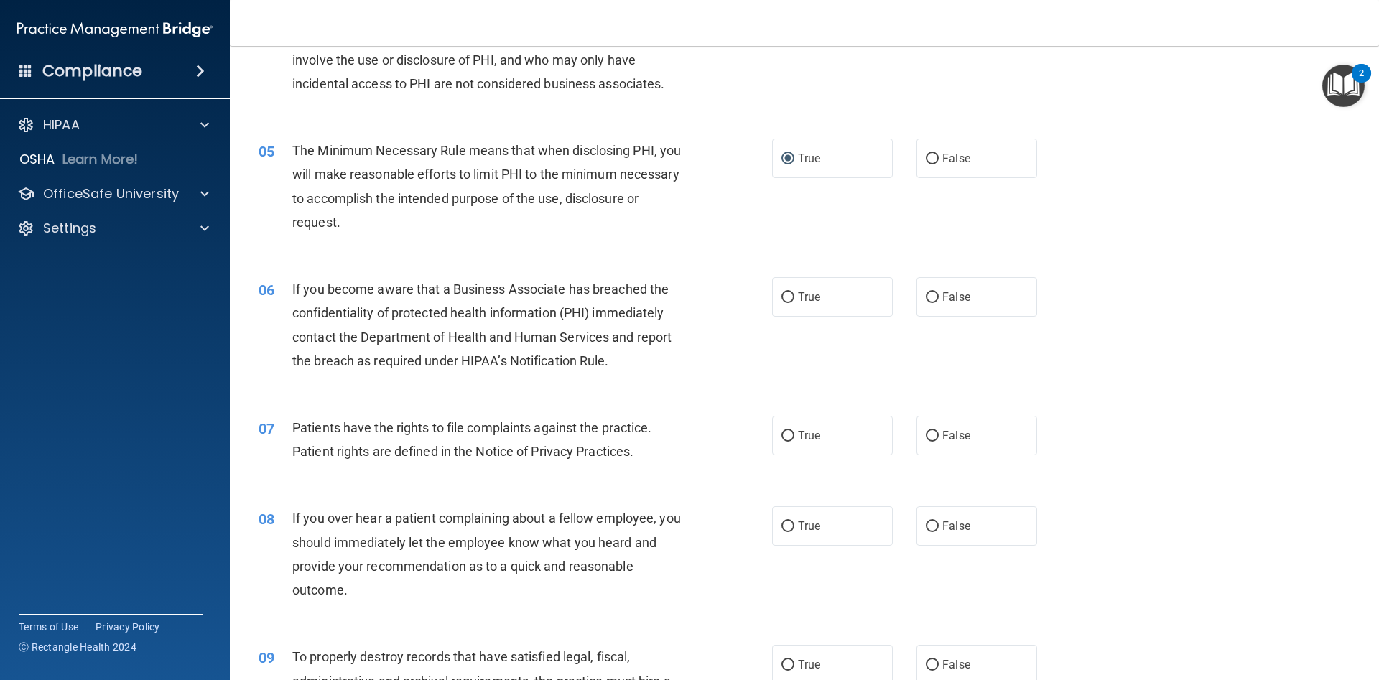
scroll to position [482, 0]
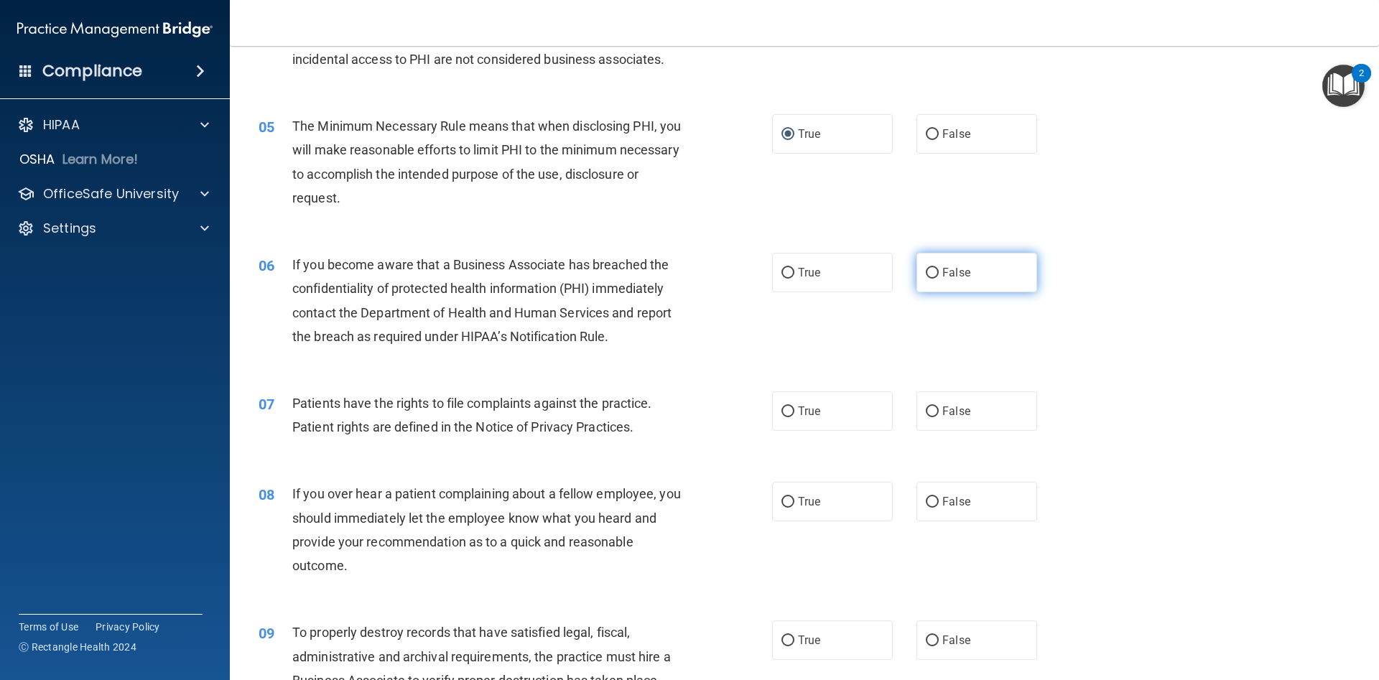
click at [932, 275] on input "False" at bounding box center [932, 273] width 13 height 11
radio input "true"
click at [787, 410] on input "True" at bounding box center [788, 412] width 13 height 11
radio input "true"
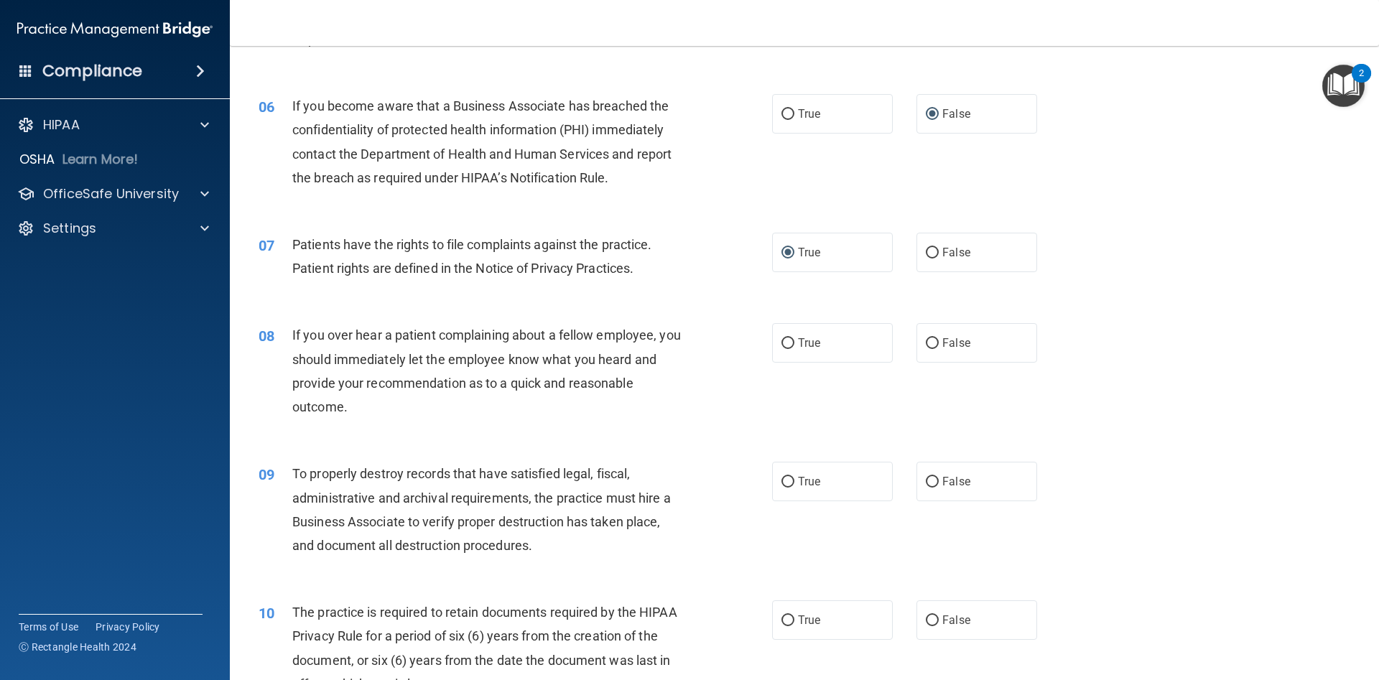
scroll to position [653, 0]
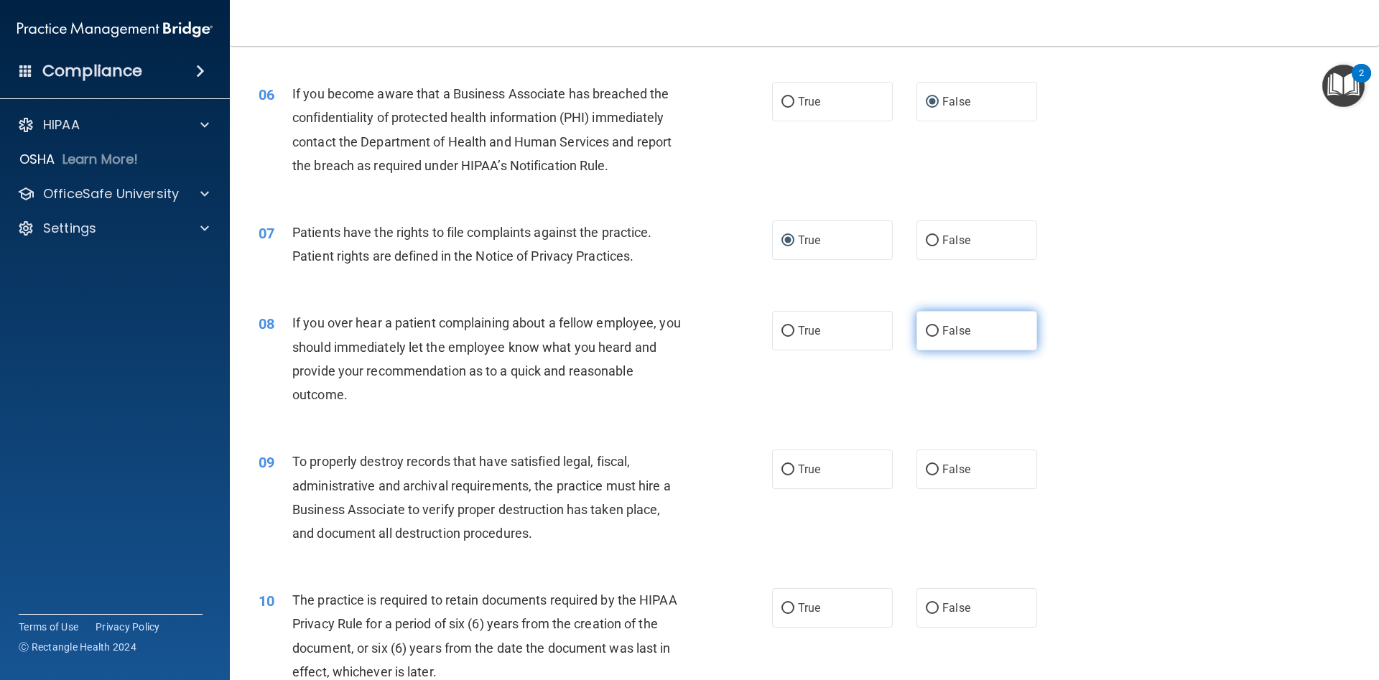
click at [930, 335] on input "False" at bounding box center [932, 331] width 13 height 11
radio input "true"
click at [789, 469] on input "True" at bounding box center [788, 470] width 13 height 11
radio input "true"
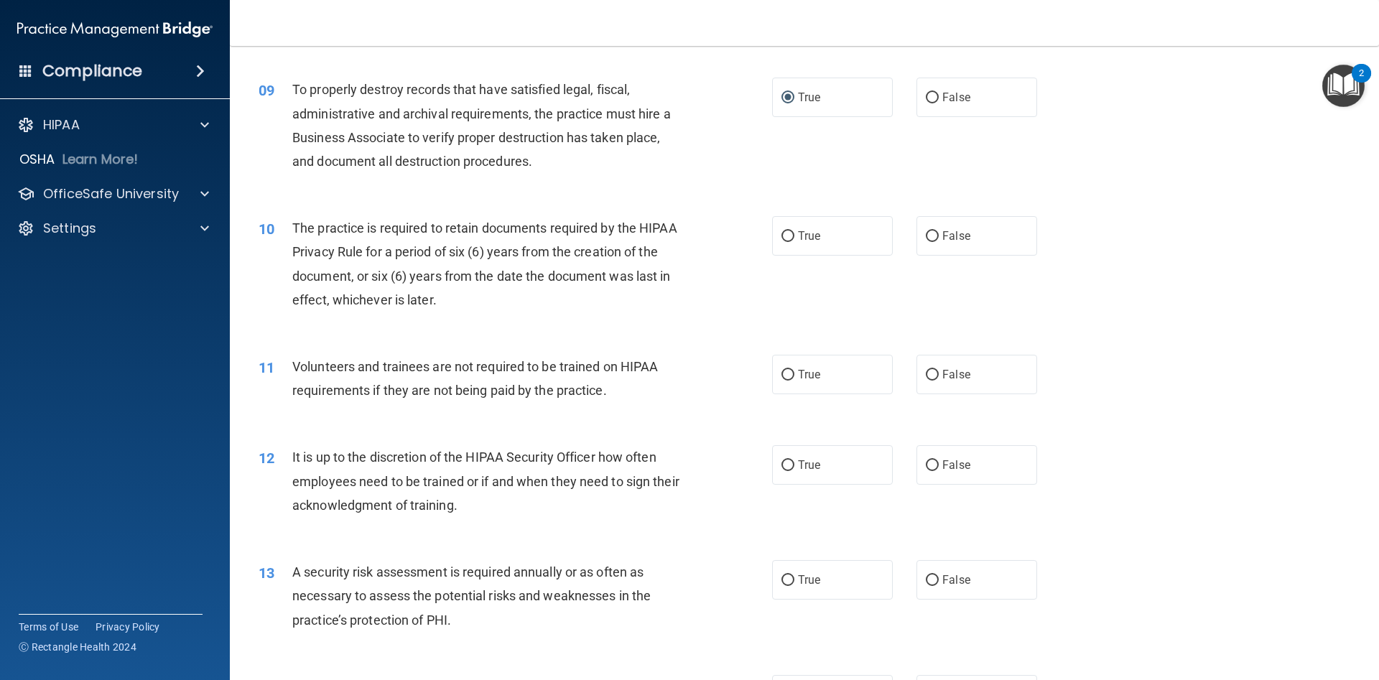
scroll to position [1082, 0]
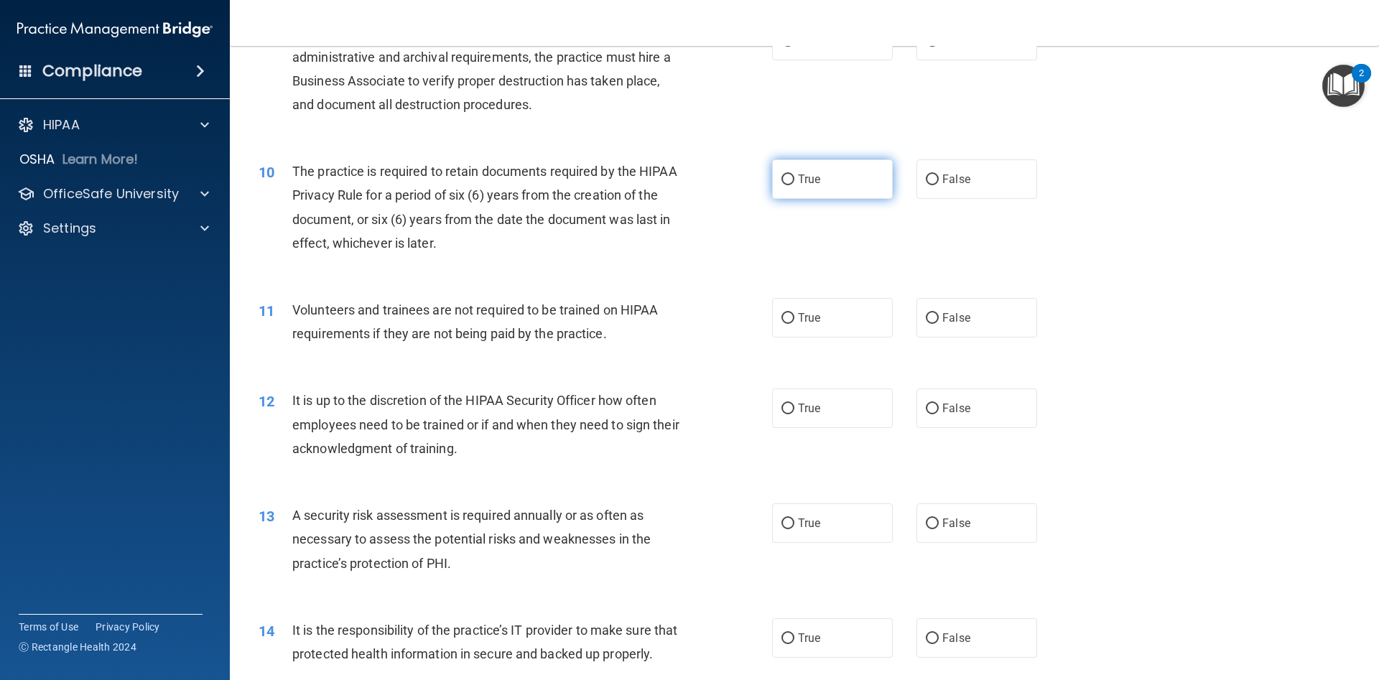
click at [787, 182] on input "True" at bounding box center [788, 180] width 13 height 11
radio input "true"
click at [932, 316] on input "False" at bounding box center [932, 318] width 13 height 11
radio input "true"
click at [929, 415] on label "False" at bounding box center [977, 409] width 121 height 40
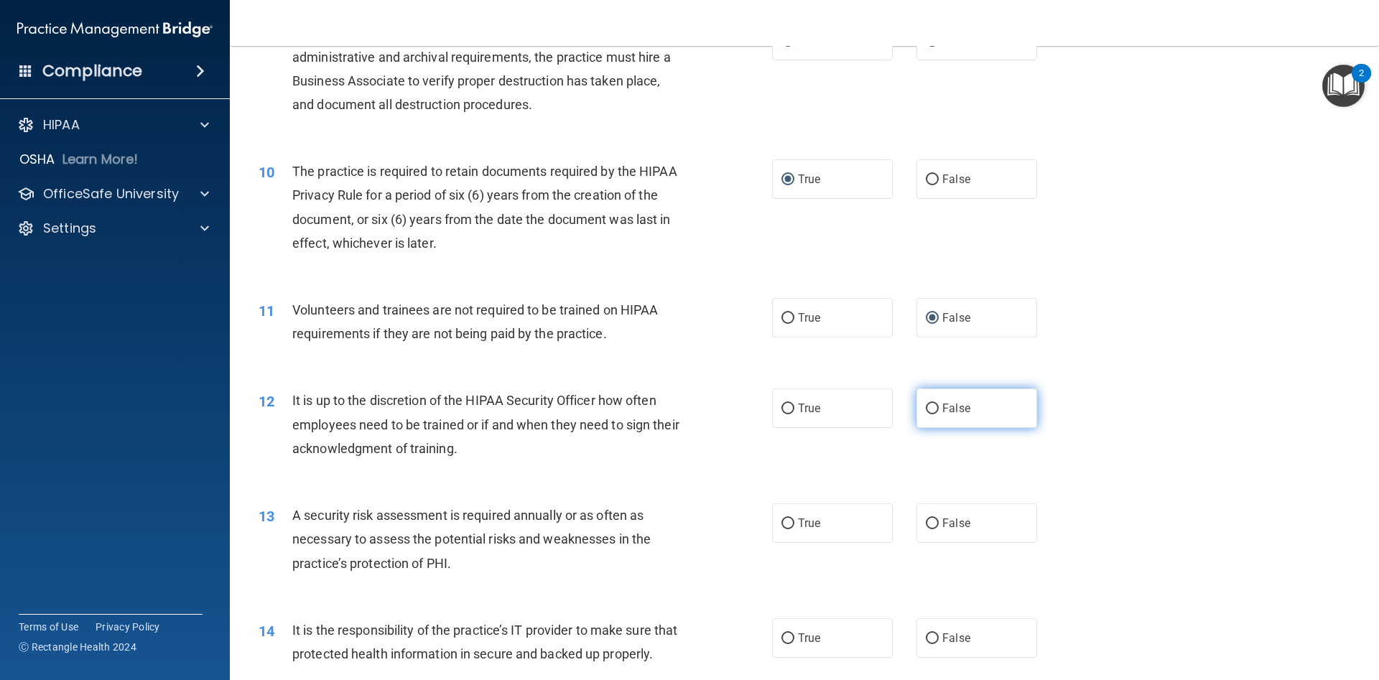
click at [929, 414] on input "False" at bounding box center [932, 409] width 13 height 11
radio input "true"
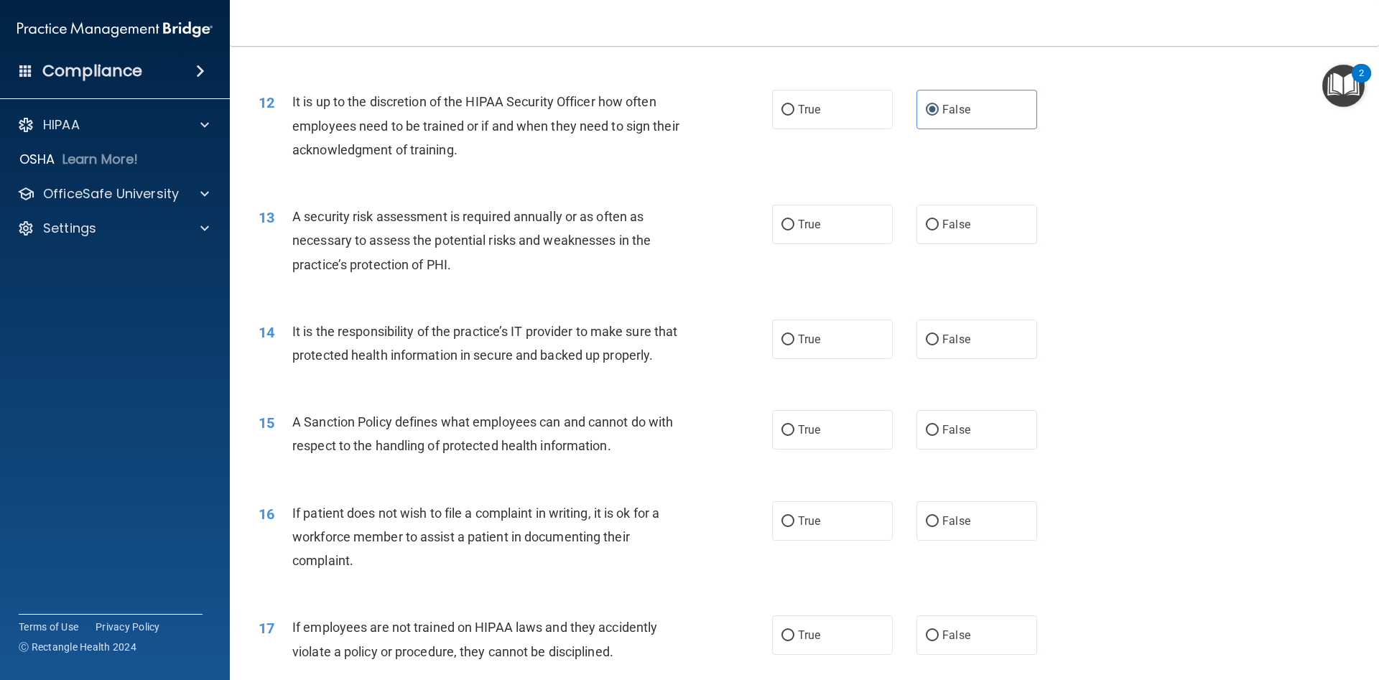
scroll to position [1405, 0]
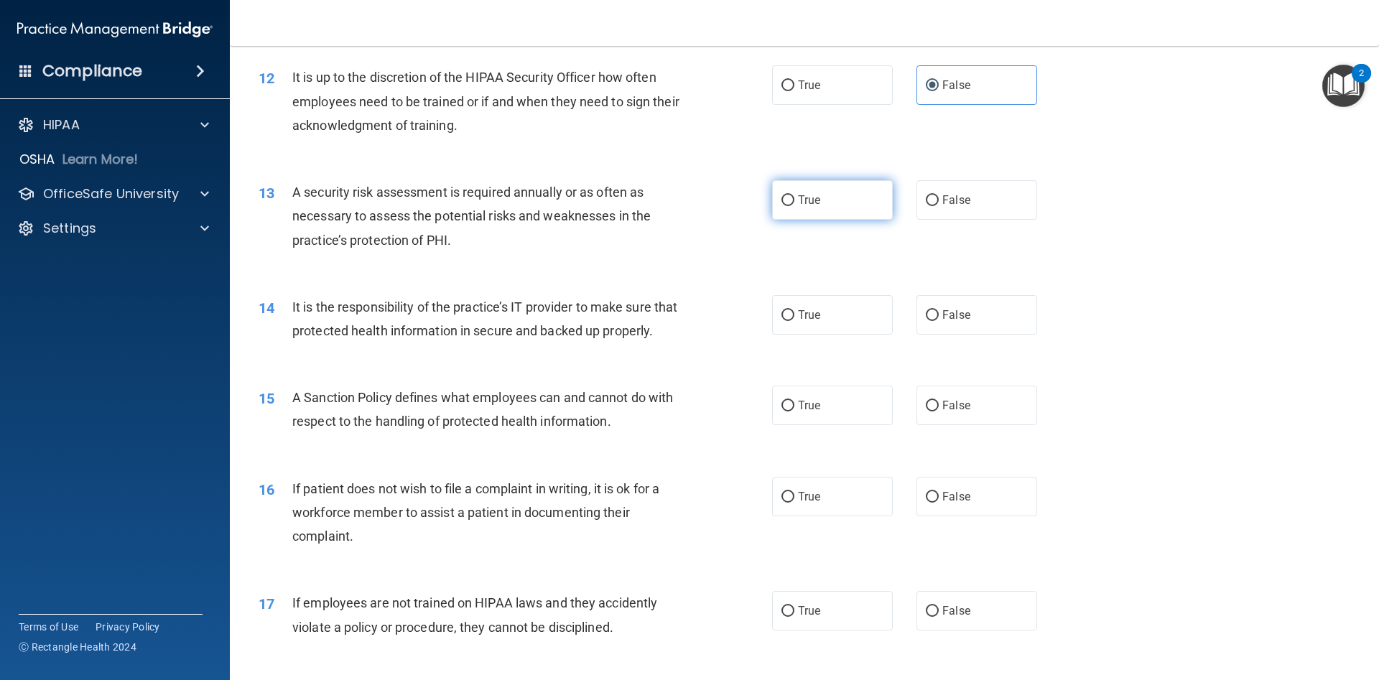
click at [787, 198] on input "True" at bounding box center [788, 200] width 13 height 11
radio input "true"
click at [930, 315] on input "False" at bounding box center [932, 315] width 13 height 11
radio input "true"
click at [787, 408] on input "True" at bounding box center [788, 406] width 13 height 11
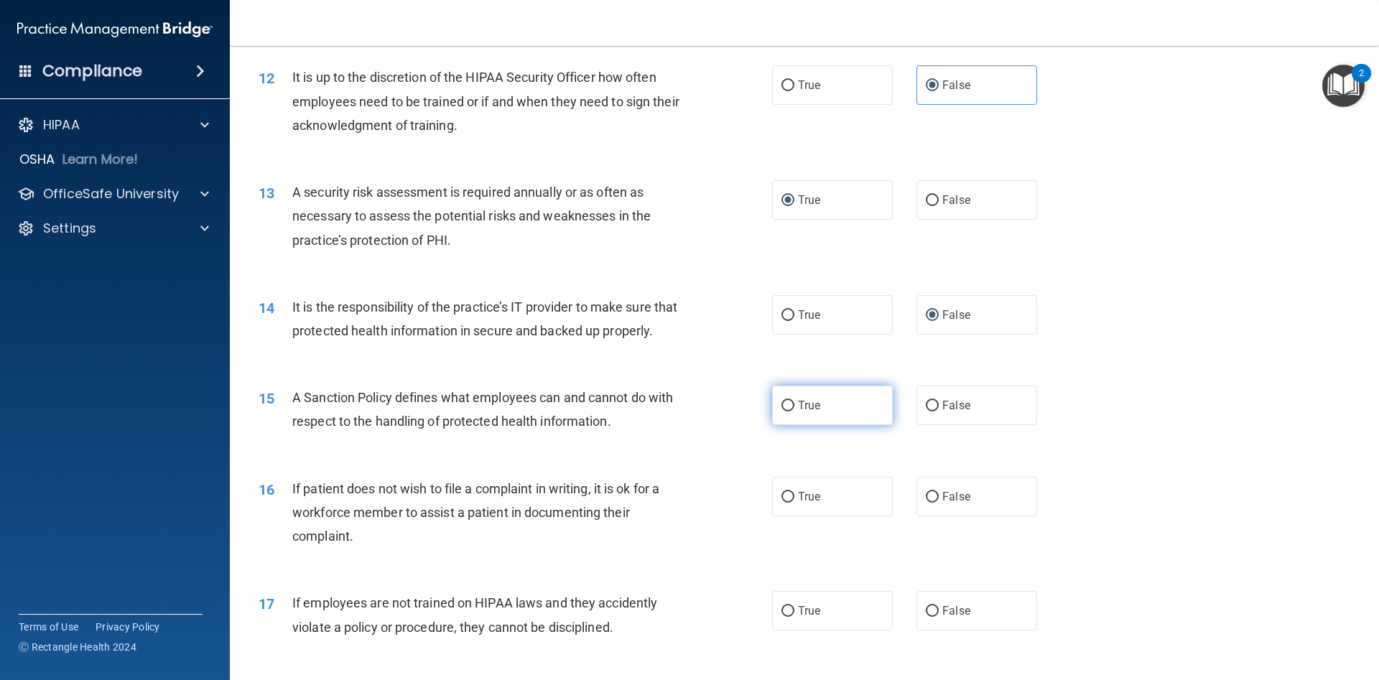
radio input "true"
click at [787, 497] on input "True" at bounding box center [788, 497] width 13 height 11
radio input "true"
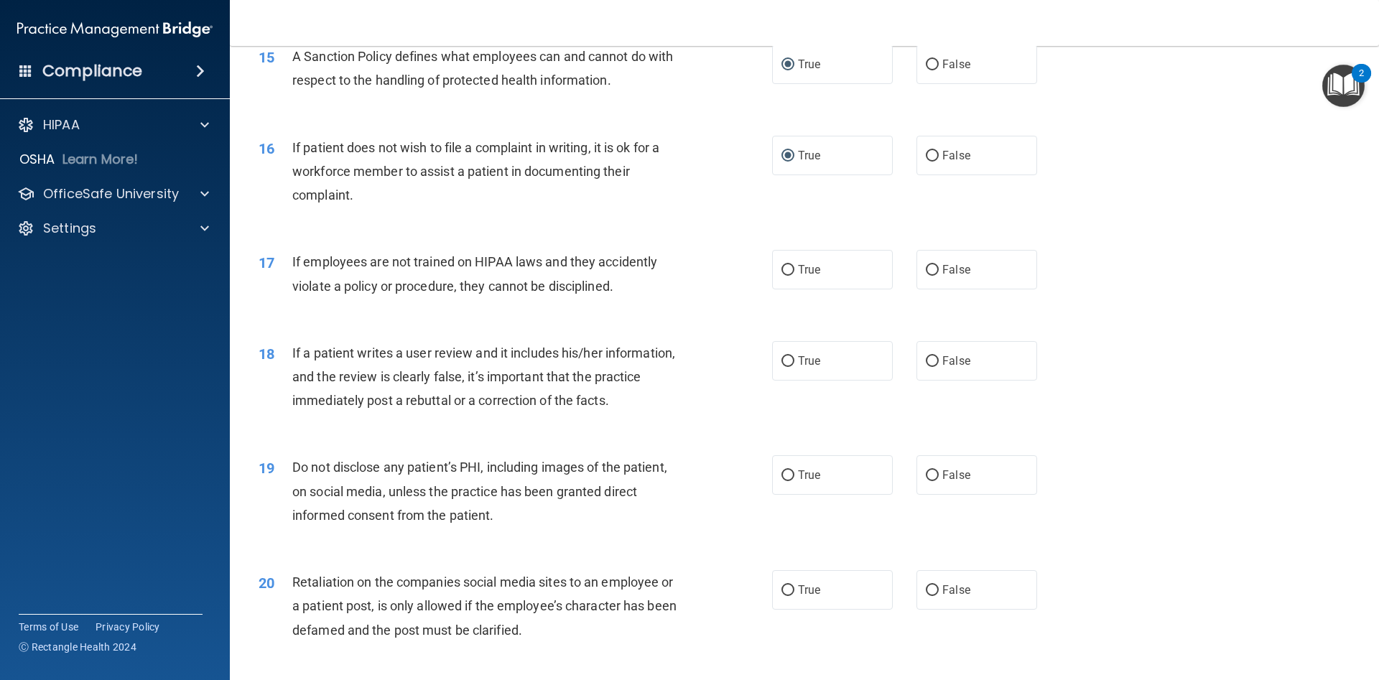
scroll to position [1782, 0]
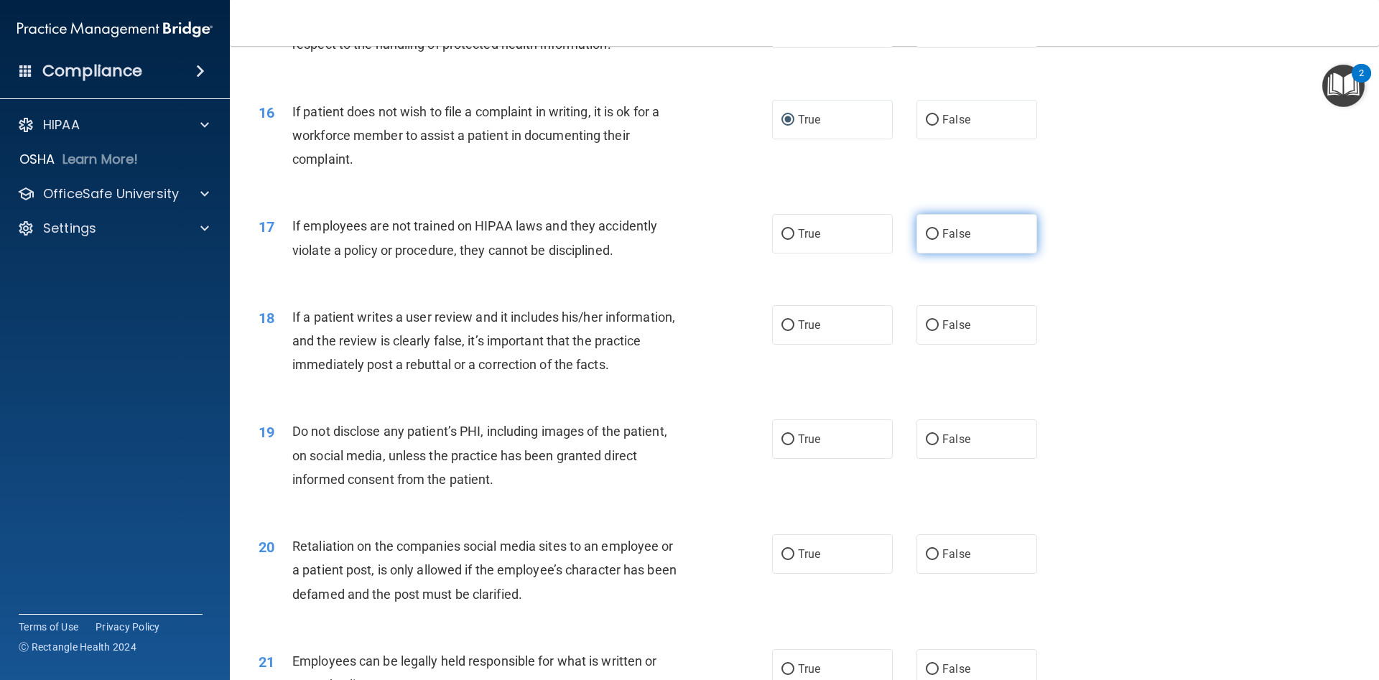
click at [930, 234] on input "False" at bounding box center [932, 234] width 13 height 11
radio input "true"
click at [932, 324] on input "False" at bounding box center [932, 325] width 13 height 11
radio input "true"
click at [790, 440] on input "True" at bounding box center [788, 440] width 13 height 11
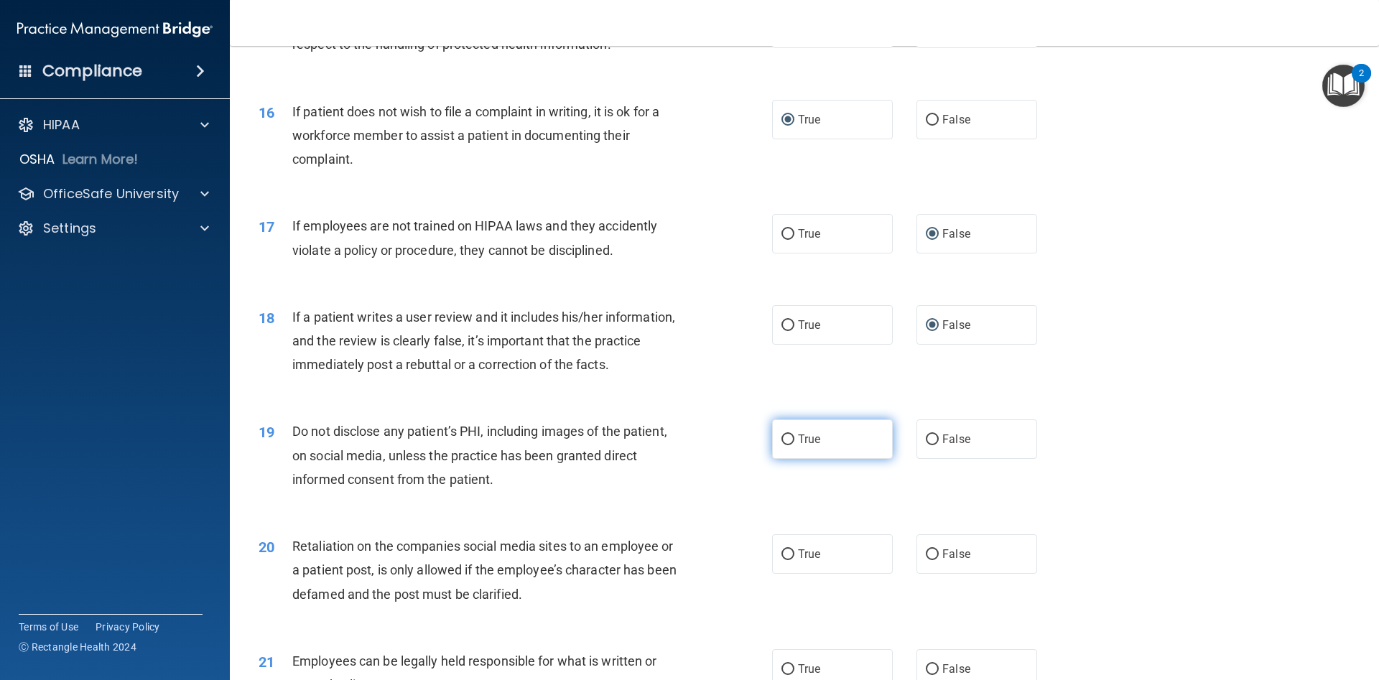
radio input "true"
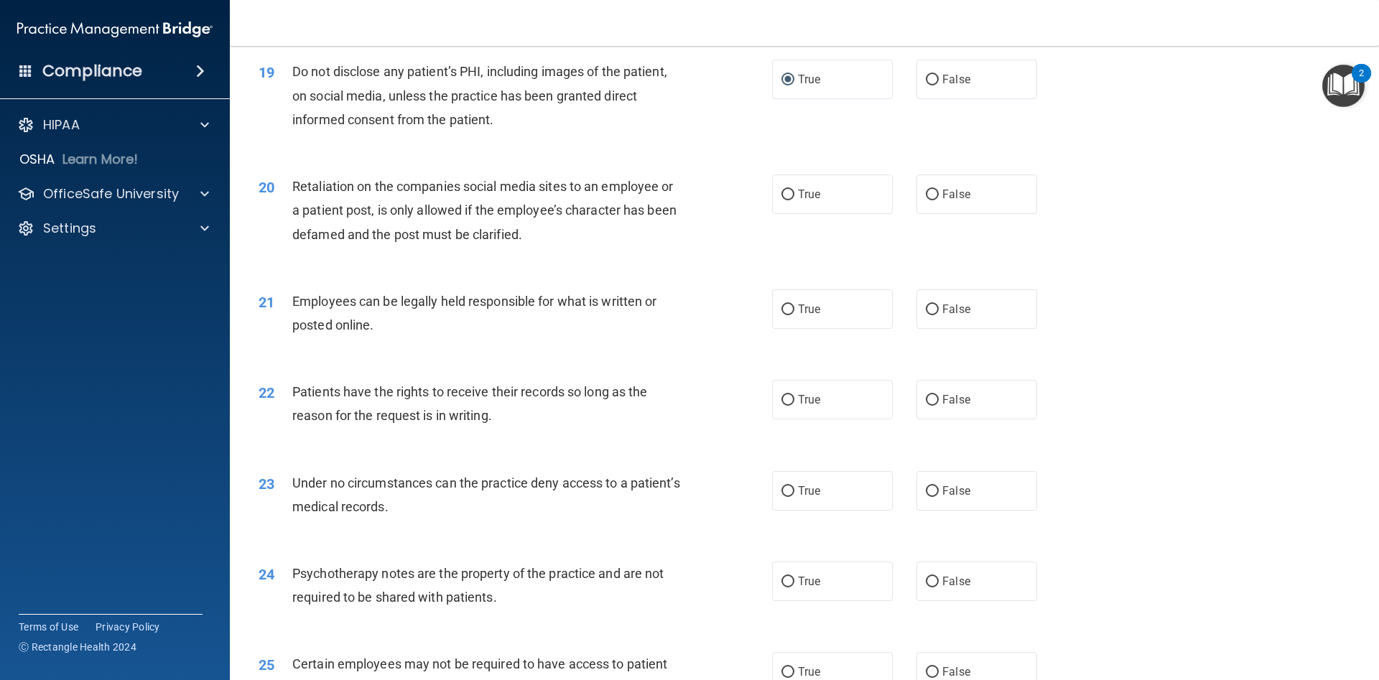
scroll to position [2170, 0]
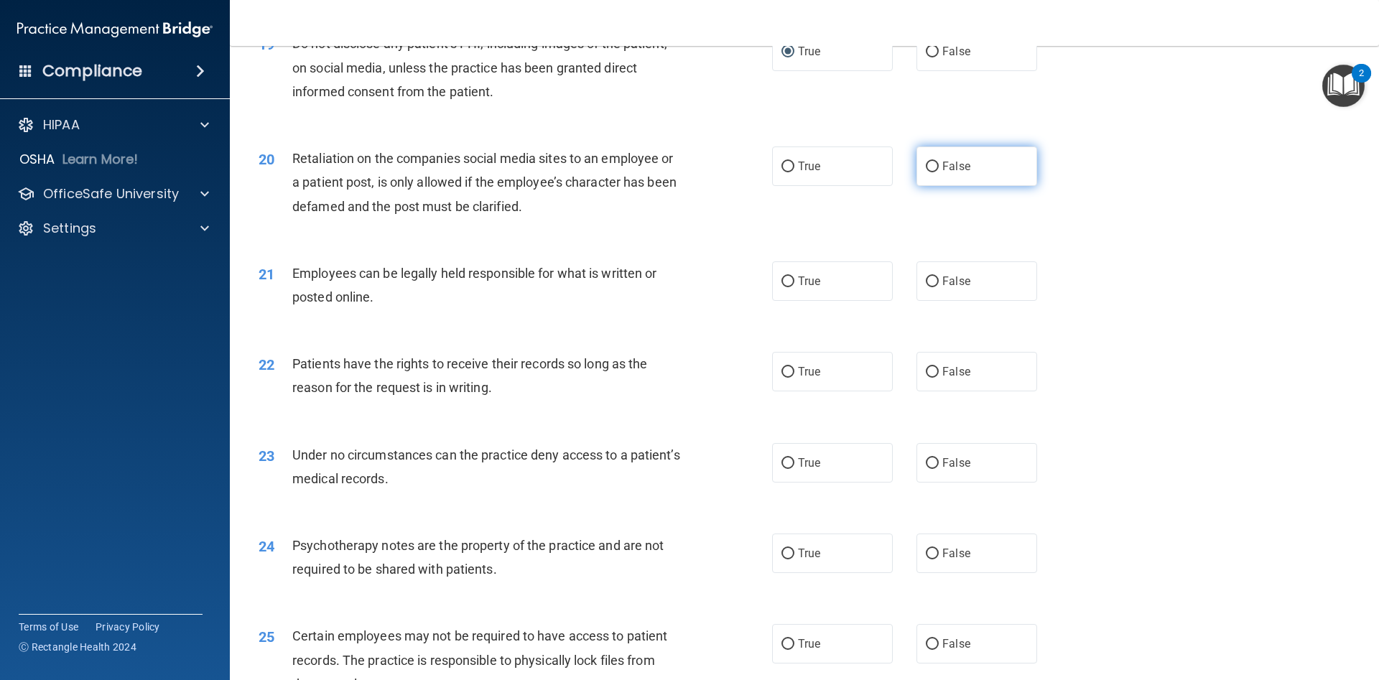
click at [929, 167] on input "False" at bounding box center [932, 167] width 13 height 11
radio input "true"
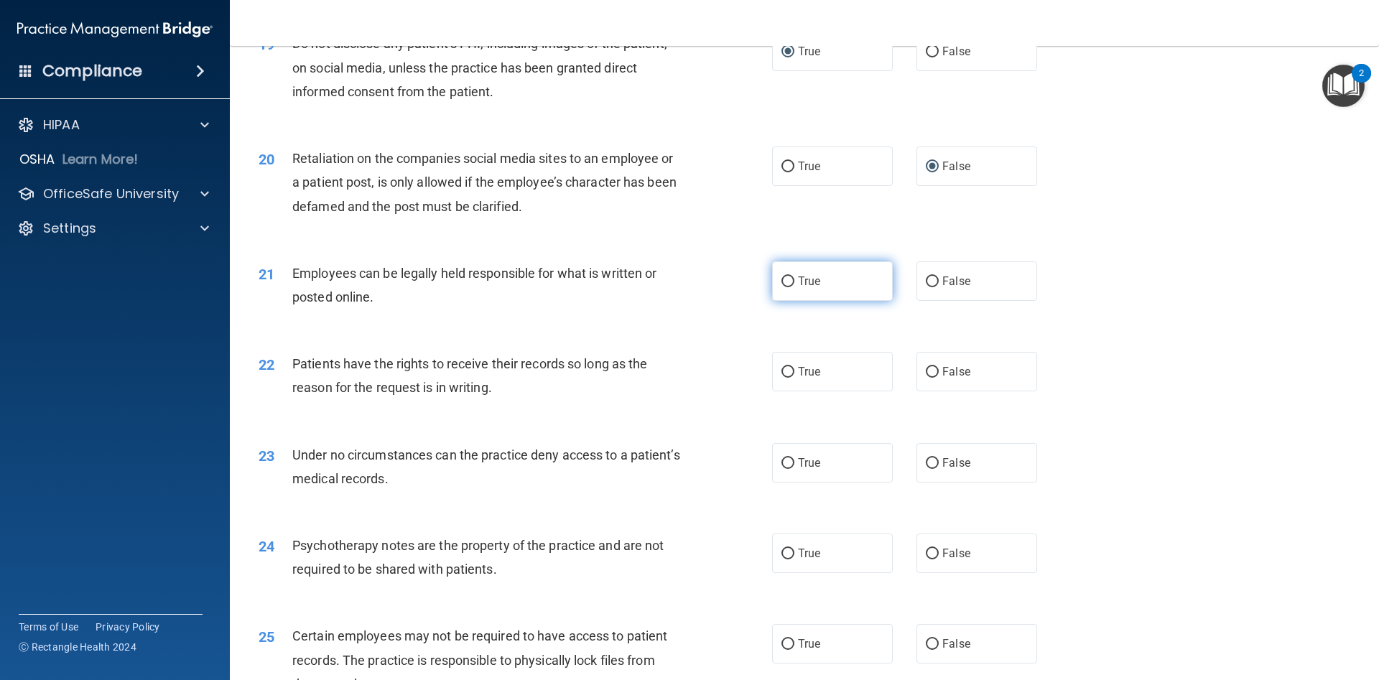
click at [789, 287] on input "True" at bounding box center [788, 282] width 13 height 11
radio input "true"
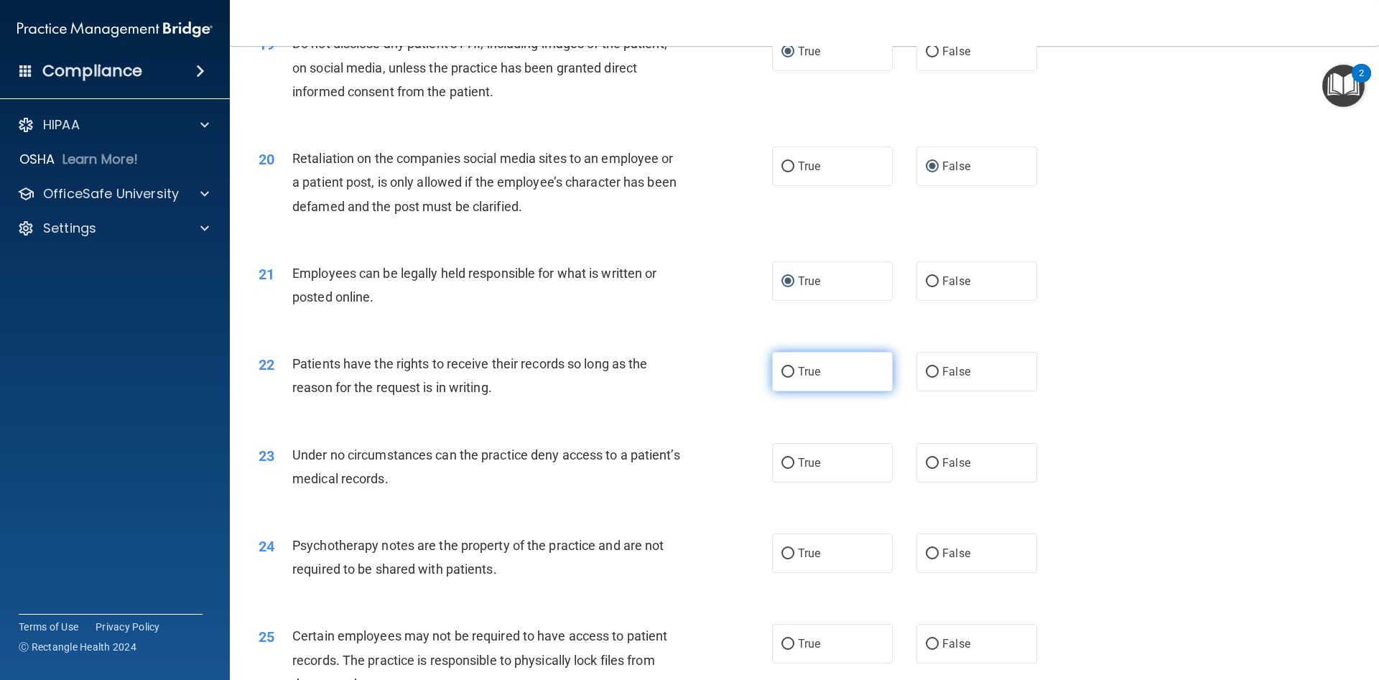
click at [787, 372] on input "True" at bounding box center [788, 372] width 13 height 11
radio input "true"
click at [790, 468] on input "True" at bounding box center [788, 463] width 13 height 11
radio input "true"
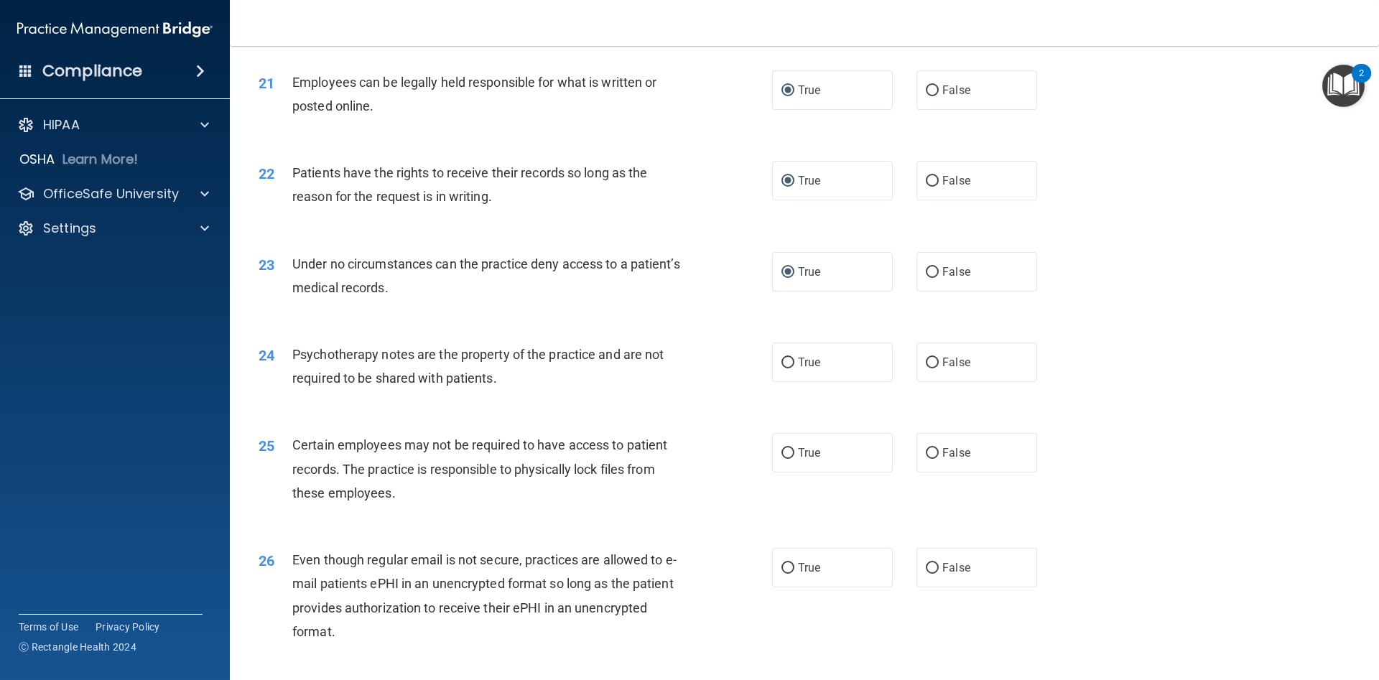
scroll to position [2375, 0]
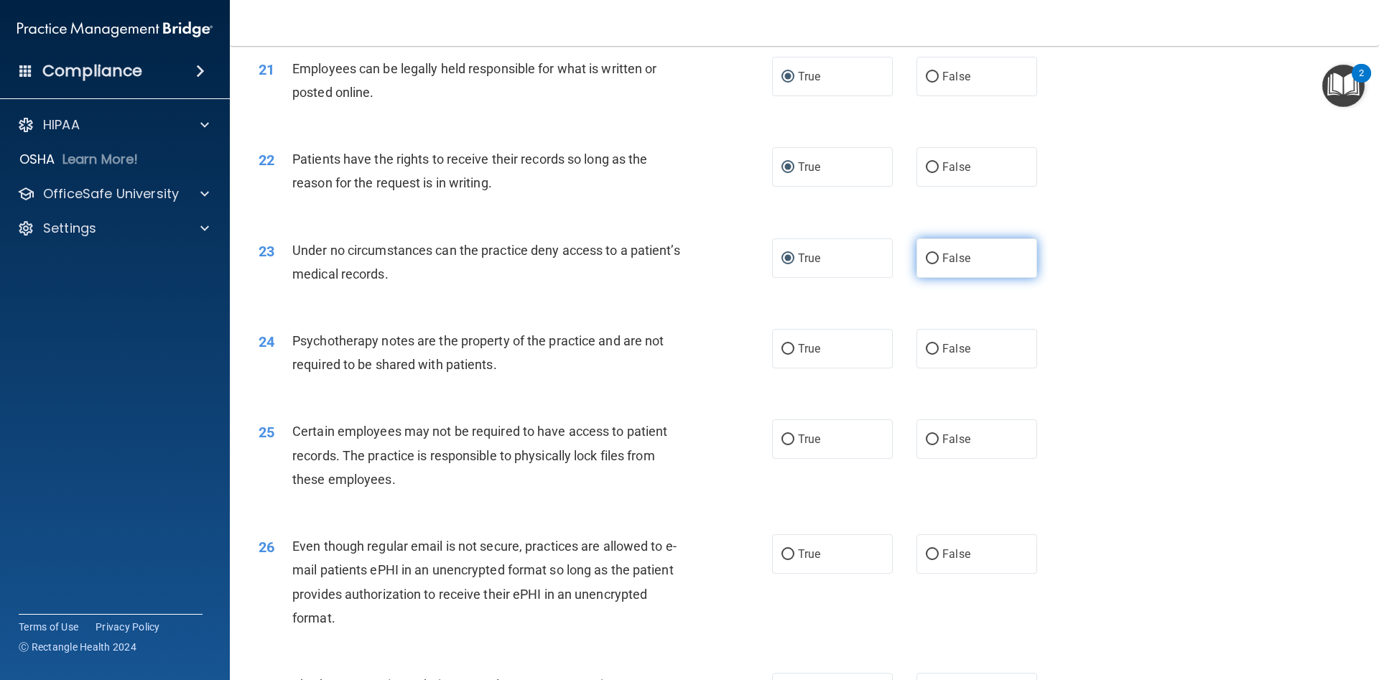
click at [935, 260] on input "False" at bounding box center [932, 259] width 13 height 11
radio input "true"
radio input "false"
click at [788, 352] on input "True" at bounding box center [788, 349] width 13 height 11
radio input "true"
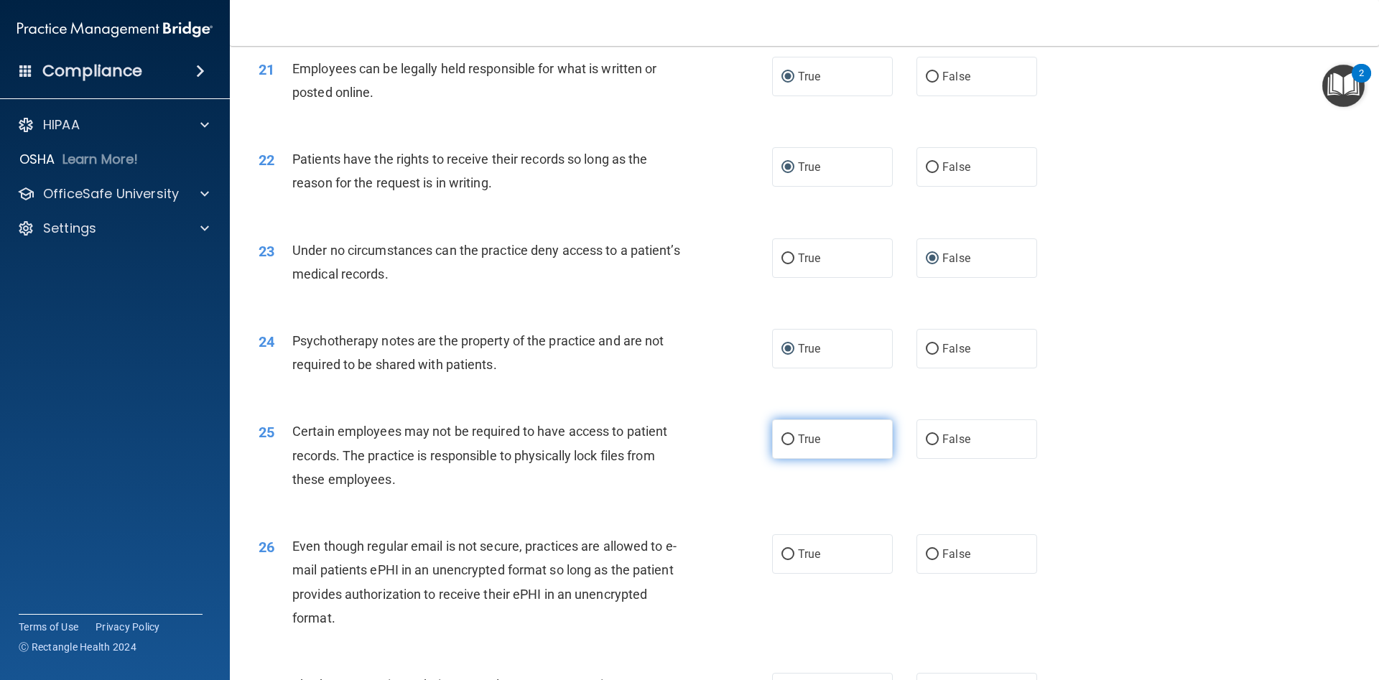
click at [788, 440] on input "True" at bounding box center [788, 440] width 13 height 11
radio input "true"
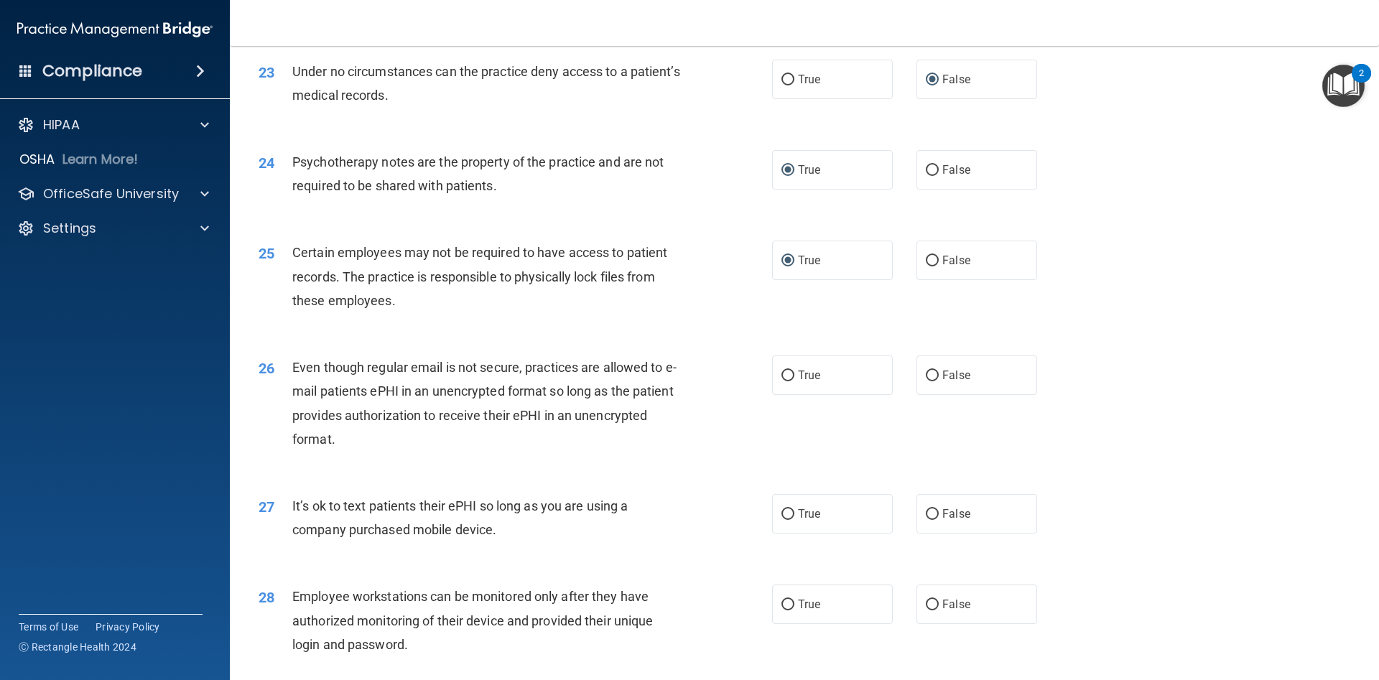
scroll to position [2558, 0]
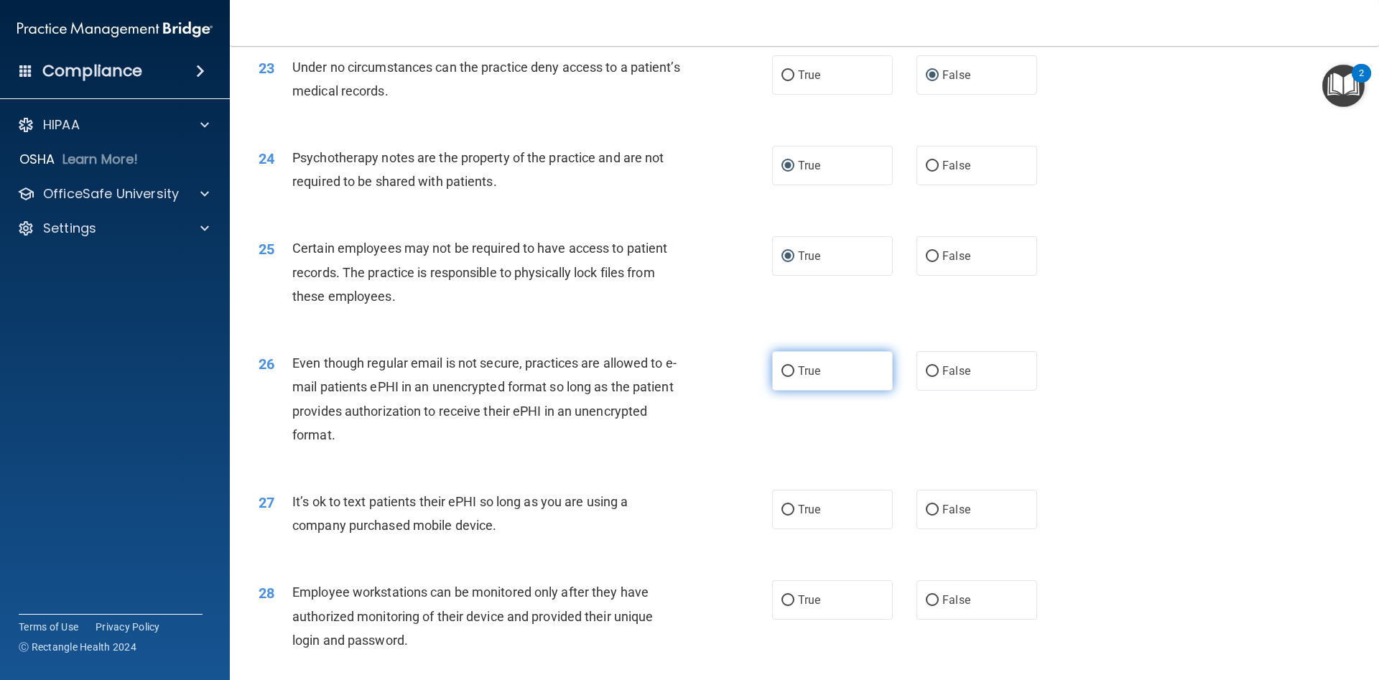
click at [789, 371] on input "True" at bounding box center [788, 371] width 13 height 11
radio input "true"
click at [929, 509] on input "False" at bounding box center [932, 510] width 13 height 11
radio input "true"
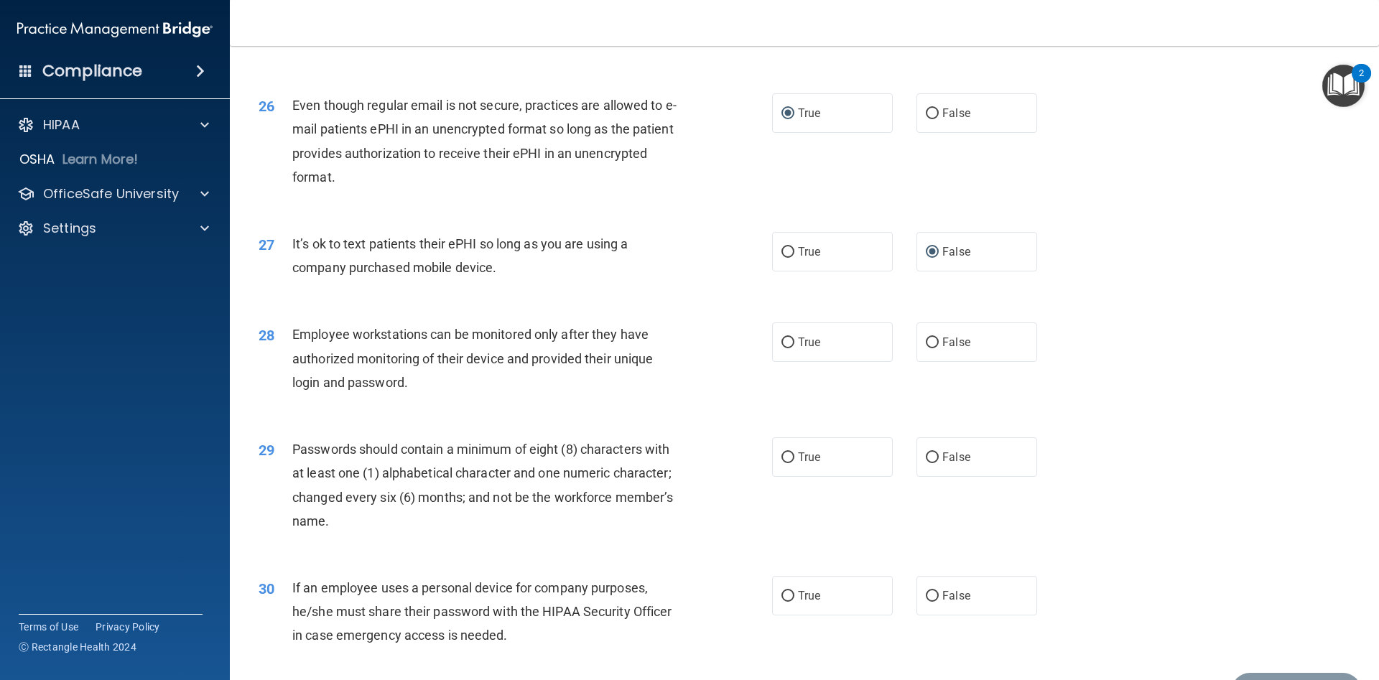
scroll to position [2849, 0]
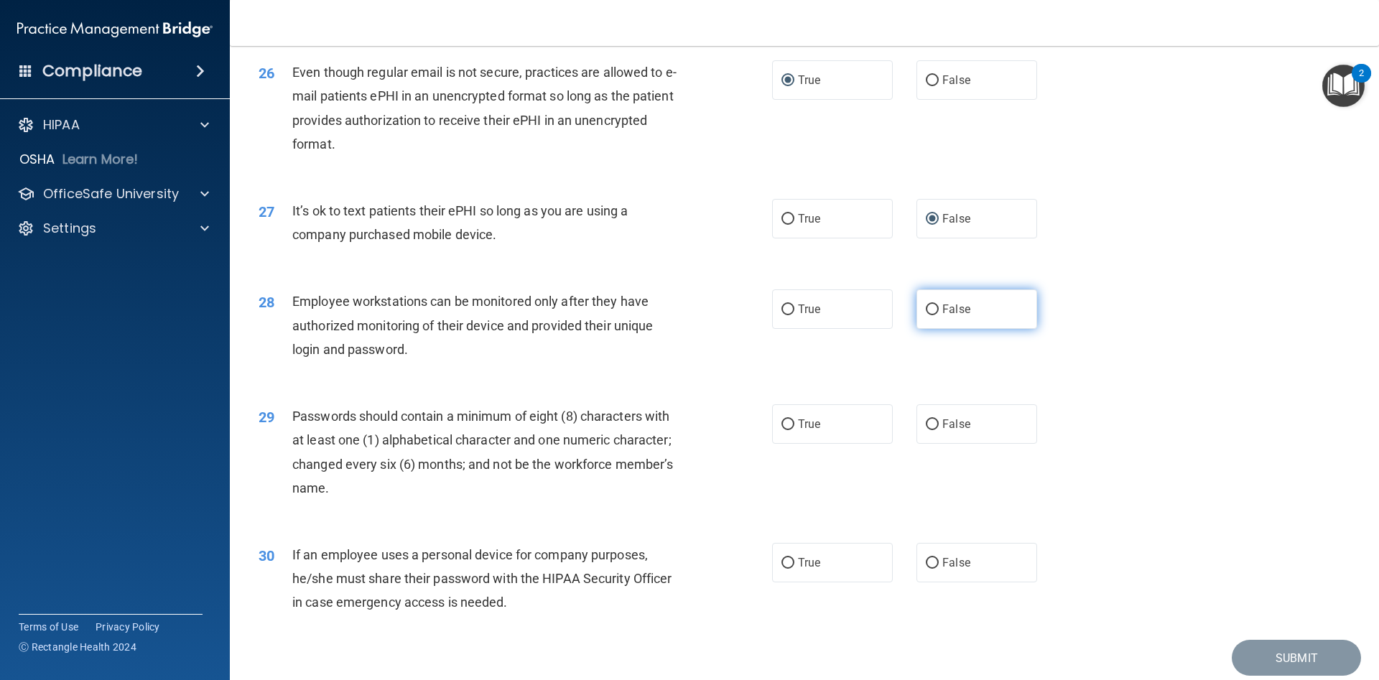
click at [933, 315] on input "False" at bounding box center [932, 310] width 13 height 11
radio input "true"
click at [785, 422] on input "True" at bounding box center [788, 424] width 13 height 11
radio input "true"
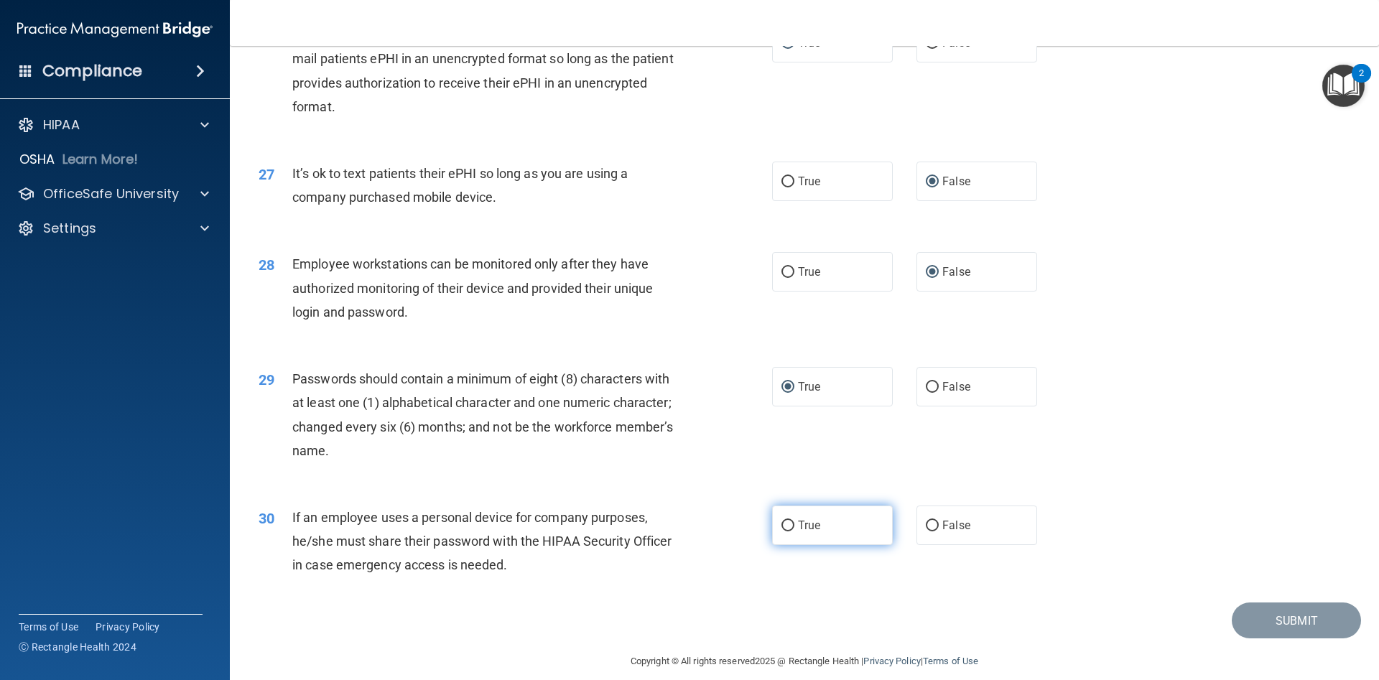
click at [784, 524] on input "True" at bounding box center [788, 526] width 13 height 11
radio input "true"
drag, startPoint x: 1289, startPoint y: 629, endPoint x: 1281, endPoint y: 626, distance: 8.9
click at [1289, 629] on button "Submit" at bounding box center [1296, 621] width 129 height 37
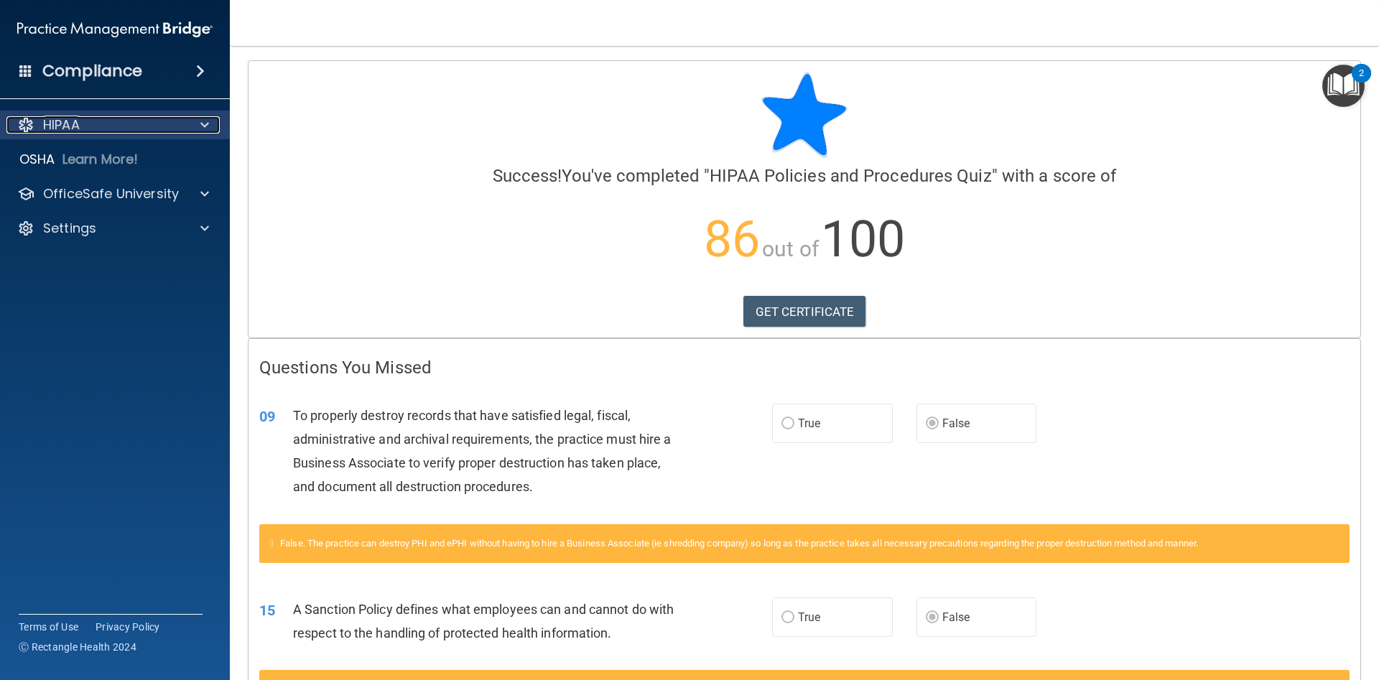
click at [96, 130] on div "HIPAA" at bounding box center [95, 124] width 178 height 17
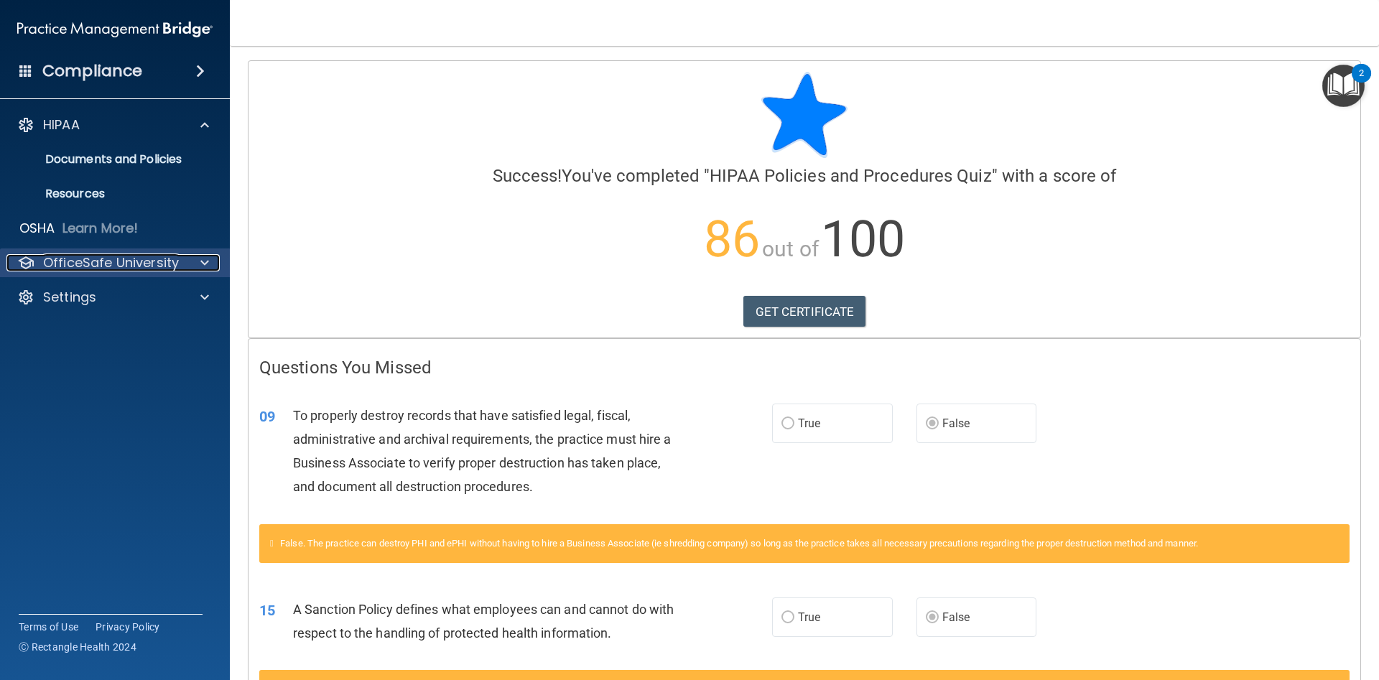
click at [95, 261] on p "OfficeSafe University" at bounding box center [111, 262] width 136 height 17
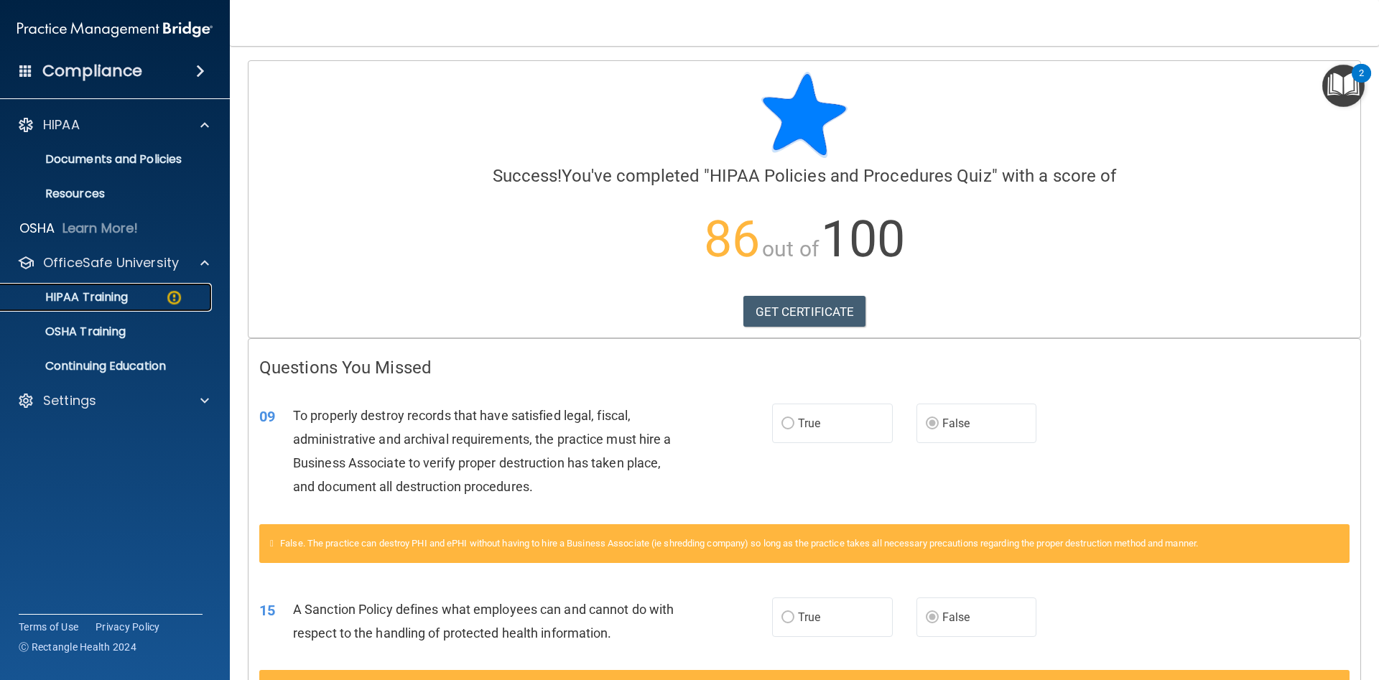
click at [99, 300] on p "HIPAA Training" at bounding box center [68, 297] width 119 height 14
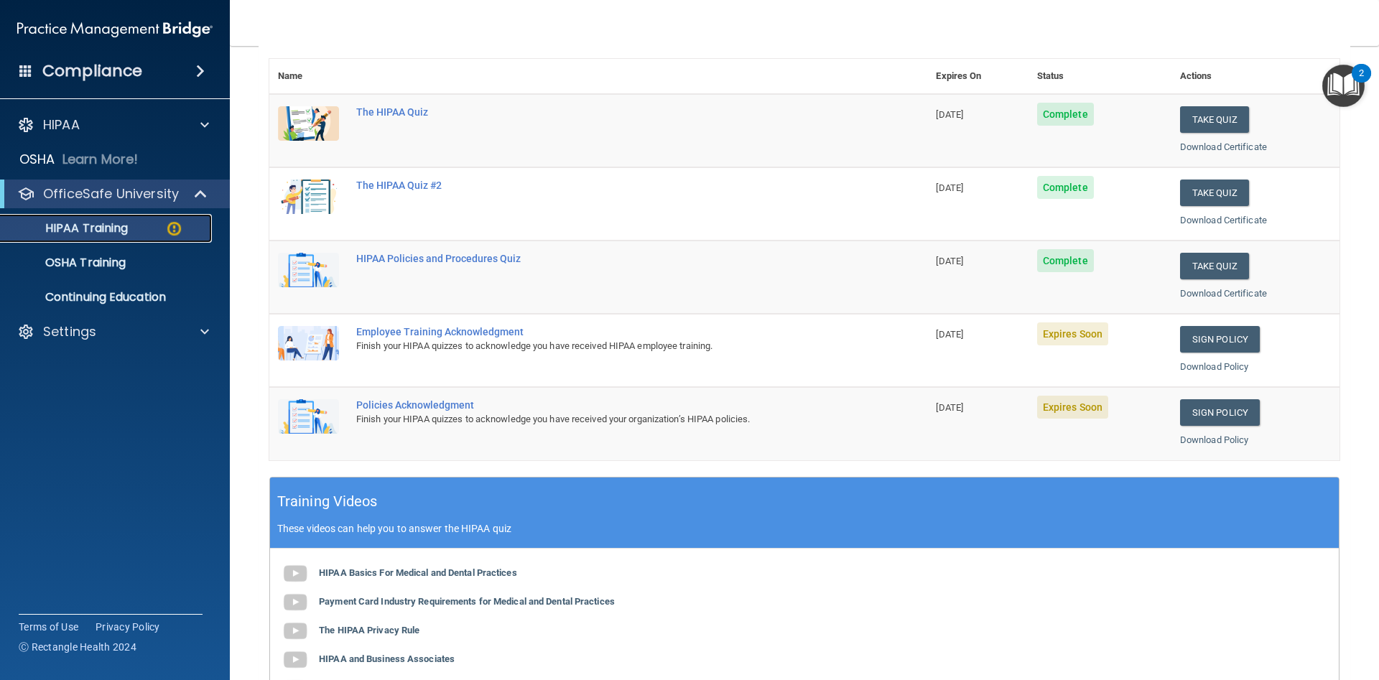
scroll to position [157, 0]
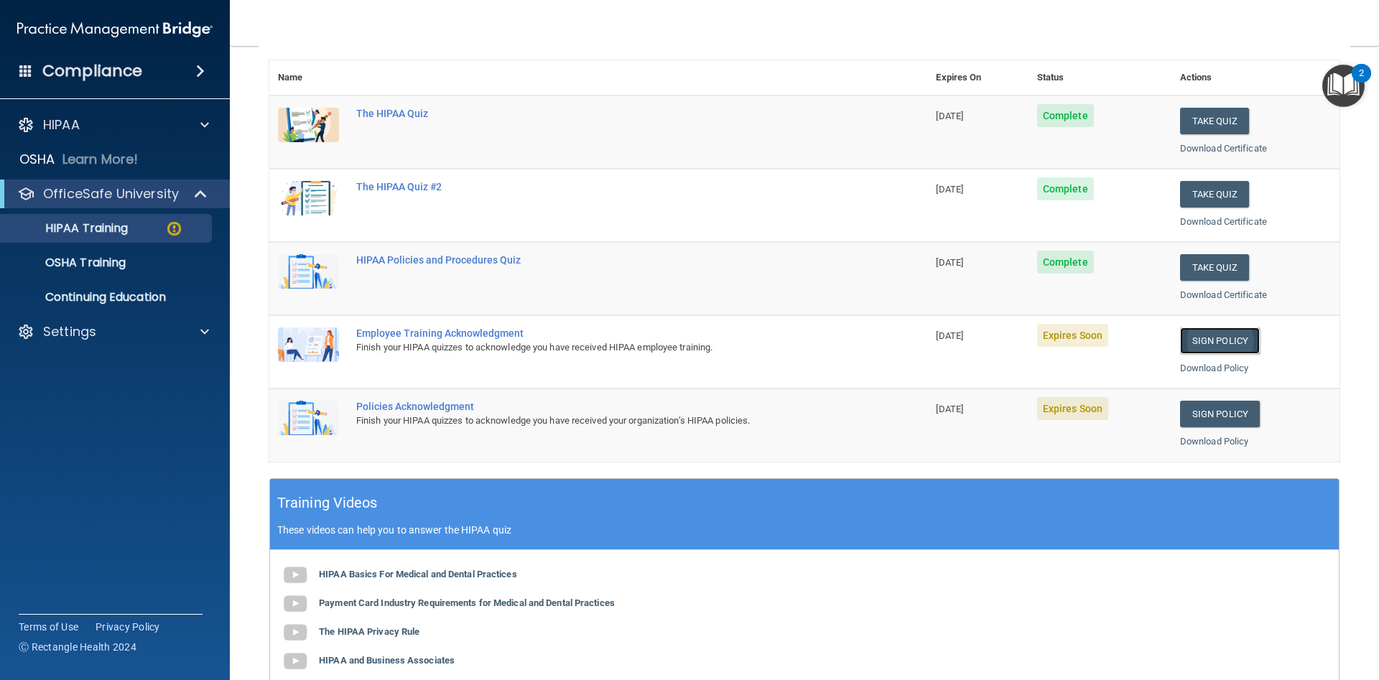
click at [1191, 336] on link "Sign Policy" at bounding box center [1220, 341] width 80 height 27
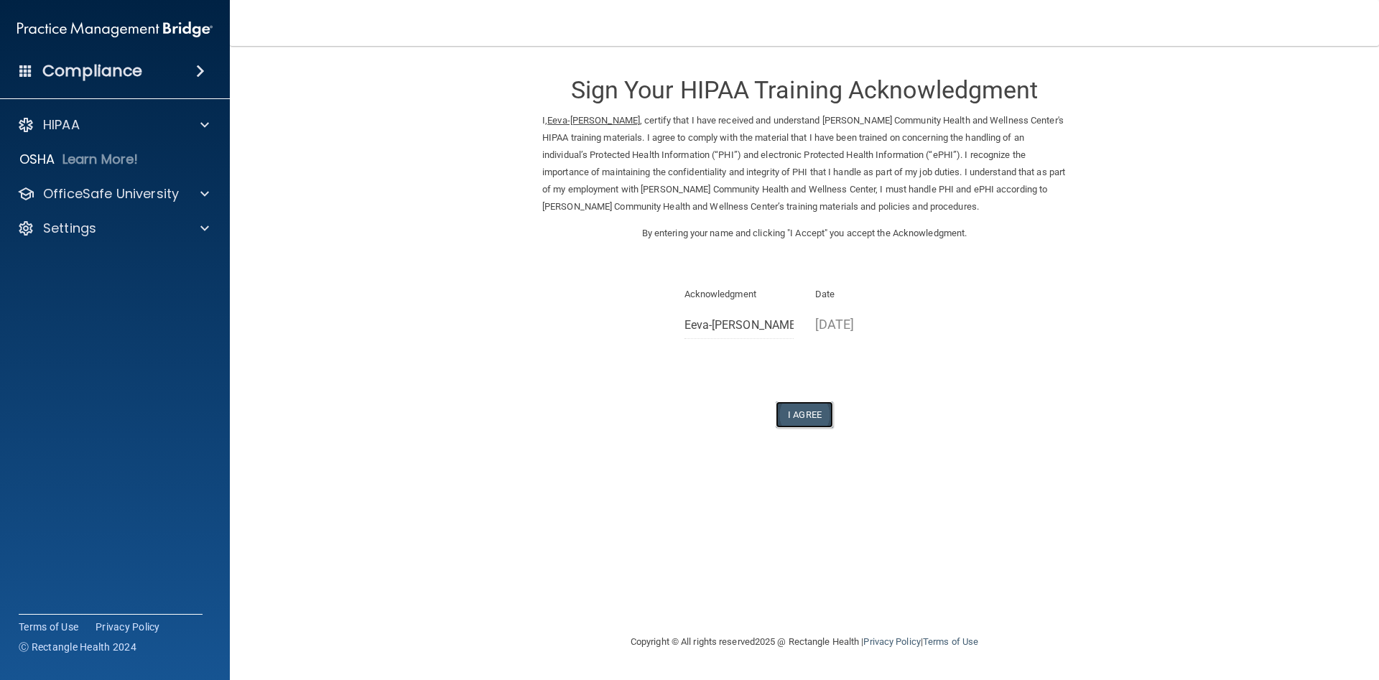
click at [797, 409] on button "I Agree" at bounding box center [804, 415] width 57 height 27
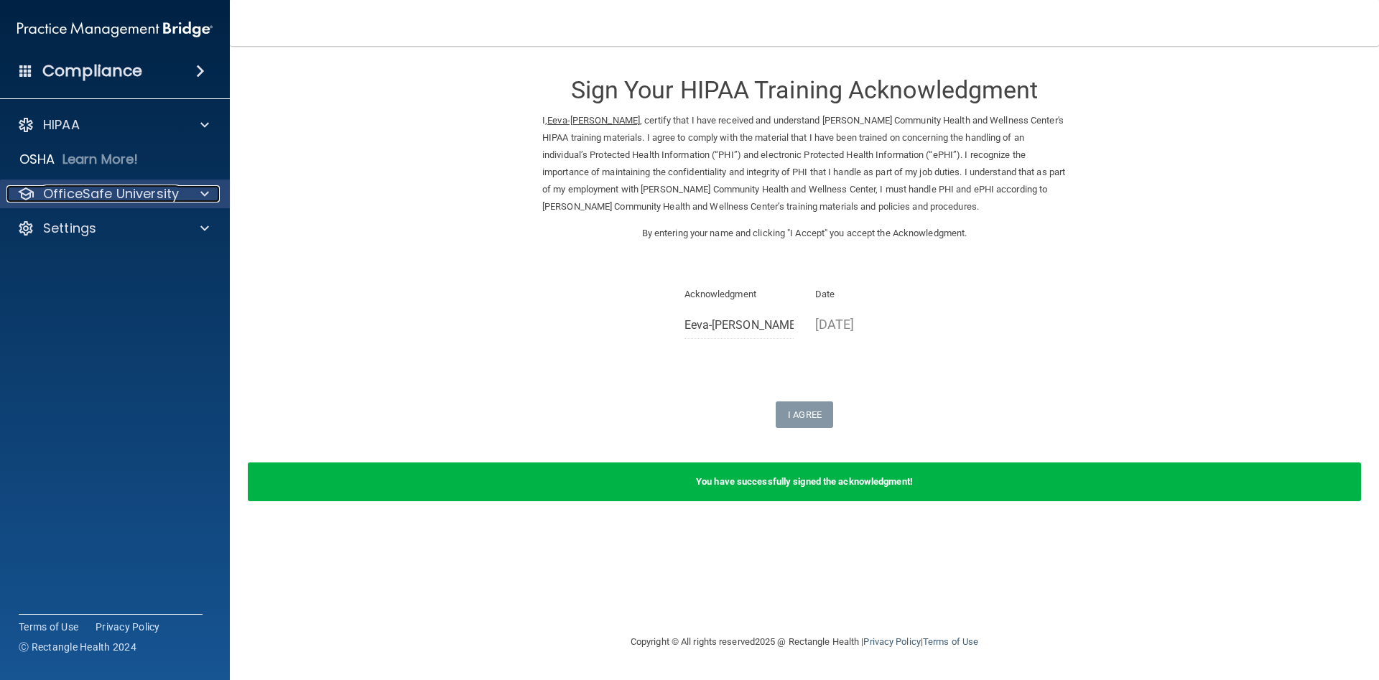
click at [127, 193] on p "OfficeSafe University" at bounding box center [111, 193] width 136 height 17
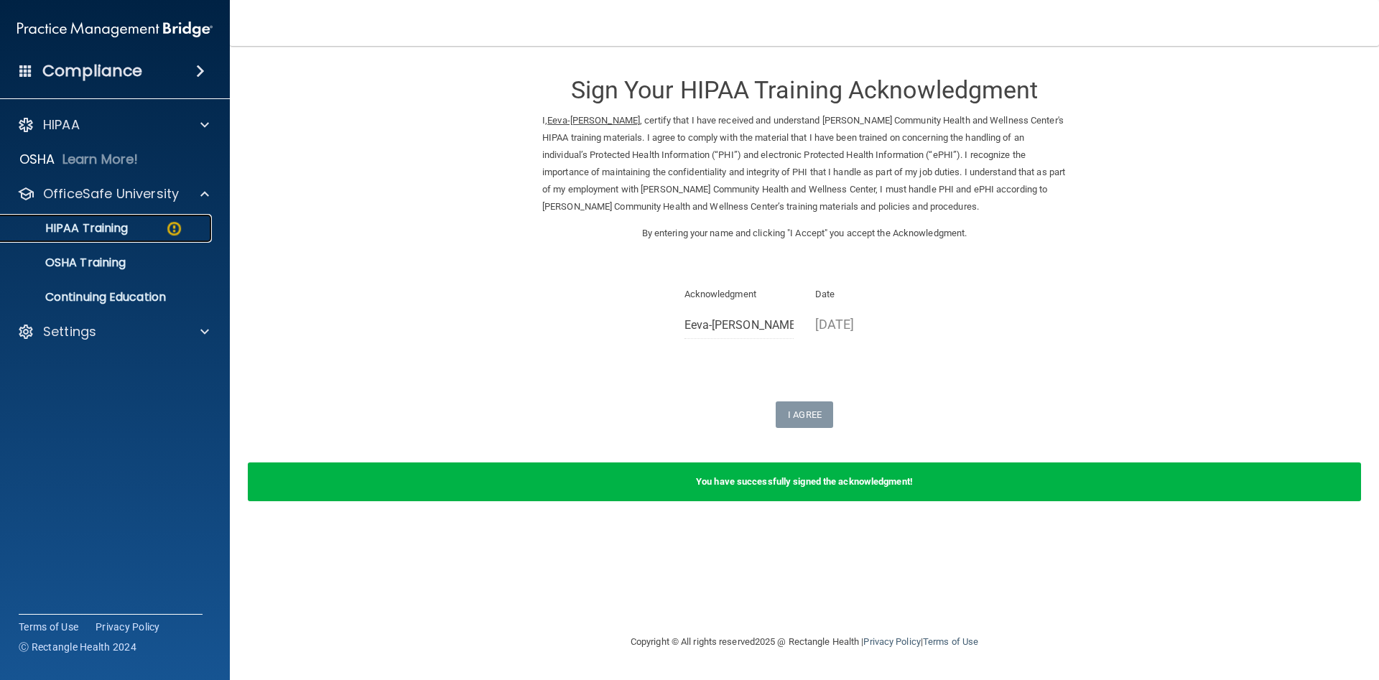
click at [128, 228] on p "HIPAA Training" at bounding box center [68, 228] width 119 height 14
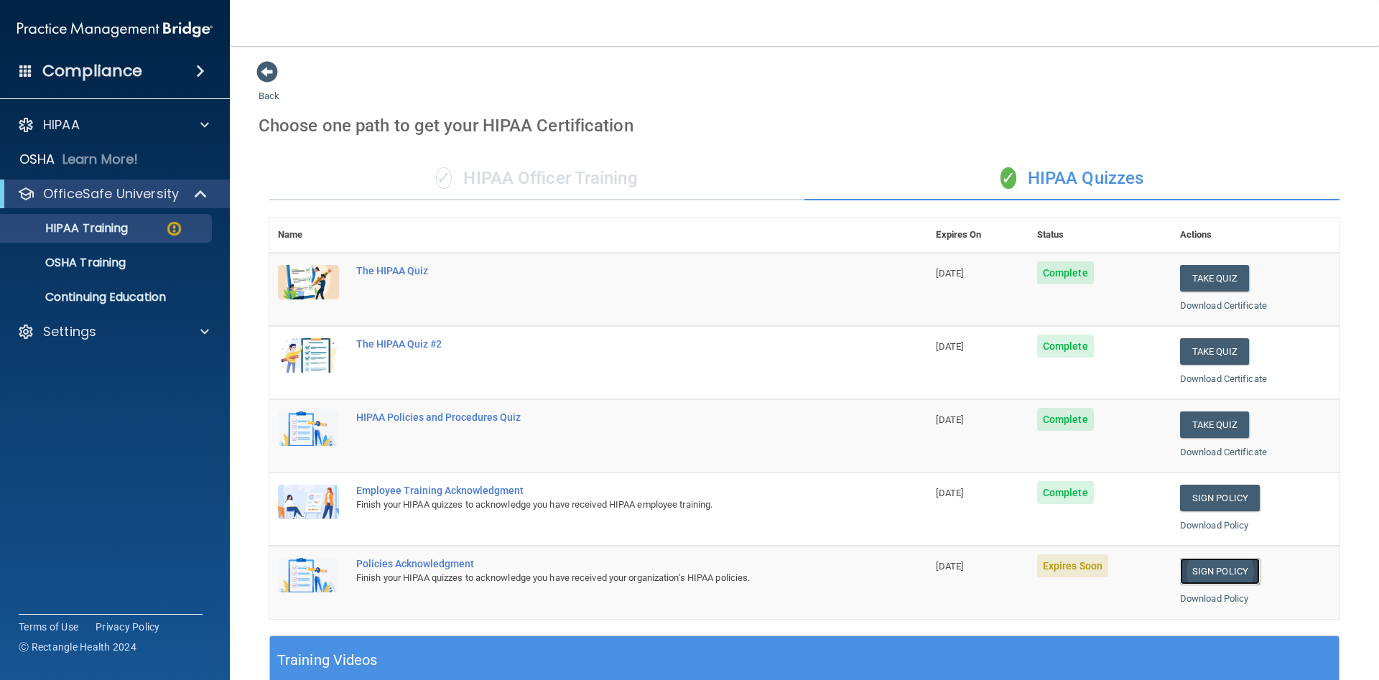
click at [1209, 566] on link "Sign Policy" at bounding box center [1220, 571] width 80 height 27
click at [641, 60] on main "Back Choose one path to get your HIPAA Certification ✓ HIPAA Officer Training ✓…" at bounding box center [804, 363] width 1149 height 634
click at [1225, 569] on link "Sign Policy" at bounding box center [1220, 571] width 80 height 27
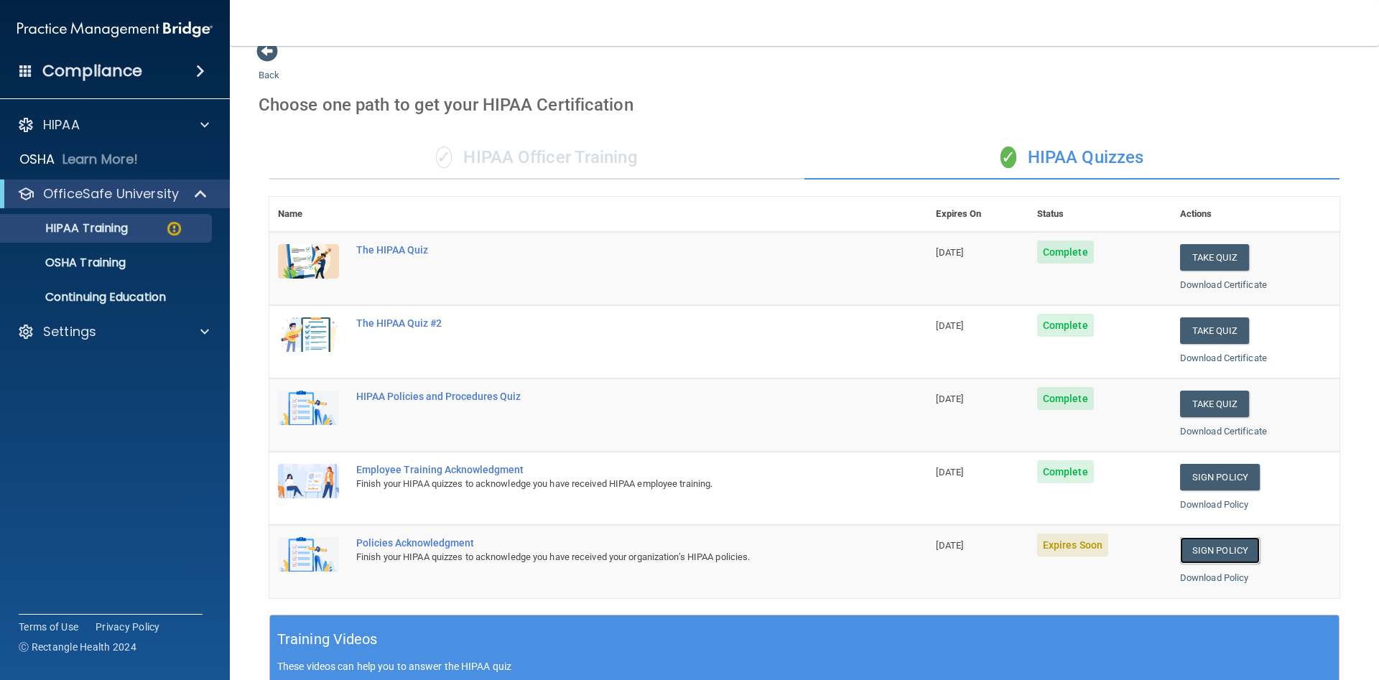
scroll to position [20, 0]
click at [80, 228] on p "HIPAA Training" at bounding box center [68, 228] width 119 height 14
click at [1196, 555] on link "Sign Policy" at bounding box center [1220, 551] width 80 height 27
click at [60, 338] on p "Settings" at bounding box center [69, 331] width 53 height 17
click at [65, 398] on p "Sign Out" at bounding box center [107, 401] width 196 height 14
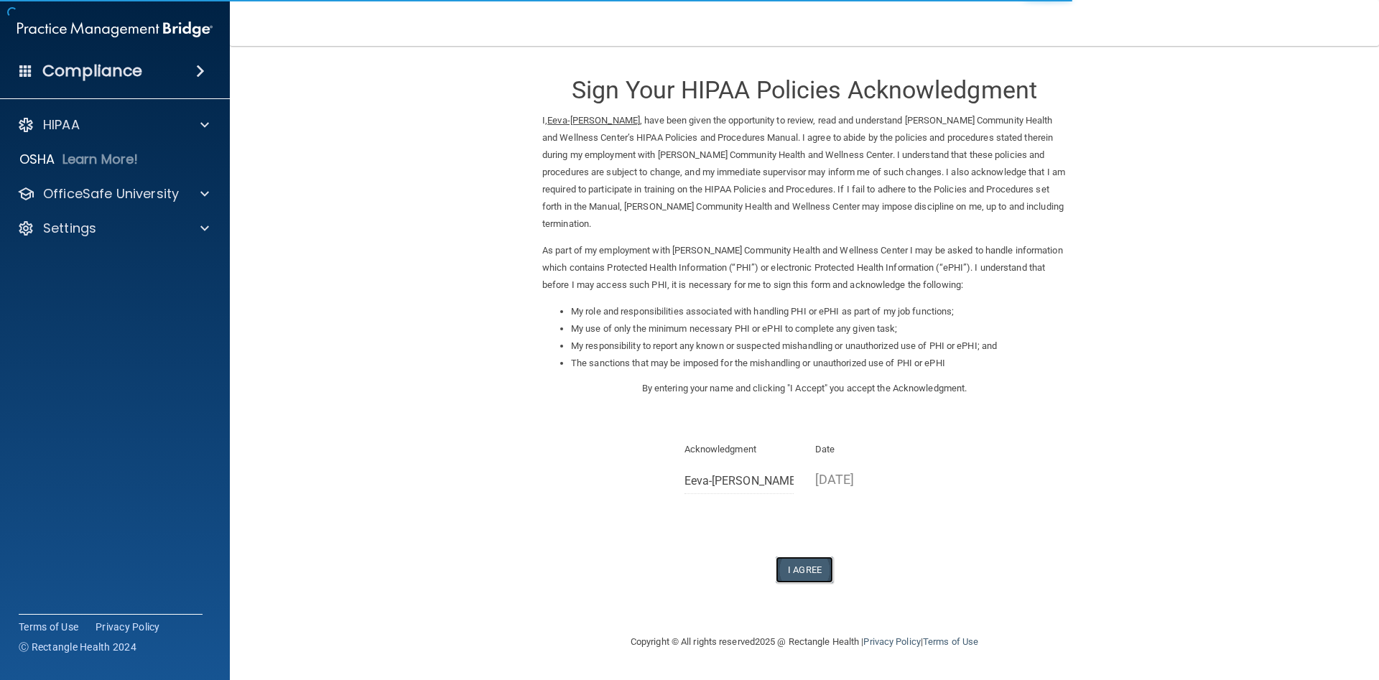
click at [802, 567] on button "I Agree" at bounding box center [804, 570] width 57 height 27
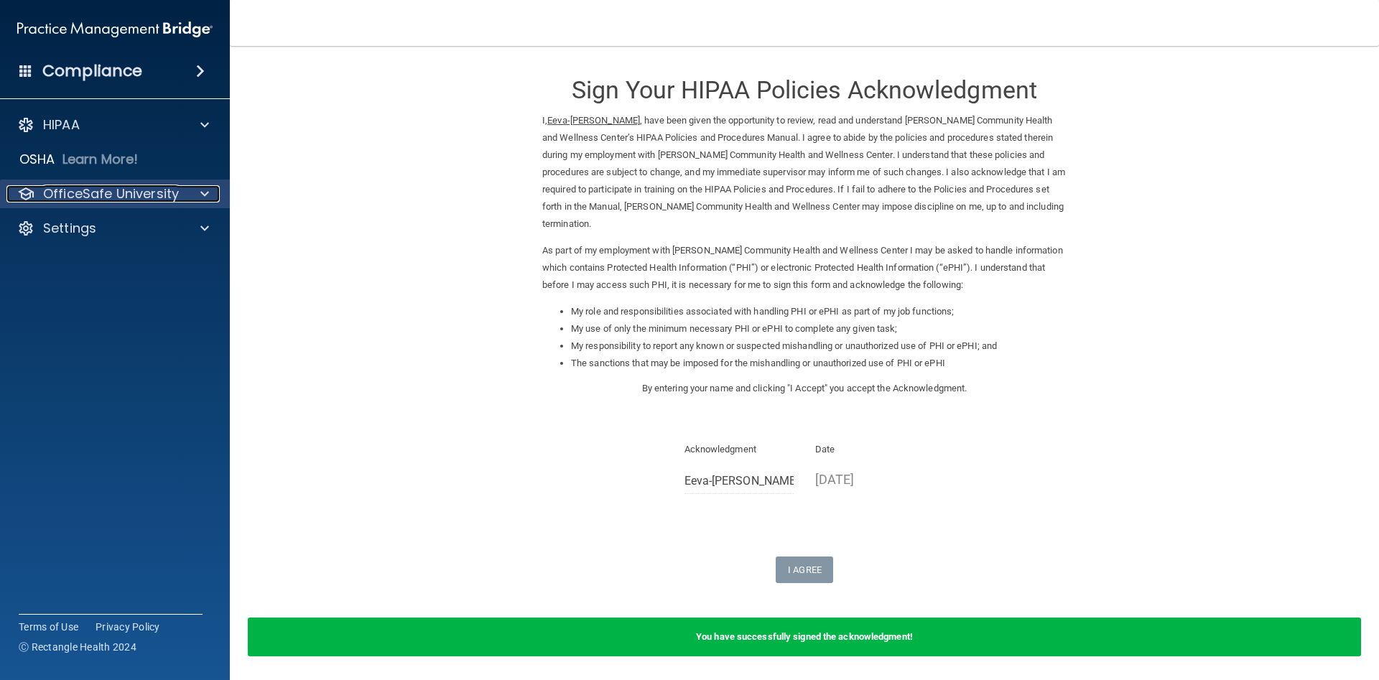
click at [96, 188] on p "OfficeSafe University" at bounding box center [111, 193] width 136 height 17
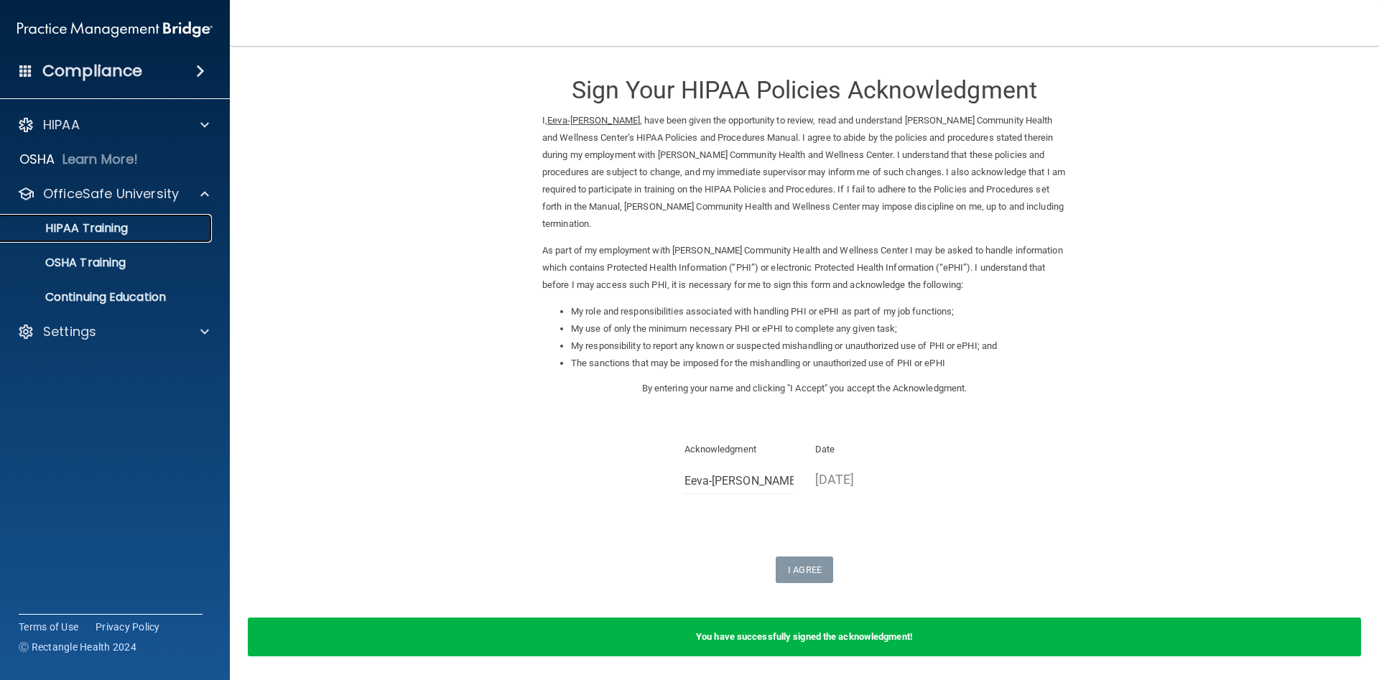
click at [96, 224] on p "HIPAA Training" at bounding box center [68, 228] width 119 height 14
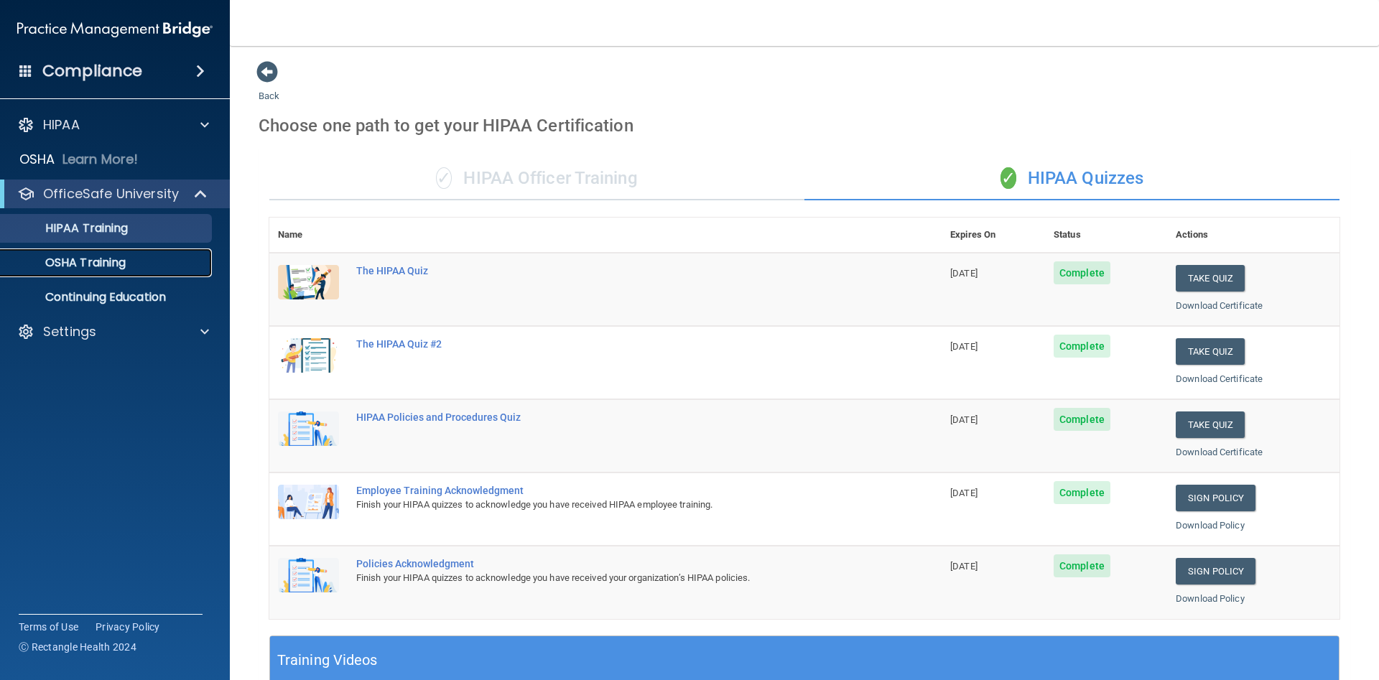
click at [93, 263] on p "OSHA Training" at bounding box center [67, 263] width 116 height 14
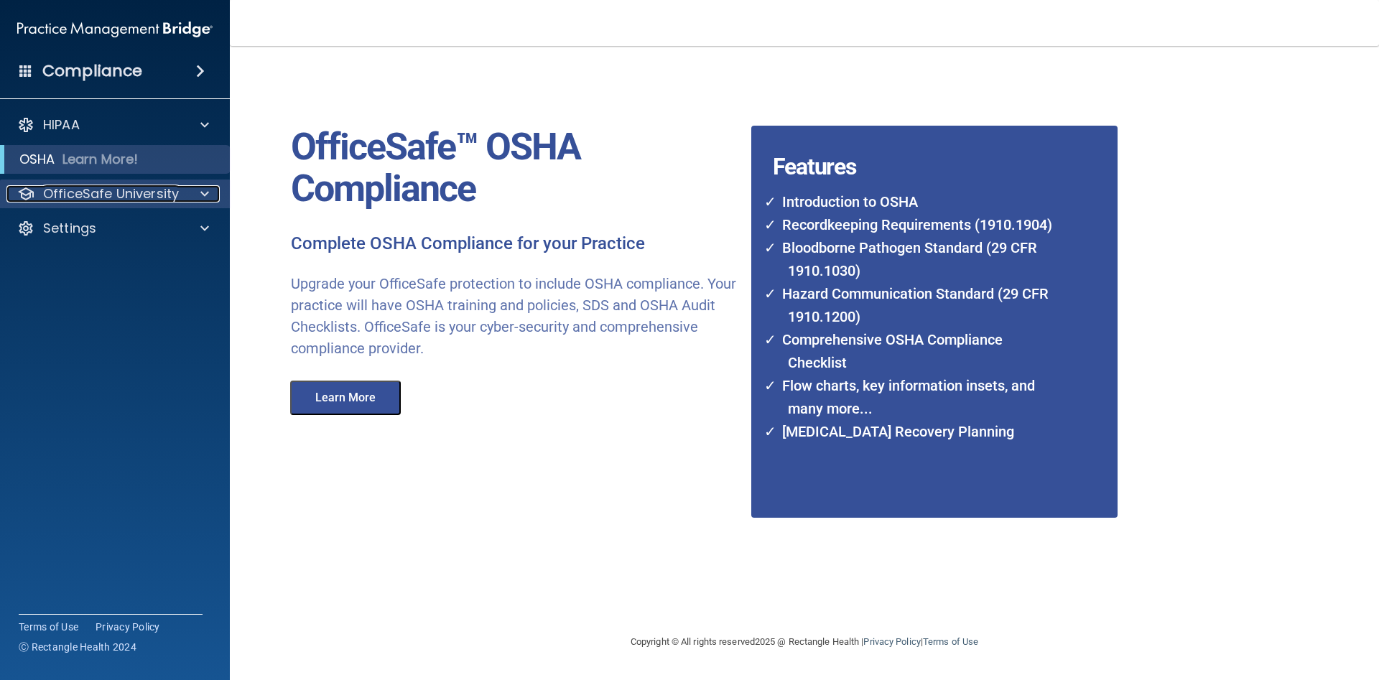
click at [68, 191] on p "OfficeSafe University" at bounding box center [111, 193] width 136 height 17
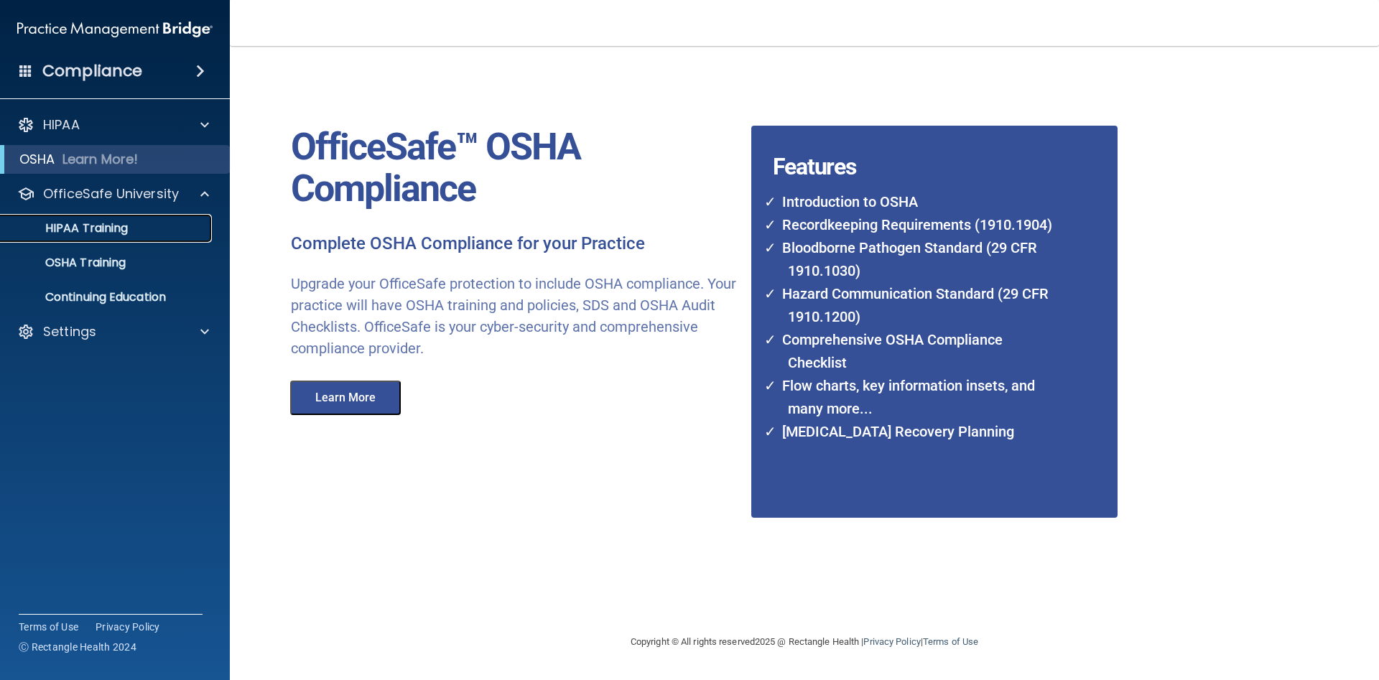
click at [73, 226] on p "HIPAA Training" at bounding box center [68, 228] width 119 height 14
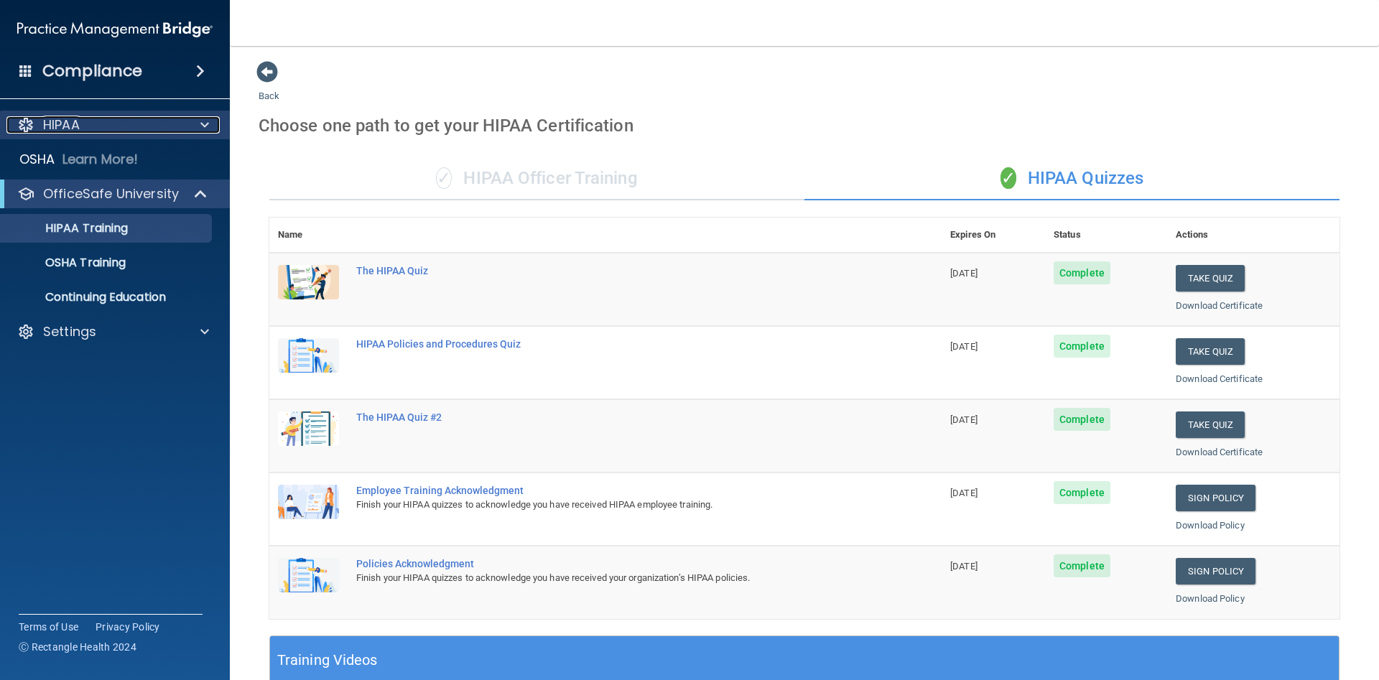
click at [78, 121] on p "HIPAA" at bounding box center [61, 124] width 37 height 17
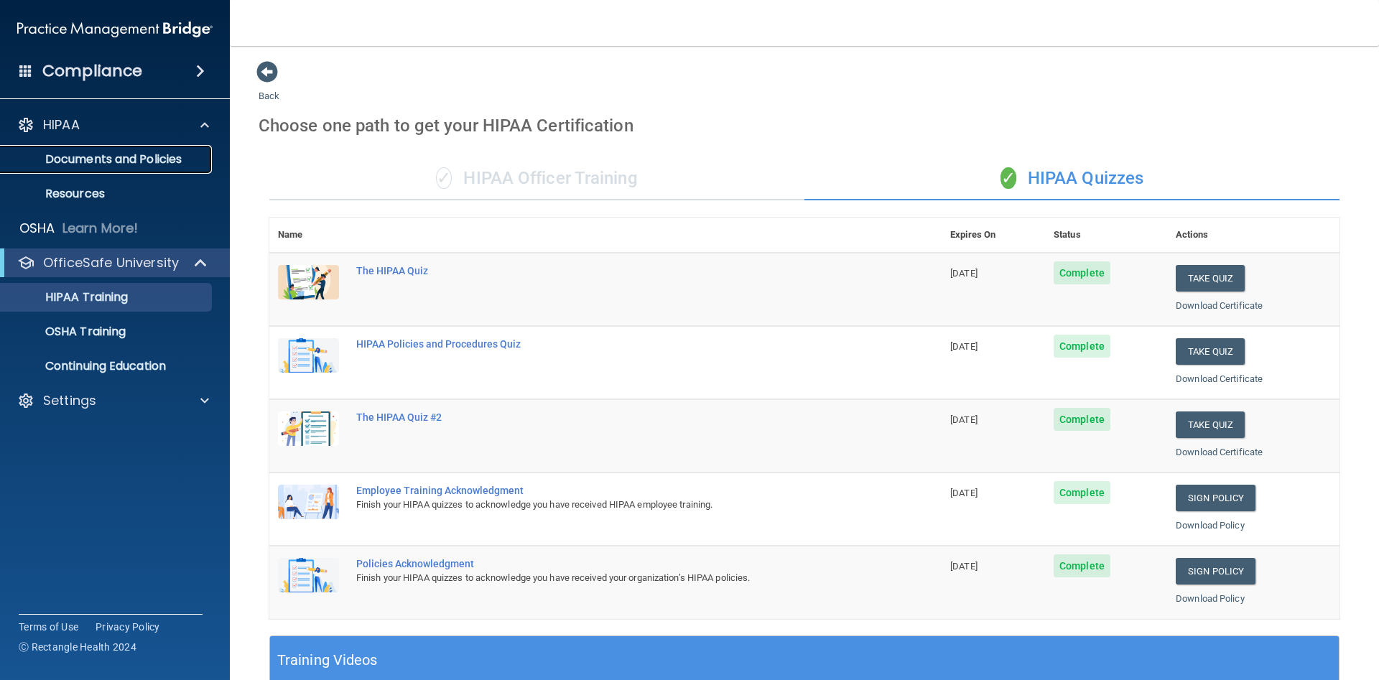
click at [83, 157] on p "Documents and Policies" at bounding box center [107, 159] width 196 height 14
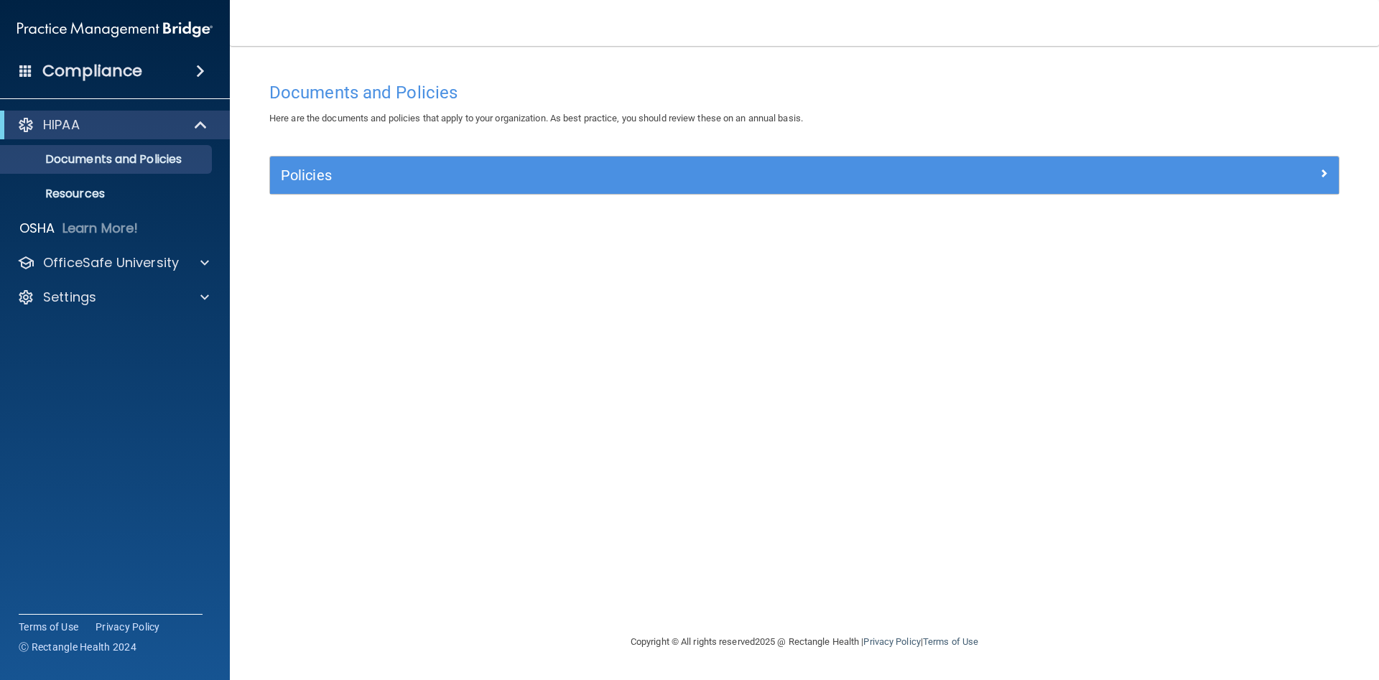
click at [118, 137] on div "HIPAA" at bounding box center [115, 125] width 230 height 29
click at [203, 126] on span at bounding box center [202, 124] width 12 height 17
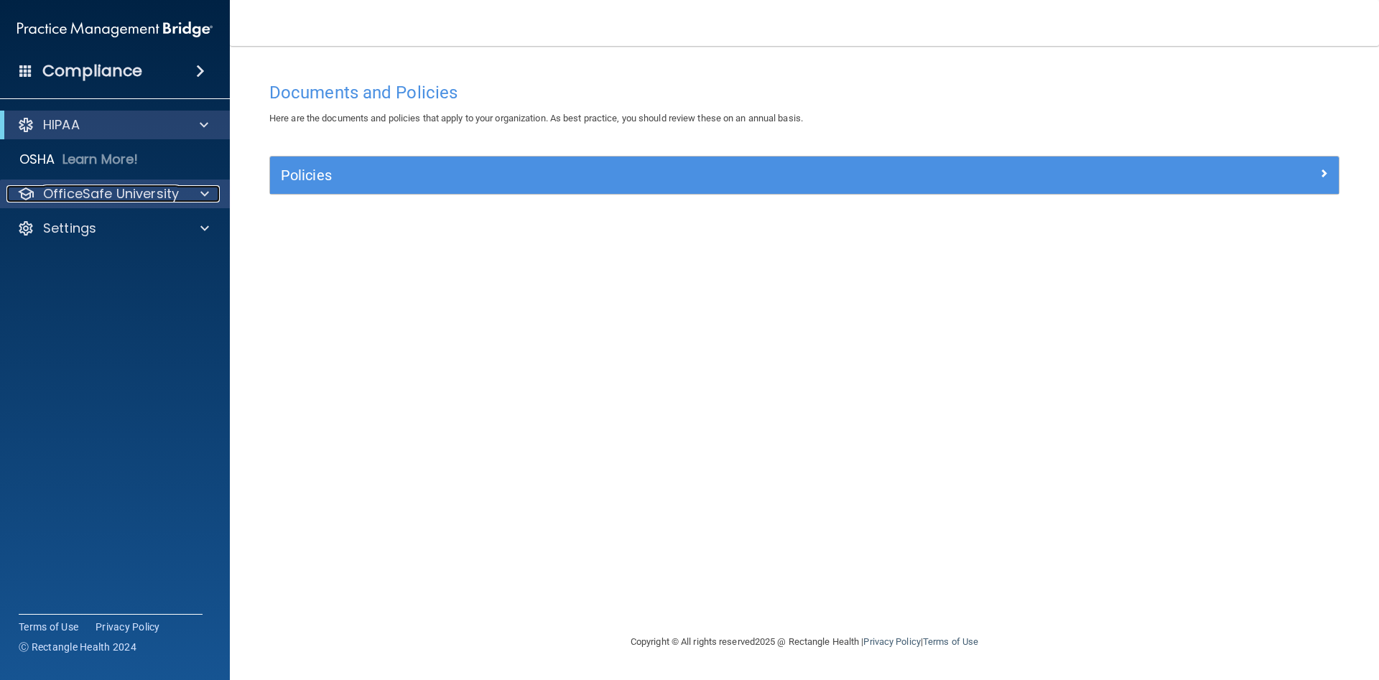
click at [203, 198] on span at bounding box center [204, 193] width 9 height 17
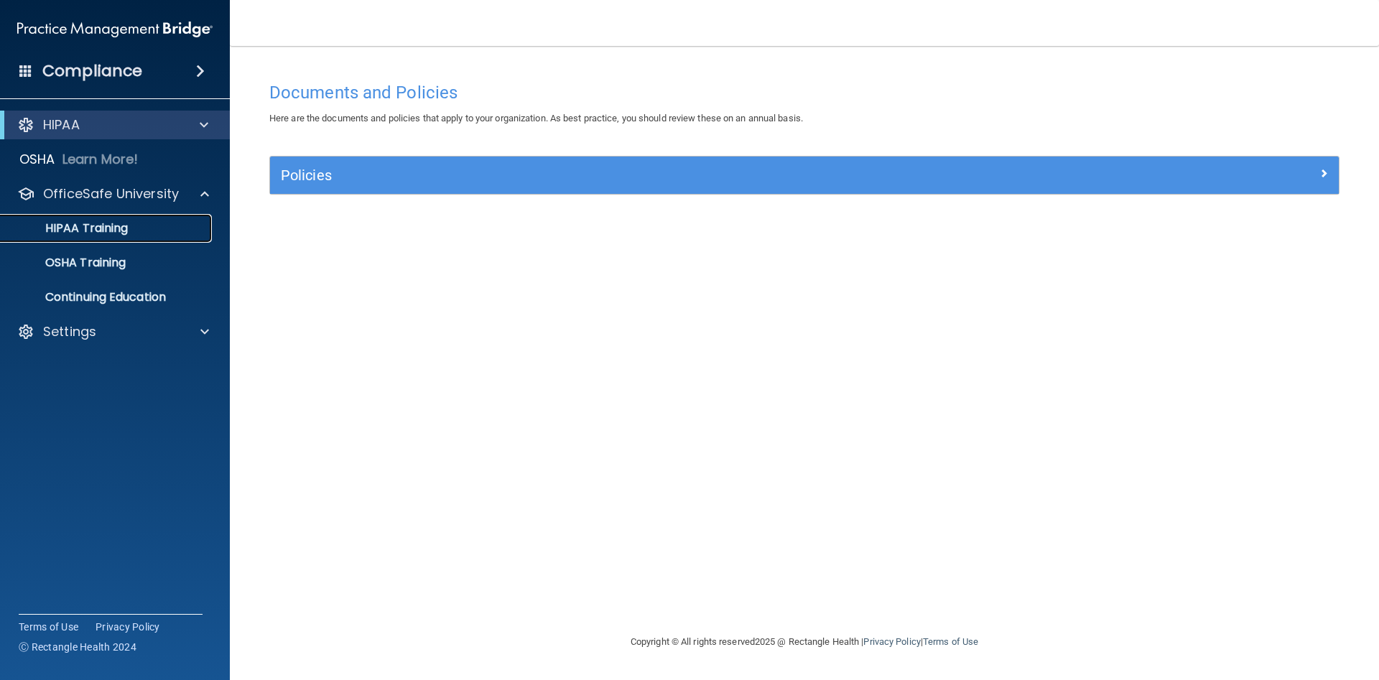
click at [137, 234] on div "HIPAA Training" at bounding box center [107, 228] width 196 height 14
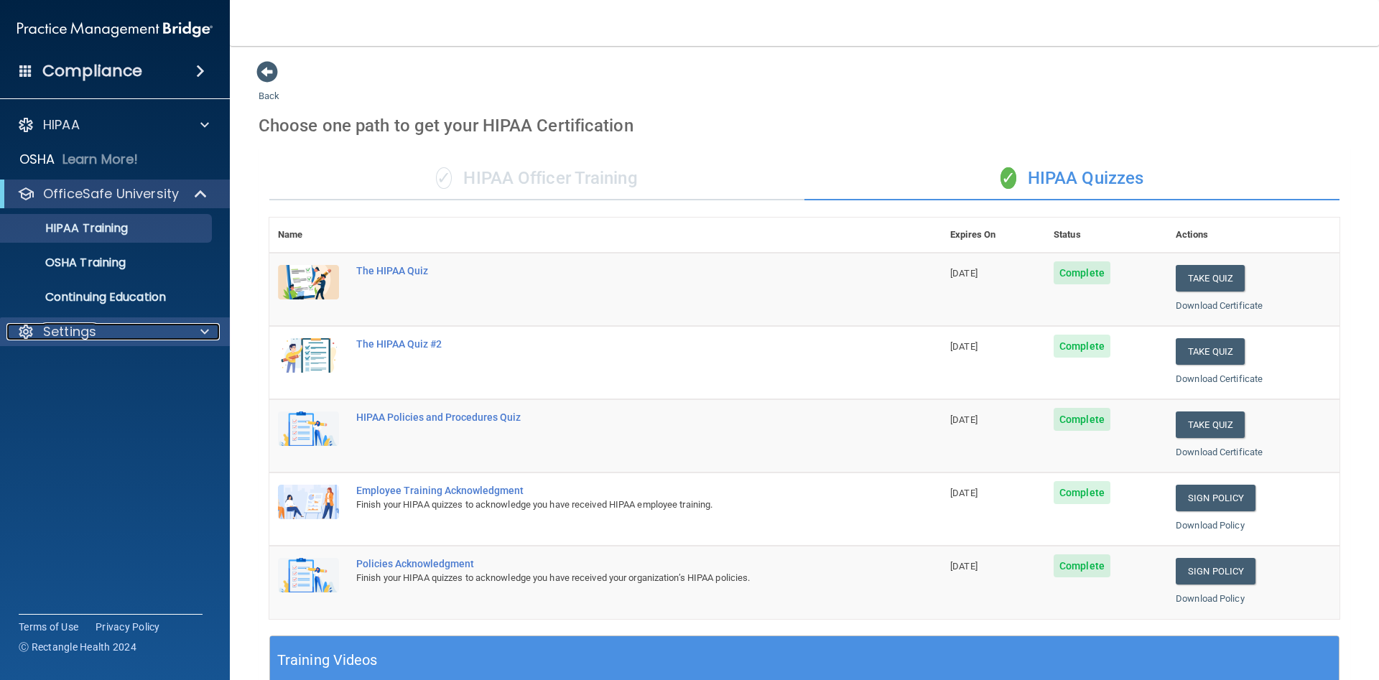
click at [211, 331] on div at bounding box center [203, 331] width 36 height 17
click at [264, 76] on span at bounding box center [267, 72] width 22 height 22
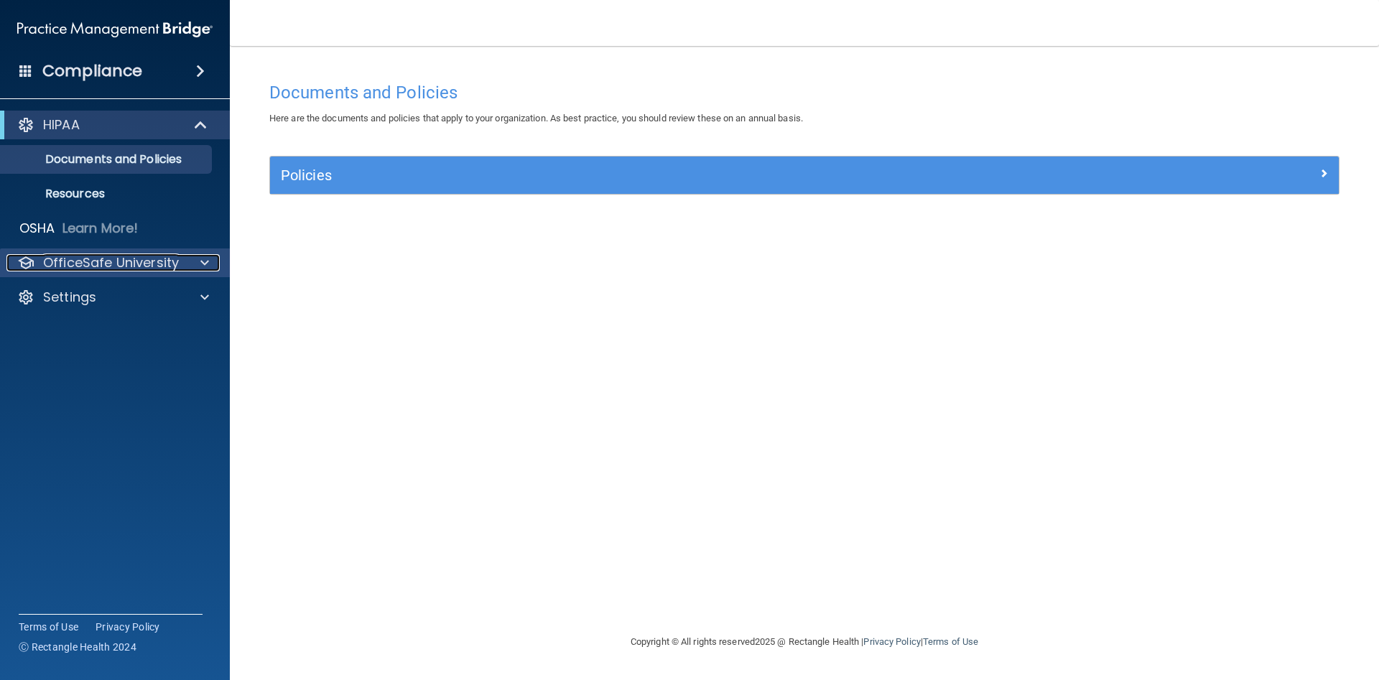
click at [77, 259] on p "OfficeSafe University" at bounding box center [111, 262] width 136 height 17
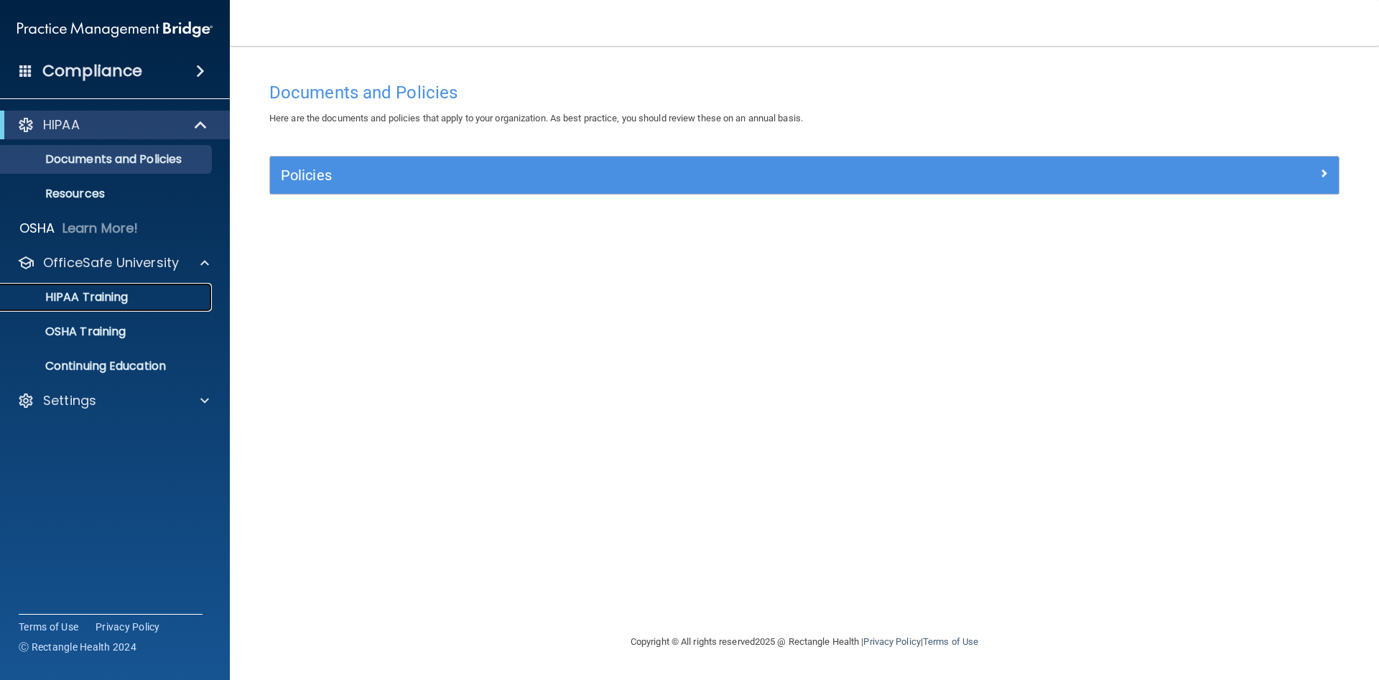
click at [82, 297] on p "HIPAA Training" at bounding box center [68, 297] width 119 height 14
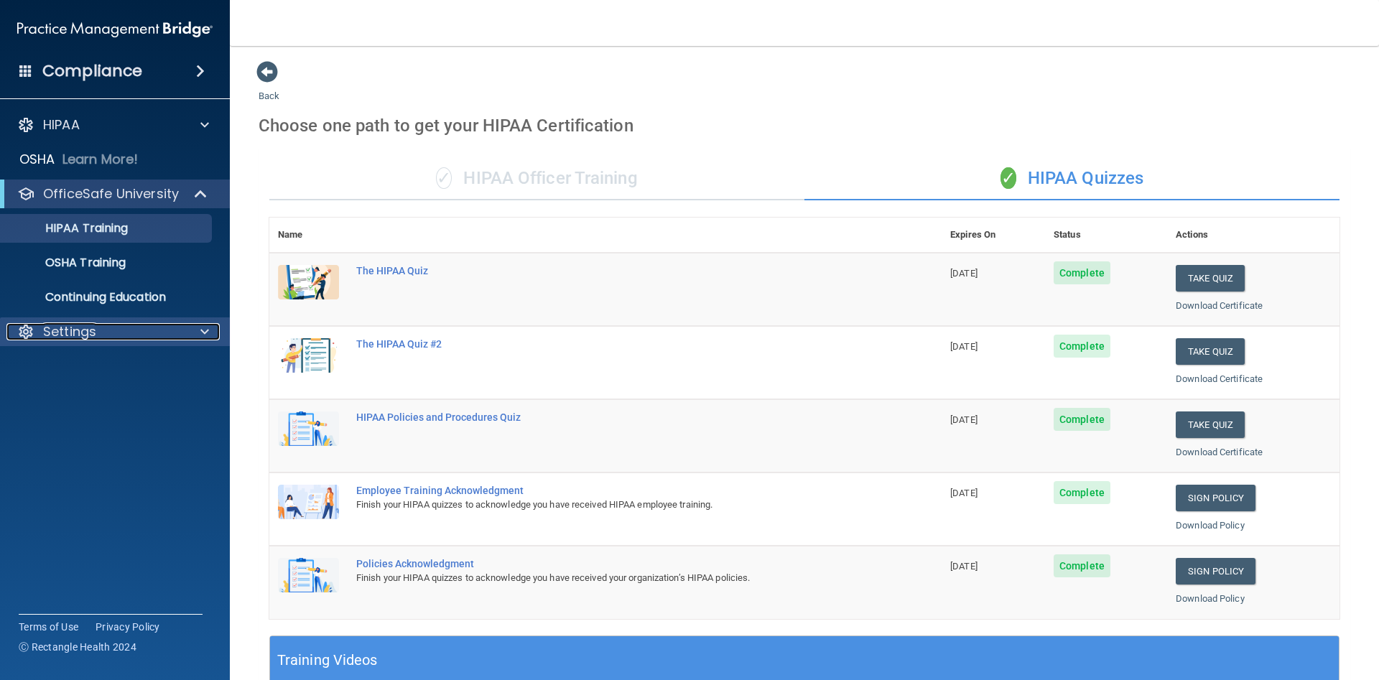
click at [66, 327] on p "Settings" at bounding box center [69, 331] width 53 height 17
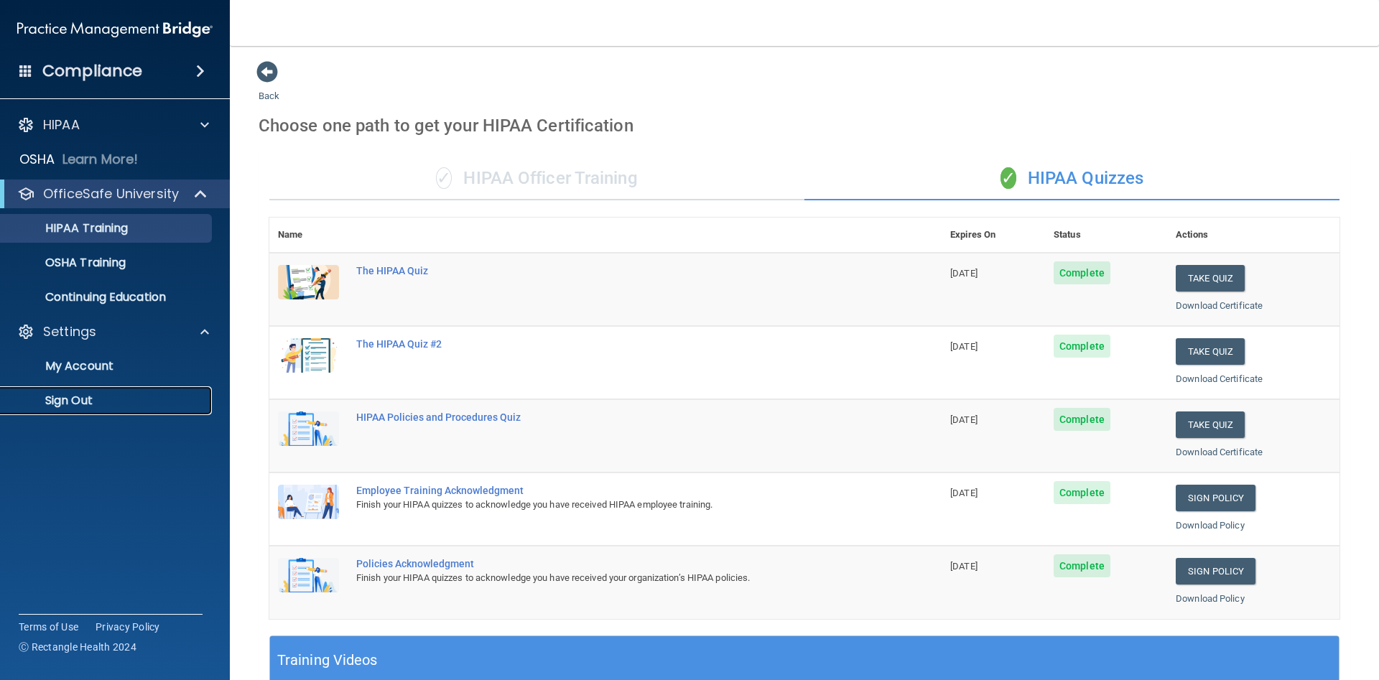
click at [83, 408] on p "Sign Out" at bounding box center [107, 401] width 196 height 14
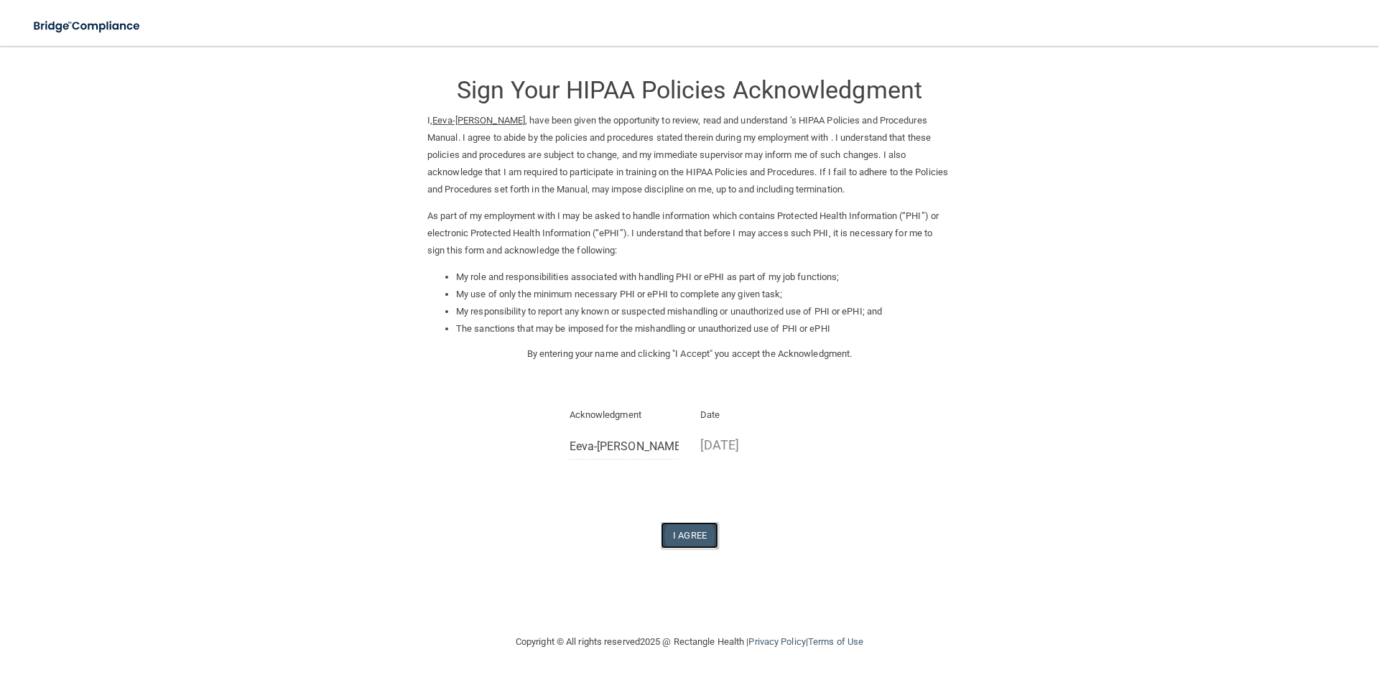
click at [679, 533] on button "I Agree" at bounding box center [689, 535] width 57 height 27
click at [685, 531] on button "I Agree" at bounding box center [689, 535] width 57 height 27
